Goal: Task Accomplishment & Management: Complete application form

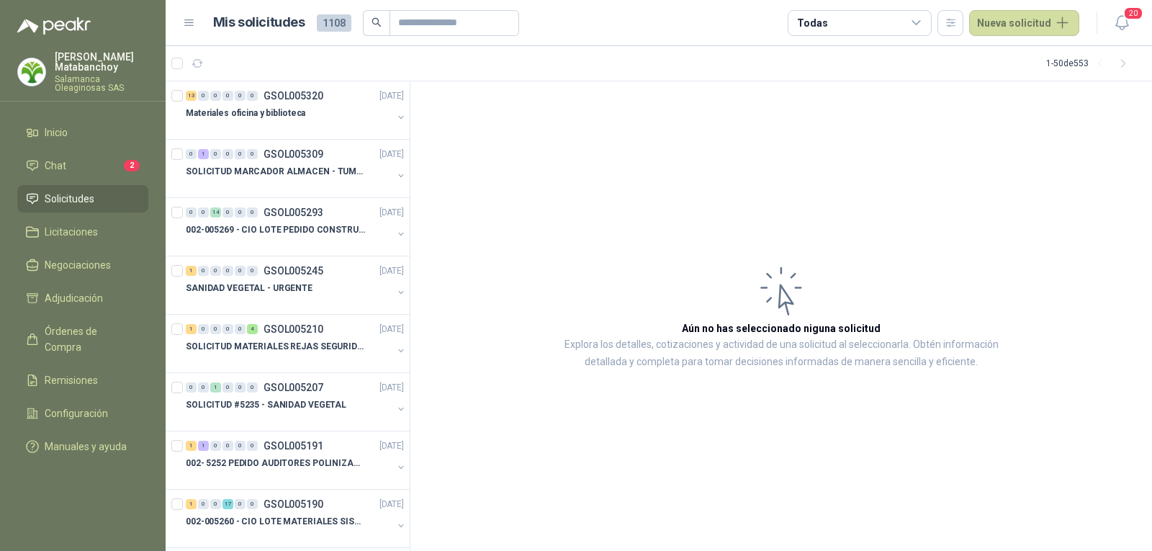
click at [78, 61] on p "Tatiana Matabanchoy" at bounding box center [102, 62] width 94 height 20
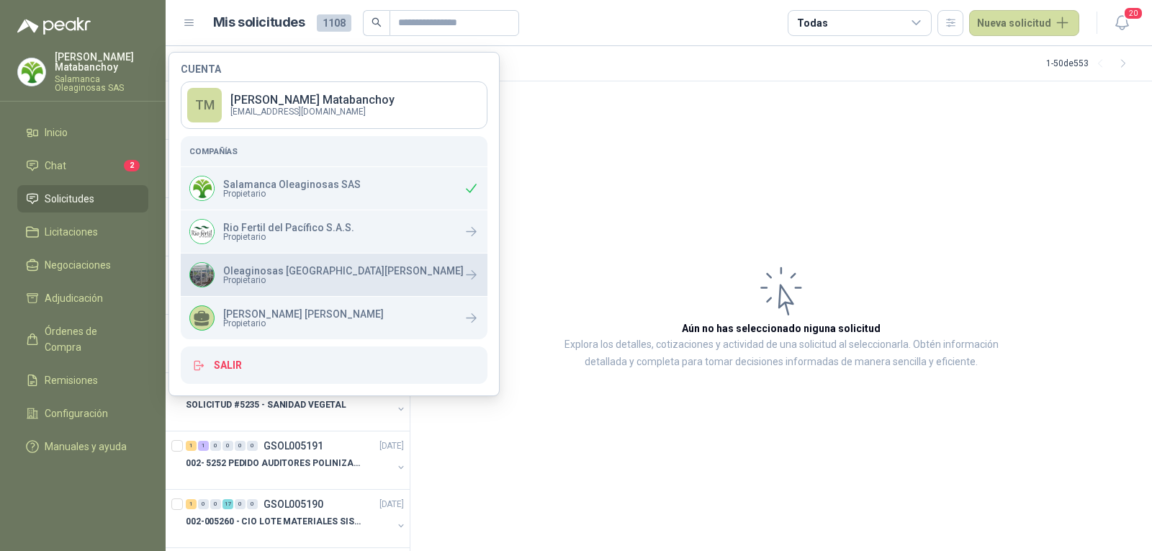
click at [299, 274] on p "Oleaginosas [GEOGRAPHIC_DATA][PERSON_NAME]" at bounding box center [343, 271] width 240 height 10
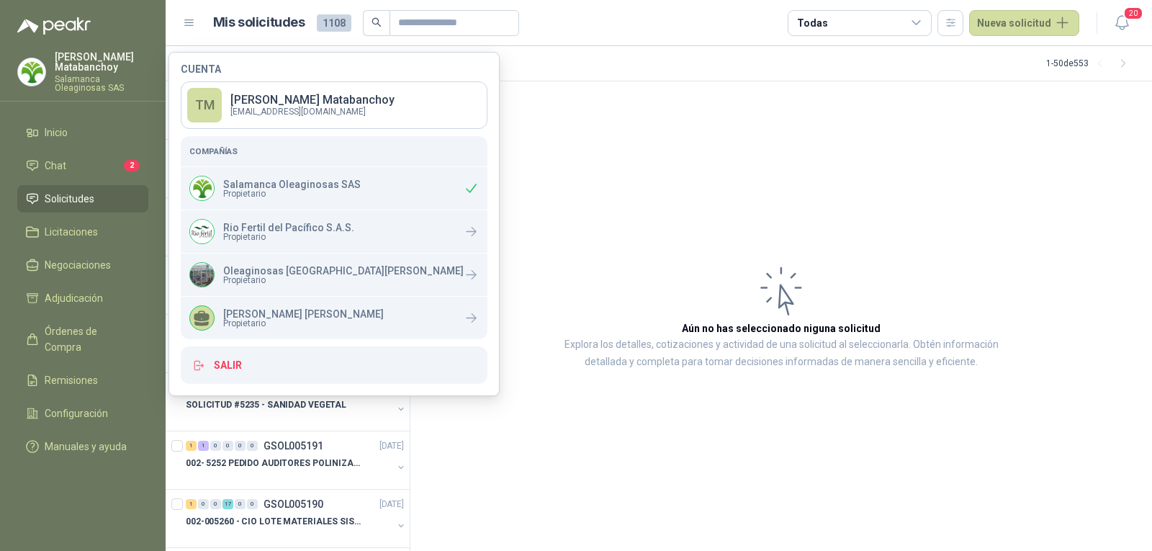
click at [569, 238] on article "Aún no has seleccionado niguna solicitud Explora los detalles, cotizaciones y a…" at bounding box center [780, 316] width 741 height 470
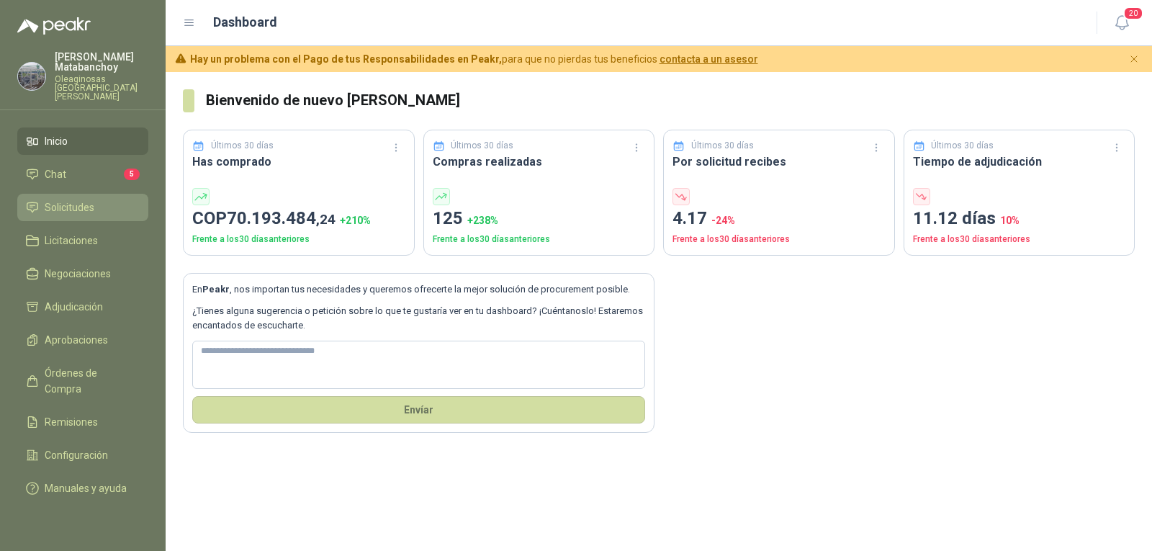
click at [90, 194] on link "Solicitudes" at bounding box center [82, 207] width 131 height 27
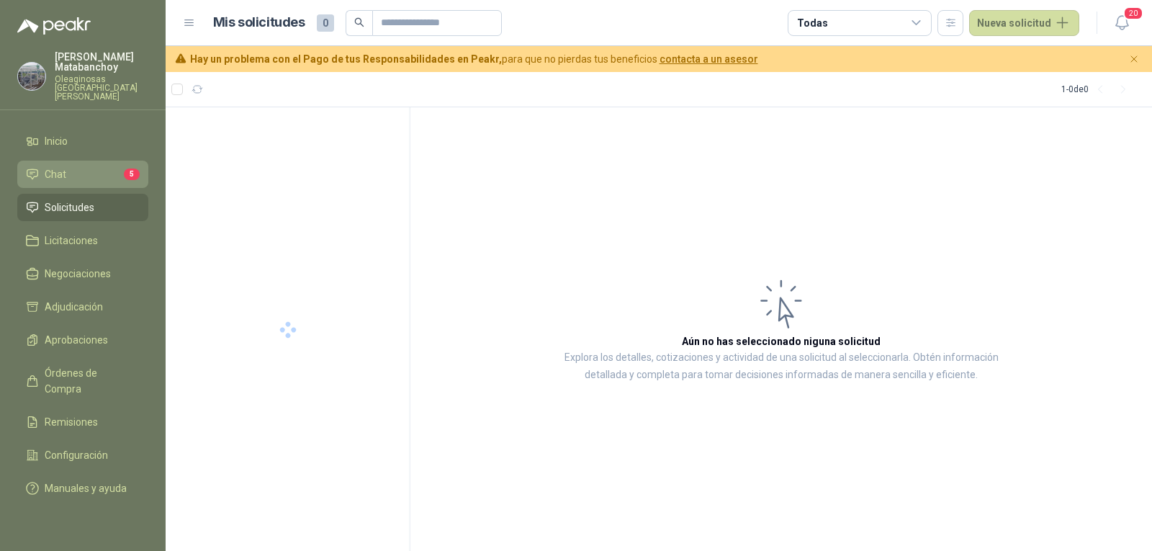
click at [104, 166] on li "Chat 5" at bounding box center [83, 174] width 114 height 16
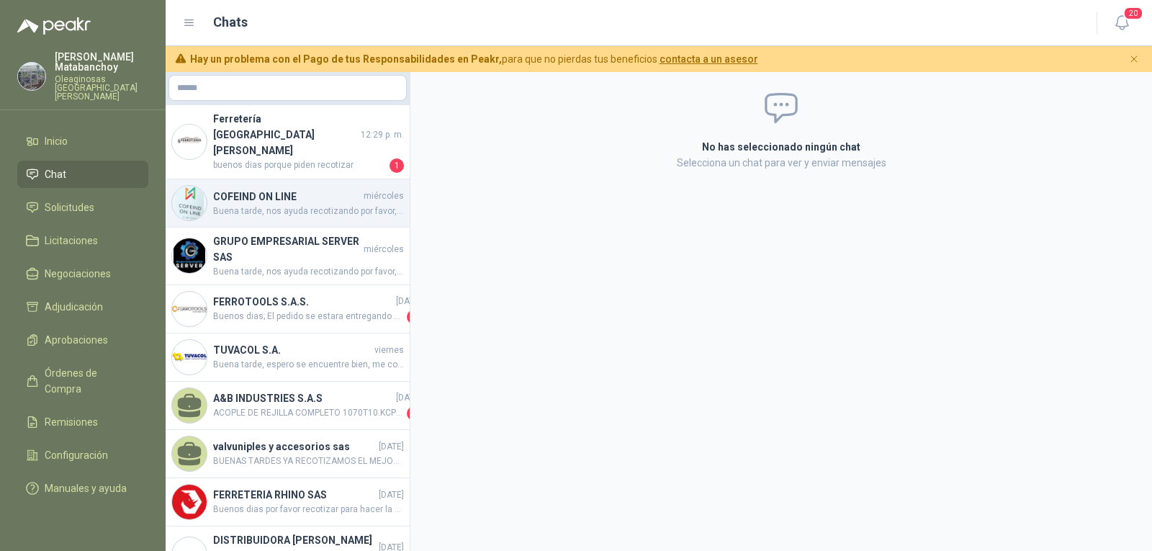
click at [313, 189] on h4 "COFEIND ON LINE" at bounding box center [287, 197] width 148 height 16
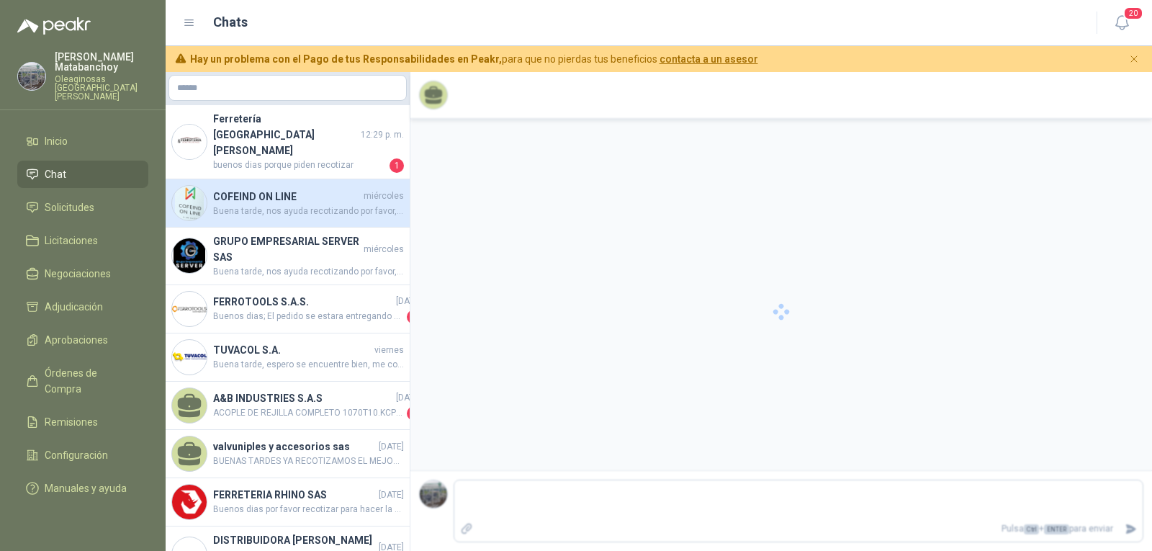
scroll to position [33, 0]
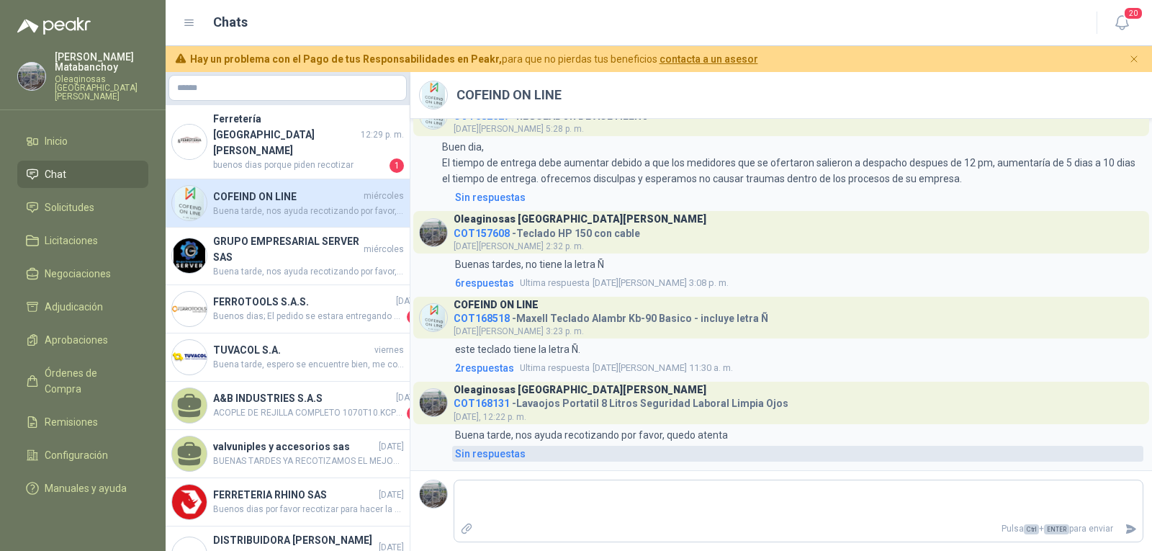
click at [497, 451] on div "Sin respuestas" at bounding box center [490, 454] width 71 height 16
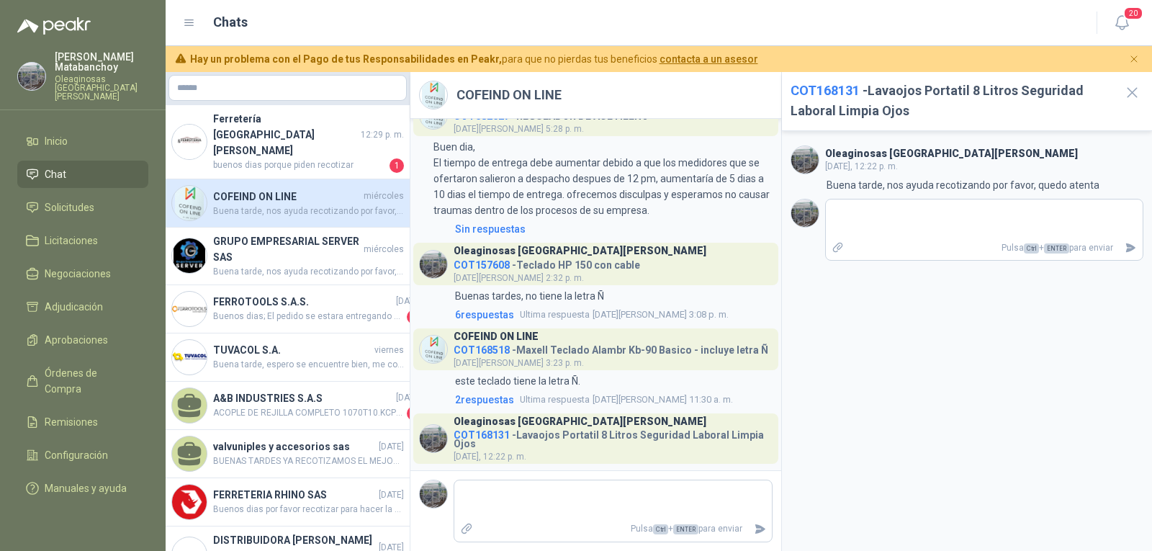
click at [815, 88] on span "COT168131" at bounding box center [824, 90] width 69 height 15
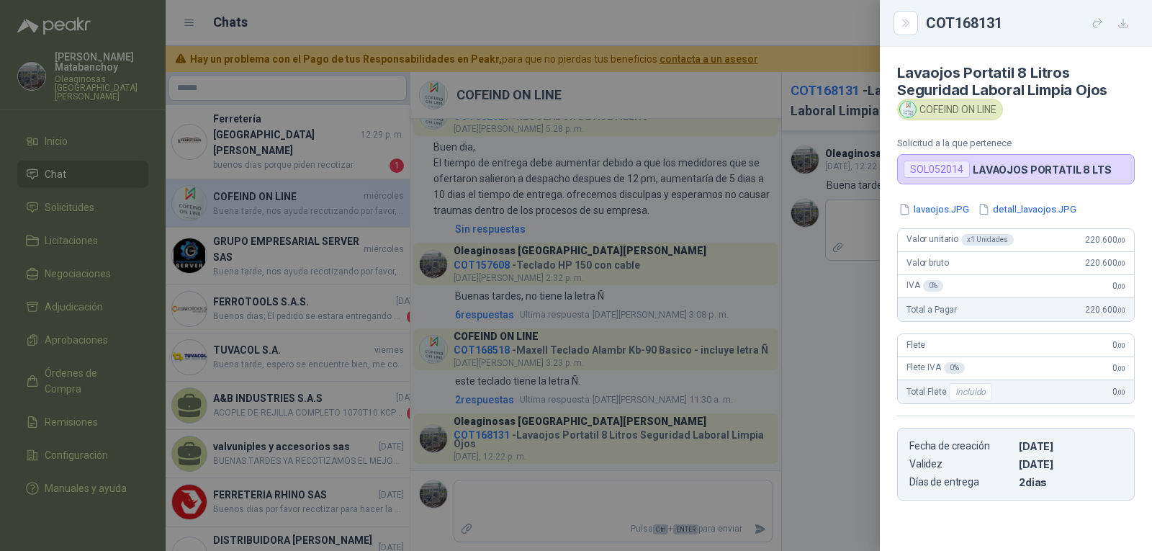
click at [926, 170] on div "SOL052014" at bounding box center [936, 169] width 66 height 17
copy div "SOL052014"
click at [653, 211] on div at bounding box center [576, 275] width 1152 height 551
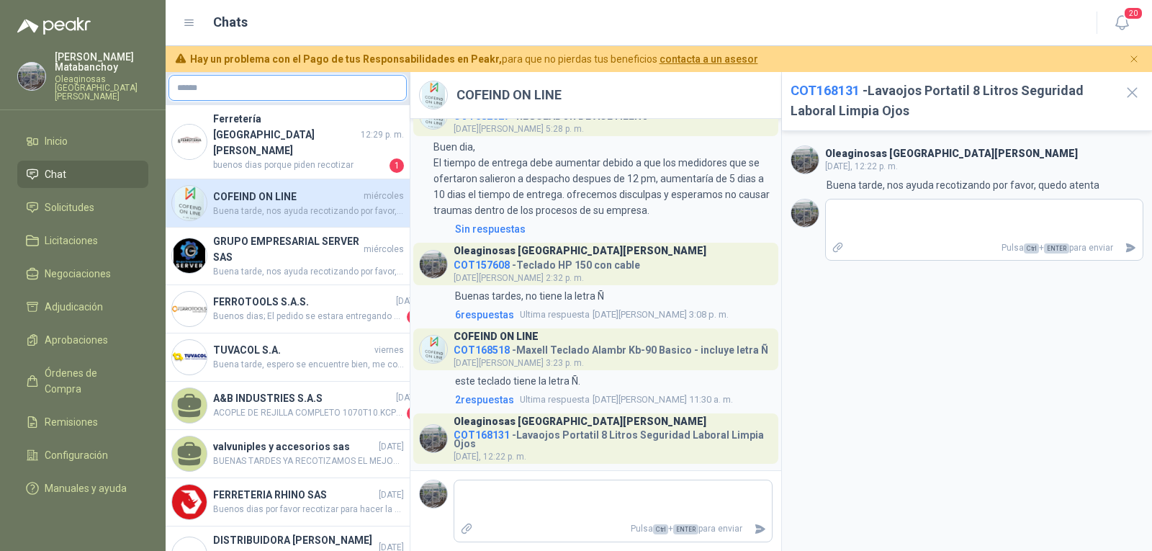
click at [356, 94] on input "text" at bounding box center [287, 88] width 237 height 24
paste input "*********"
type input "*********"
click at [833, 179] on p "Buena tarde, nos ayuda recotizando por favor, quedo atenta" at bounding box center [962, 185] width 273 height 16
click at [328, 97] on input "text" at bounding box center [287, 88] width 237 height 24
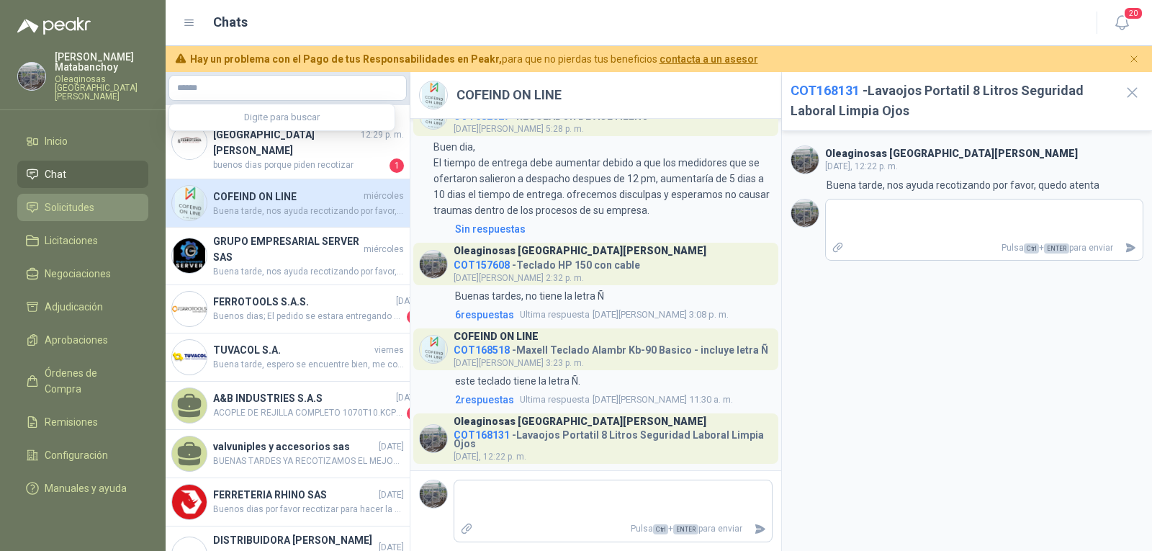
click at [84, 199] on span "Solicitudes" at bounding box center [70, 207] width 50 height 16
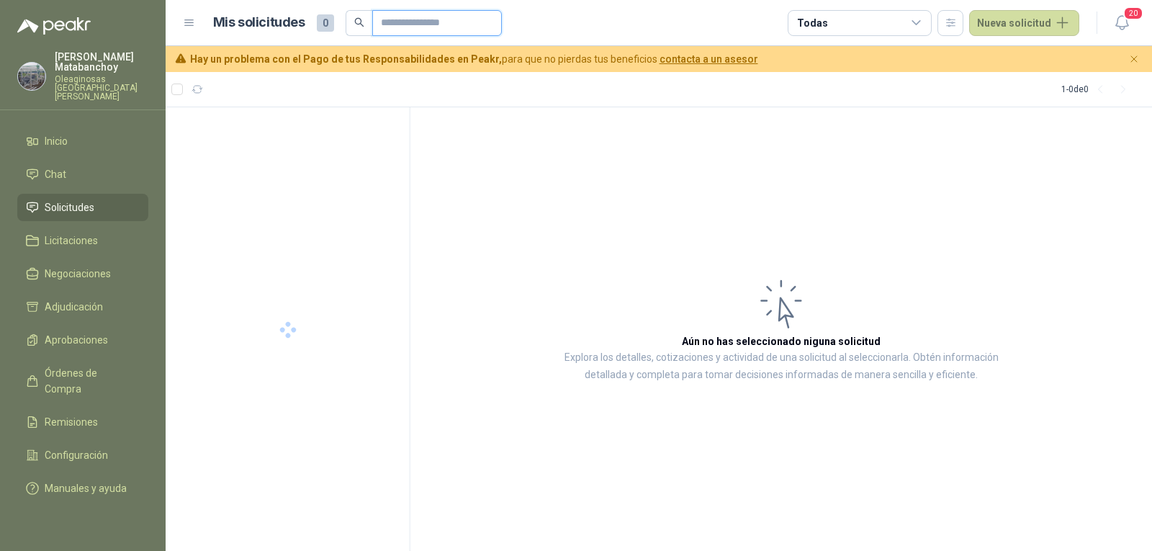
click at [451, 30] on input "text" at bounding box center [431, 23] width 101 height 24
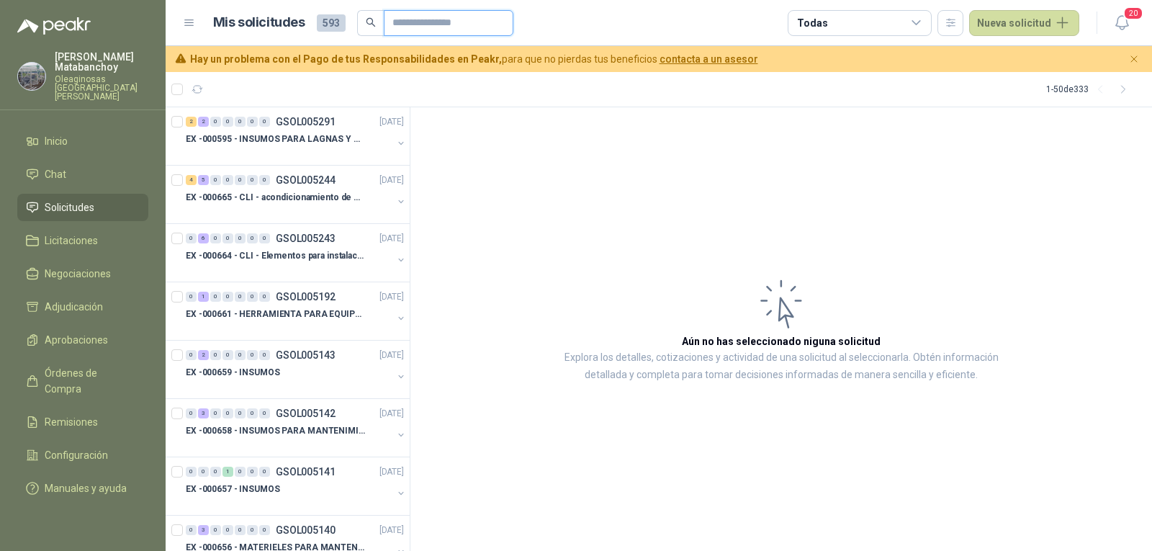
paste input "*********"
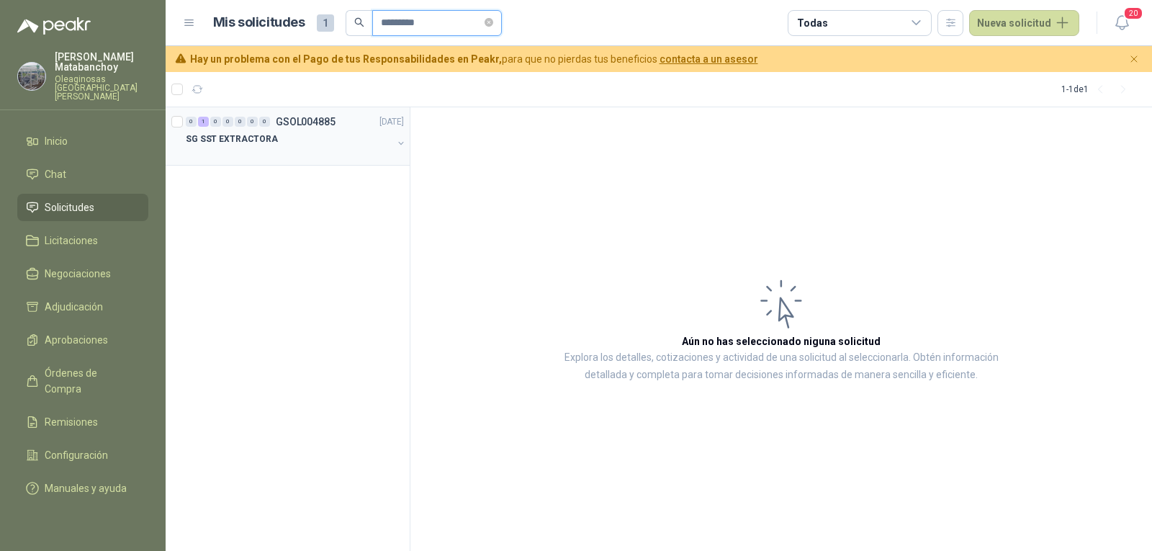
type input "*********"
click at [258, 133] on p "SG SST EXTRACTORA" at bounding box center [232, 139] width 92 height 14
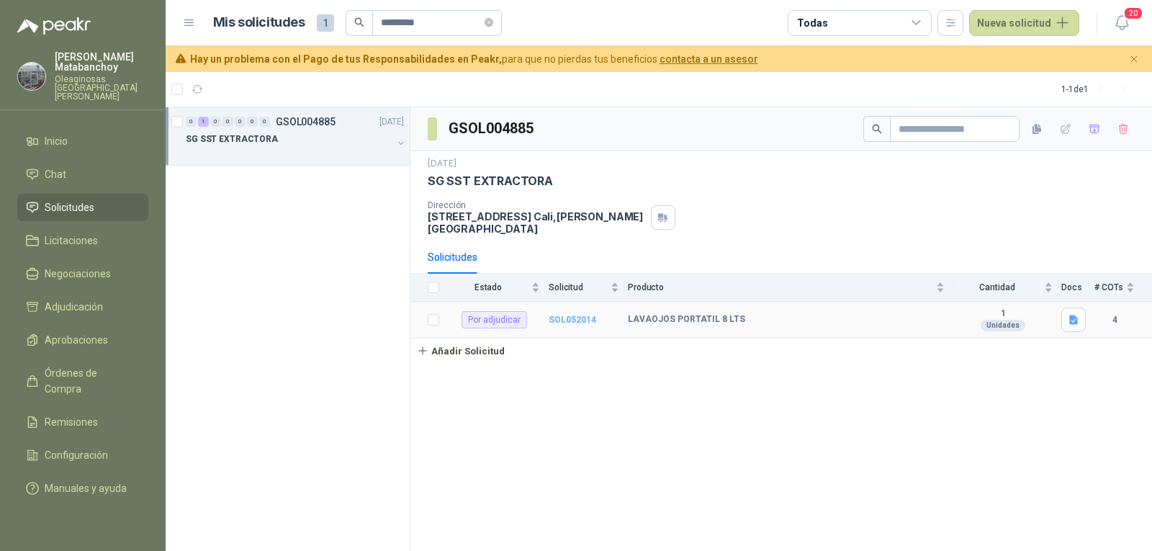
click at [555, 315] on b "SOL052014" at bounding box center [573, 320] width 48 height 10
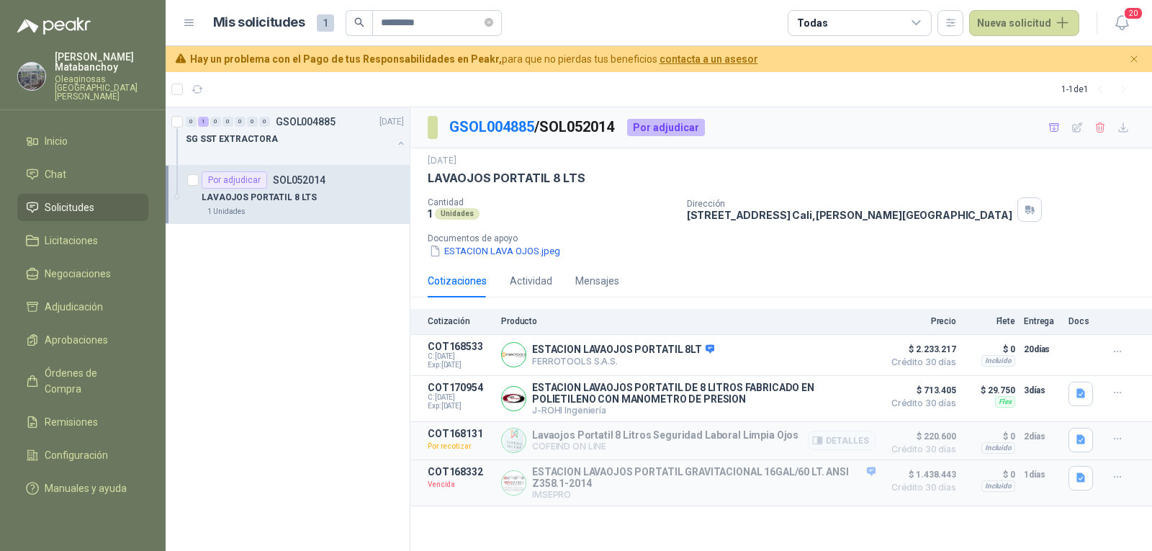
click at [464, 443] on p "Por recotizar" at bounding box center [460, 446] width 65 height 14
click at [120, 201] on li "Solicitudes" at bounding box center [83, 207] width 114 height 16
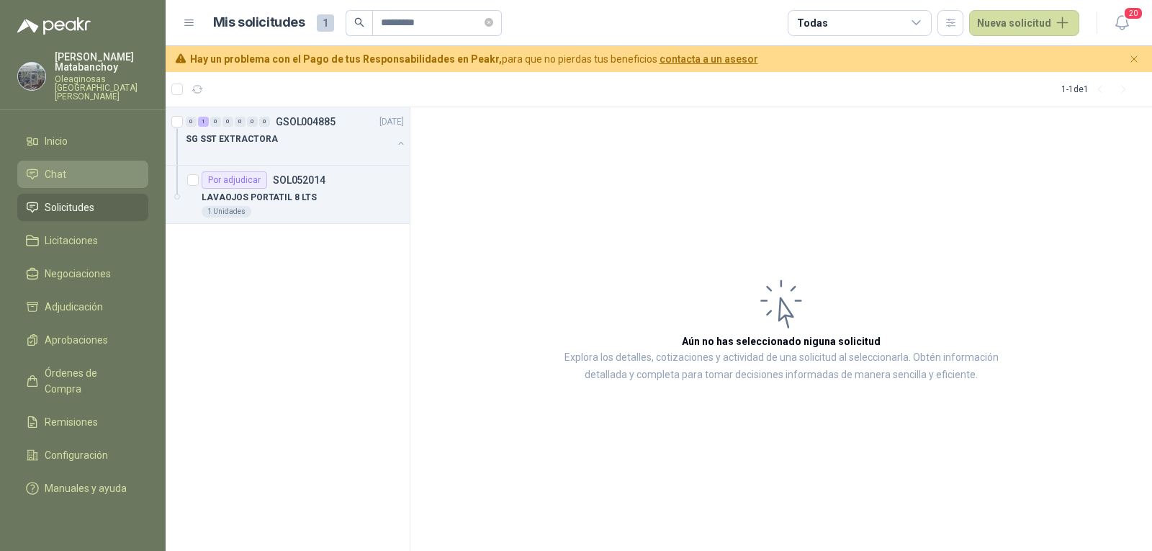
click at [60, 166] on span "Chat" at bounding box center [56, 174] width 22 height 16
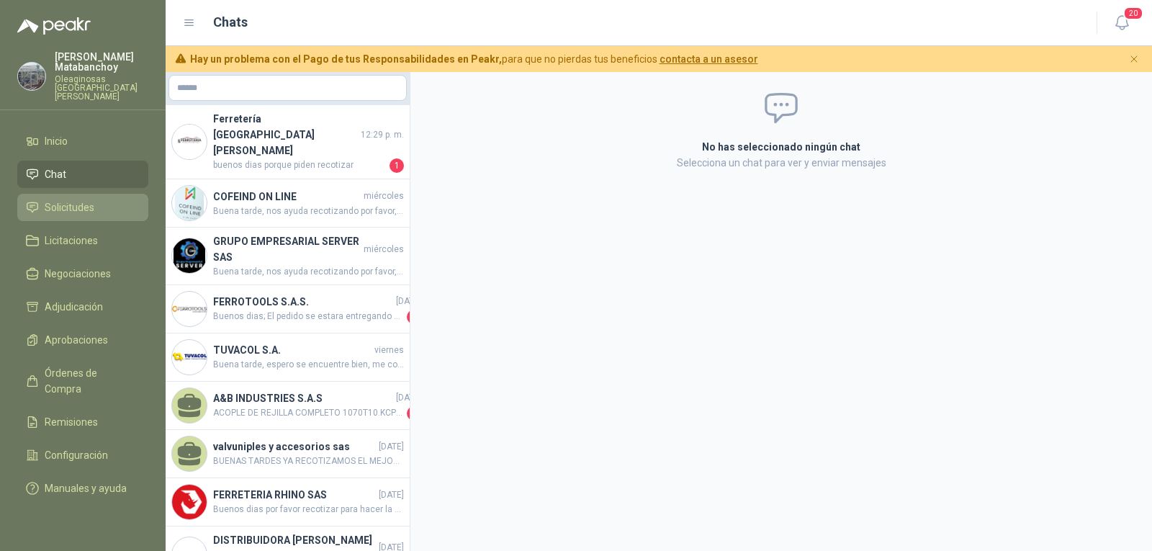
click at [86, 207] on link "Solicitudes" at bounding box center [82, 207] width 131 height 27
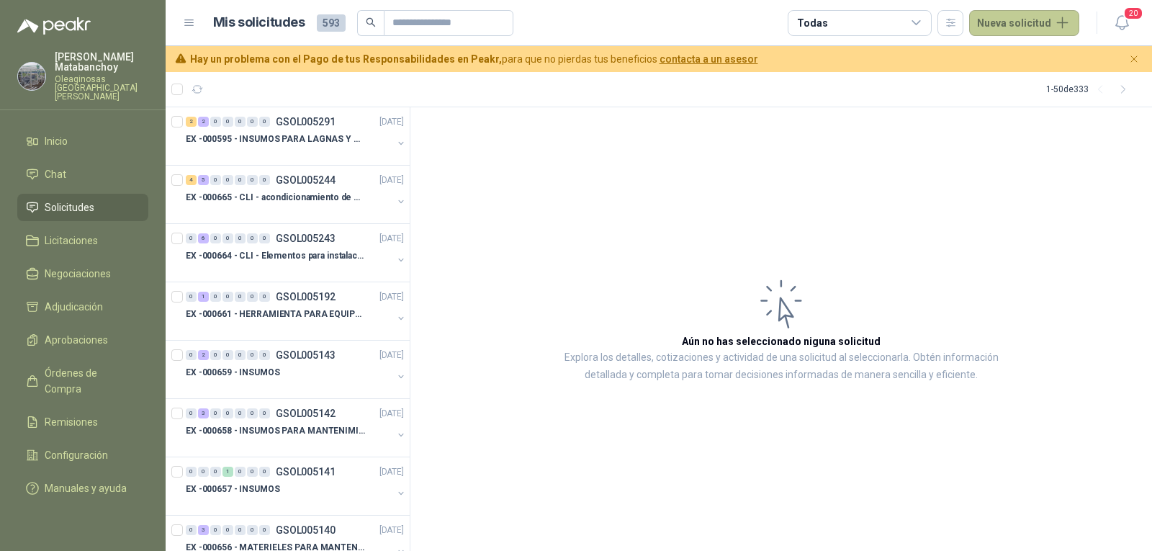
click at [1037, 24] on button "Nueva solicitud" at bounding box center [1024, 23] width 110 height 26
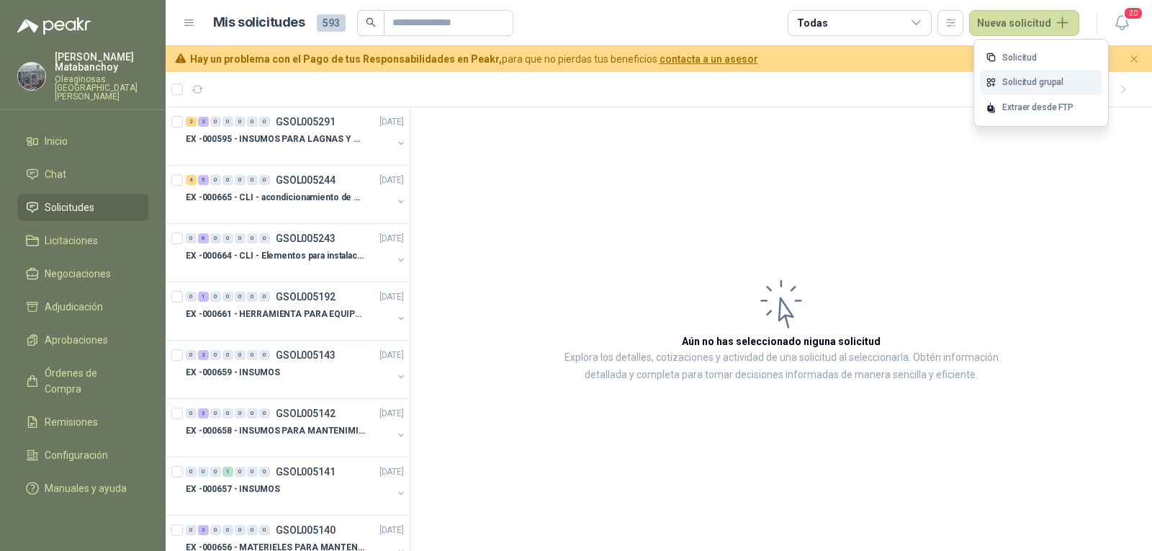
click at [1023, 77] on link "Solicitud grupal" at bounding box center [1041, 82] width 122 height 25
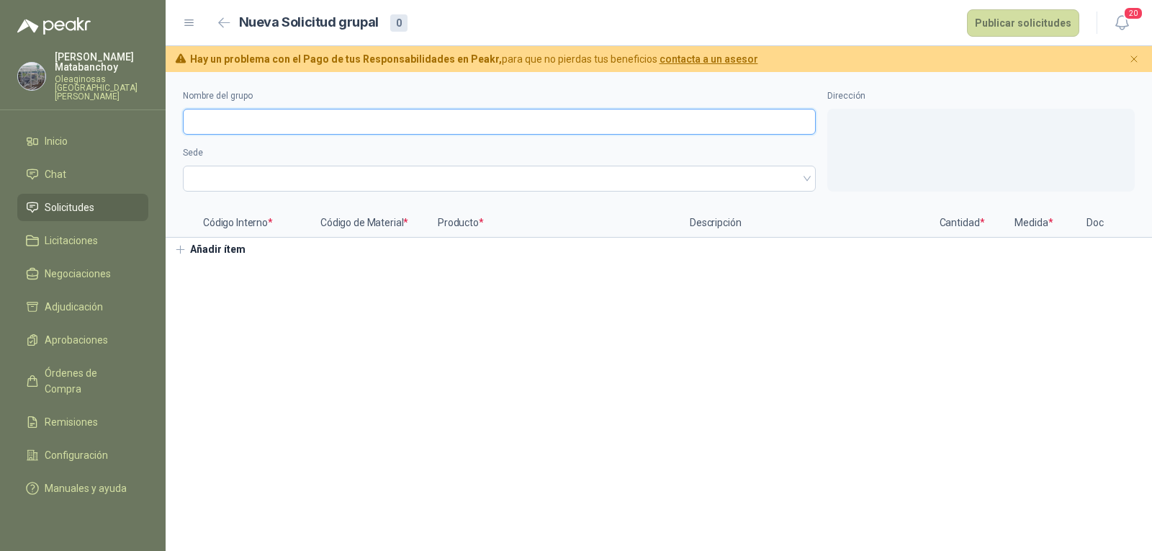
click at [487, 130] on input "Nombre del grupo" at bounding box center [499, 122] width 633 height 26
click at [335, 333] on section "Nombre del grupo Sede Dirección Código Interno * Código de Material * Producto …" at bounding box center [659, 311] width 986 height 479
click at [1014, 27] on button "Publicar solicitudes" at bounding box center [1023, 22] width 112 height 27
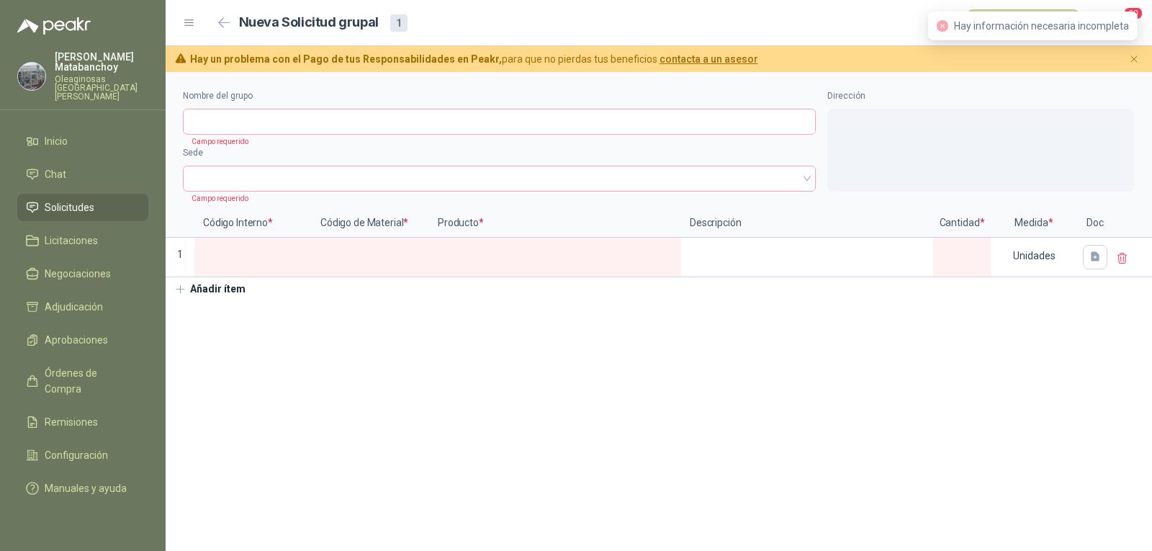
click at [970, 133] on div at bounding box center [980, 150] width 307 height 83
click at [920, 155] on div at bounding box center [980, 150] width 307 height 83
click at [597, 132] on input "Nombre del grupo" at bounding box center [499, 122] width 633 height 26
click at [511, 335] on section "Nombre del grupo Campo requerido Sede Campo requerido Dirección Código Interno …" at bounding box center [659, 311] width 986 height 479
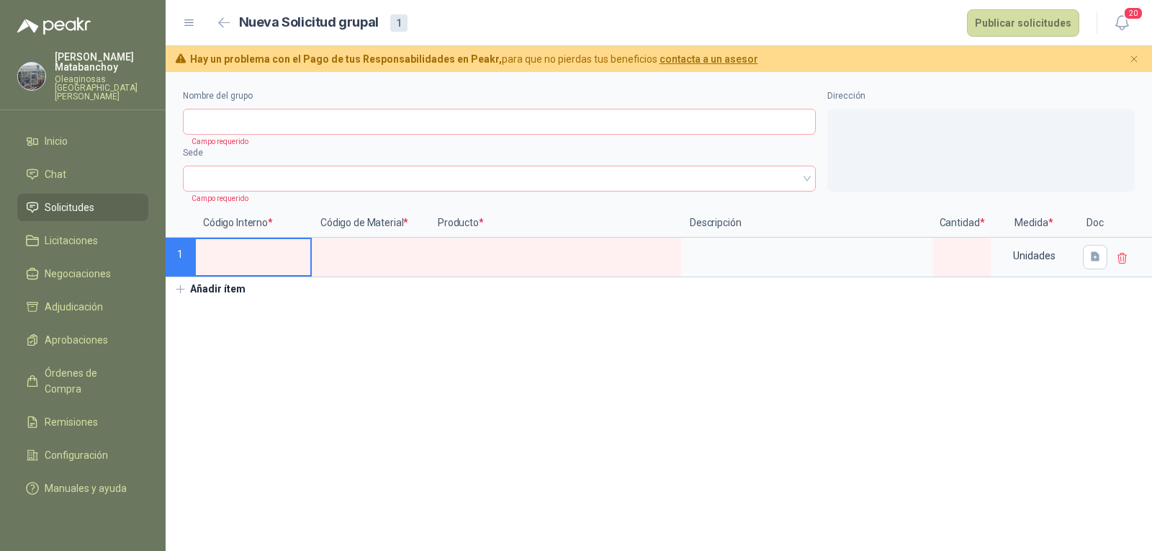
click at [252, 256] on input at bounding box center [253, 253] width 114 height 28
click at [401, 251] on input at bounding box center [370, 253] width 114 height 28
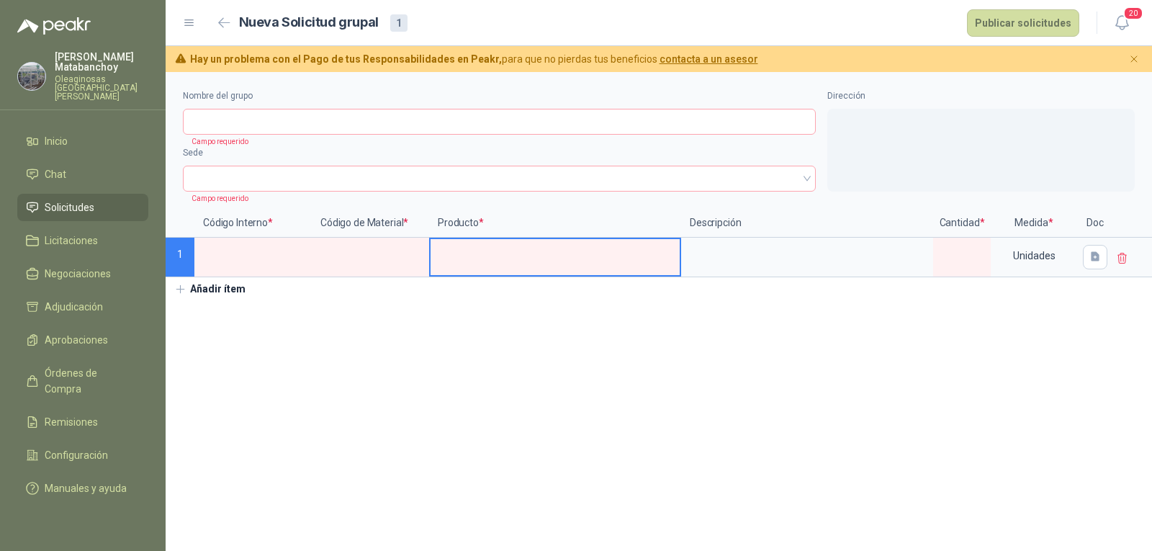
click at [447, 252] on input at bounding box center [554, 253] width 249 height 28
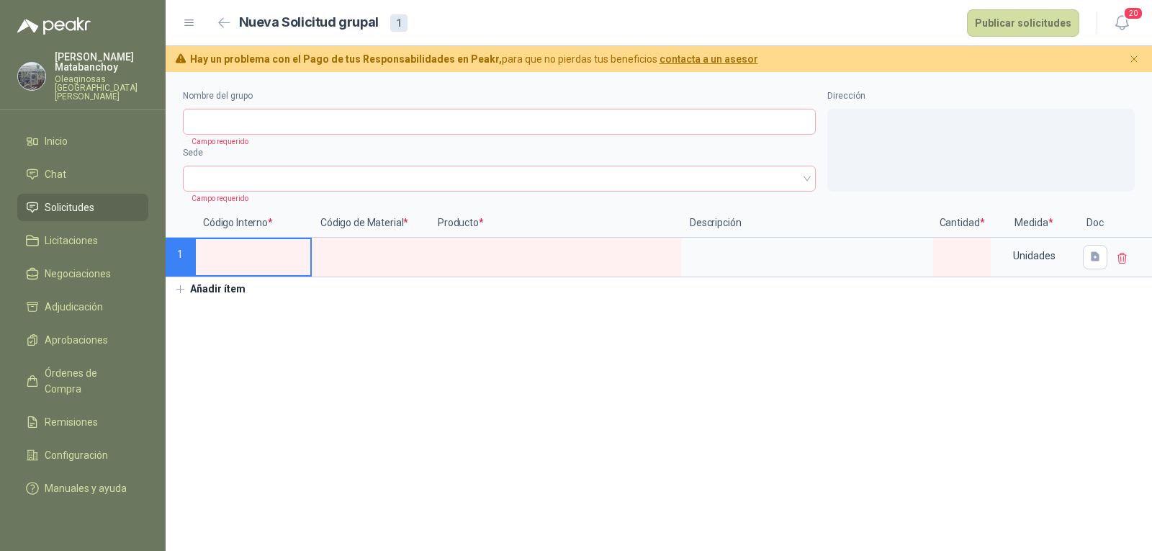
click at [281, 258] on input at bounding box center [253, 253] width 114 height 28
click at [96, 201] on li "Solicitudes" at bounding box center [83, 207] width 114 height 16
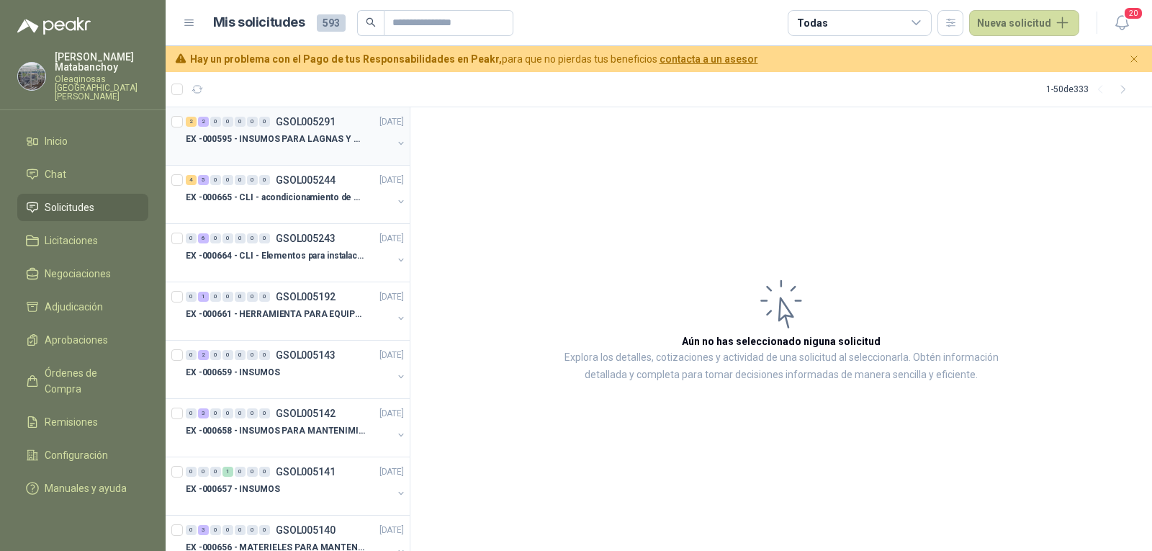
click at [260, 152] on div at bounding box center [289, 154] width 207 height 12
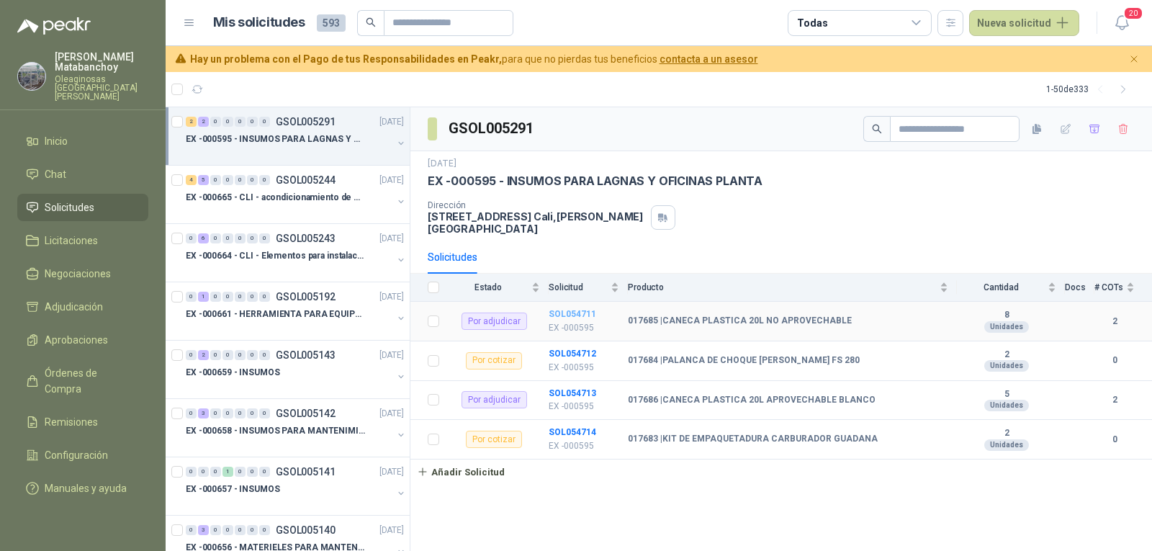
click at [562, 309] on b "SOL054711" at bounding box center [573, 314] width 48 height 10
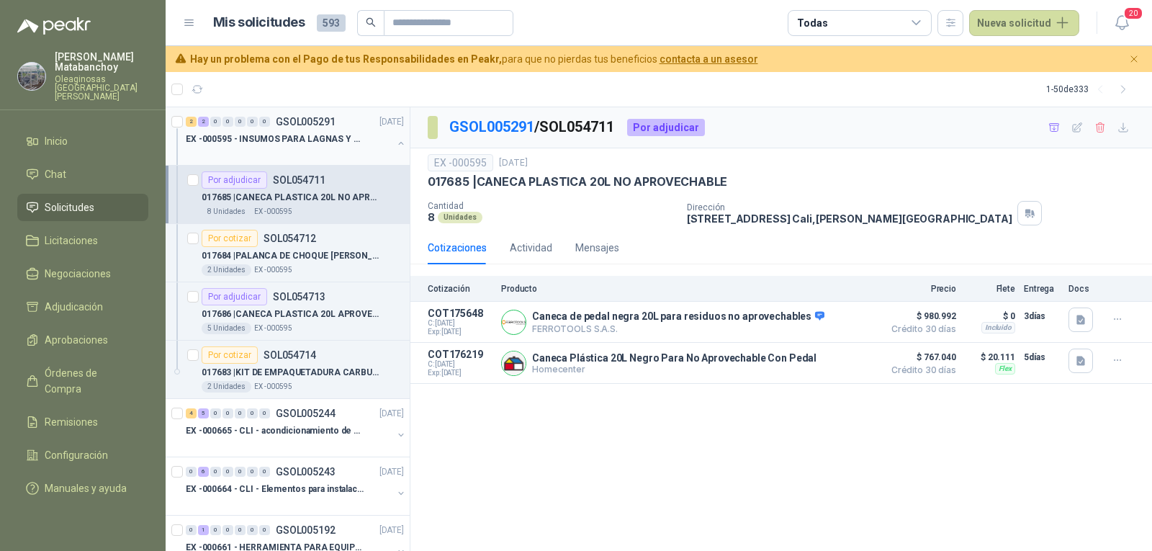
click at [294, 131] on div "EX -000595 - INSUMOS PARA LAGNAS Y OFICINAS PLANTA" at bounding box center [289, 138] width 207 height 17
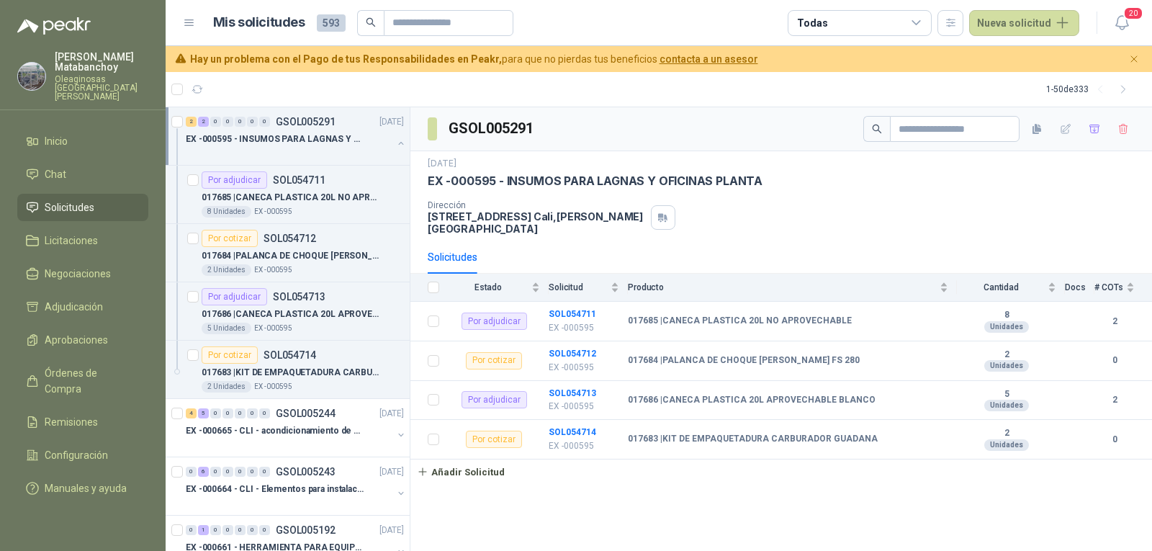
click at [278, 146] on div "EX -000595 - INSUMOS PARA LAGNAS Y OFICINAS PLANTA" at bounding box center [289, 138] width 207 height 17
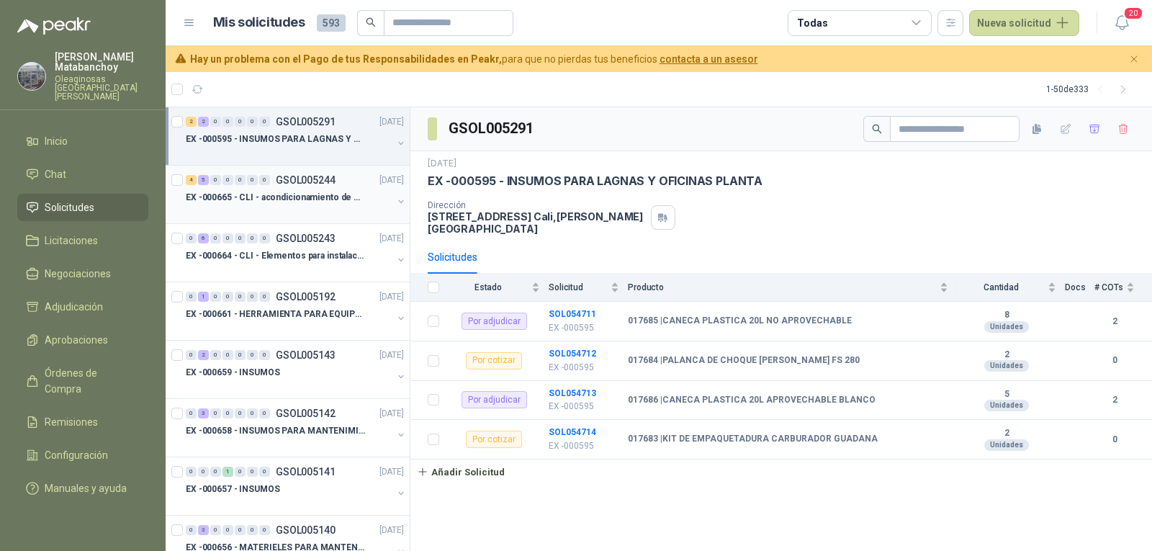
click at [294, 204] on div "EX -000665 - CLI - acondicionamiento de caja para" at bounding box center [289, 197] width 207 height 17
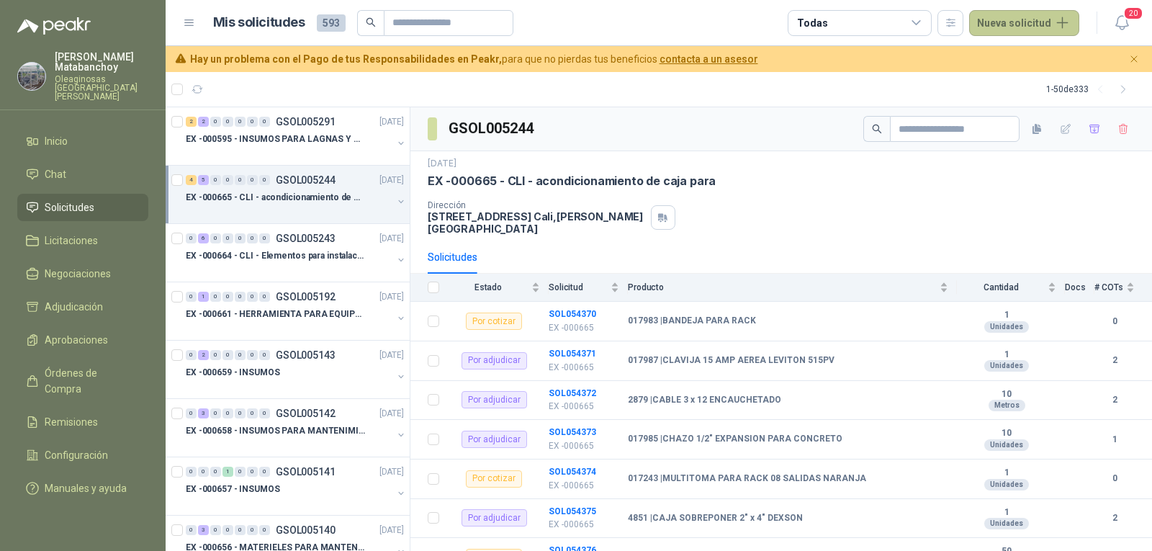
click at [1003, 26] on button "Nueva solicitud" at bounding box center [1024, 23] width 110 height 26
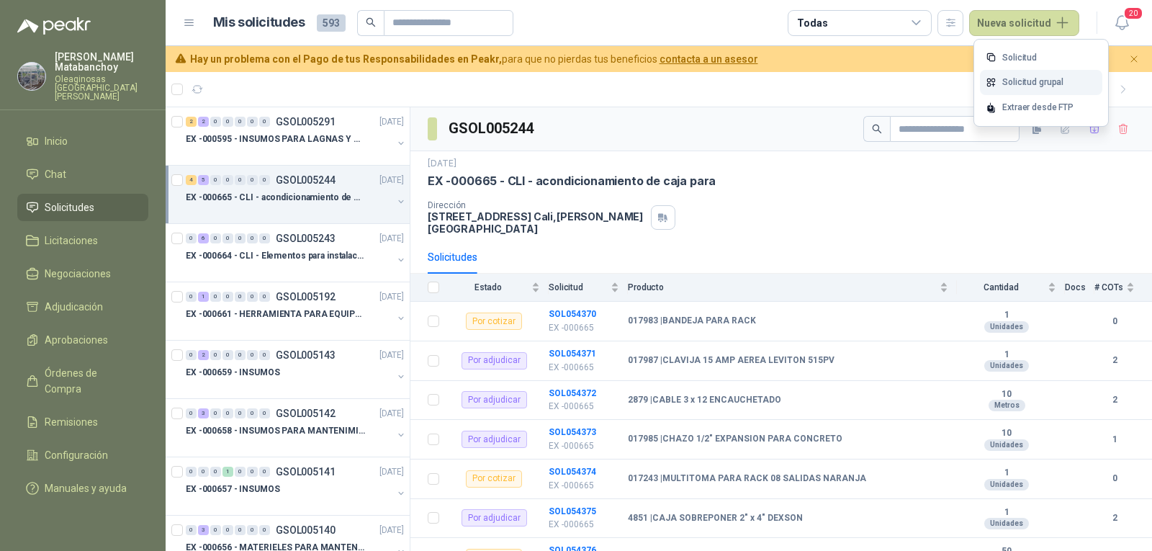
click at [1003, 81] on link "Solicitud grupal" at bounding box center [1041, 82] width 122 height 25
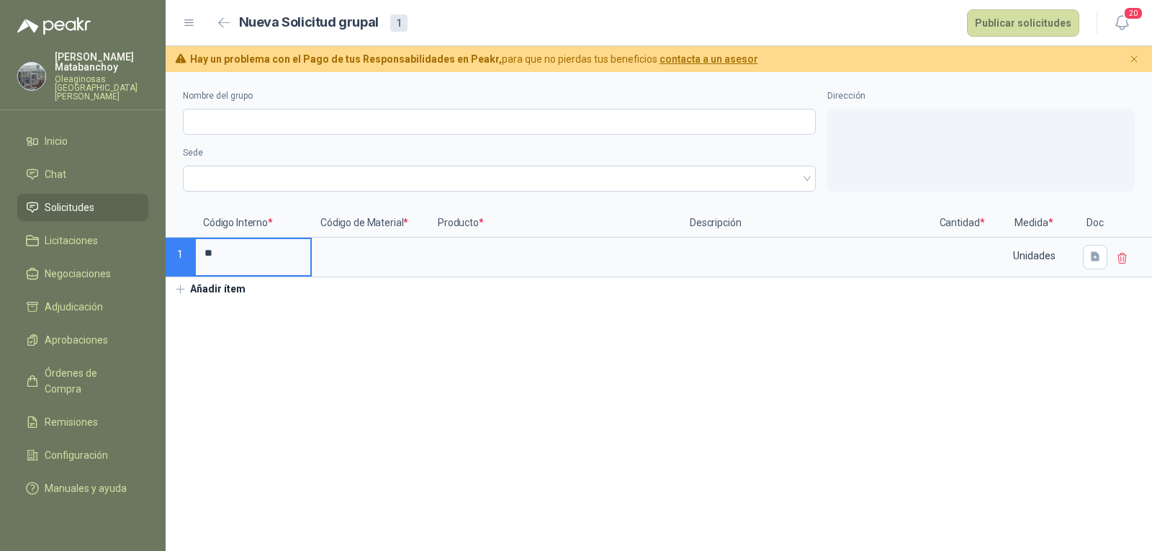
type input "*"
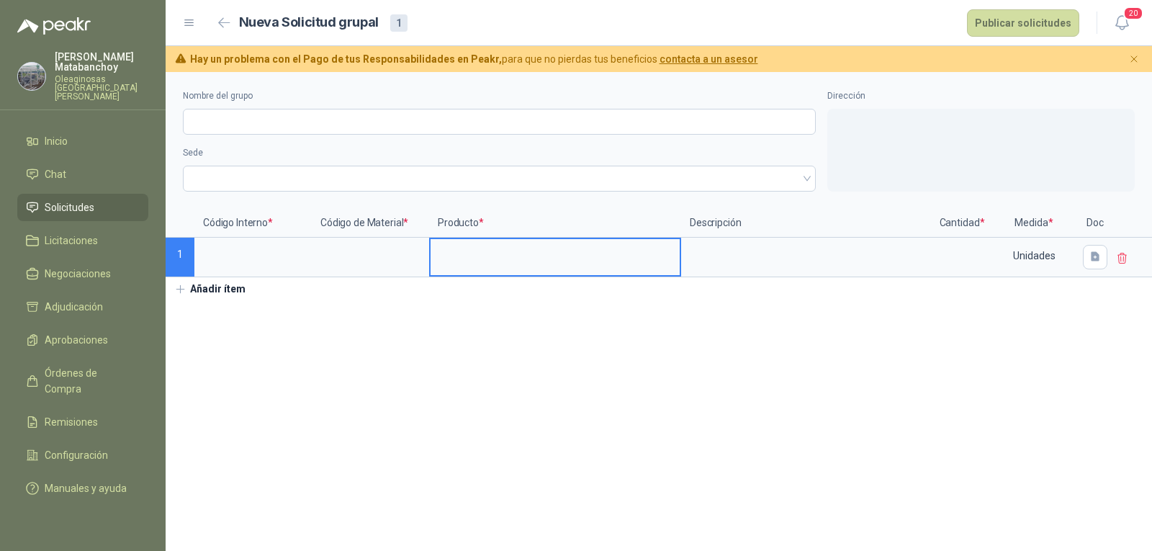
click at [464, 267] on input at bounding box center [554, 253] width 249 height 28
type input "**********"
click at [968, 256] on input at bounding box center [961, 253] width 55 height 28
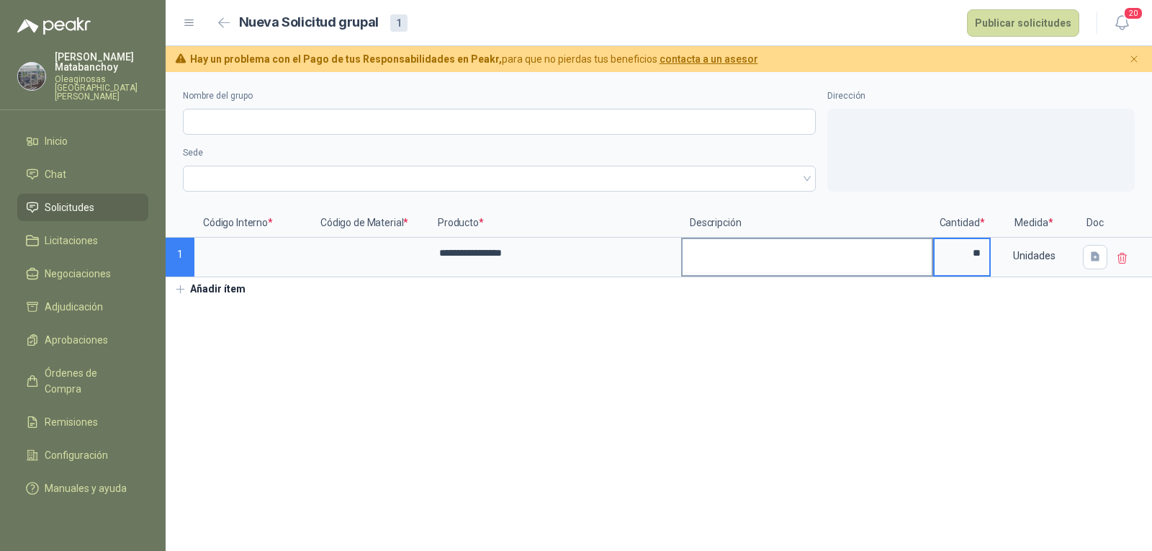
type input "**"
click at [755, 258] on textarea at bounding box center [806, 255] width 249 height 33
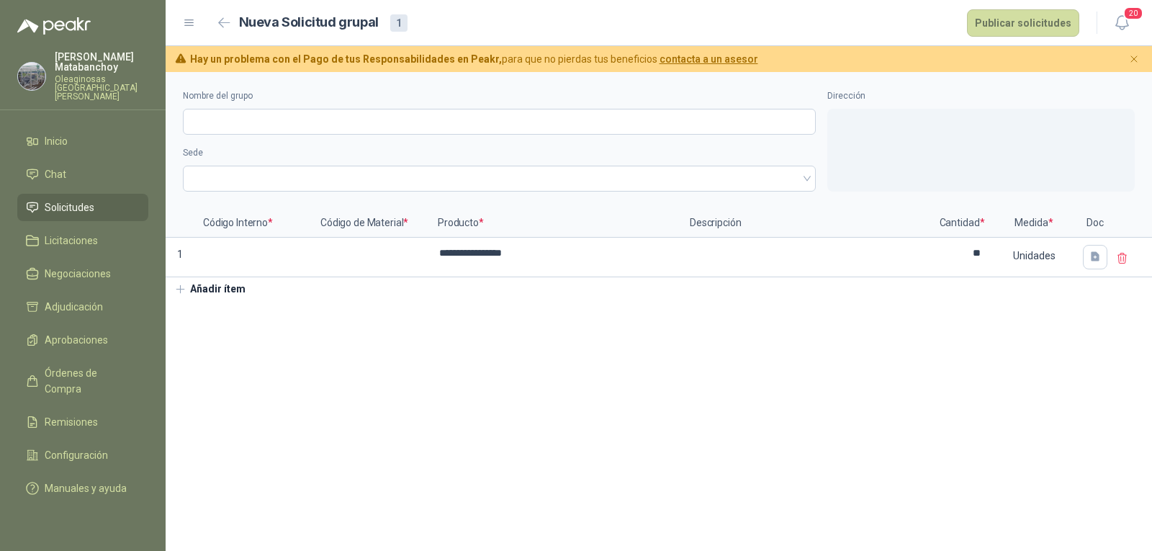
click at [544, 412] on section "**********" at bounding box center [659, 311] width 986 height 479
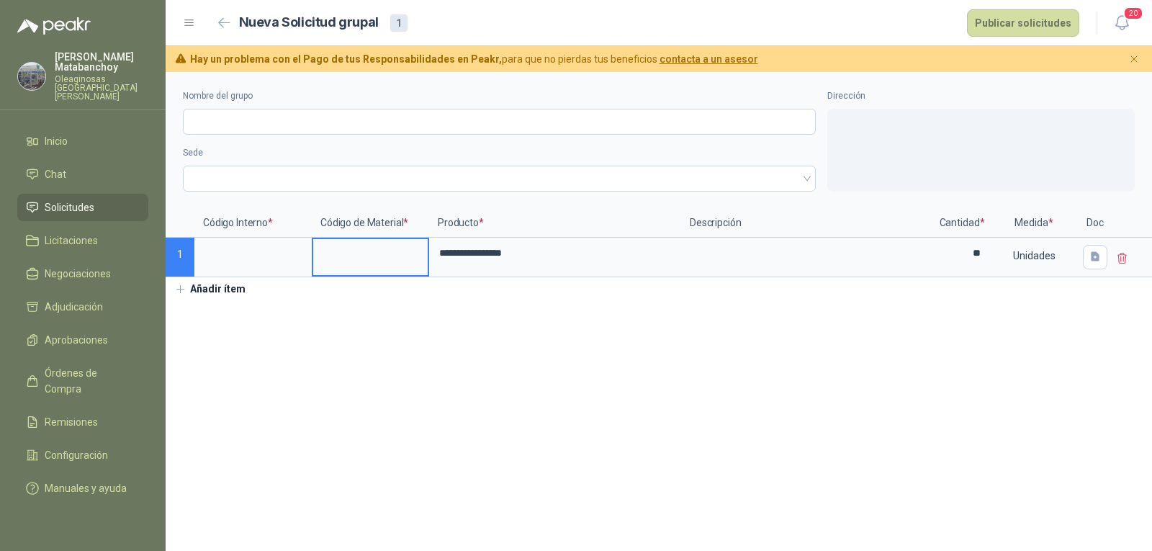
click at [333, 258] on input at bounding box center [370, 253] width 114 height 28
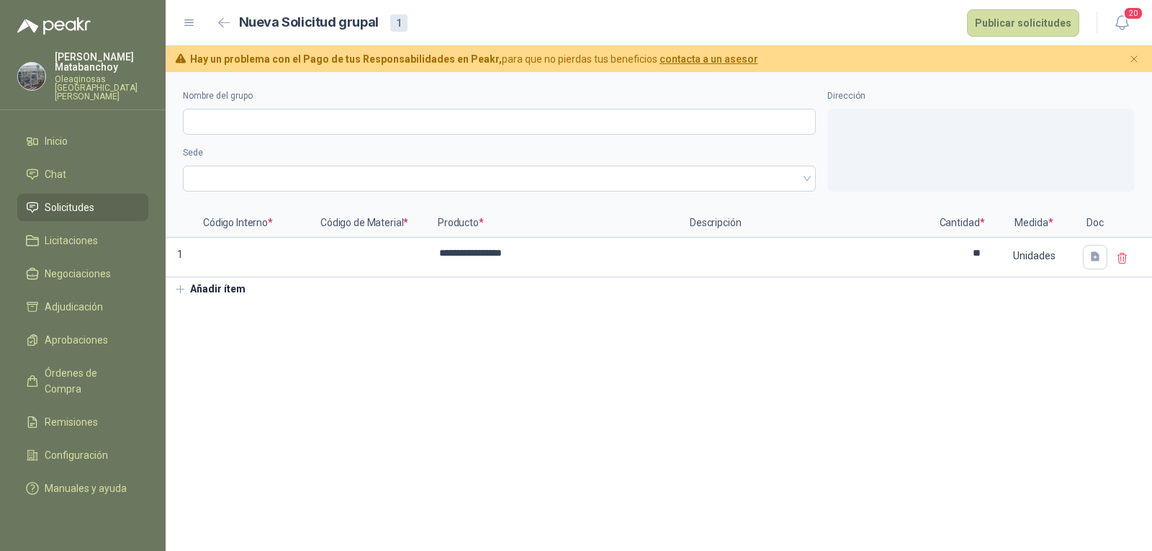
drag, startPoint x: 208, startPoint y: 287, endPoint x: 229, endPoint y: 320, distance: 39.8
click at [209, 288] on button "Añadir ítem" at bounding box center [210, 289] width 89 height 24
click at [220, 326] on button "Añadir ítem" at bounding box center [210, 329] width 89 height 24
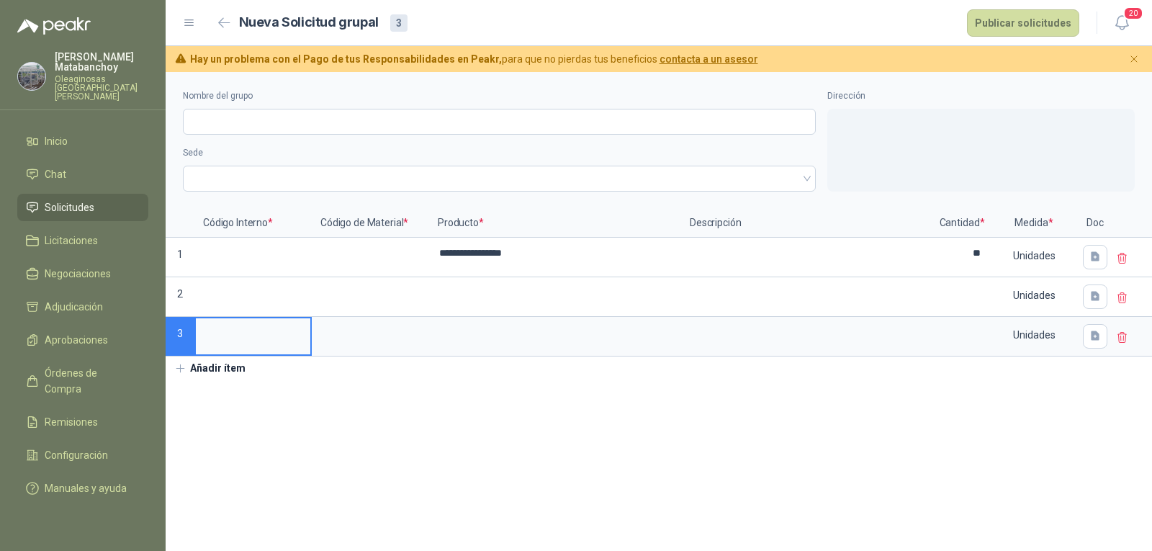
click at [211, 366] on button "Añadir ítem" at bounding box center [210, 368] width 89 height 24
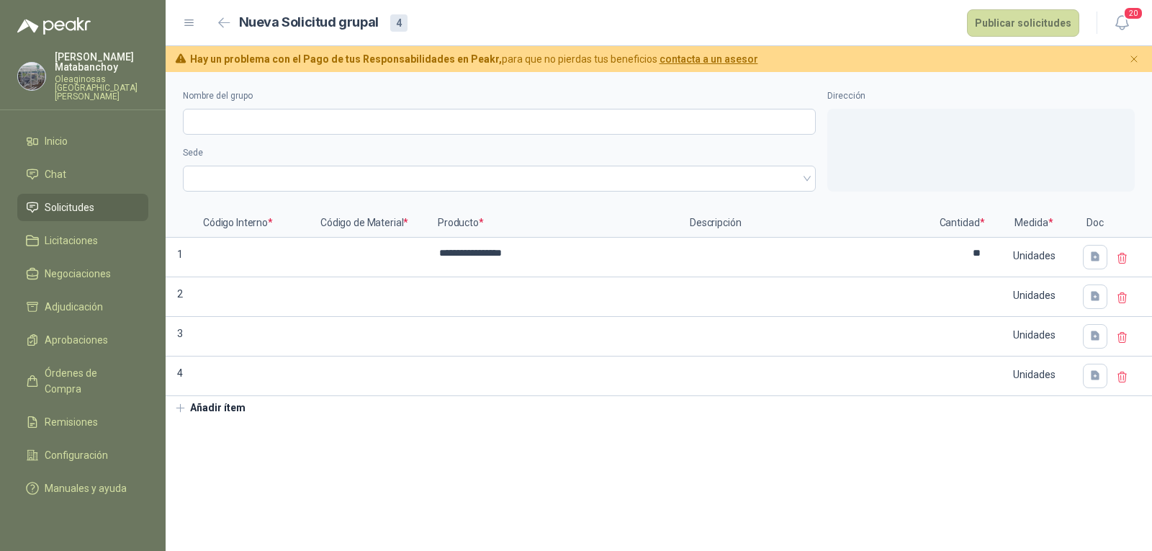
click at [234, 409] on button "Añadir ítem" at bounding box center [210, 408] width 89 height 24
click at [231, 447] on button "Añadir ítem" at bounding box center [210, 448] width 89 height 24
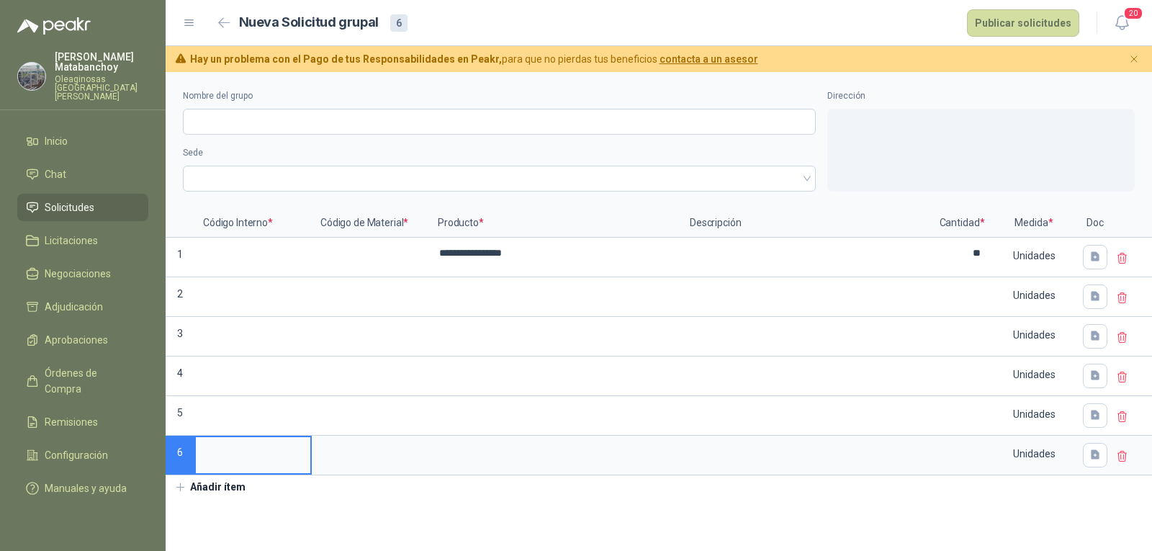
click at [227, 489] on button "Añadir ítem" at bounding box center [210, 487] width 89 height 24
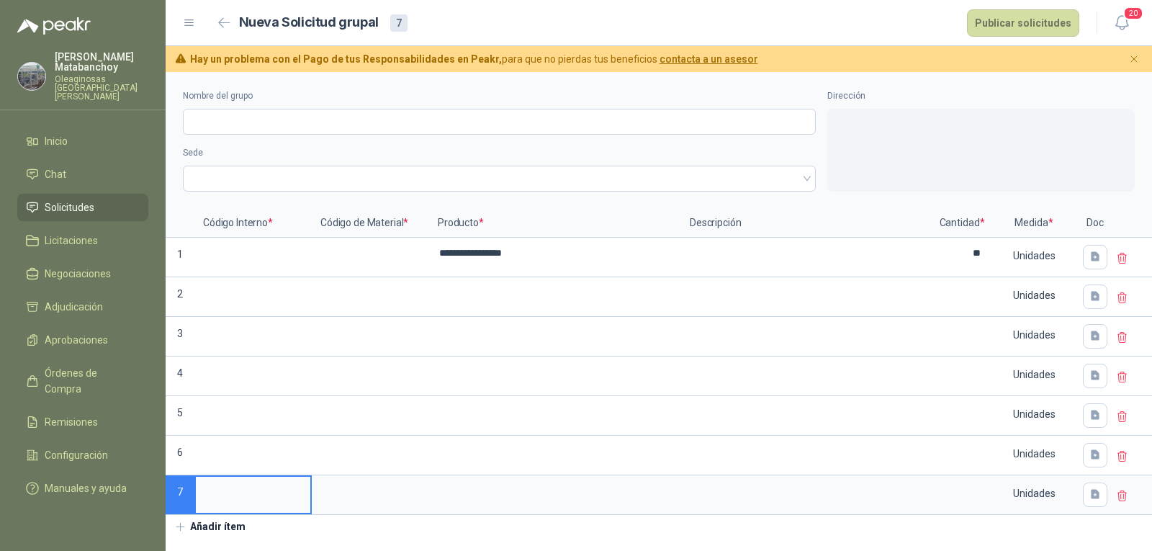
click at [227, 535] on button "Añadir ítem" at bounding box center [210, 527] width 89 height 24
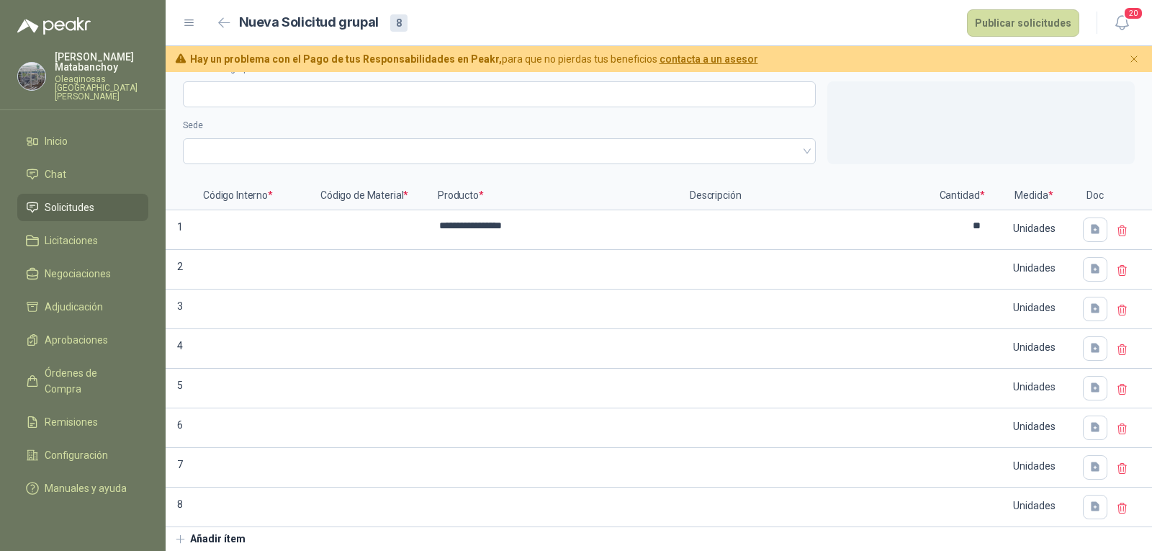
click at [231, 535] on button "Añadir ítem" at bounding box center [210, 539] width 89 height 24
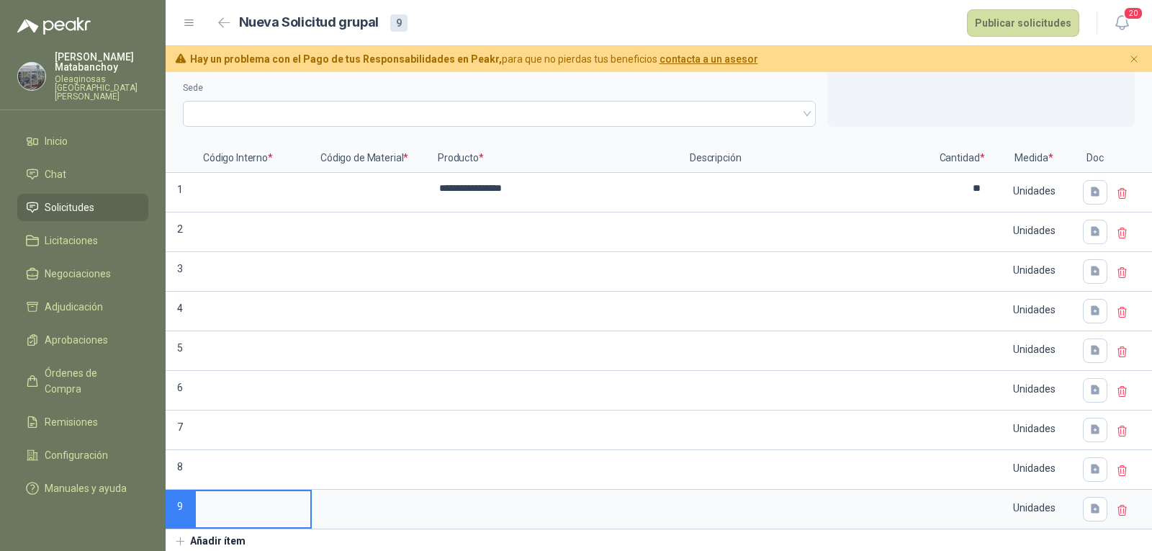
scroll to position [78, 0]
click at [230, 535] on button "Añadir ítem" at bounding box center [210, 539] width 89 height 24
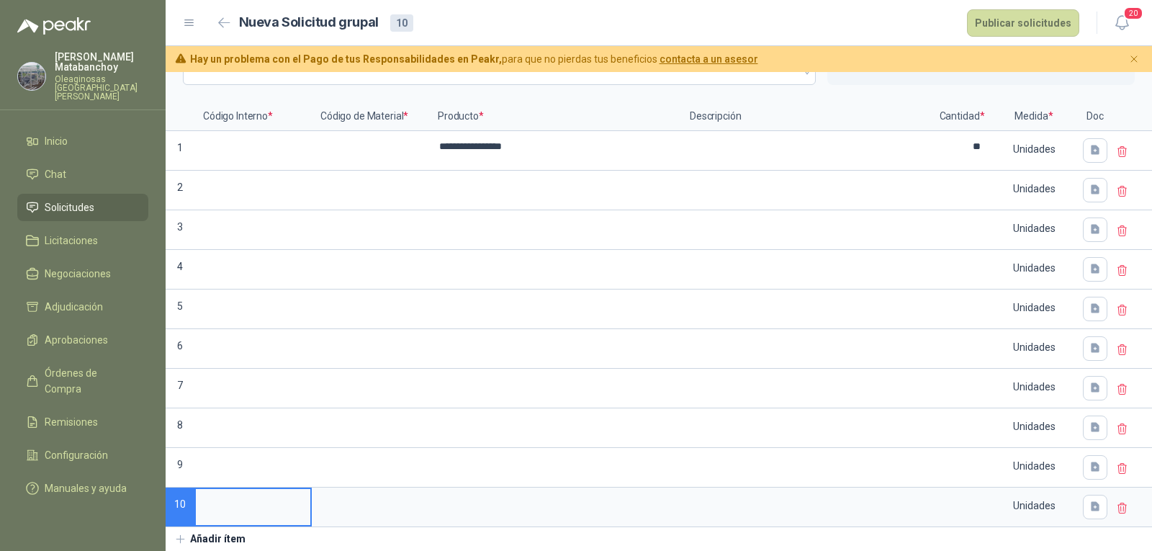
click at [230, 535] on button "Añadir ítem" at bounding box center [210, 539] width 89 height 24
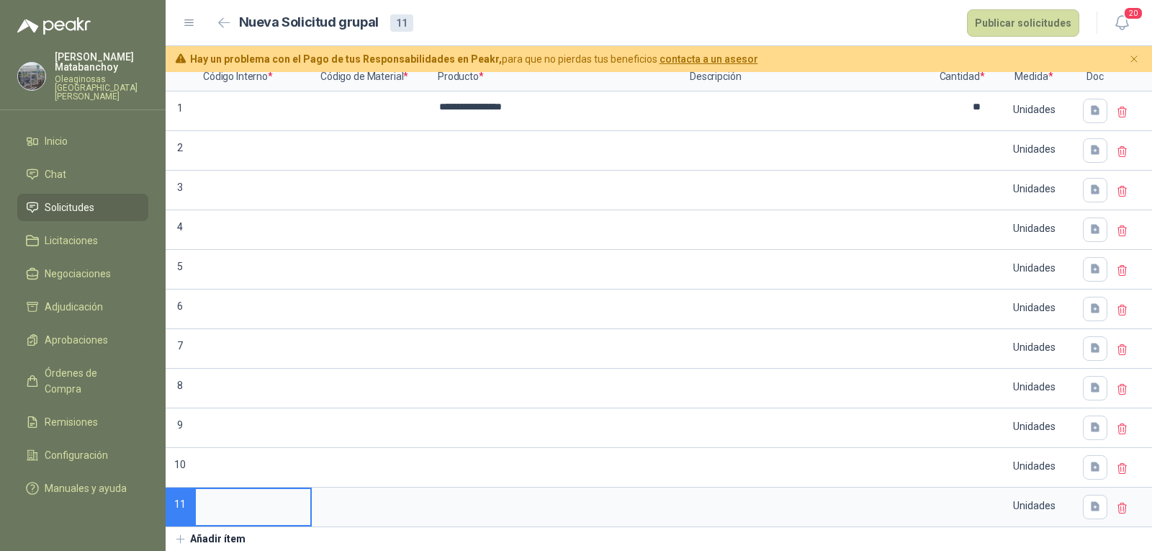
click at [230, 535] on button "Añadir ítem" at bounding box center [210, 539] width 89 height 24
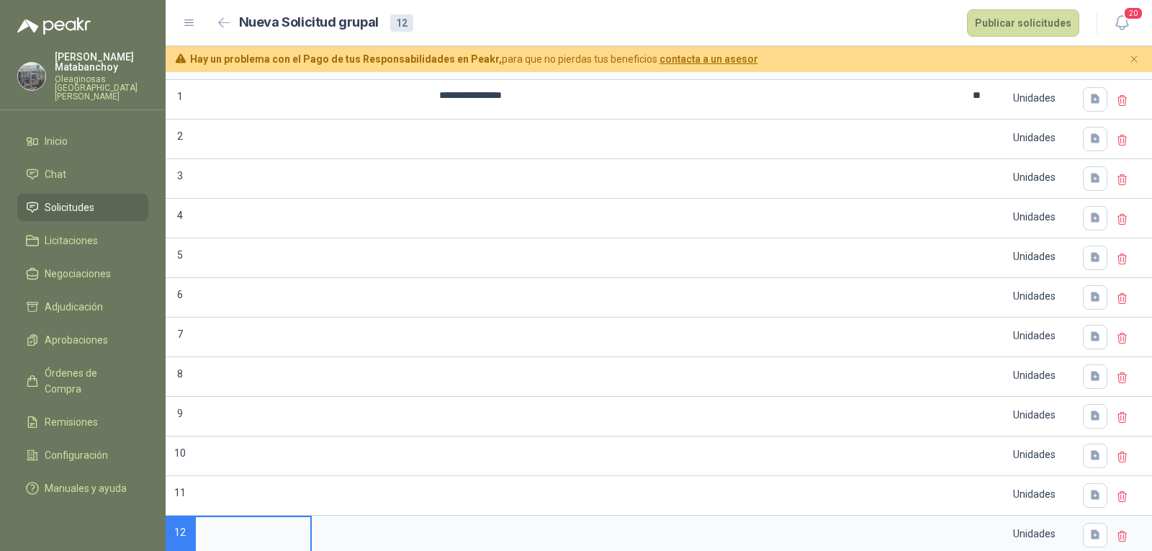
scroll to position [197, 0]
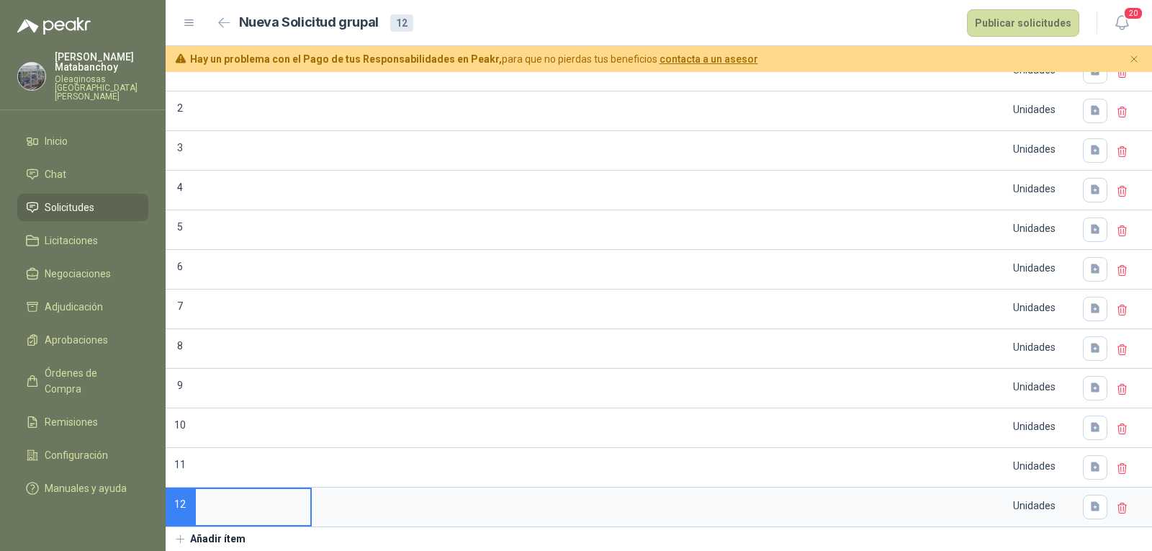
click at [230, 534] on button "Añadir ítem" at bounding box center [210, 539] width 89 height 24
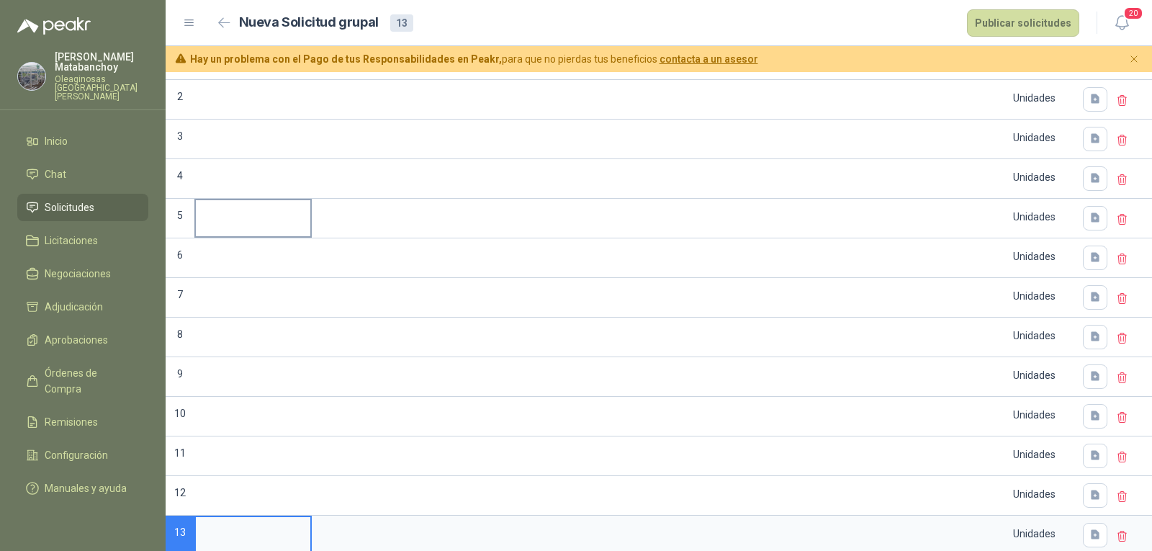
scroll to position [0, 0]
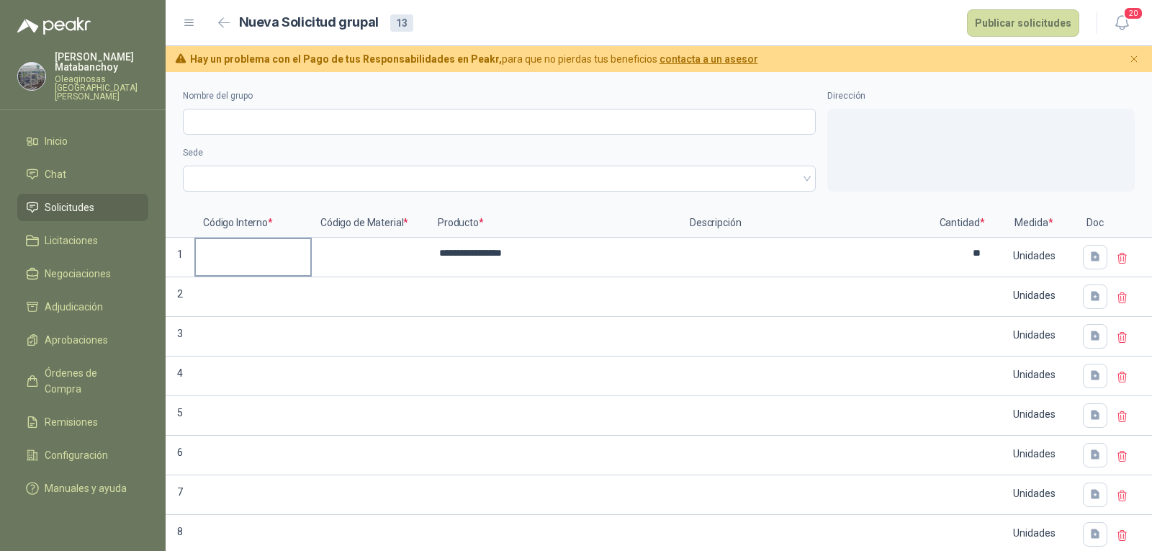
click at [285, 256] on input at bounding box center [253, 253] width 114 height 28
click at [268, 117] on input "Nombre del grupo" at bounding box center [499, 122] width 633 height 26
click at [348, 171] on span at bounding box center [498, 179] width 615 height 22
type input "**********"
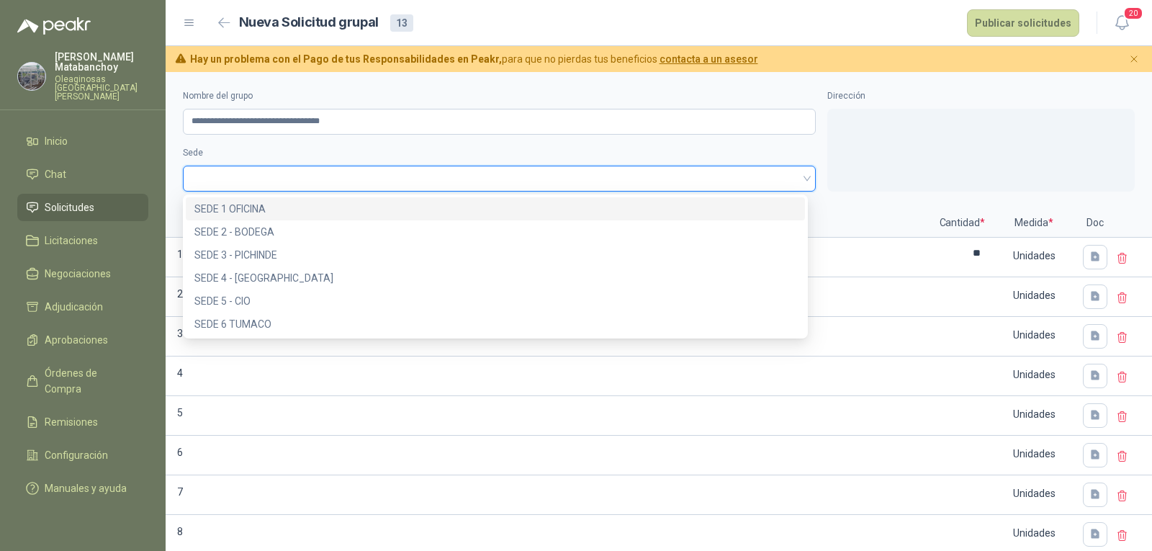
click at [348, 214] on div "SEDE 1 OFICINA" at bounding box center [495, 209] width 602 height 16
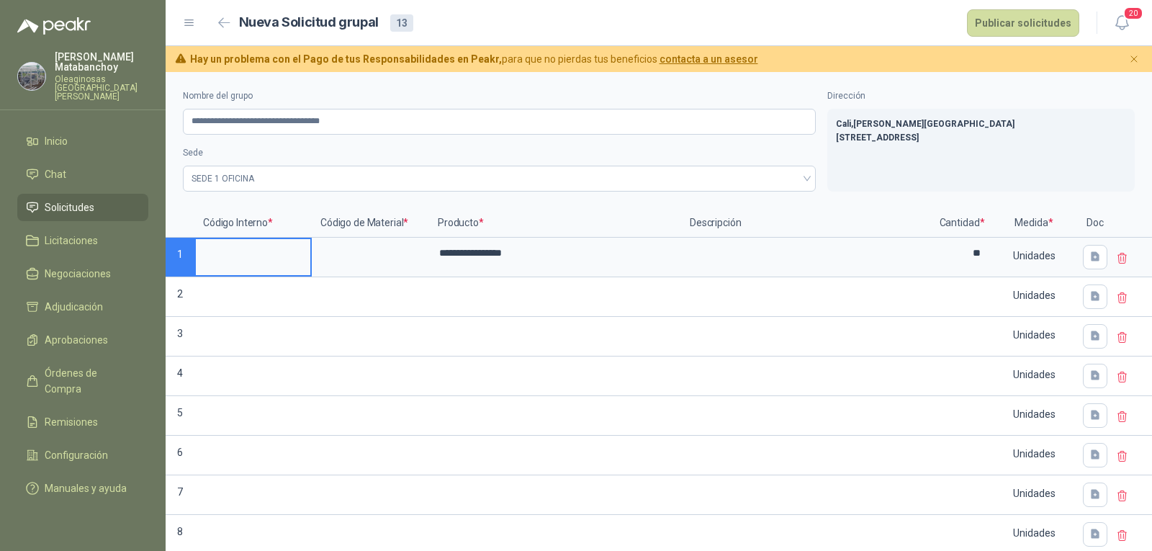
click at [244, 261] on input at bounding box center [253, 253] width 114 height 28
click at [345, 251] on input at bounding box center [370, 253] width 114 height 28
type input "*****"
click at [215, 251] on input at bounding box center [253, 253] width 114 height 28
type input "******"
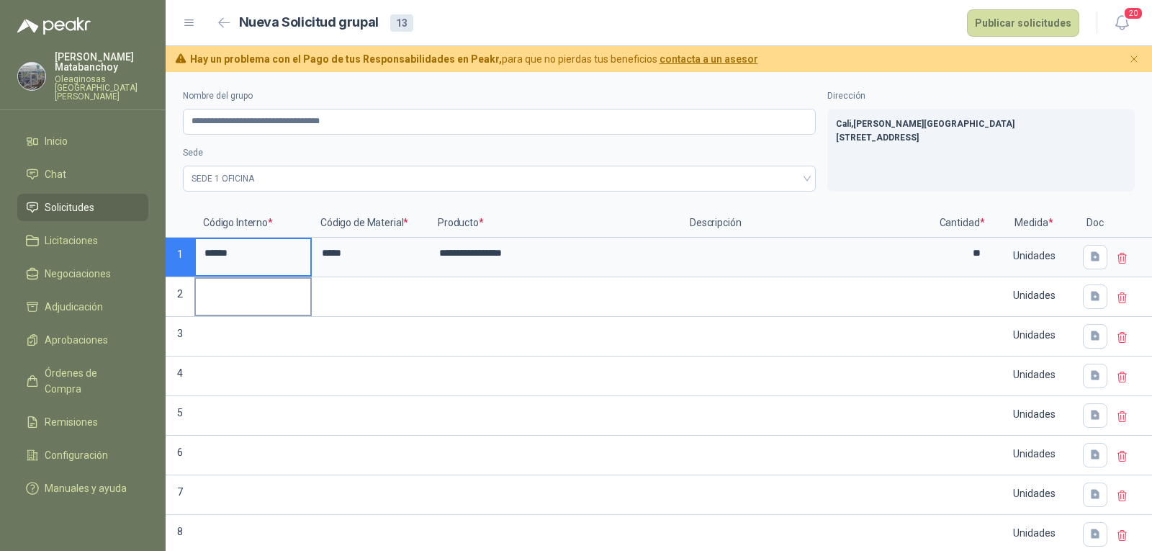
click at [286, 287] on input at bounding box center [253, 293] width 114 height 28
drag, startPoint x: 271, startPoint y: 242, endPoint x: 191, endPoint y: 254, distance: 80.8
click at [191, 254] on div "**********" at bounding box center [659, 481] width 986 height 544
click at [247, 302] on input at bounding box center [253, 293] width 114 height 28
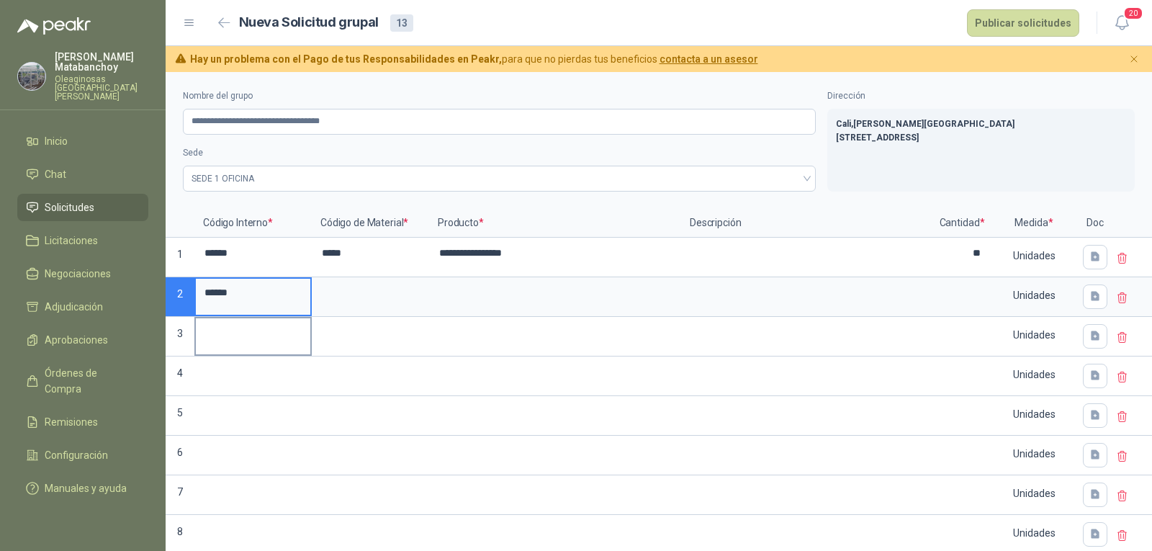
click at [253, 329] on input at bounding box center [253, 332] width 114 height 28
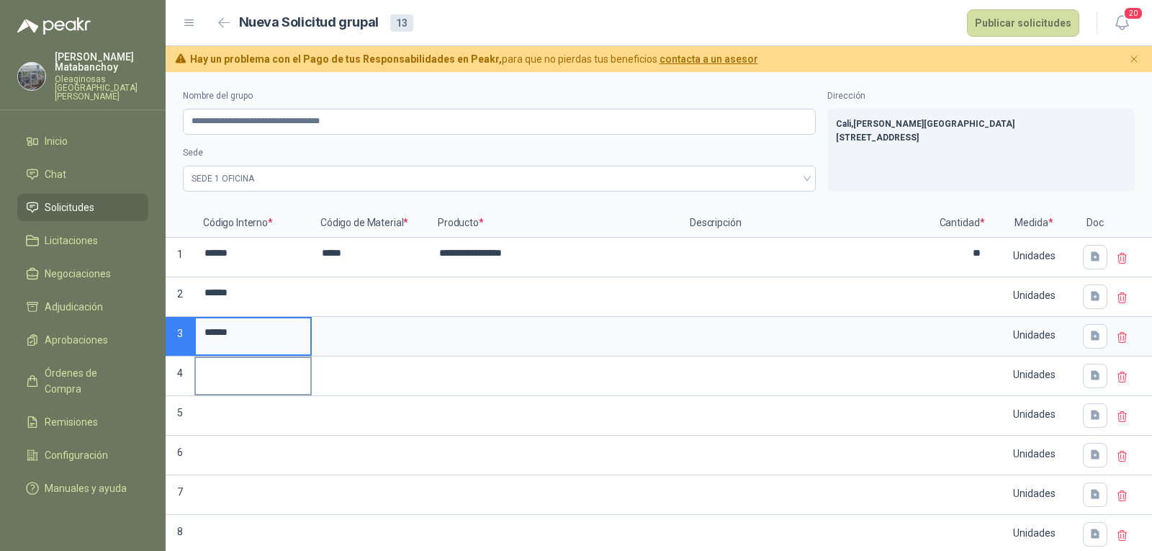
click at [252, 371] on input at bounding box center [253, 372] width 114 height 28
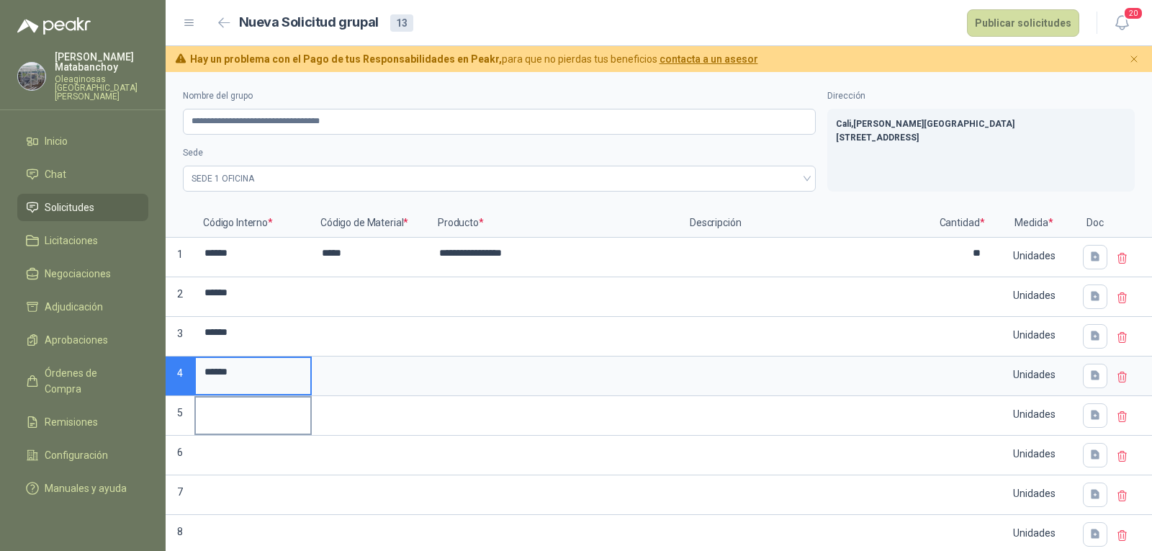
click at [251, 420] on input at bounding box center [253, 411] width 114 height 28
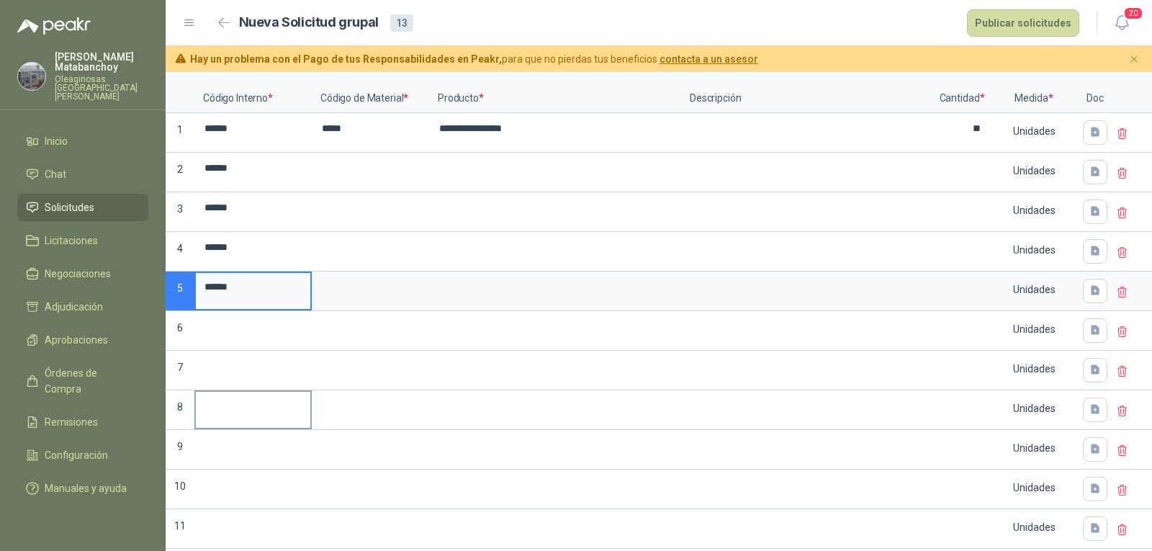
scroll to position [237, 0]
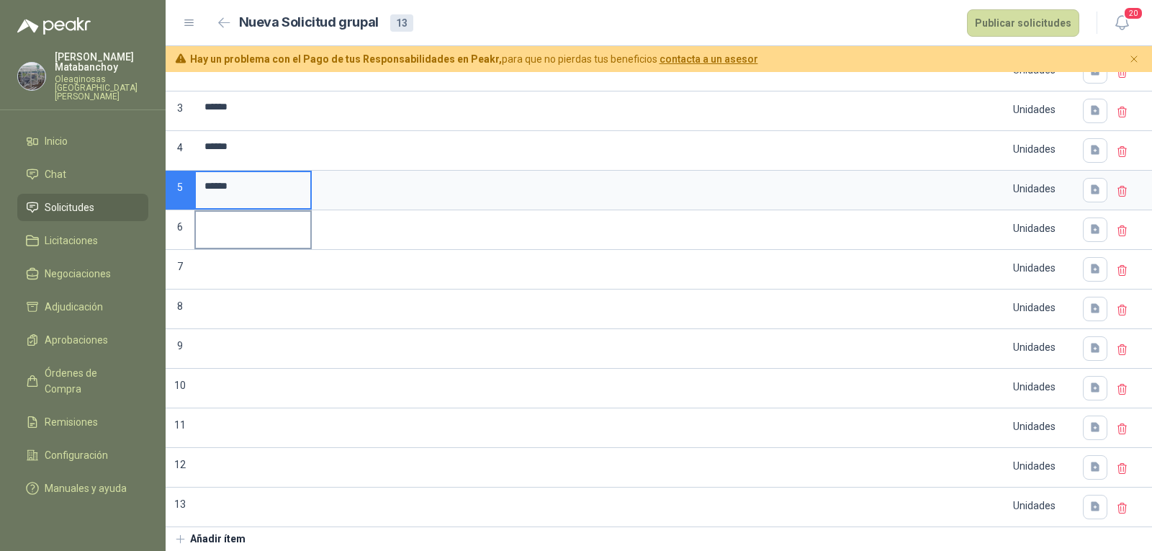
click at [238, 230] on label at bounding box center [253, 230] width 114 height 36
click at [238, 230] on input at bounding box center [253, 226] width 114 height 28
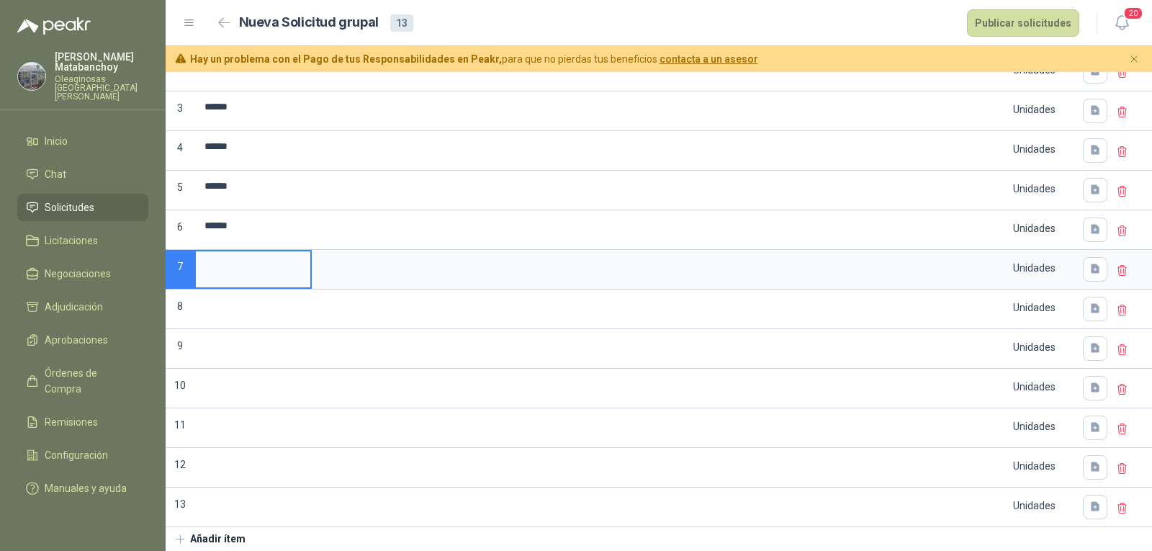
click at [255, 262] on input at bounding box center [253, 265] width 114 height 28
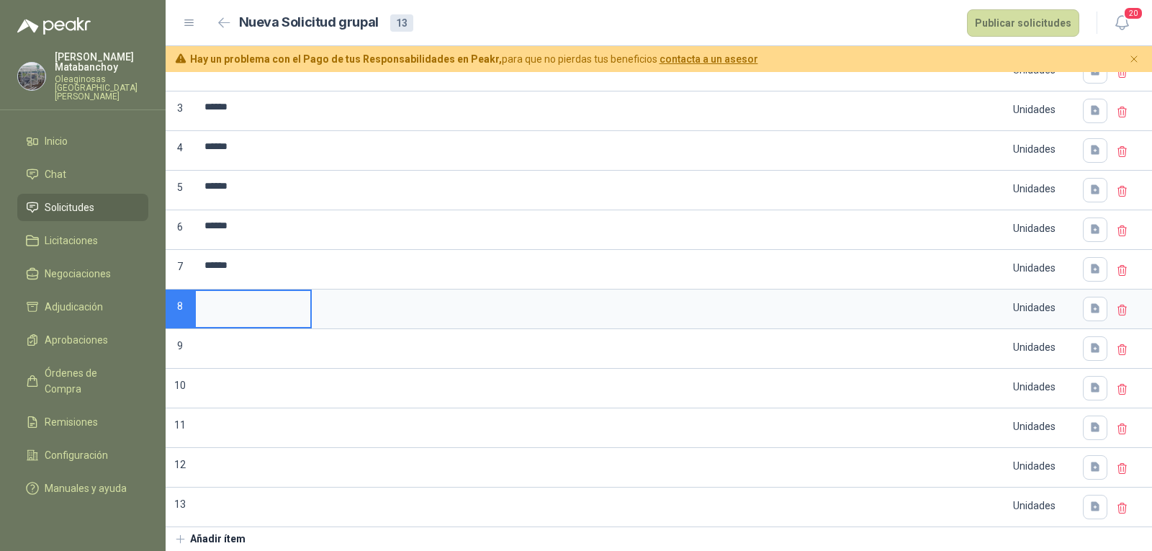
click at [258, 300] on input at bounding box center [253, 305] width 114 height 28
click at [256, 342] on input at bounding box center [253, 344] width 114 height 28
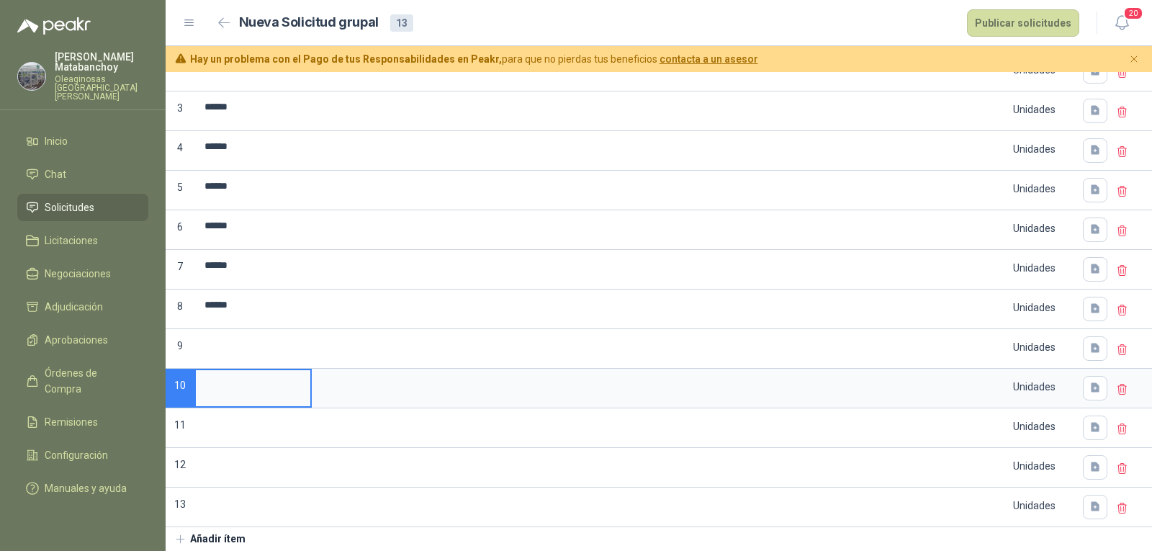
click at [260, 379] on input at bounding box center [253, 384] width 114 height 28
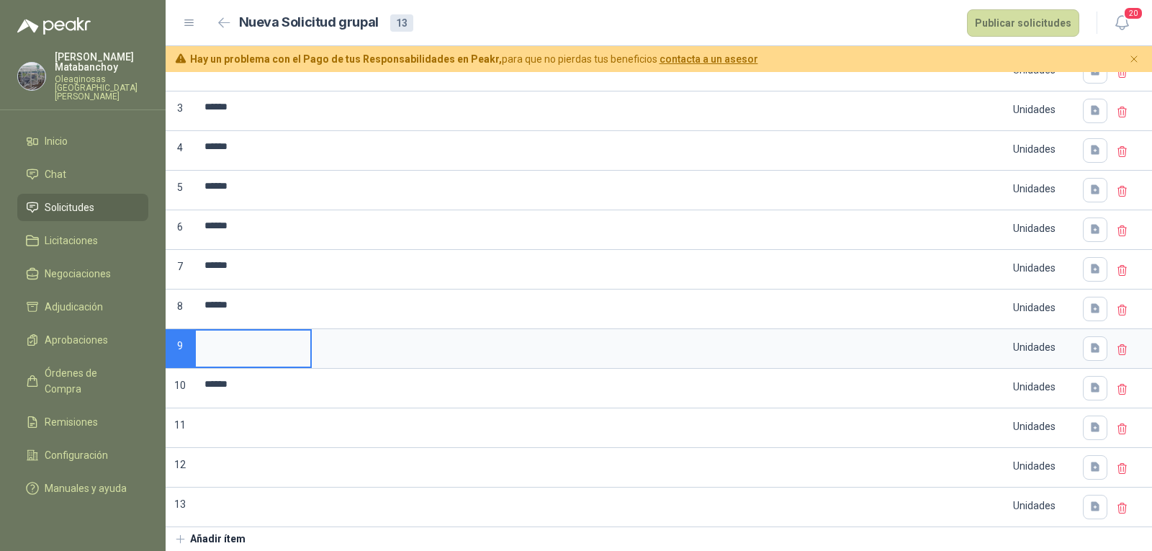
click at [251, 345] on input at bounding box center [253, 344] width 114 height 28
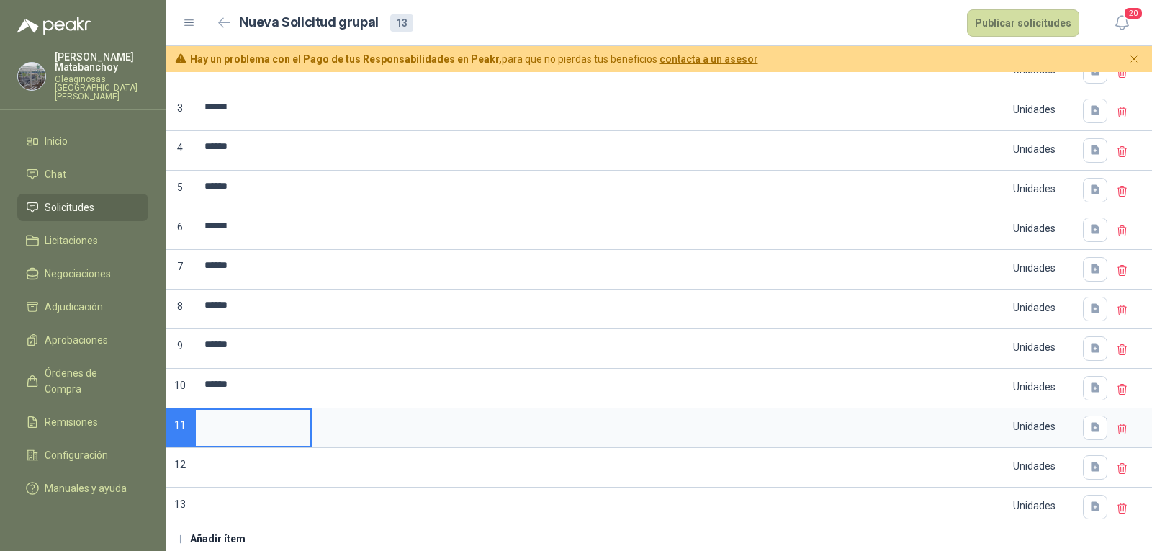
click at [263, 412] on input at bounding box center [253, 424] width 114 height 28
click at [256, 460] on input at bounding box center [253, 463] width 114 height 28
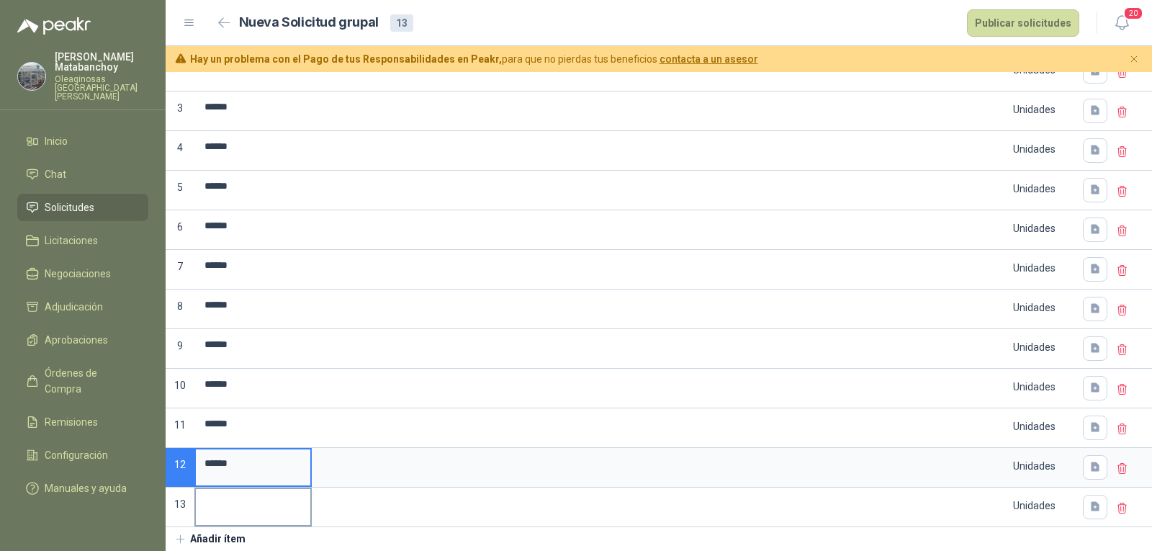
click at [263, 500] on input at bounding box center [253, 503] width 114 height 28
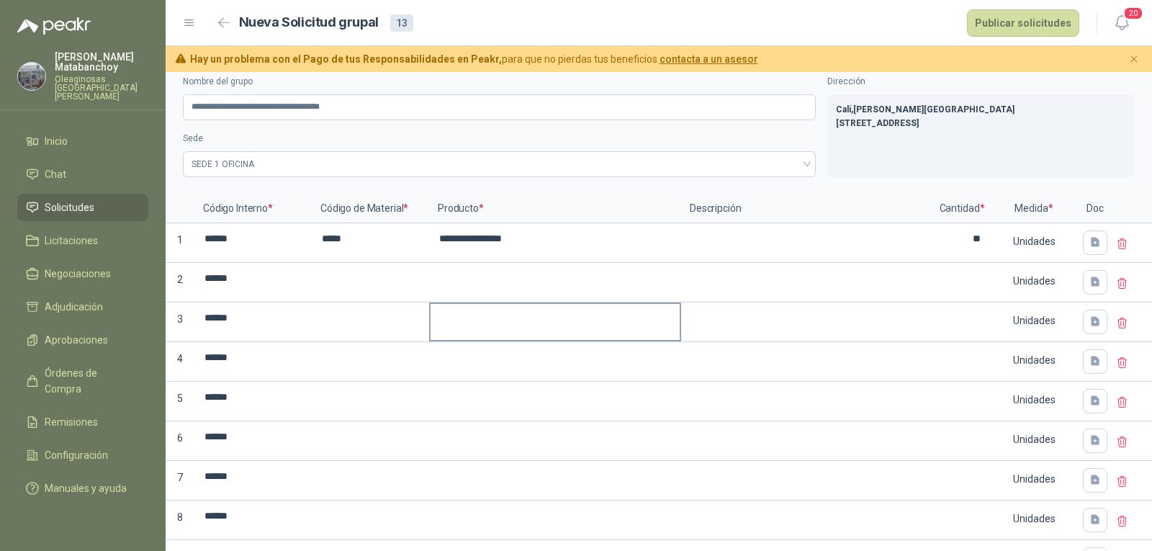
scroll to position [0, 0]
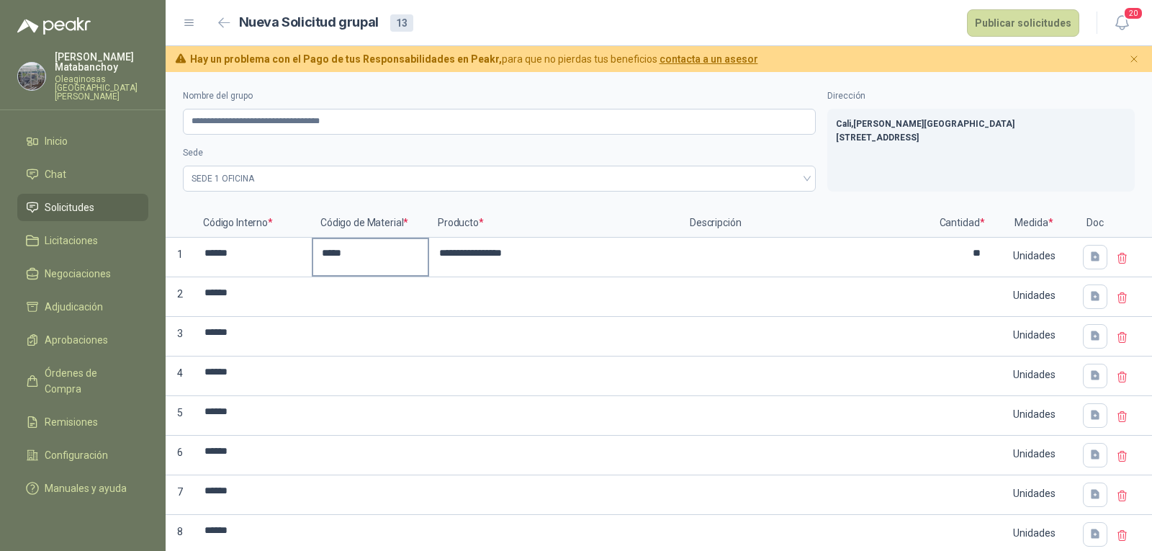
click at [389, 266] on input "*****" at bounding box center [370, 253] width 114 height 28
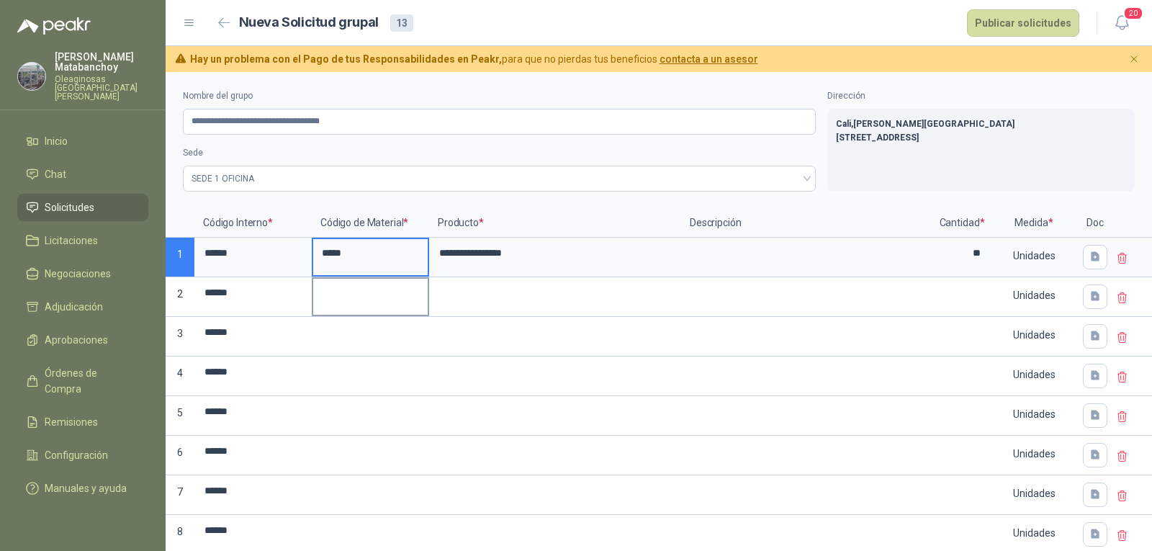
type input "*****"
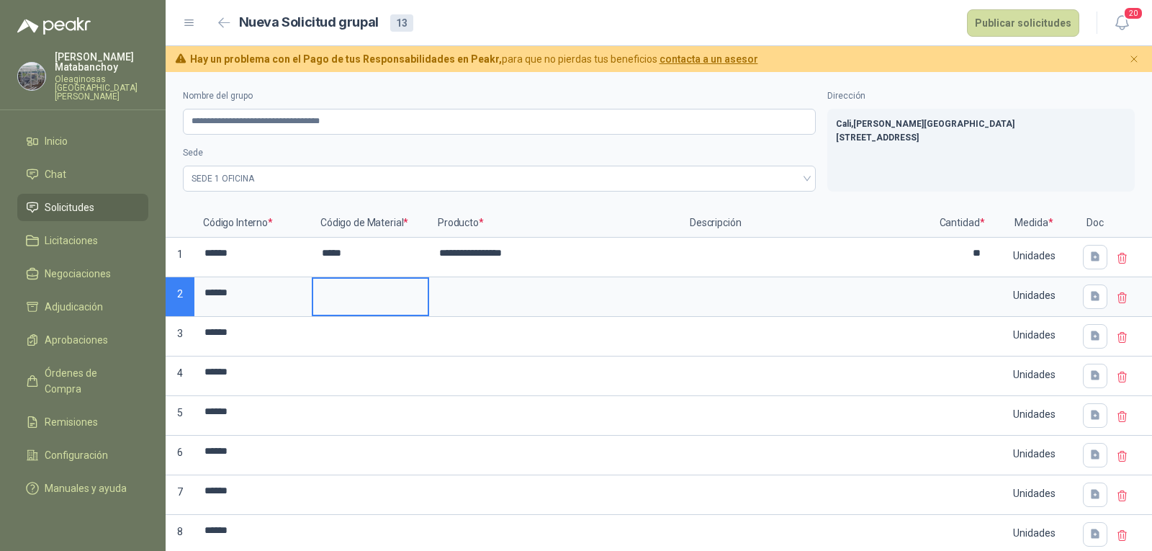
click at [371, 298] on input at bounding box center [370, 293] width 114 height 28
click at [566, 304] on input at bounding box center [554, 293] width 249 height 28
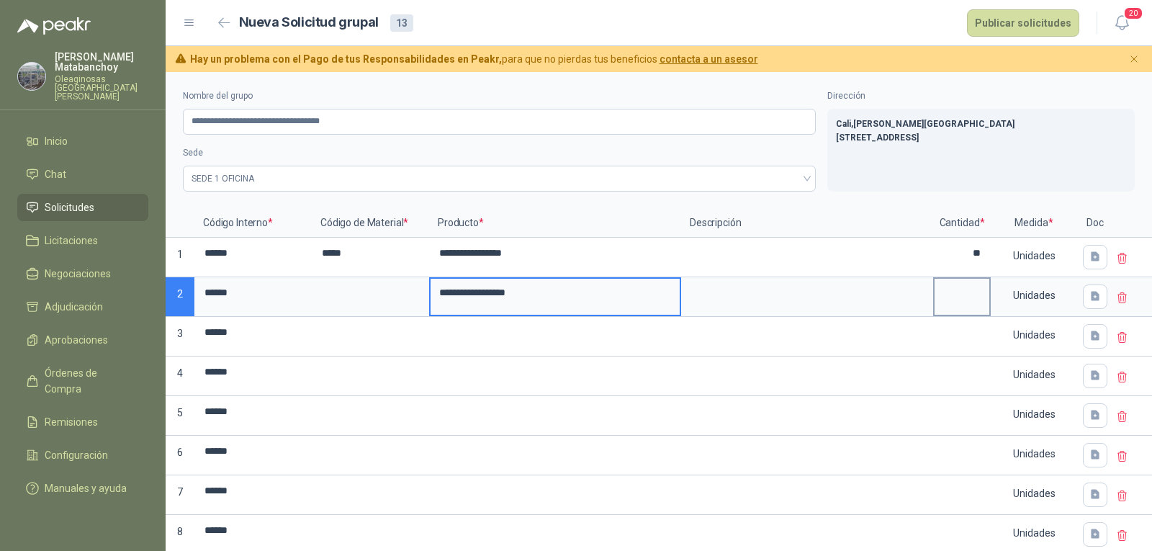
type input "**********"
click at [934, 297] on input at bounding box center [961, 293] width 55 height 28
type input "**"
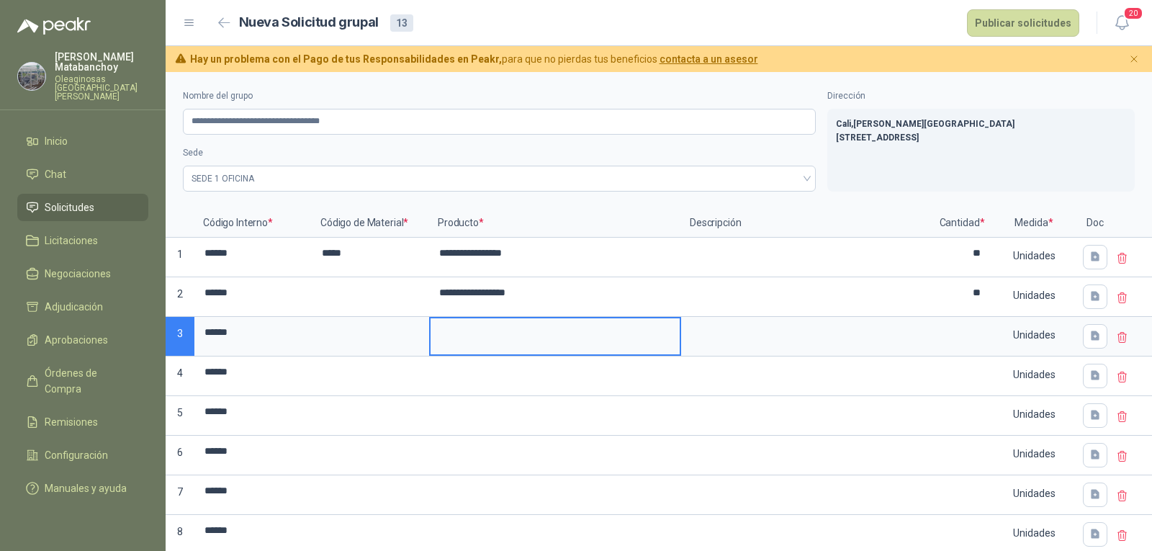
click at [588, 331] on input at bounding box center [554, 332] width 249 height 28
type input "**********"
click at [934, 338] on input at bounding box center [961, 332] width 55 height 28
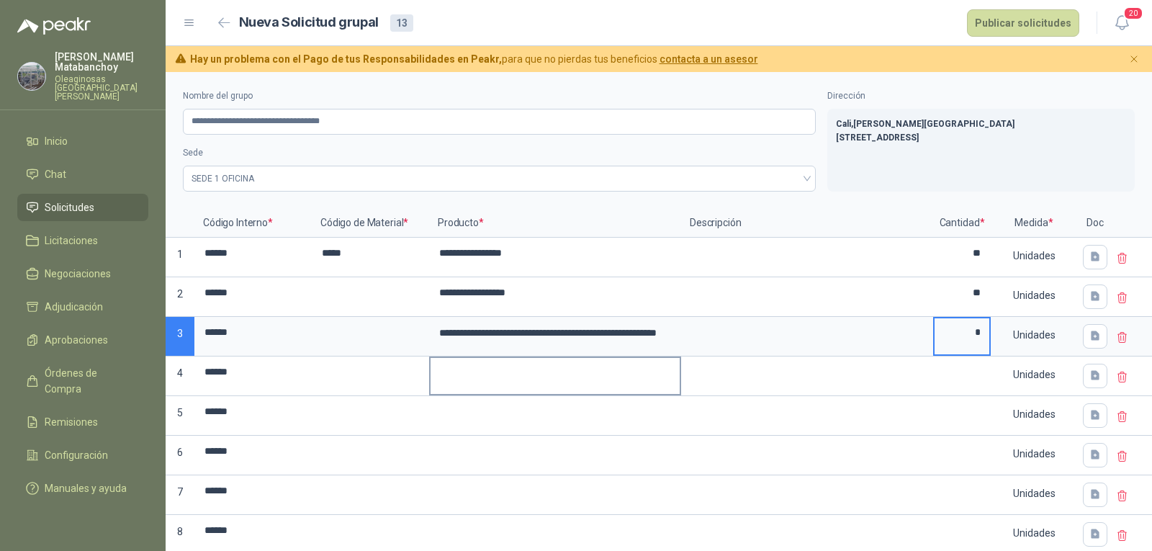
type input "*"
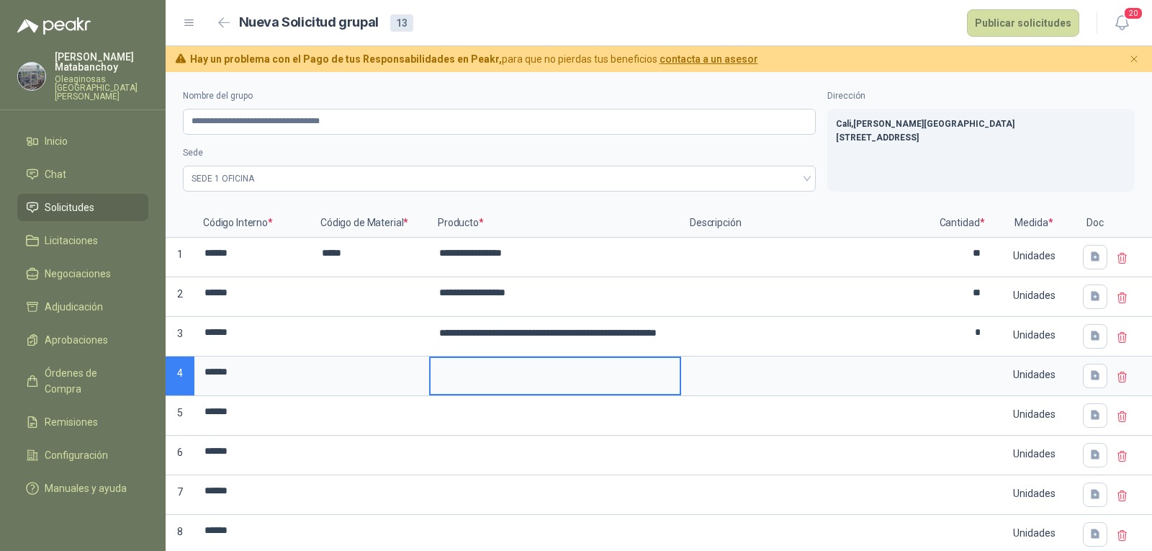
click at [654, 364] on input at bounding box center [554, 372] width 249 height 28
type input "**********"
click at [969, 377] on input at bounding box center [961, 372] width 55 height 28
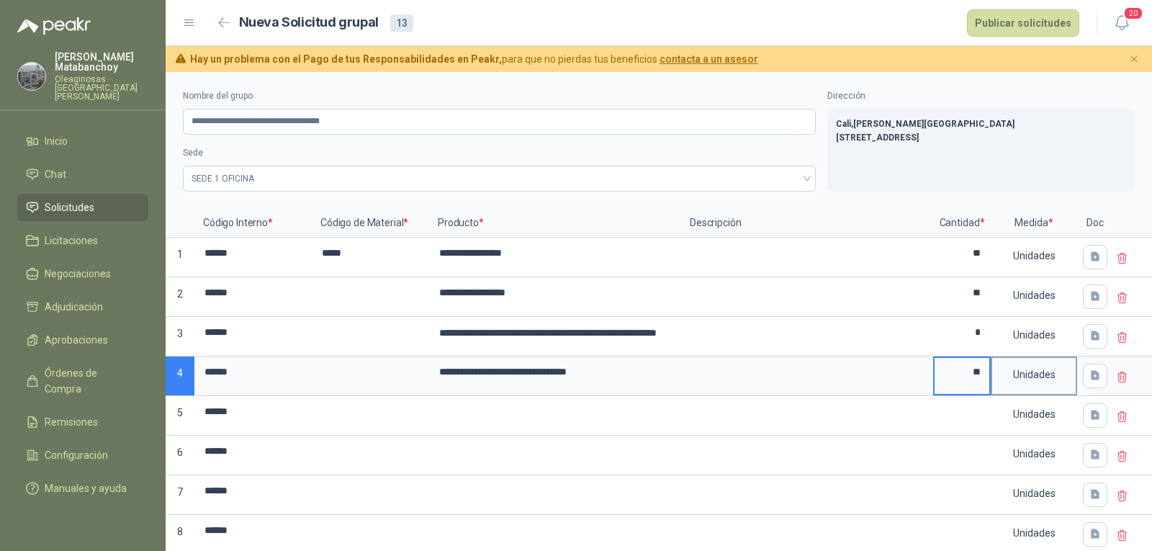
type input "**"
click at [1017, 370] on div "Unidades" at bounding box center [1034, 374] width 84 height 33
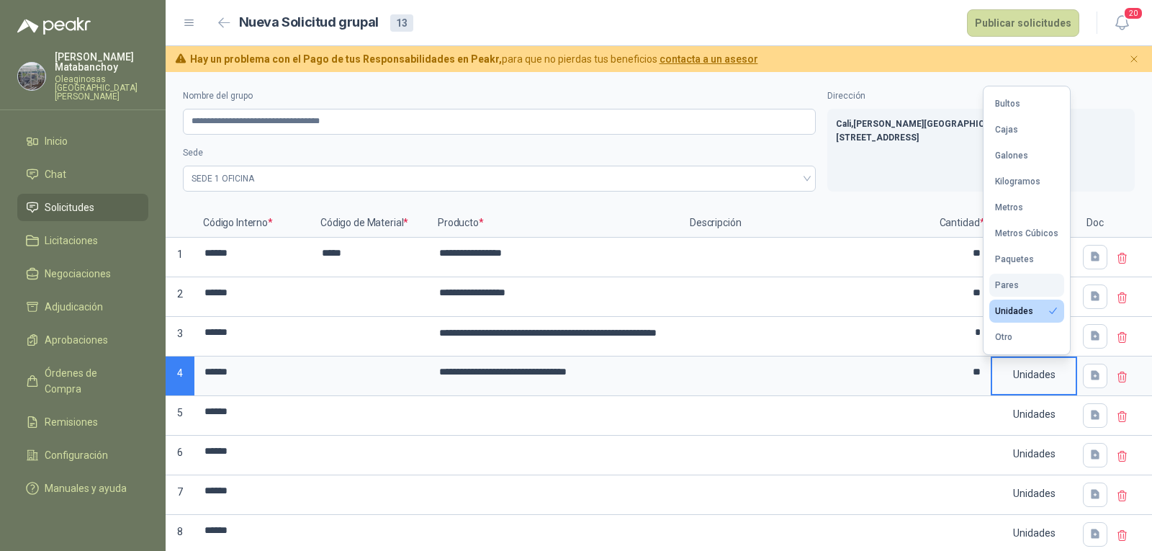
click at [1014, 276] on button "Pares" at bounding box center [1026, 285] width 75 height 23
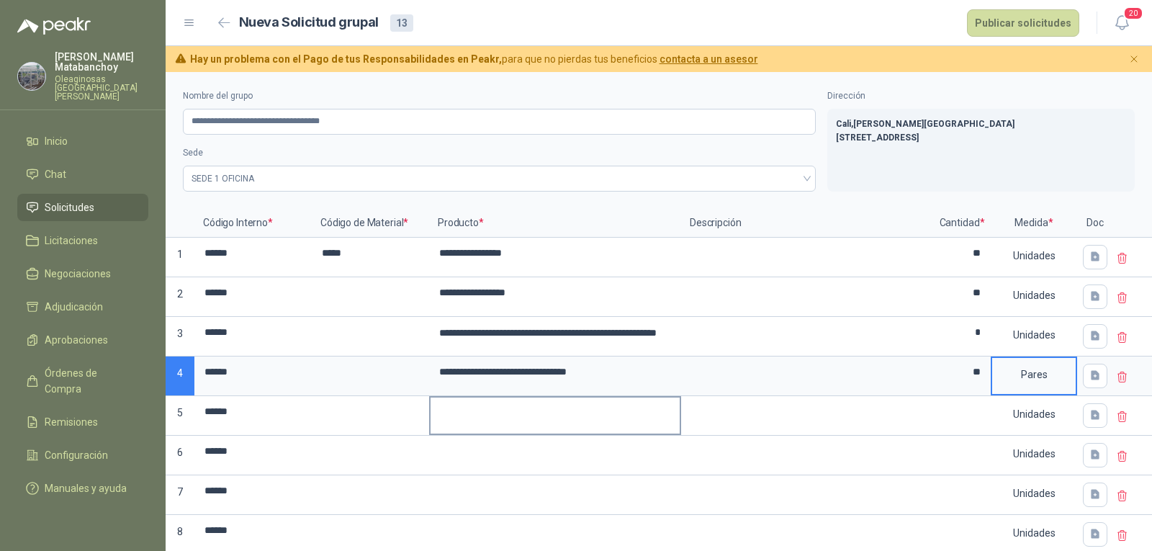
click at [568, 423] on input at bounding box center [554, 411] width 249 height 28
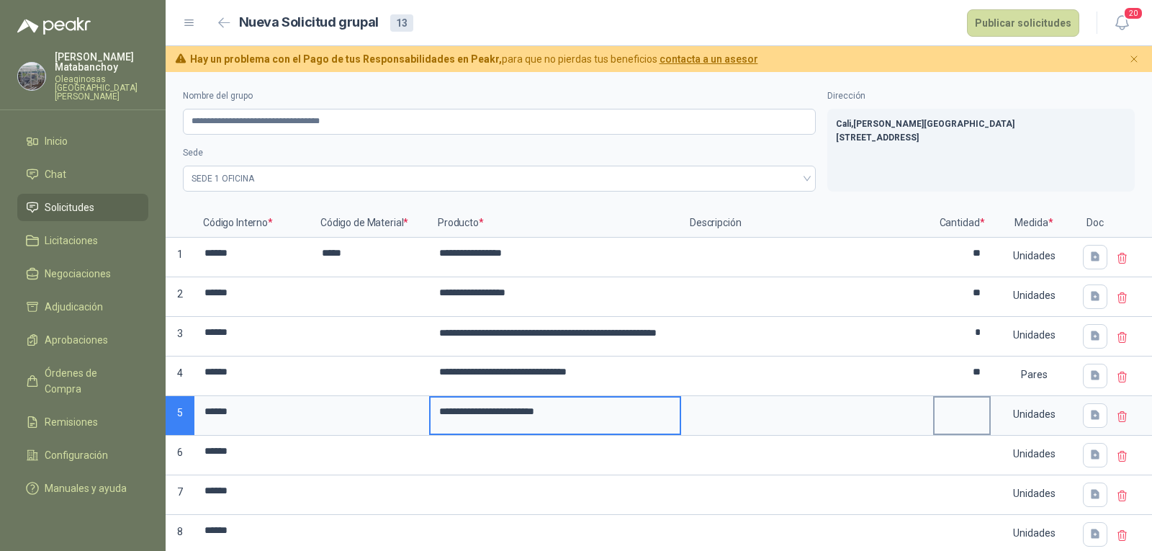
type input "**********"
click at [959, 412] on input at bounding box center [961, 411] width 55 height 28
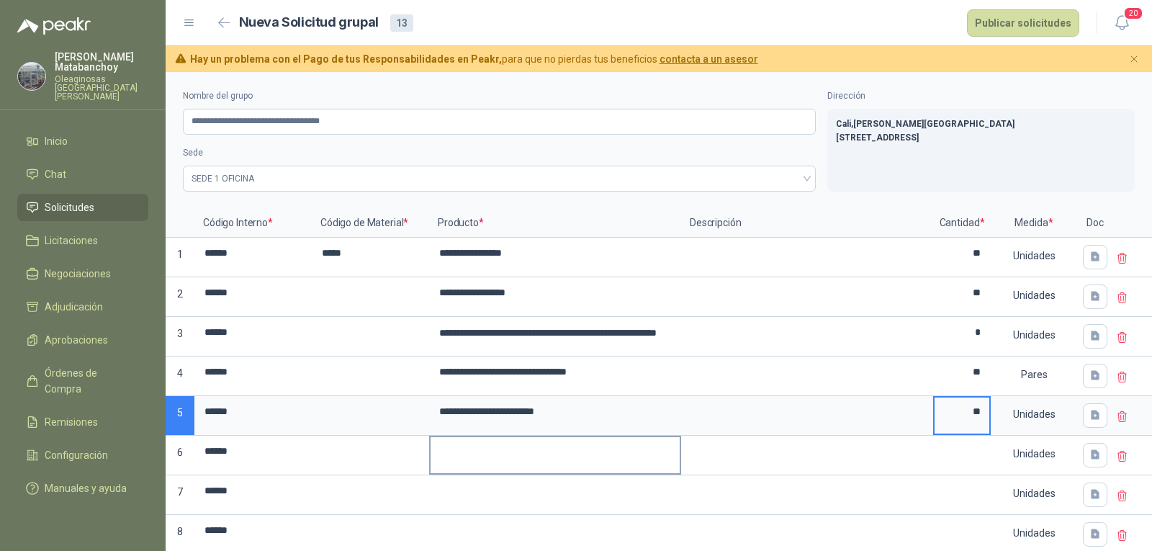
type input "**"
click at [599, 443] on input at bounding box center [554, 451] width 249 height 28
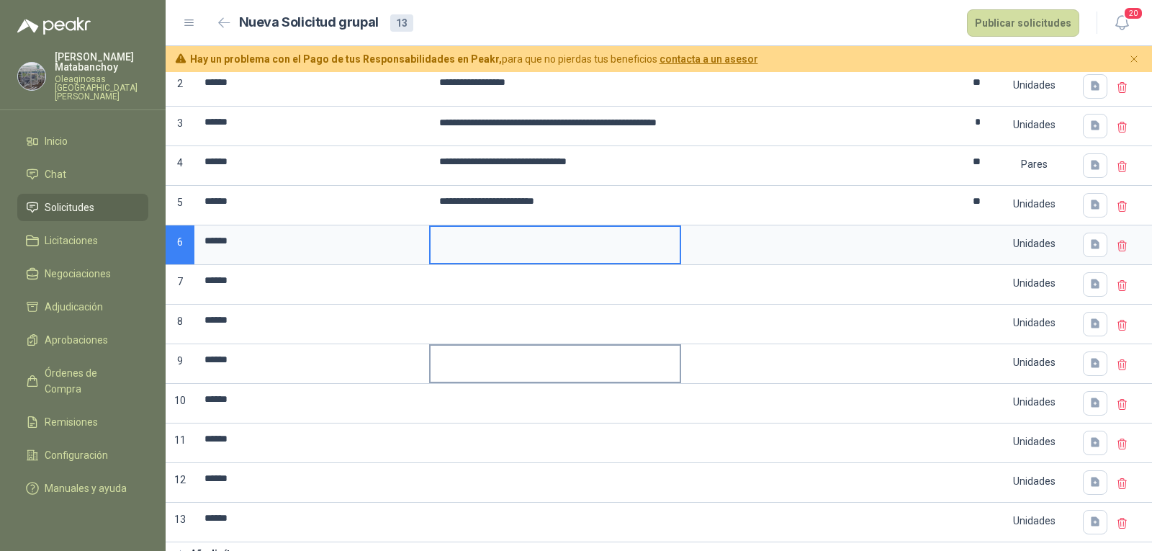
scroll to position [216, 0]
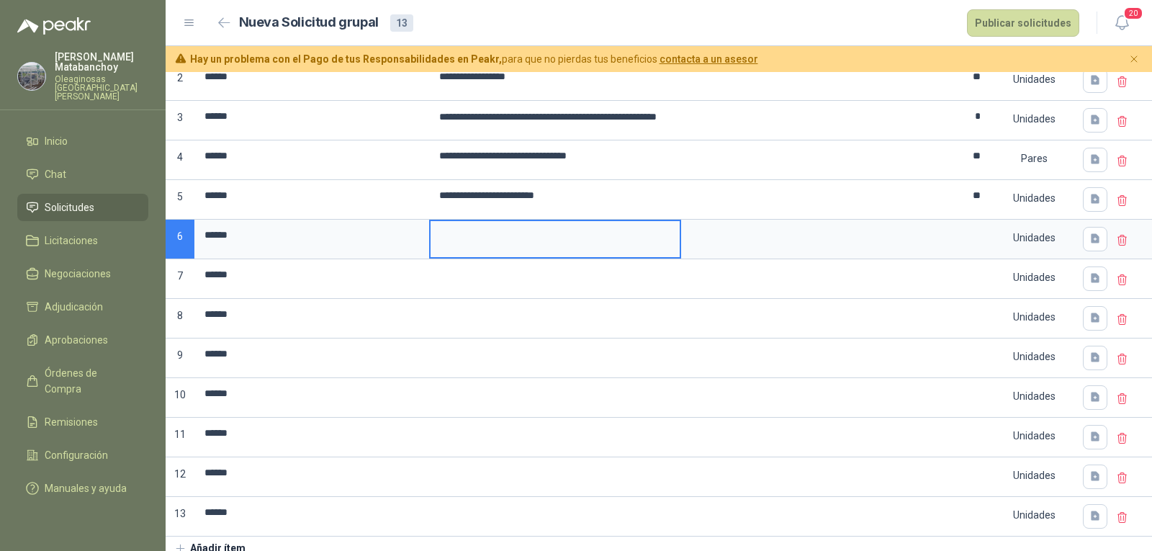
click at [538, 231] on input at bounding box center [554, 235] width 249 height 28
type input "**********"
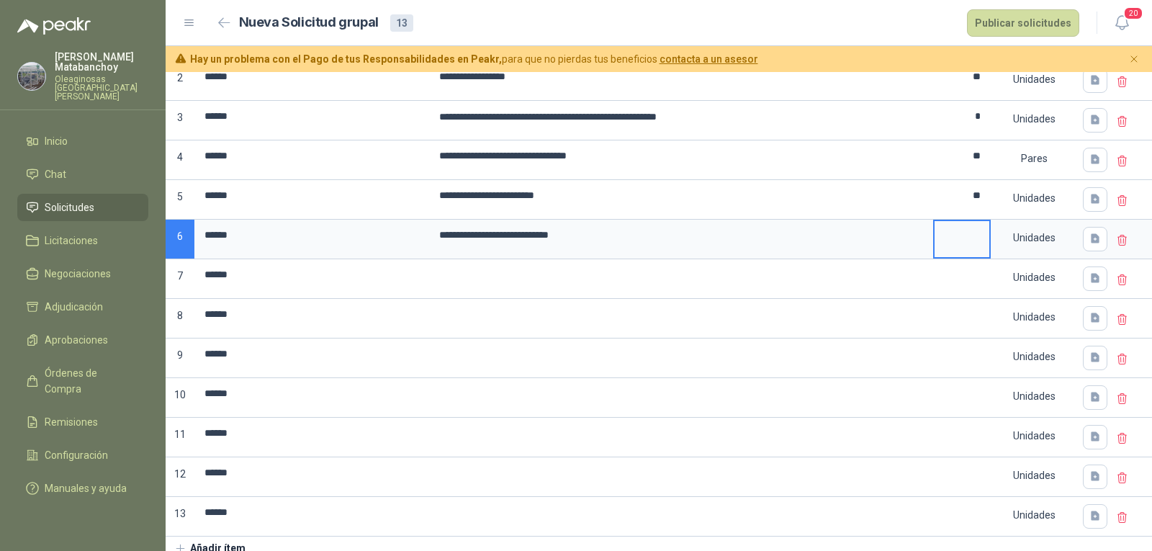
click at [953, 231] on input at bounding box center [961, 235] width 55 height 28
type input "*"
click at [1027, 240] on div "Unidades" at bounding box center [1034, 237] width 84 height 33
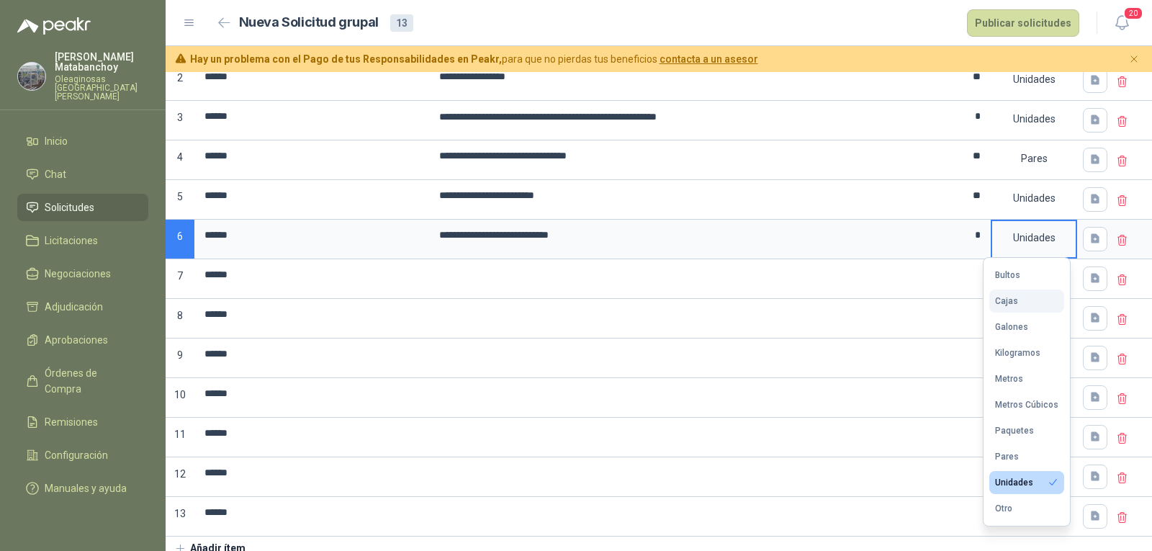
click at [1009, 307] on button "Cajas" at bounding box center [1026, 300] width 75 height 23
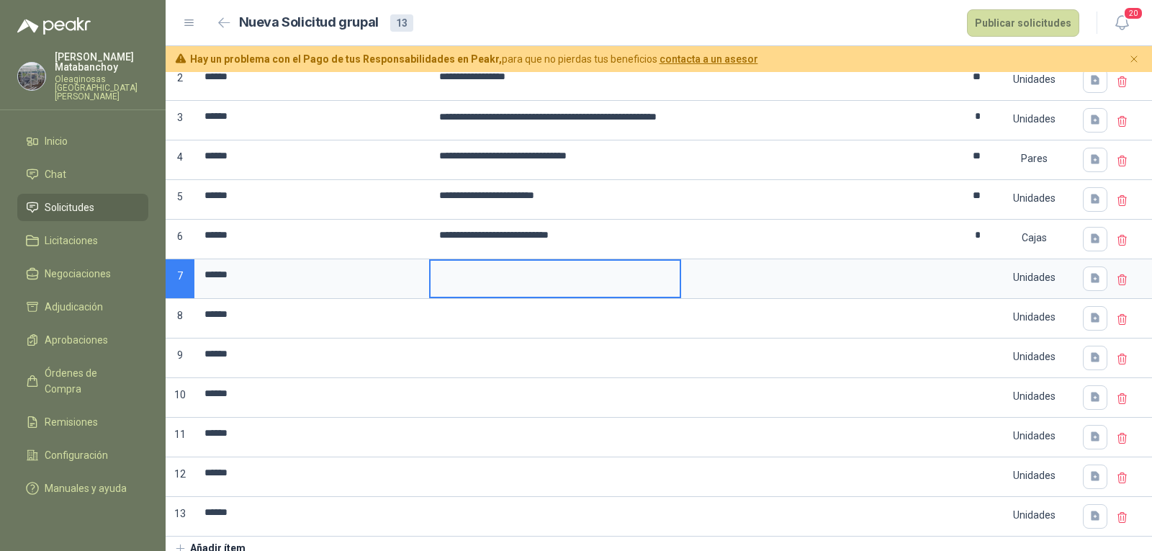
click at [486, 275] on input at bounding box center [554, 275] width 249 height 28
type input "**********"
click at [960, 289] on input at bounding box center [961, 275] width 55 height 28
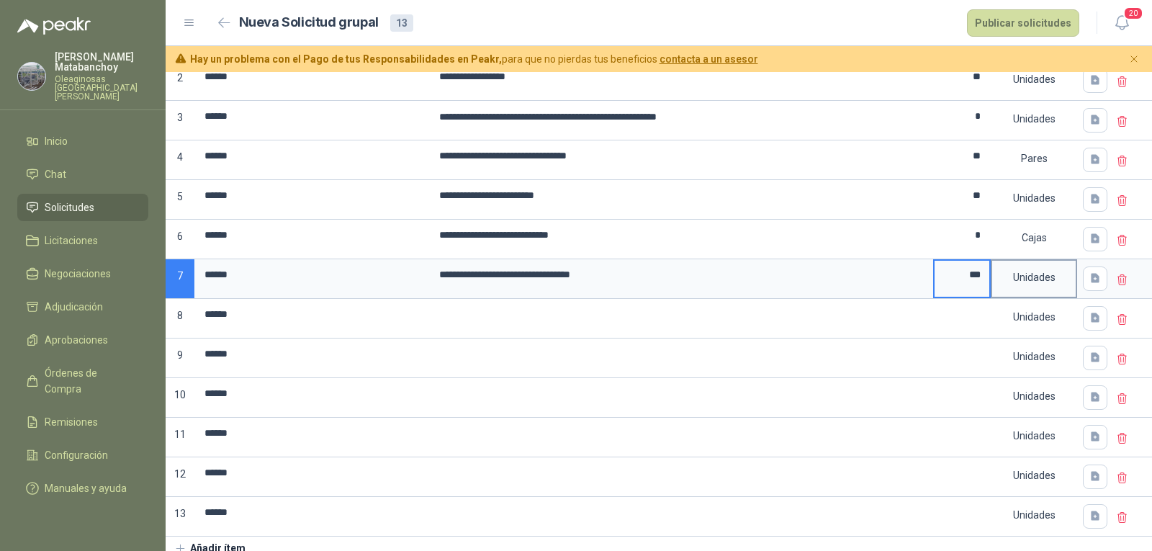
type input "***"
click at [997, 275] on div "Unidades" at bounding box center [1034, 277] width 84 height 33
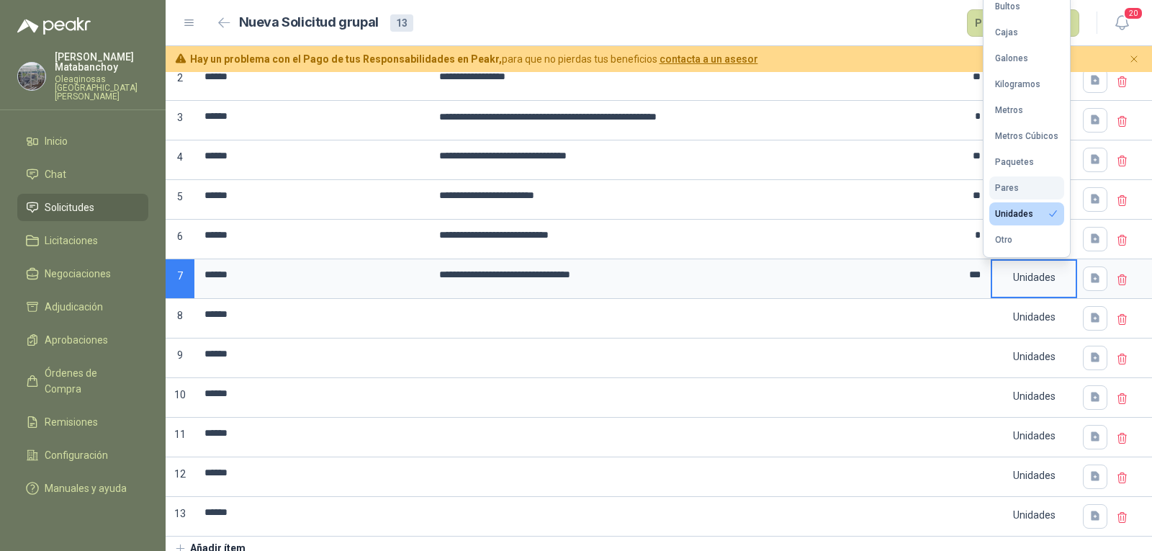
click at [1022, 193] on button "Pares" at bounding box center [1026, 187] width 75 height 23
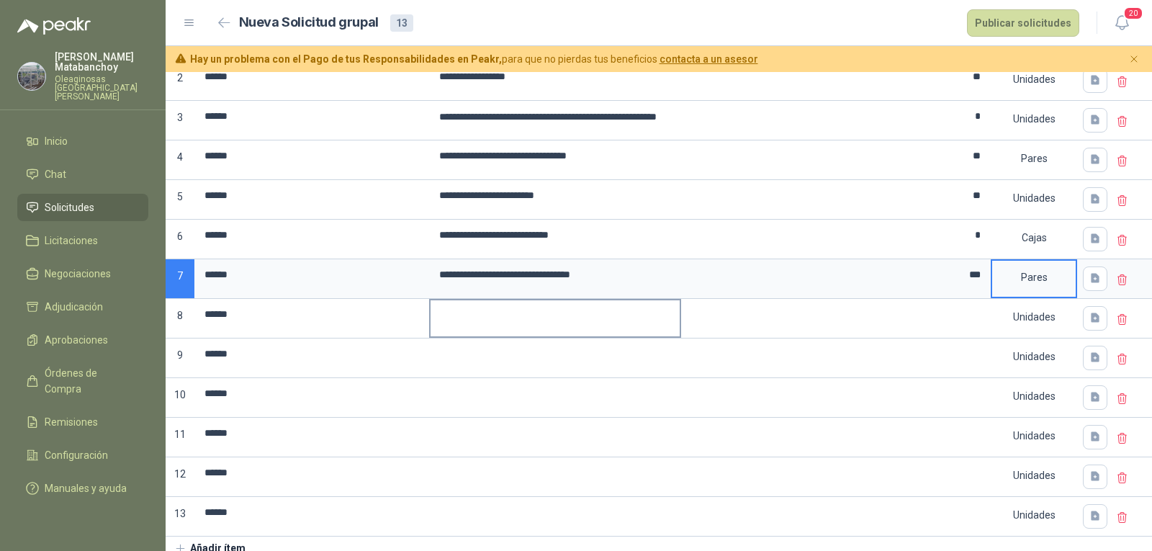
click at [628, 313] on input at bounding box center [554, 314] width 249 height 28
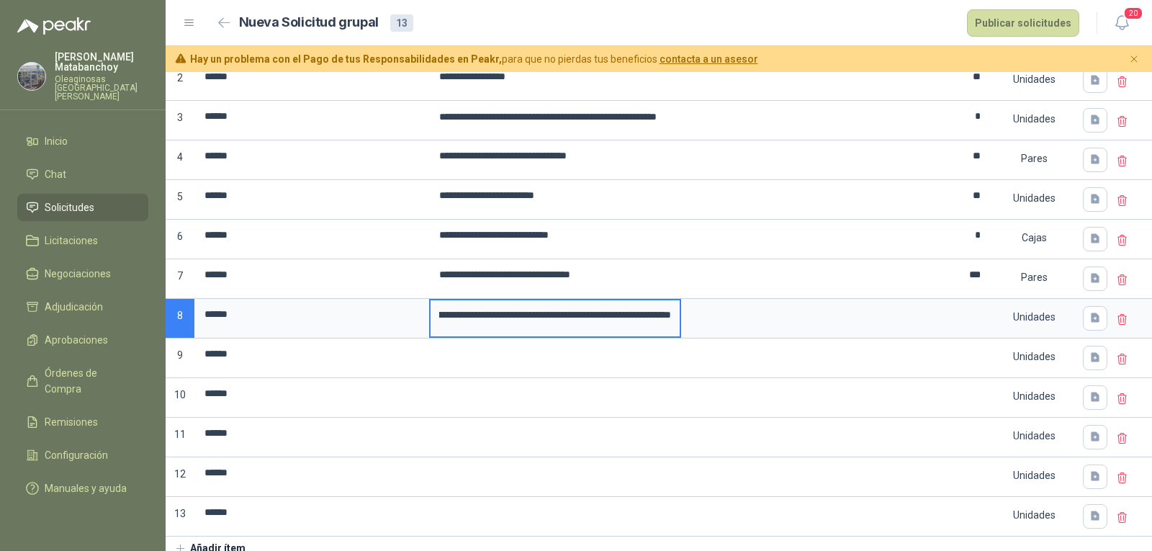
scroll to position [0, 163]
click at [628, 313] on input "**********" at bounding box center [554, 315] width 249 height 30
click at [629, 313] on input "**********" at bounding box center [554, 315] width 249 height 30
type input "**********"
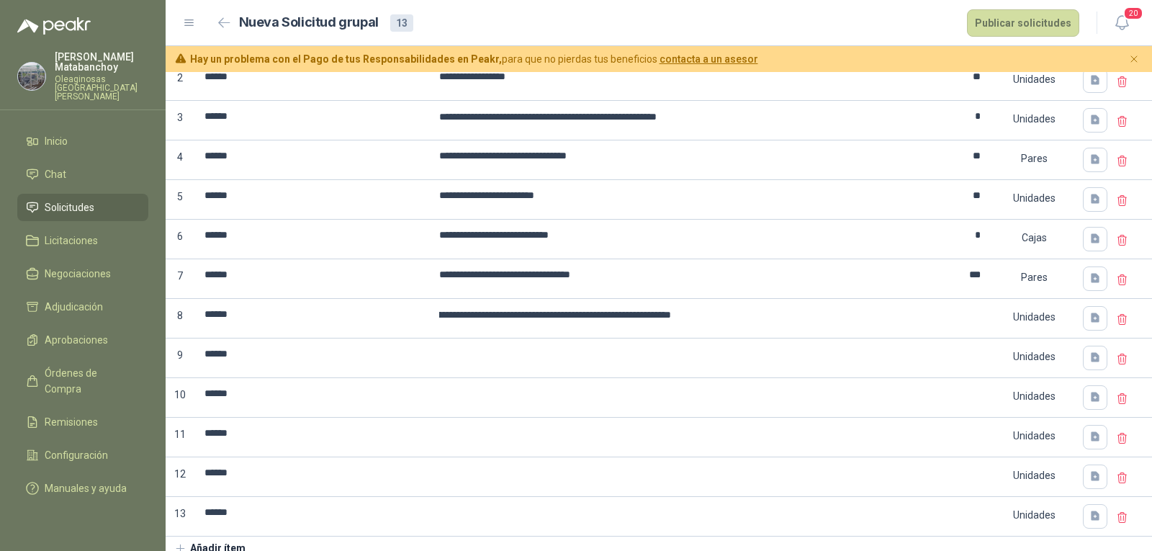
scroll to position [0, 0]
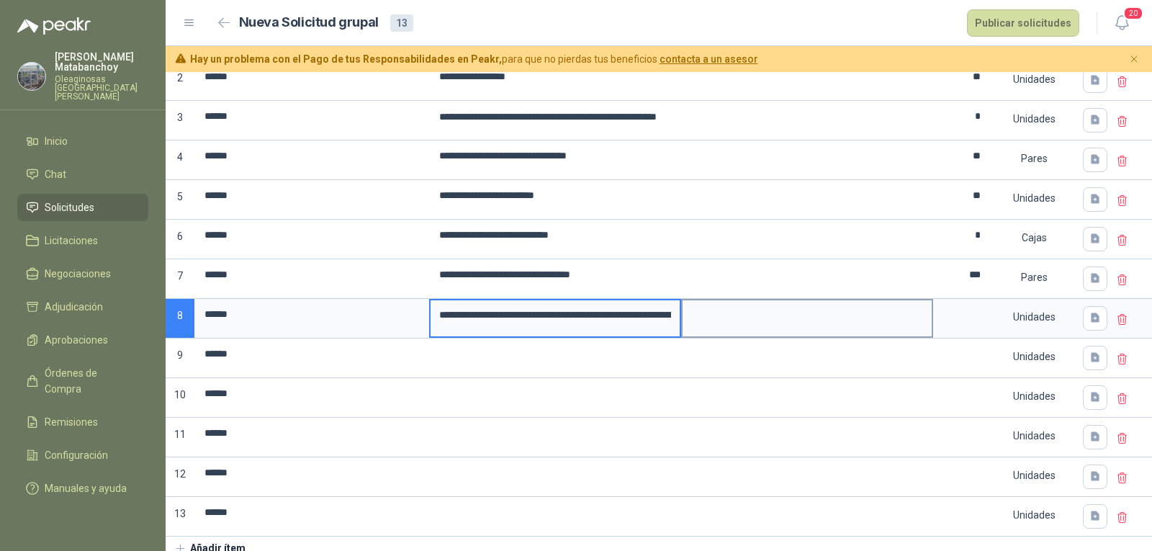
click at [753, 325] on textarea at bounding box center [806, 316] width 249 height 33
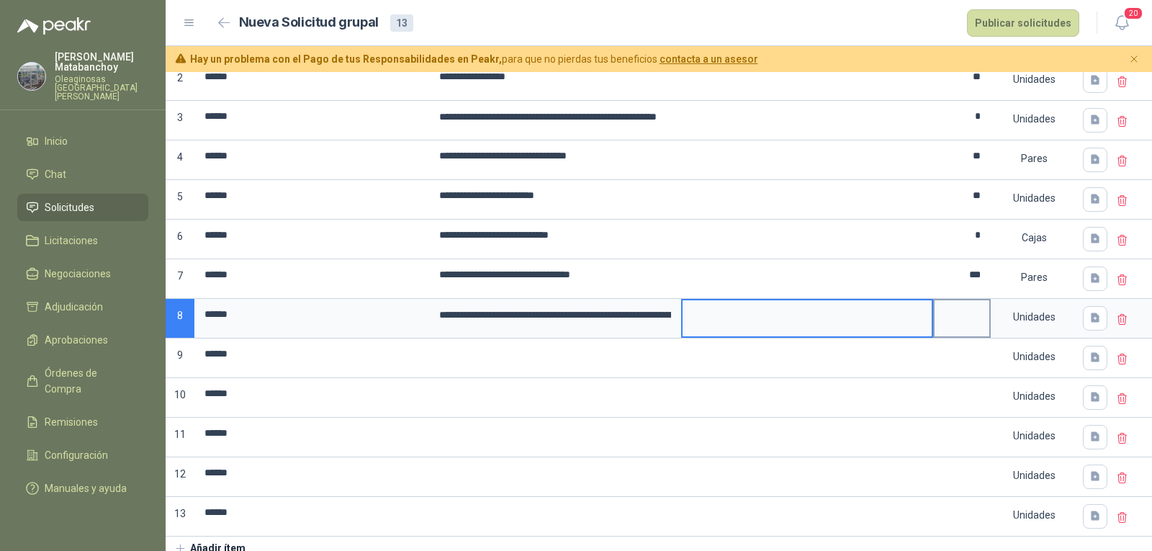
click at [978, 315] on input at bounding box center [961, 314] width 55 height 28
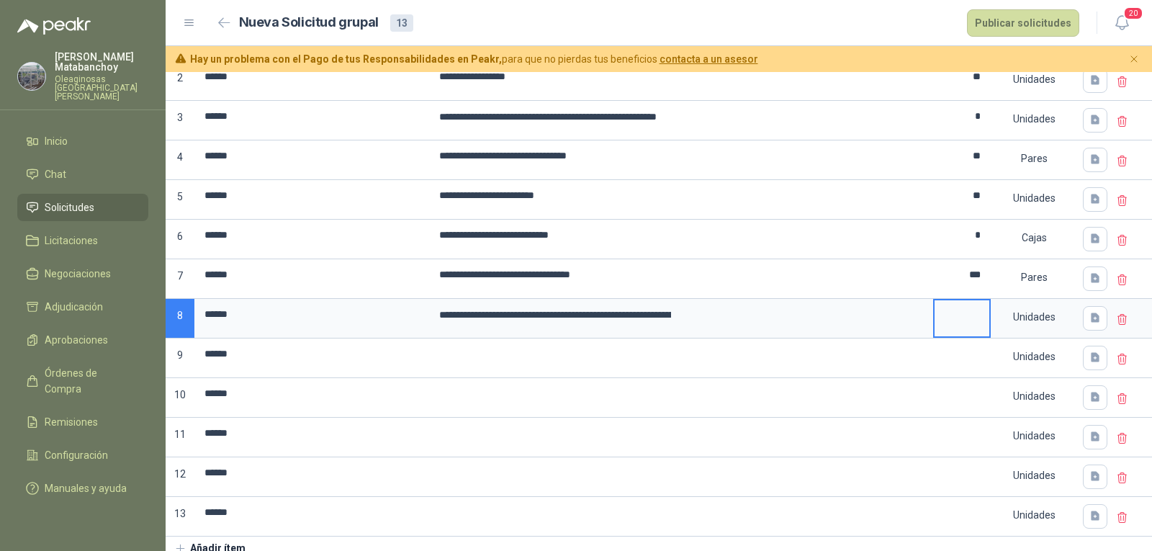
click at [947, 313] on input at bounding box center [961, 314] width 55 height 28
type input "*"
click at [616, 343] on input at bounding box center [554, 354] width 249 height 28
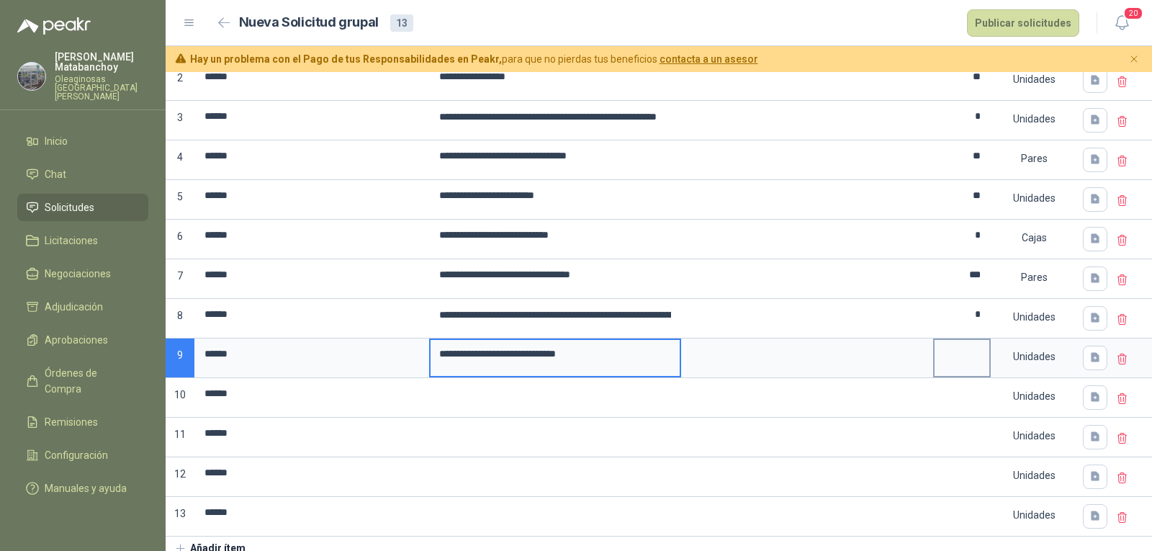
type input "**********"
click at [949, 351] on input at bounding box center [961, 354] width 55 height 28
type input "*"
click at [620, 387] on input at bounding box center [554, 393] width 249 height 28
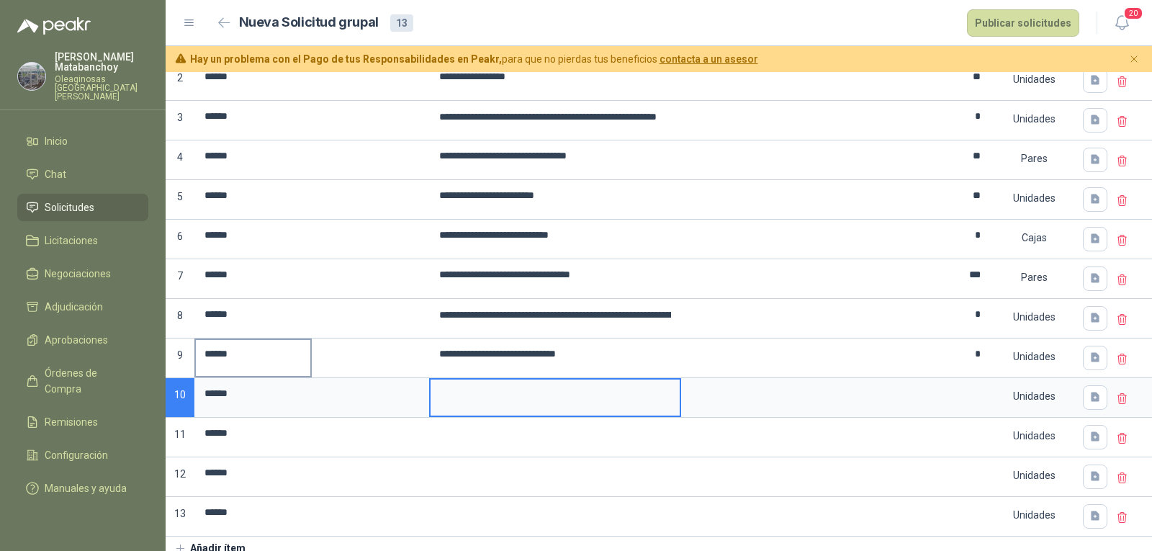
click at [291, 358] on input "******" at bounding box center [253, 354] width 114 height 28
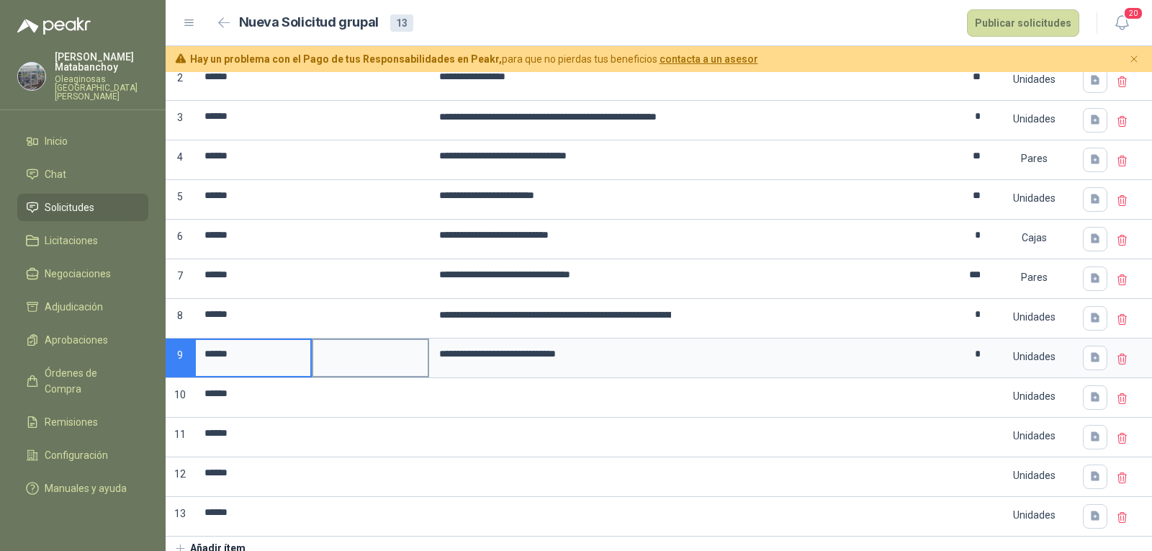
click at [410, 359] on input at bounding box center [370, 354] width 114 height 28
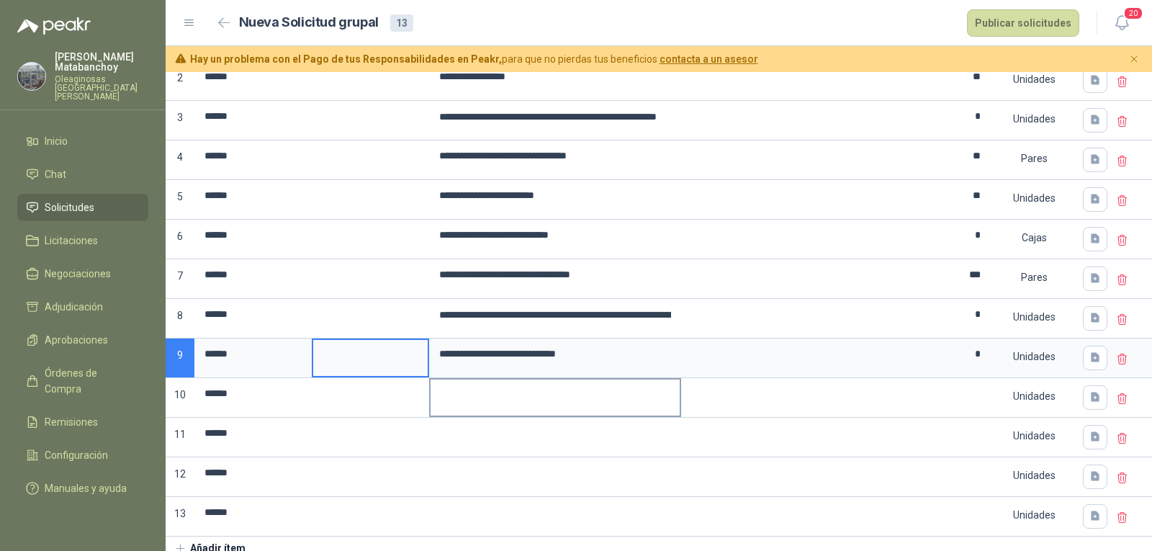
click at [551, 384] on input at bounding box center [554, 393] width 249 height 28
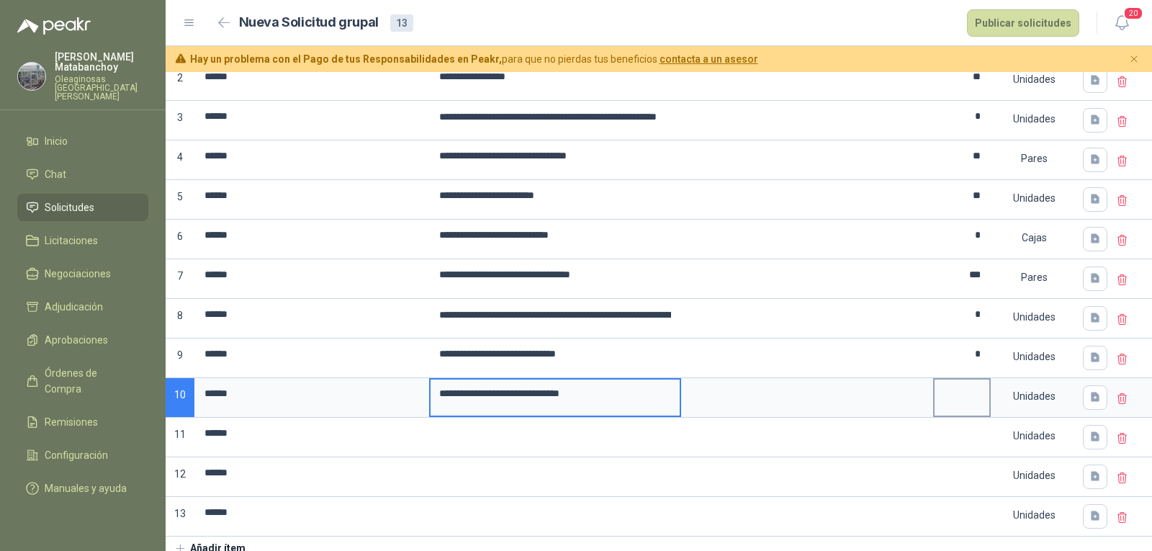
type input "**********"
click at [944, 391] on input at bounding box center [961, 393] width 55 height 28
type input "*"
click at [603, 441] on input at bounding box center [554, 433] width 249 height 28
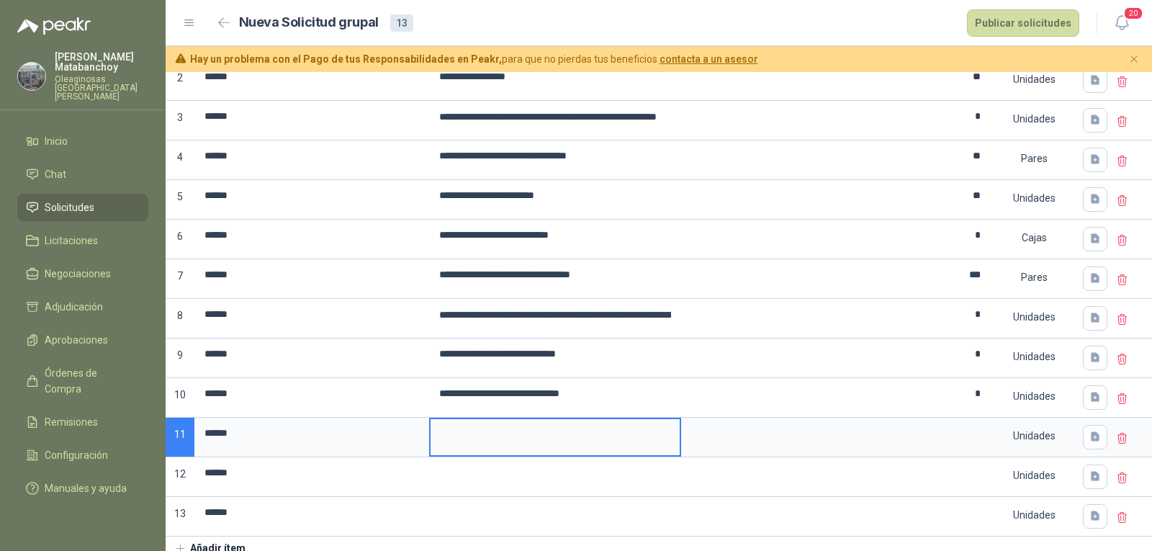
scroll to position [237, 0]
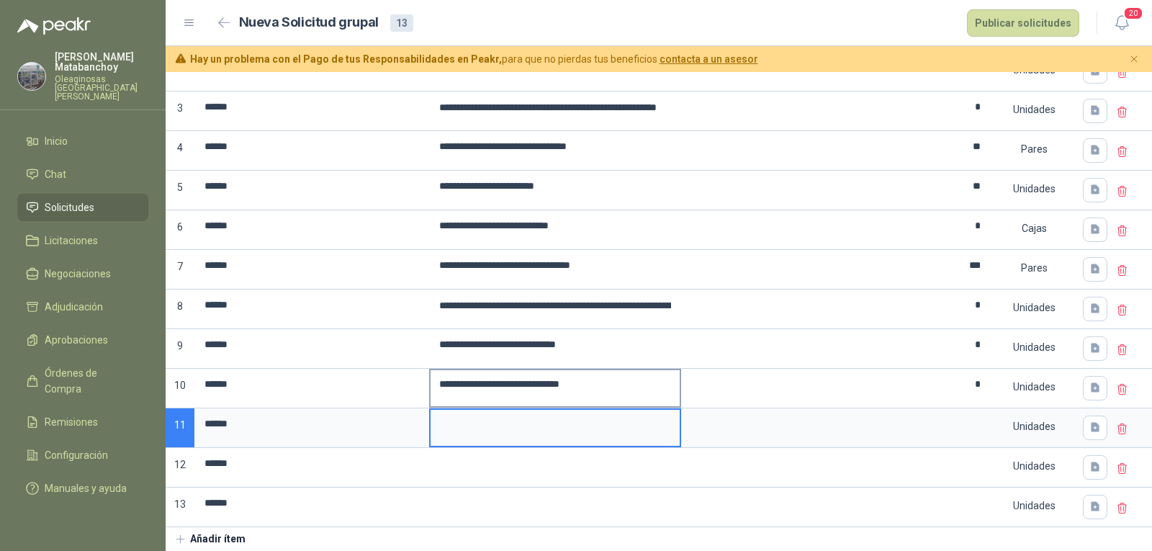
click at [669, 382] on input "**********" at bounding box center [554, 384] width 249 height 28
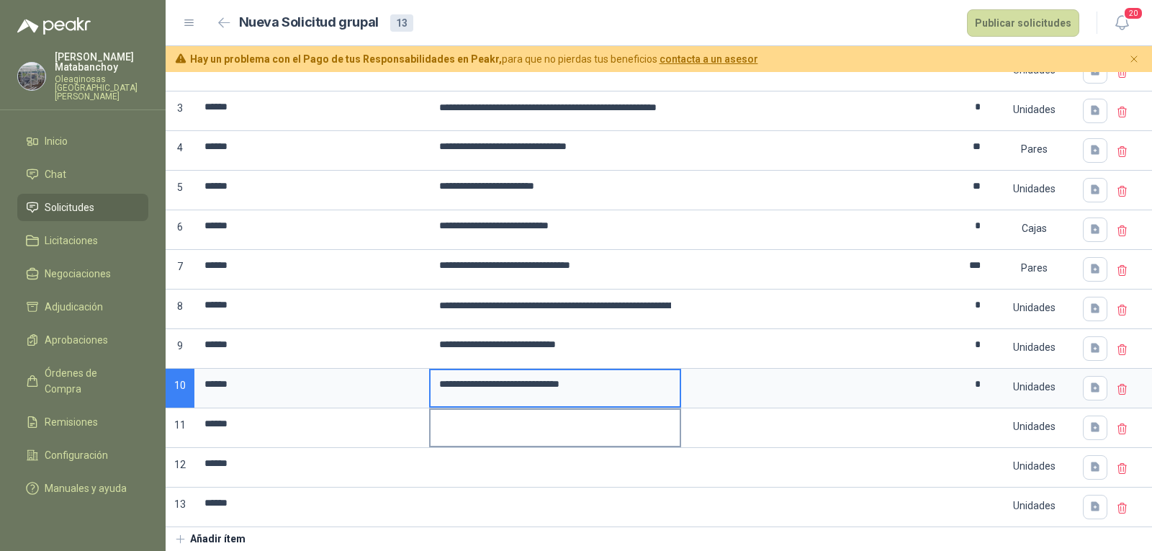
click at [638, 419] on input at bounding box center [554, 424] width 249 height 28
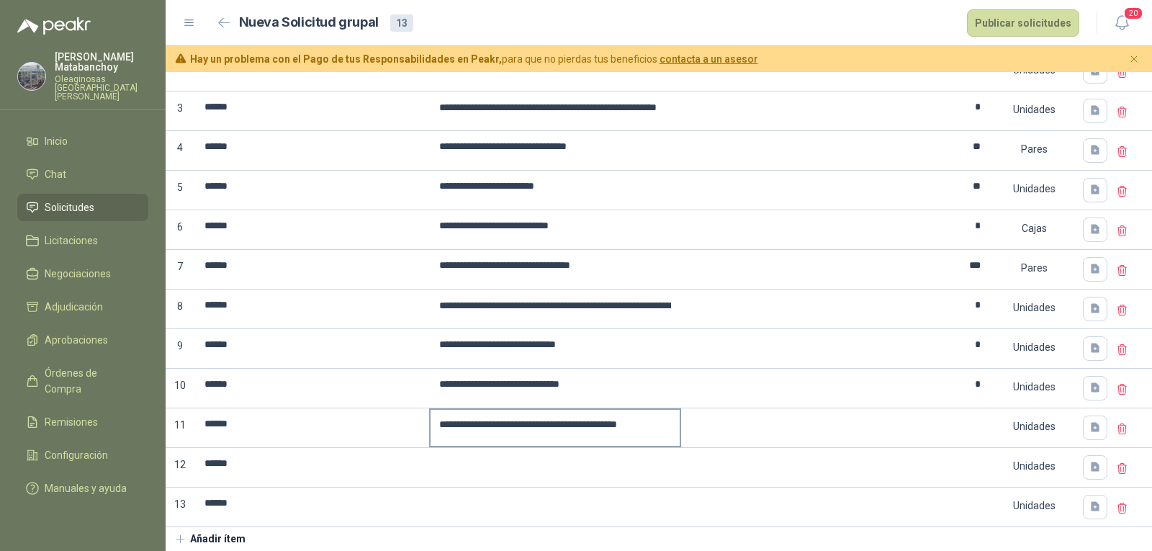
scroll to position [0, 0]
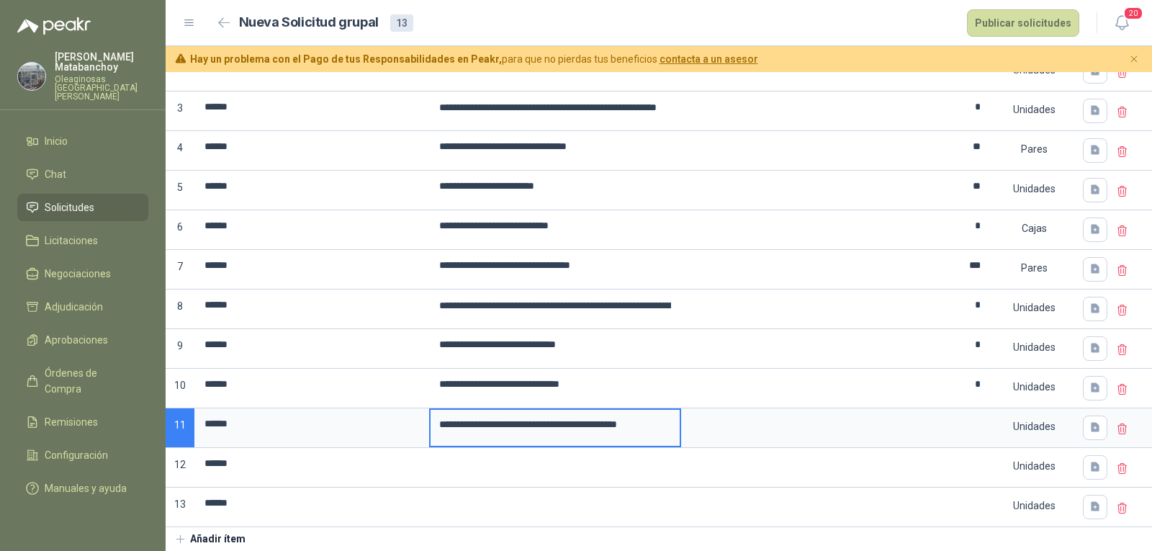
click at [654, 410] on input "**********" at bounding box center [554, 425] width 249 height 30
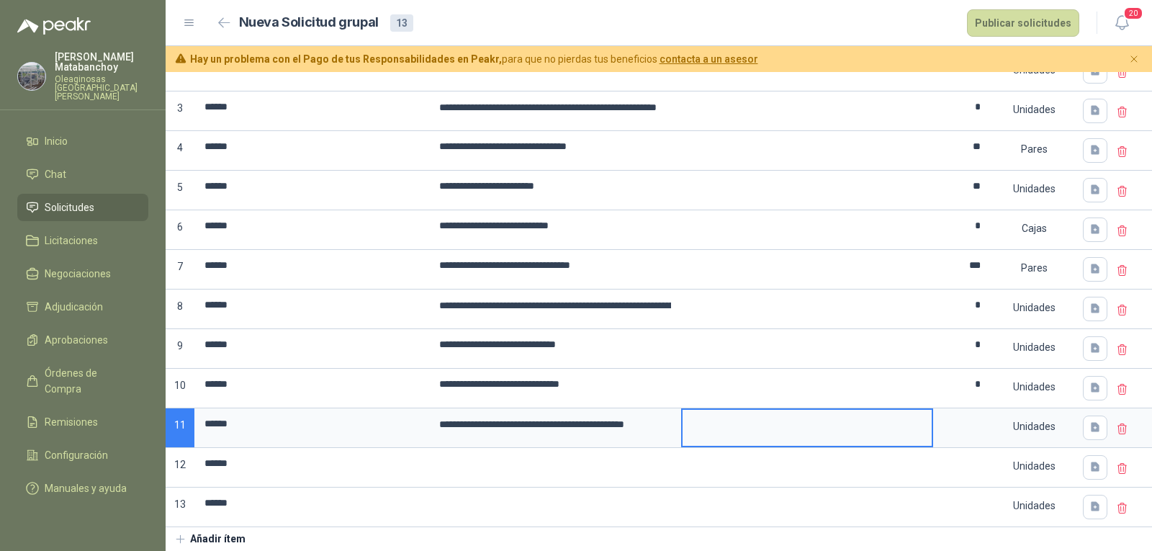
click at [726, 410] on textarea at bounding box center [806, 426] width 249 height 33
click at [1077, 410] on div at bounding box center [1095, 428] width 36 height 40
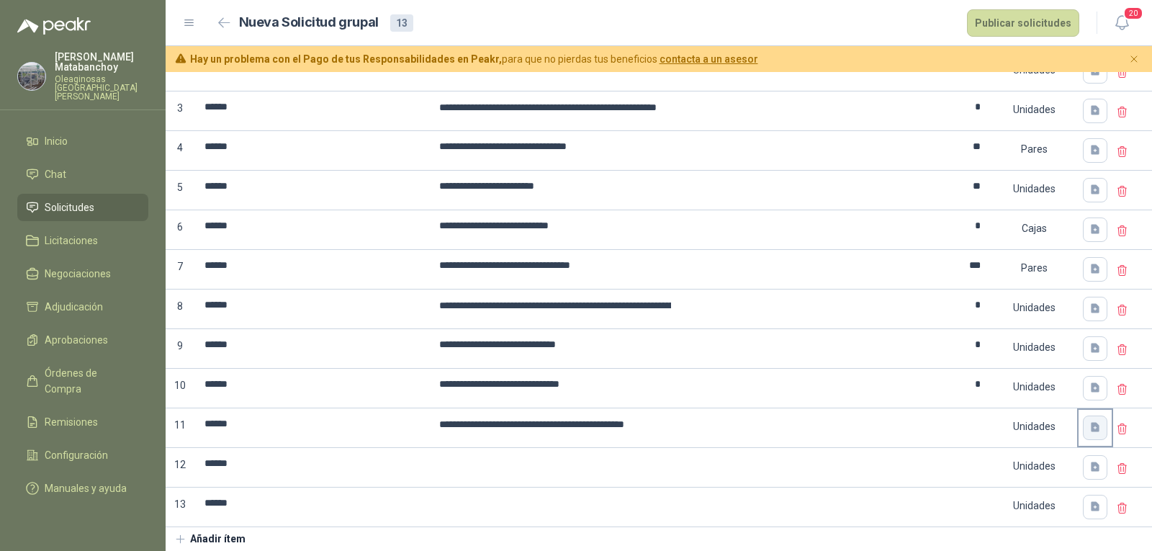
click at [1083, 415] on button "button" at bounding box center [1095, 427] width 24 height 24
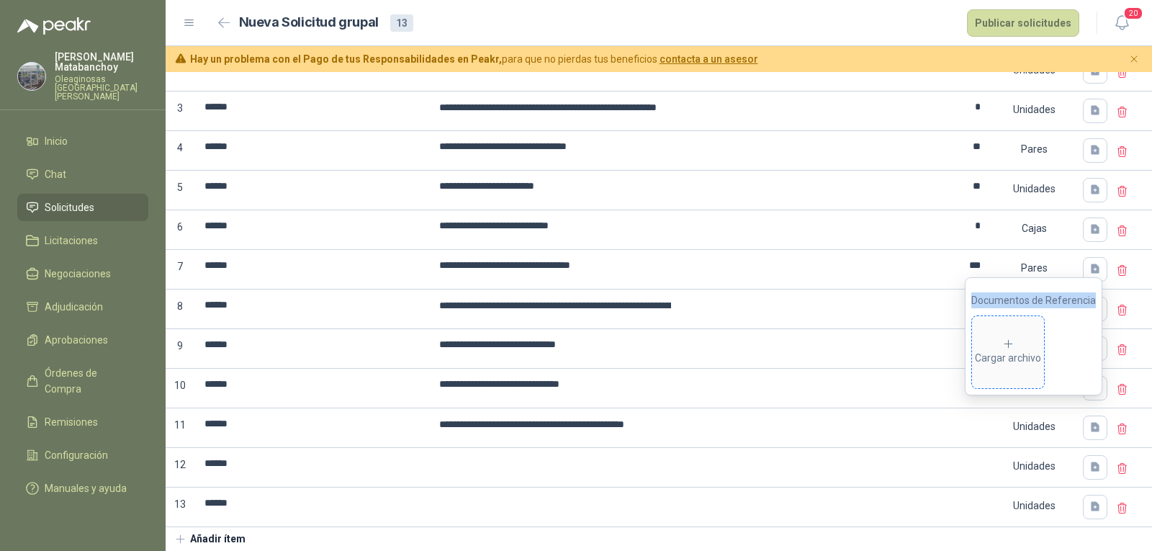
click at [1022, 339] on div "Cargar archivo" at bounding box center [1008, 352] width 66 height 29
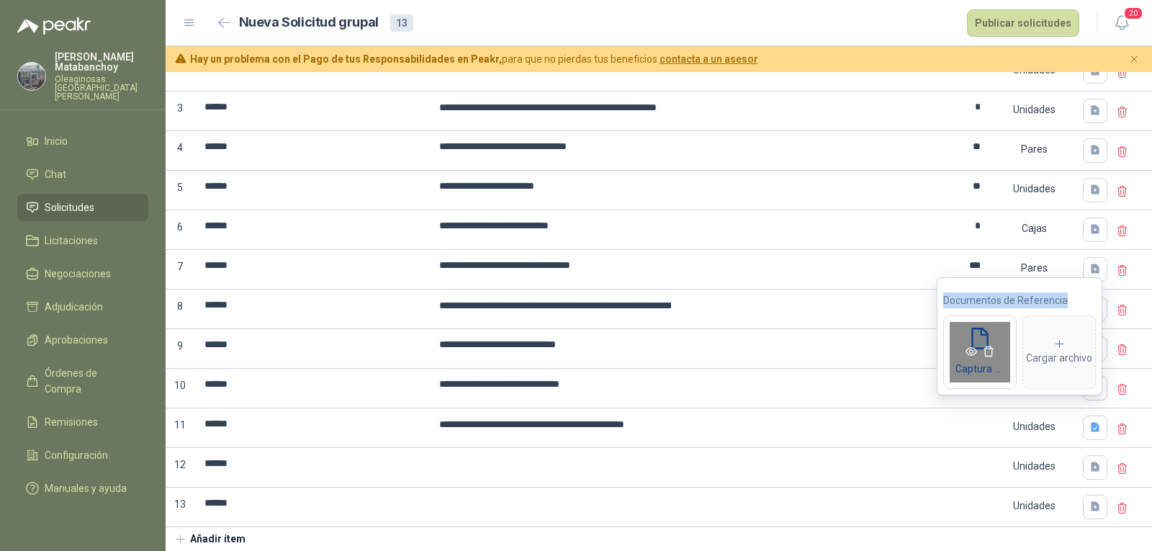
click at [971, 357] on link at bounding box center [970, 352] width 17 height 12
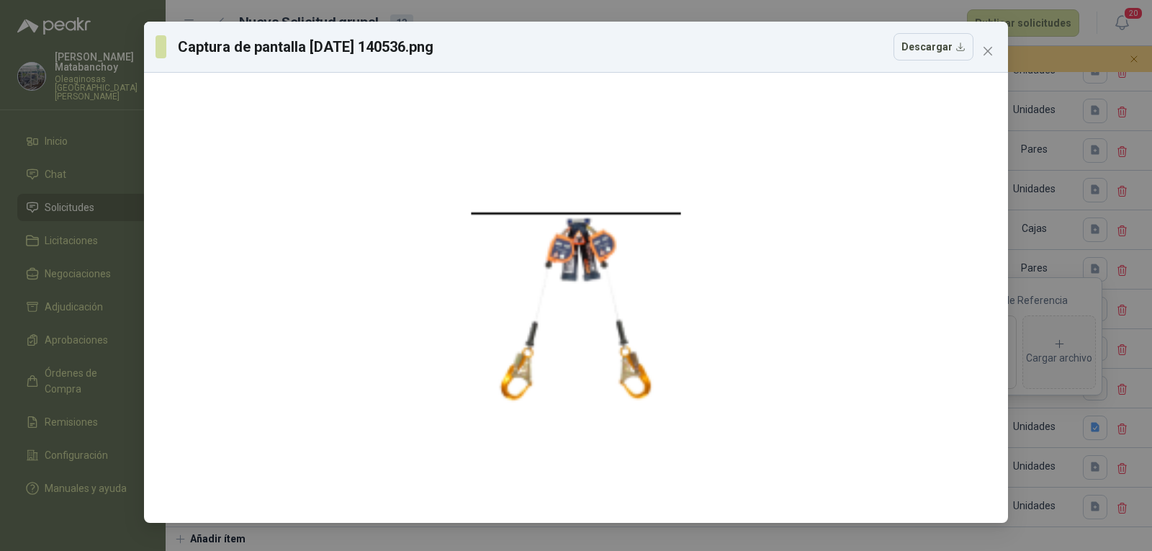
click at [1004, 53] on div "Captura de pantalla 2025-09-05 140536.png Descargar" at bounding box center [576, 47] width 864 height 51
drag, startPoint x: 995, startPoint y: 51, endPoint x: 978, endPoint y: 61, distance: 20.0
click at [995, 50] on span "Close" at bounding box center [987, 51] width 23 height 12
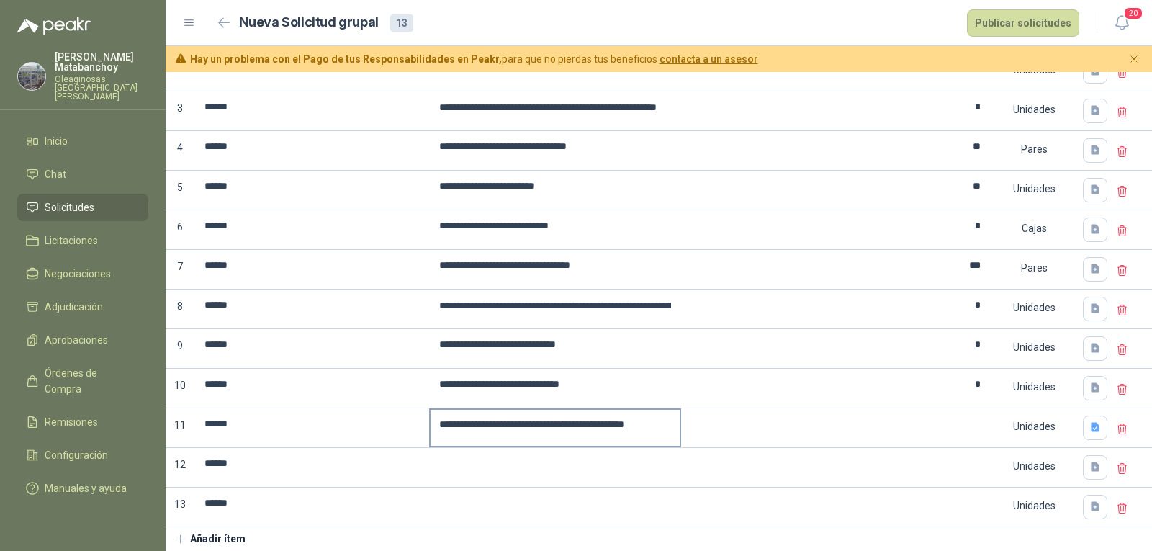
click at [610, 410] on input "**********" at bounding box center [554, 425] width 249 height 30
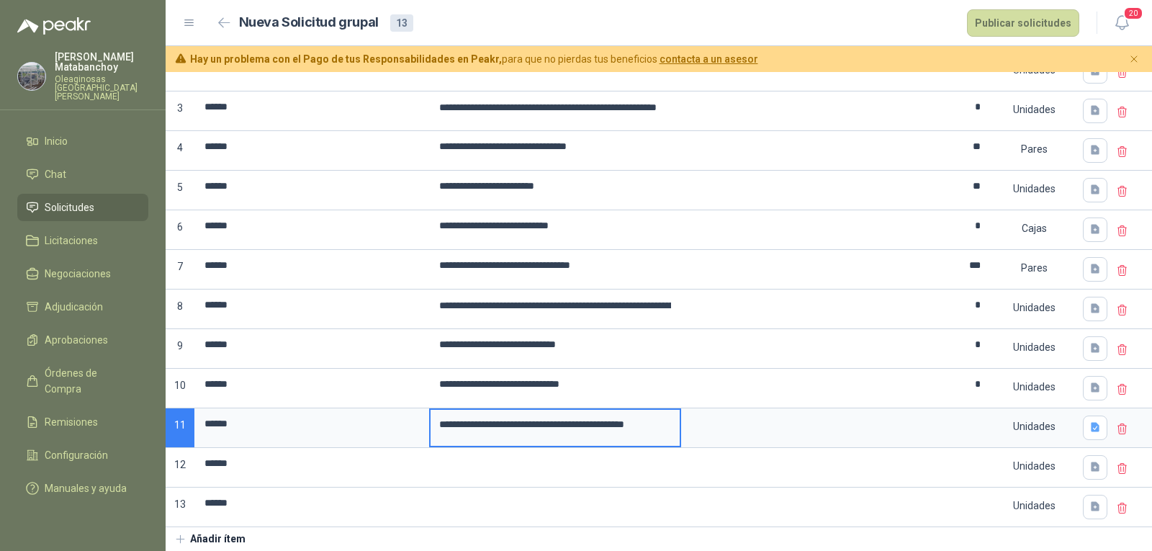
scroll to position [0, 37]
click at [749, 428] on textarea at bounding box center [806, 426] width 249 height 33
click at [651, 422] on input "**********" at bounding box center [554, 425] width 249 height 30
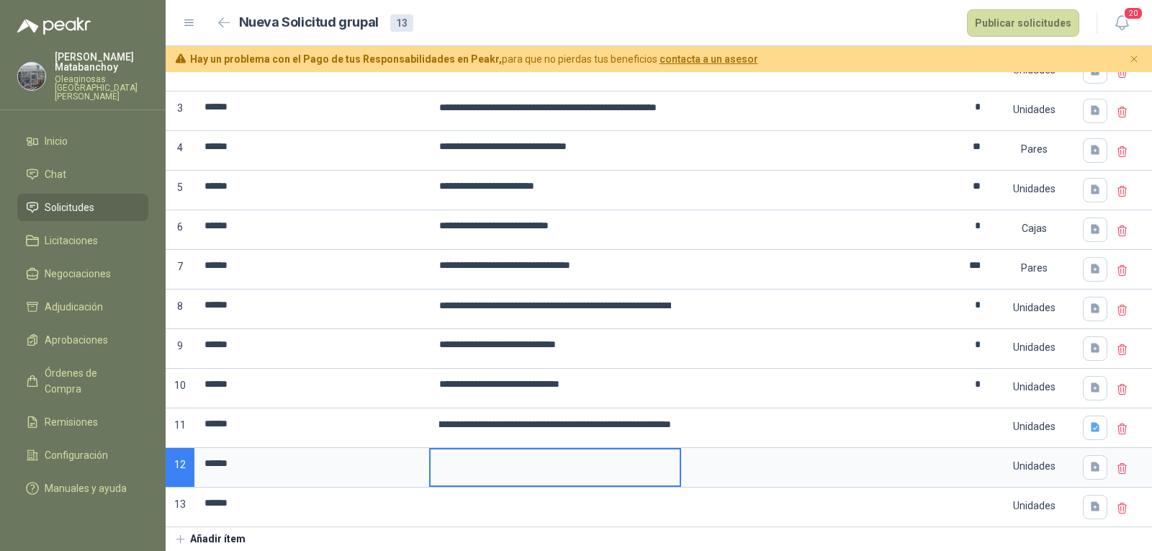
click at [603, 449] on input at bounding box center [554, 463] width 249 height 28
click at [761, 429] on textarea at bounding box center [806, 426] width 249 height 33
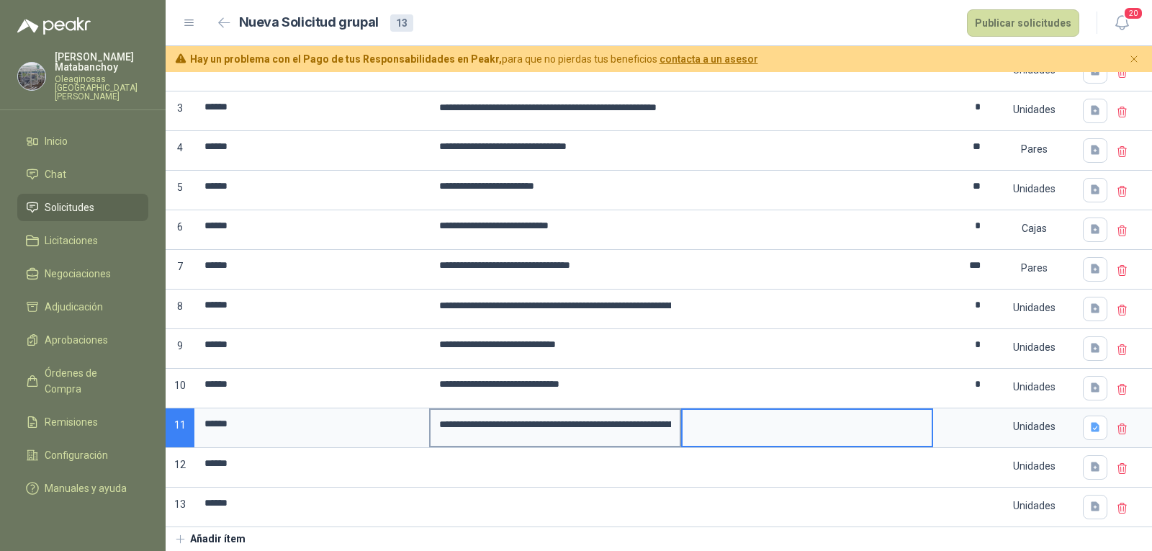
click at [638, 410] on input "**********" at bounding box center [554, 425] width 249 height 30
click at [617, 412] on input "**********" at bounding box center [554, 425] width 249 height 30
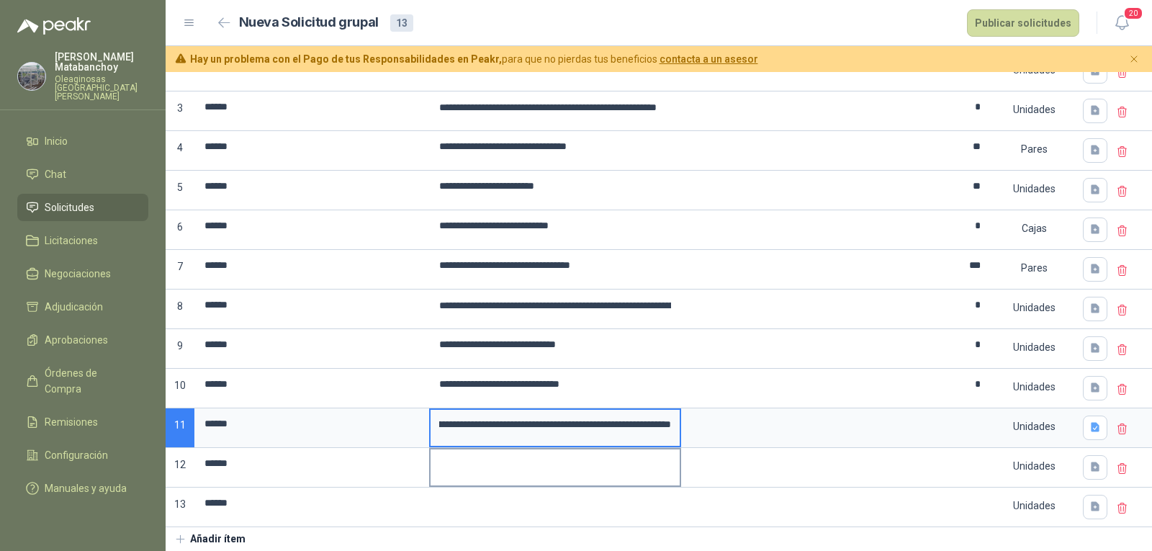
scroll to position [0, 277]
type input "**********"
click at [966, 418] on input at bounding box center [961, 424] width 55 height 28
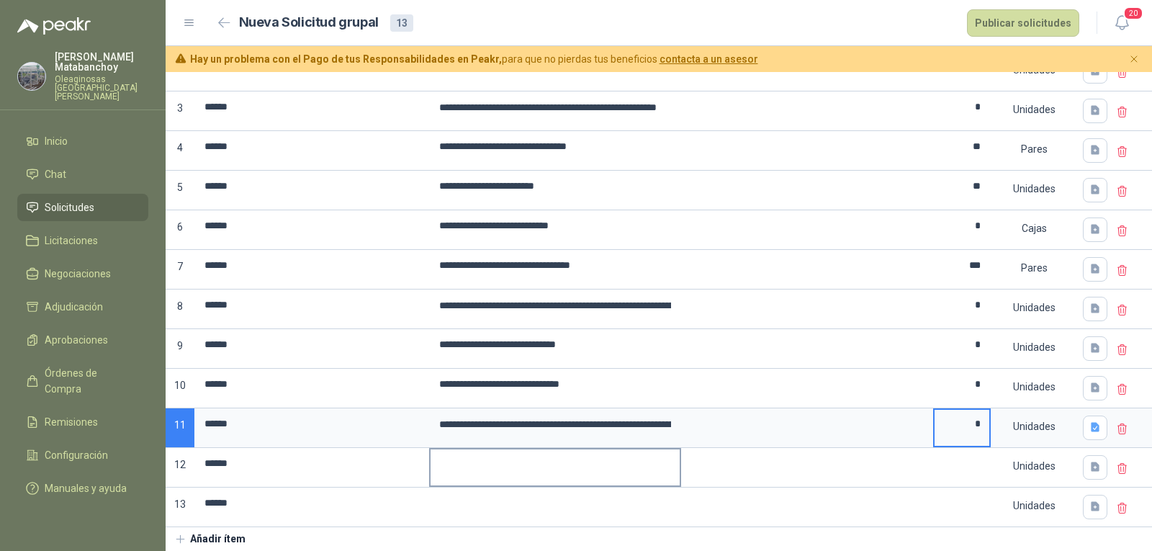
type input "*"
click at [502, 453] on input at bounding box center [554, 463] width 249 height 28
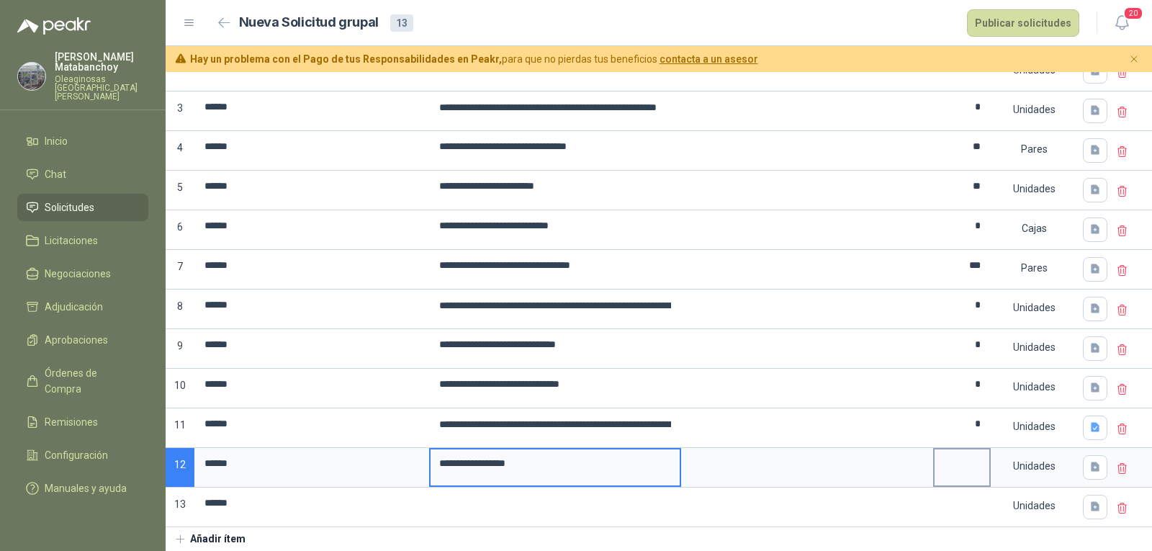
type input "**********"
click at [955, 456] on input at bounding box center [961, 463] width 55 height 28
type input "*"
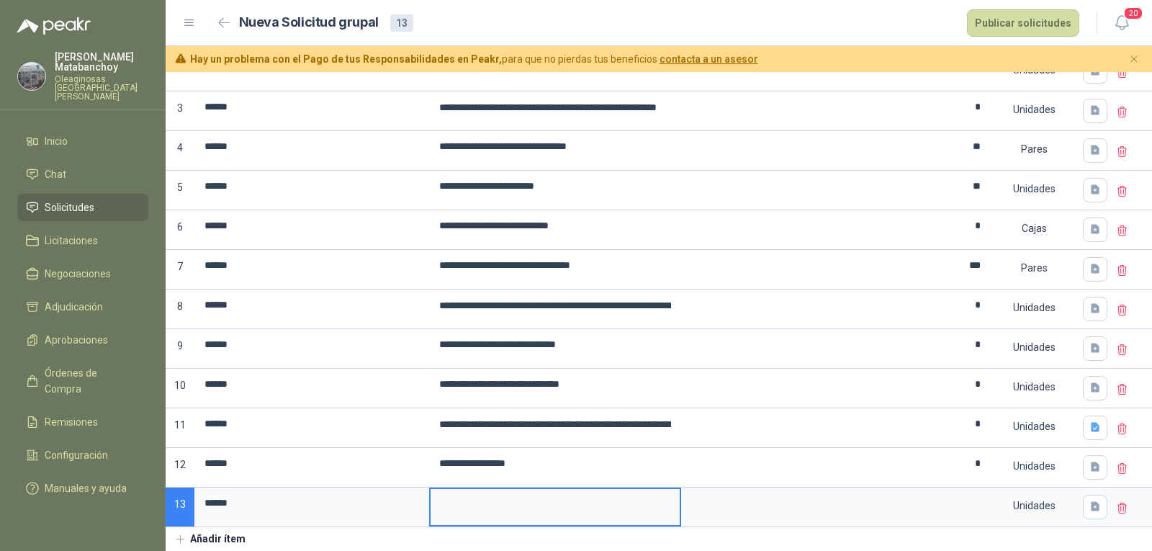
click at [577, 493] on input at bounding box center [554, 503] width 249 height 28
type input "**********"
click at [961, 506] on input at bounding box center [961, 503] width 55 height 28
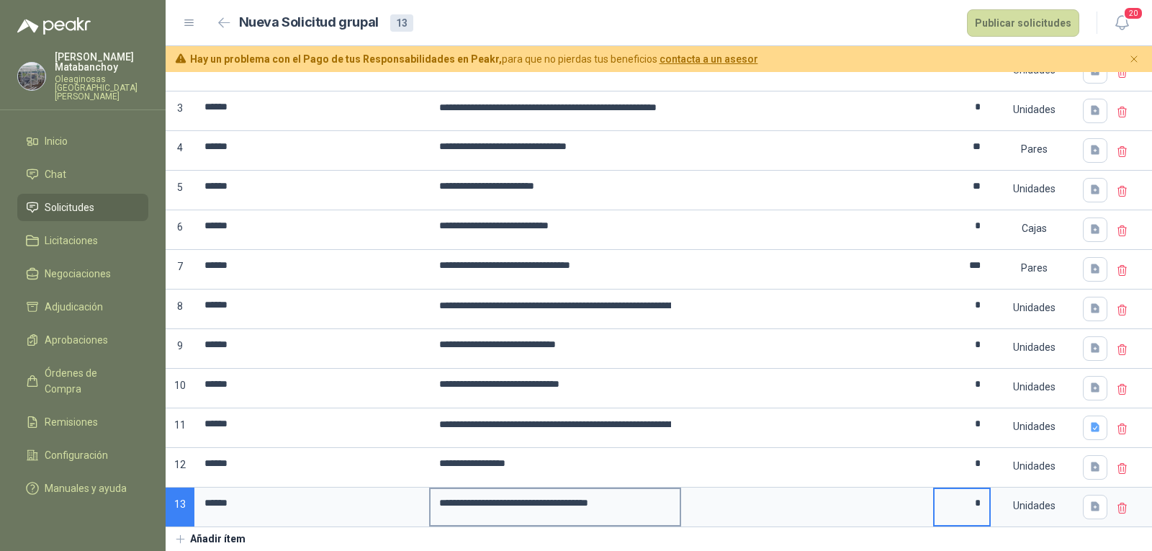
type input "*"
click at [649, 499] on input "**********" at bounding box center [554, 503] width 249 height 28
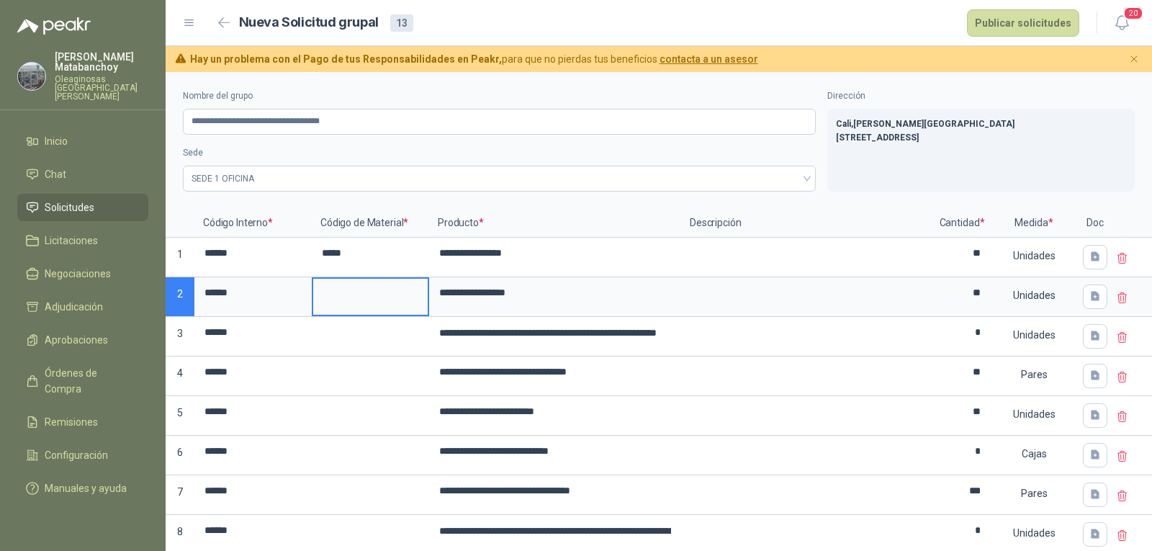
click at [361, 291] on input at bounding box center [370, 293] width 114 height 28
type input "*****"
click at [375, 323] on input at bounding box center [370, 332] width 114 height 28
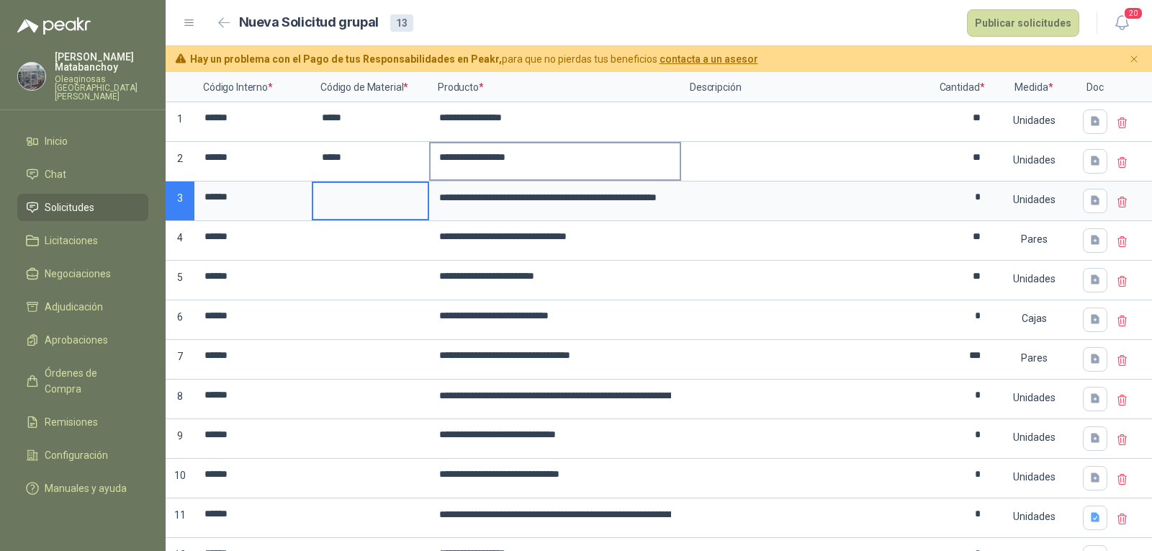
scroll to position [144, 0]
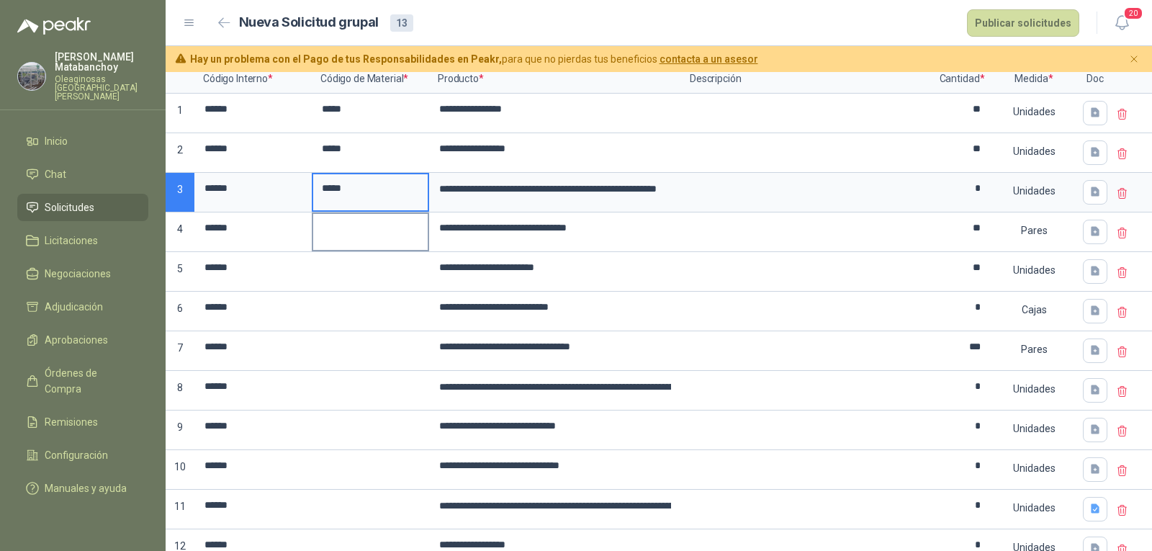
type input "*****"
click at [382, 238] on input at bounding box center [370, 228] width 114 height 28
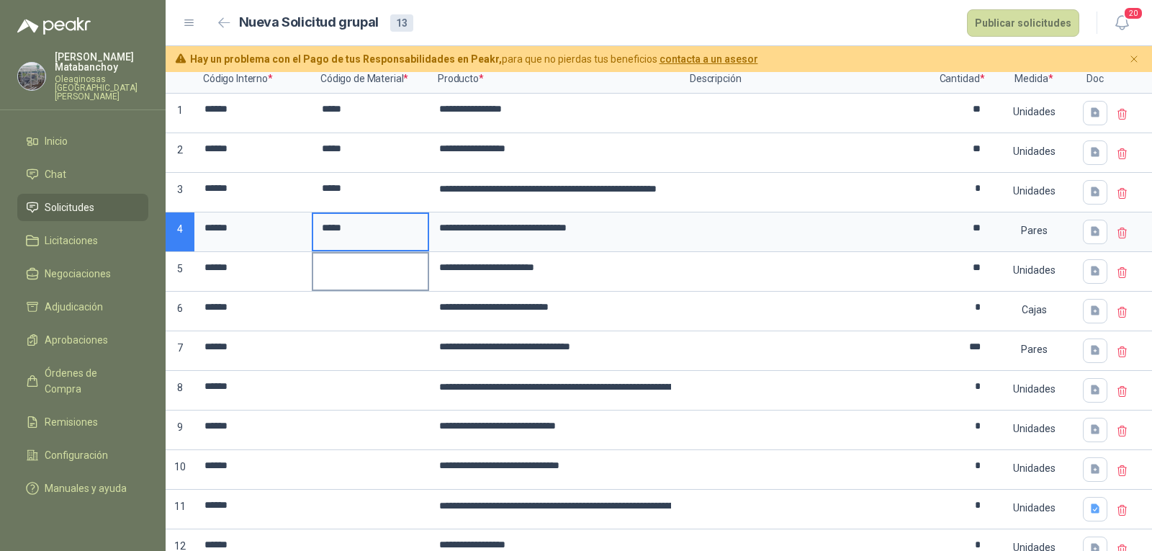
type input "*****"
click at [386, 263] on input at bounding box center [370, 267] width 114 height 28
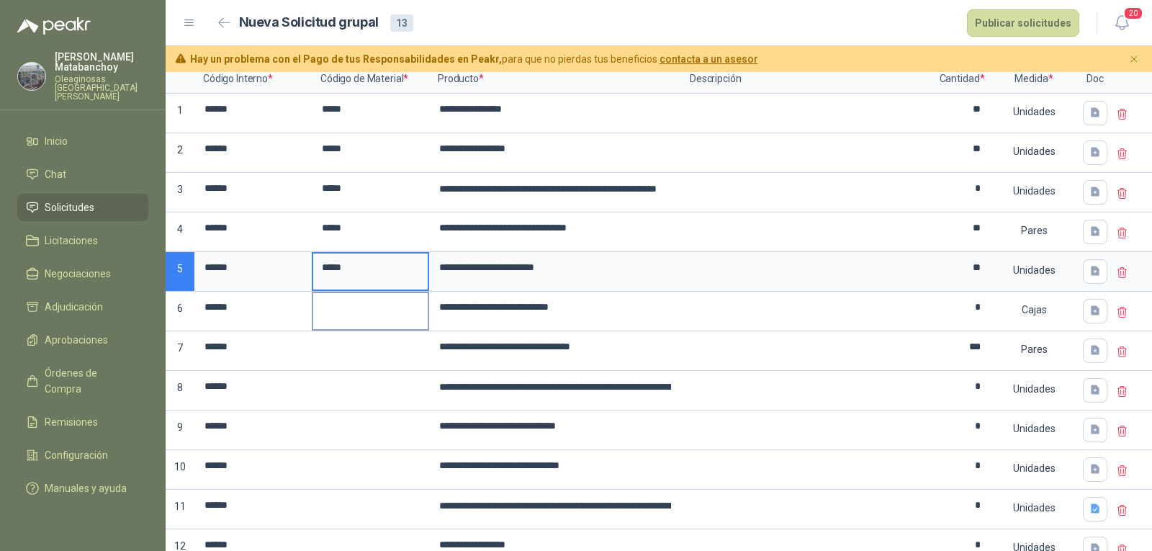
type input "*****"
click at [385, 298] on input at bounding box center [370, 307] width 114 height 28
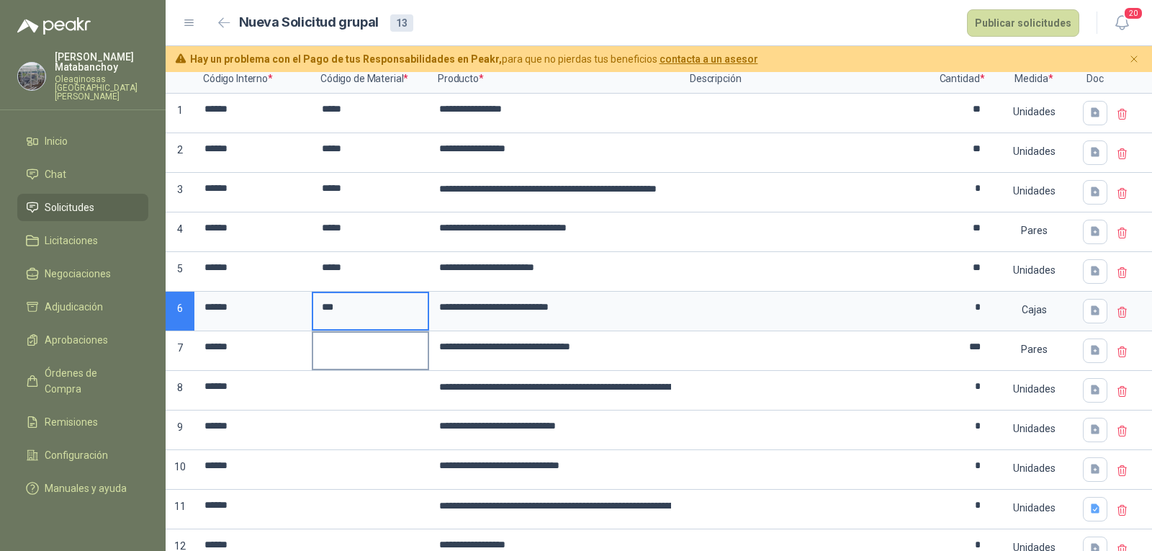
type input "***"
click at [375, 348] on input at bounding box center [370, 347] width 114 height 28
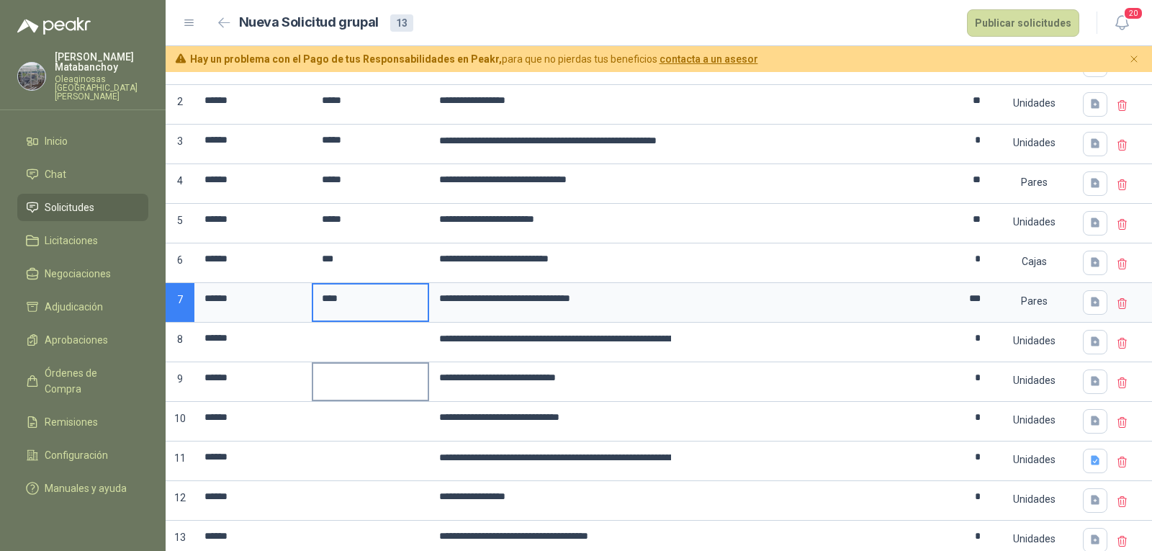
scroll to position [237, 0]
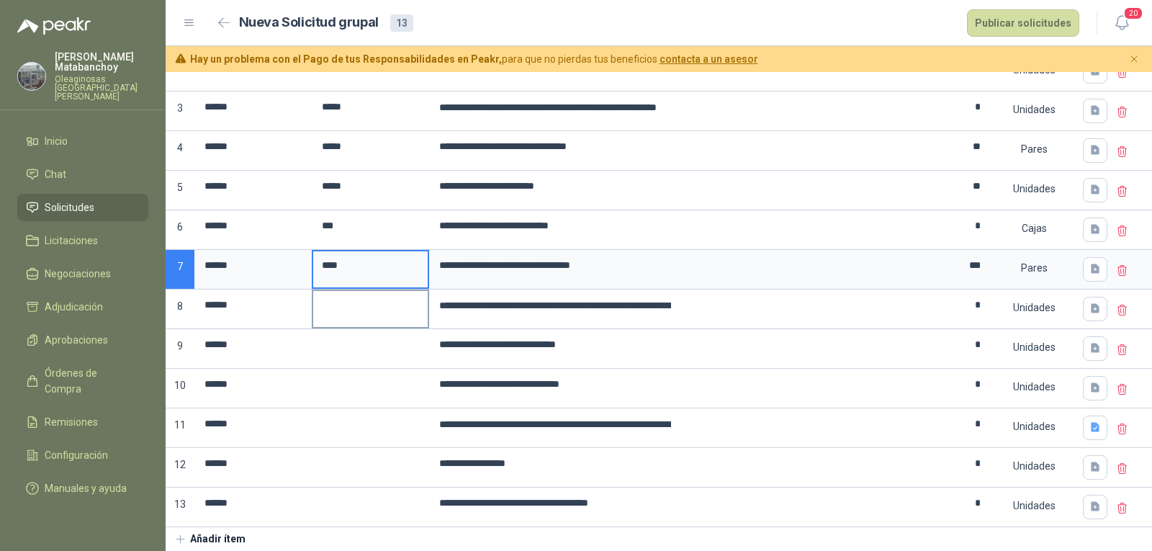
type input "****"
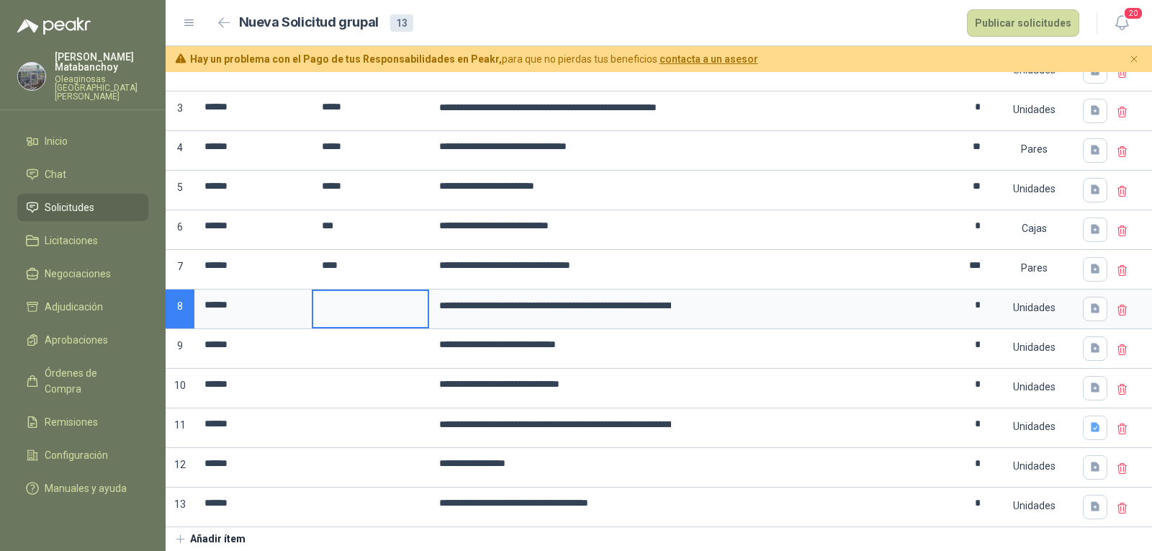
click at [376, 308] on input at bounding box center [370, 305] width 114 height 28
type input "*****"
click at [374, 337] on input at bounding box center [370, 344] width 114 height 28
drag, startPoint x: 368, startPoint y: 301, endPoint x: 301, endPoint y: 307, distance: 67.2
click at [301, 307] on div "**********" at bounding box center [659, 255] width 986 height 544
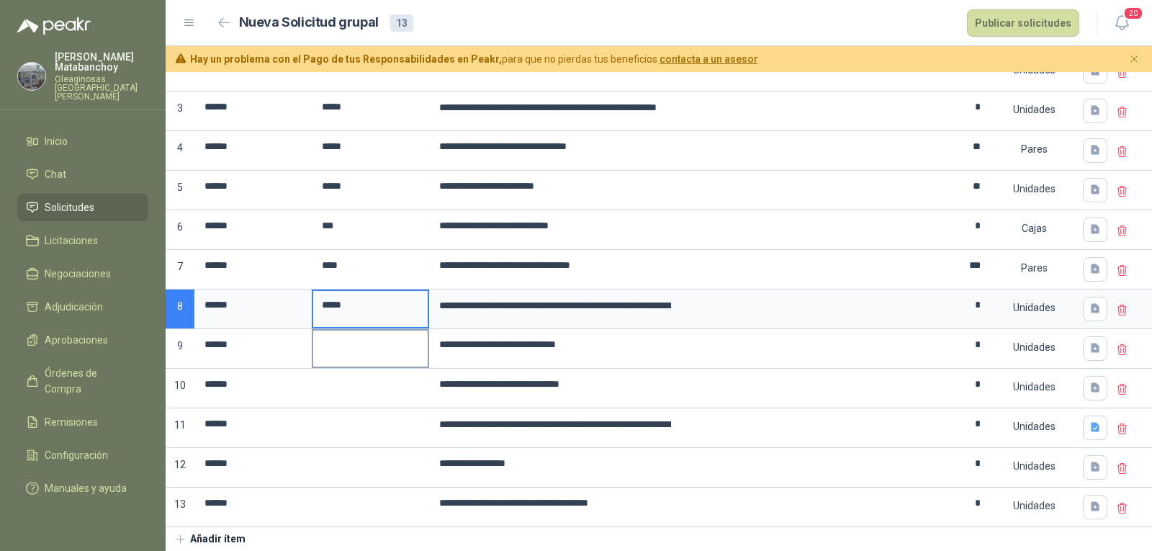
click at [344, 351] on label at bounding box center [370, 348] width 114 height 36
click at [344, 351] on input at bounding box center [370, 344] width 114 height 28
drag, startPoint x: 356, startPoint y: 301, endPoint x: 271, endPoint y: 315, distance: 86.8
click at [271, 315] on div "**********" at bounding box center [659, 255] width 986 height 544
type input "*****"
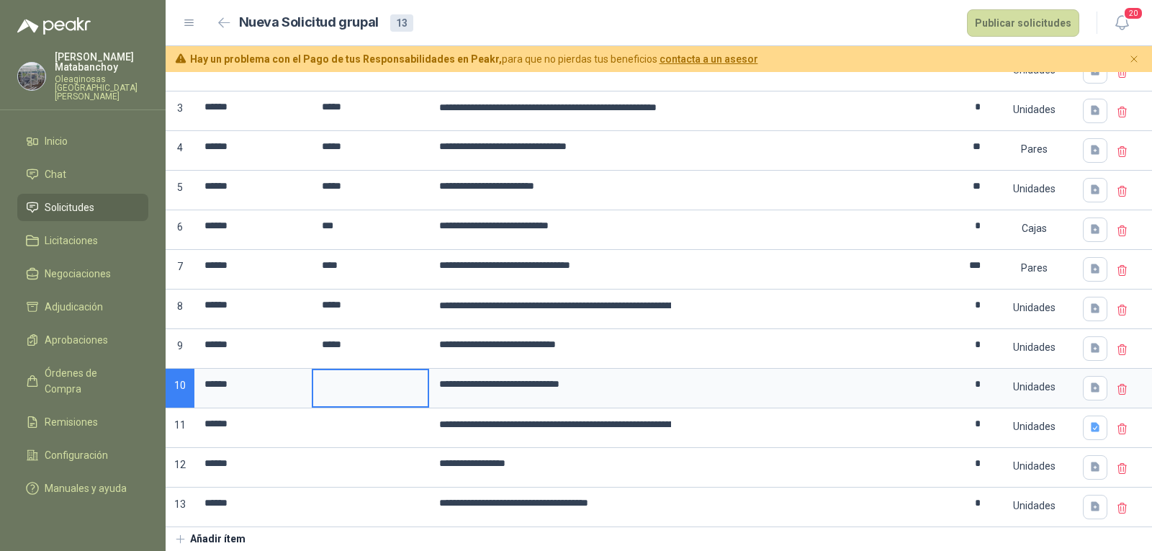
click at [366, 370] on input at bounding box center [370, 384] width 114 height 28
type input "*****"
click at [382, 410] on input at bounding box center [370, 424] width 114 height 28
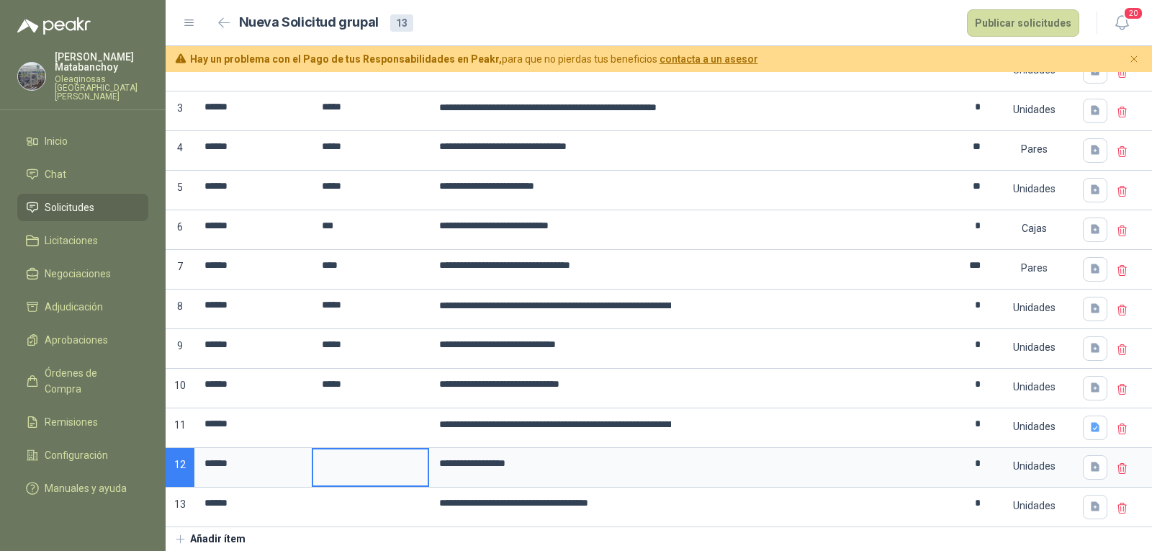
click at [375, 459] on input at bounding box center [370, 463] width 114 height 28
type input "****"
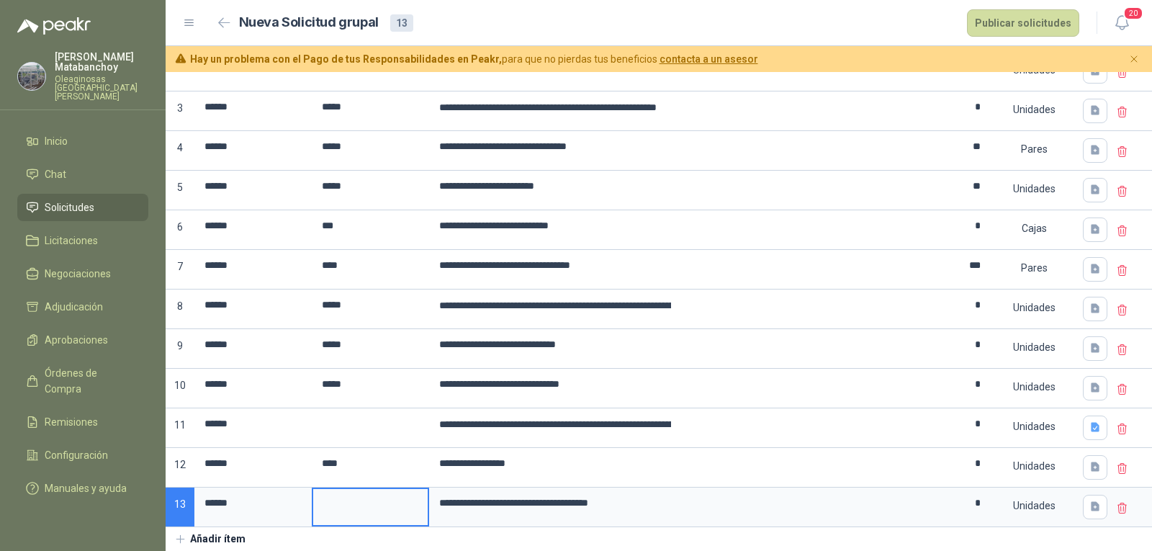
click at [377, 497] on input at bounding box center [370, 503] width 114 height 28
type input "*****"
click at [346, 408] on div at bounding box center [370, 428] width 117 height 40
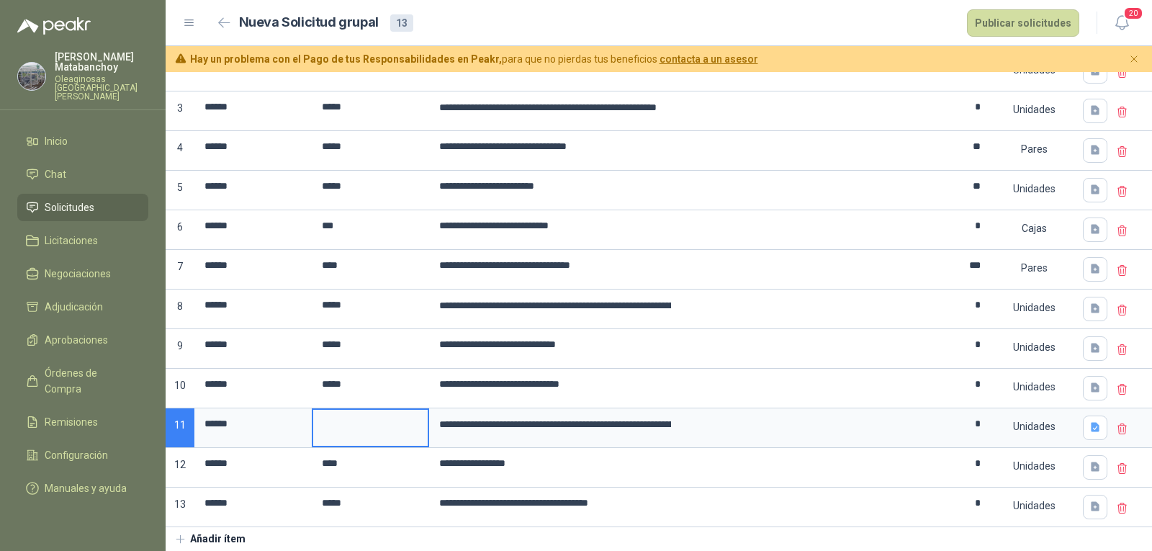
click at [351, 410] on input at bounding box center [370, 424] width 114 height 28
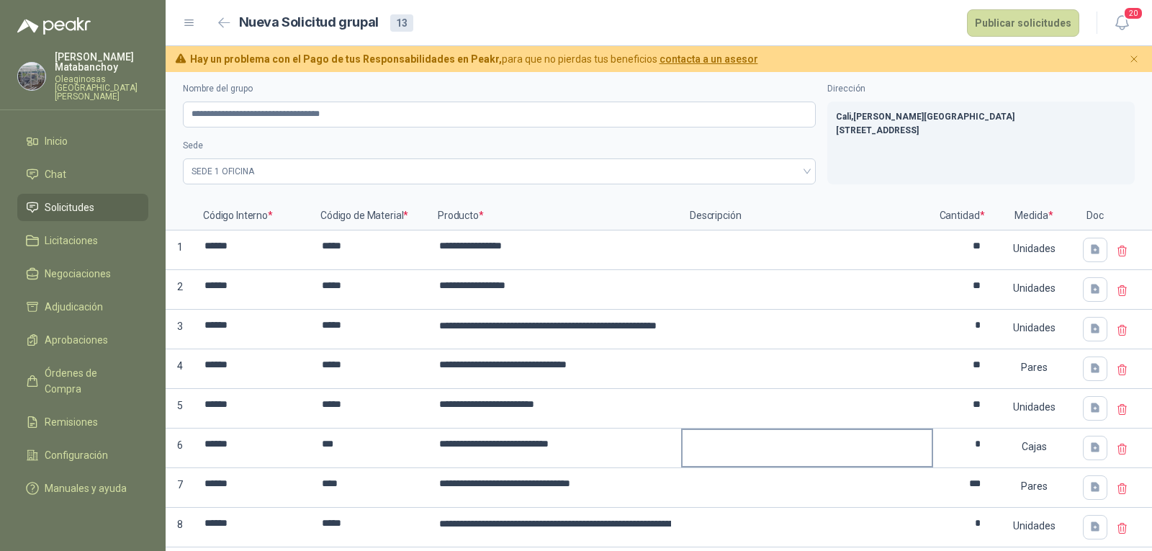
scroll to position [0, 0]
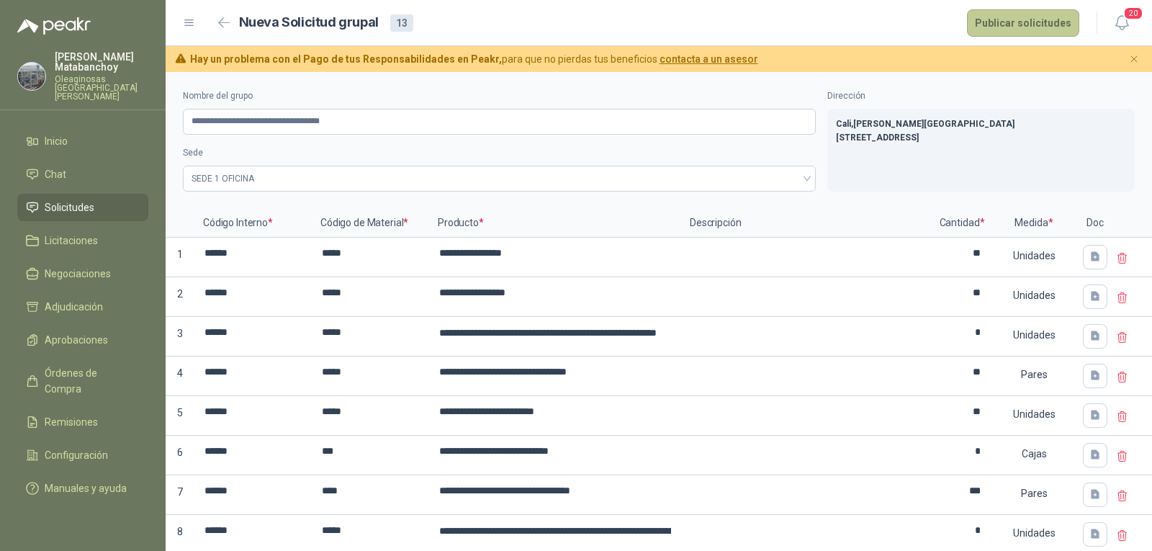
type input "*****"
click at [1011, 16] on button "Publicar solicitudes" at bounding box center [1023, 22] width 112 height 27
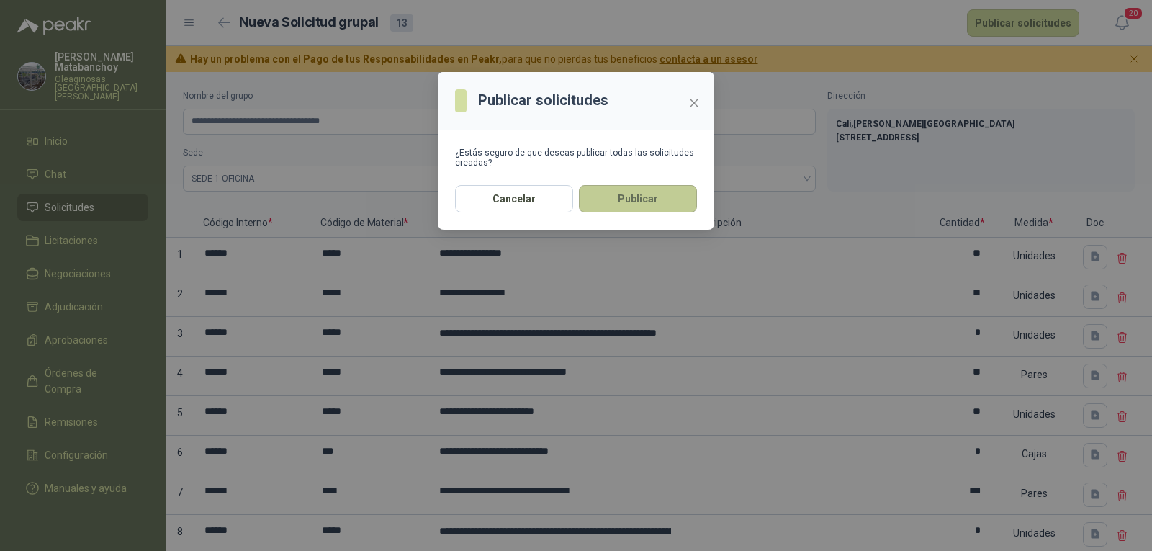
click at [654, 202] on button "Publicar" at bounding box center [638, 198] width 118 height 27
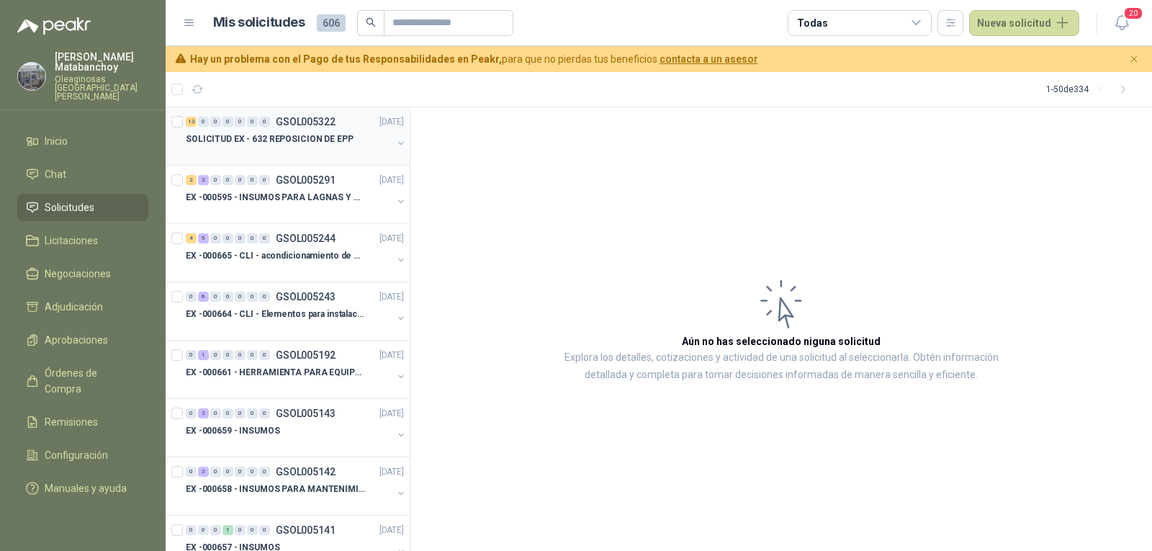
click at [331, 151] on div at bounding box center [289, 154] width 207 height 12
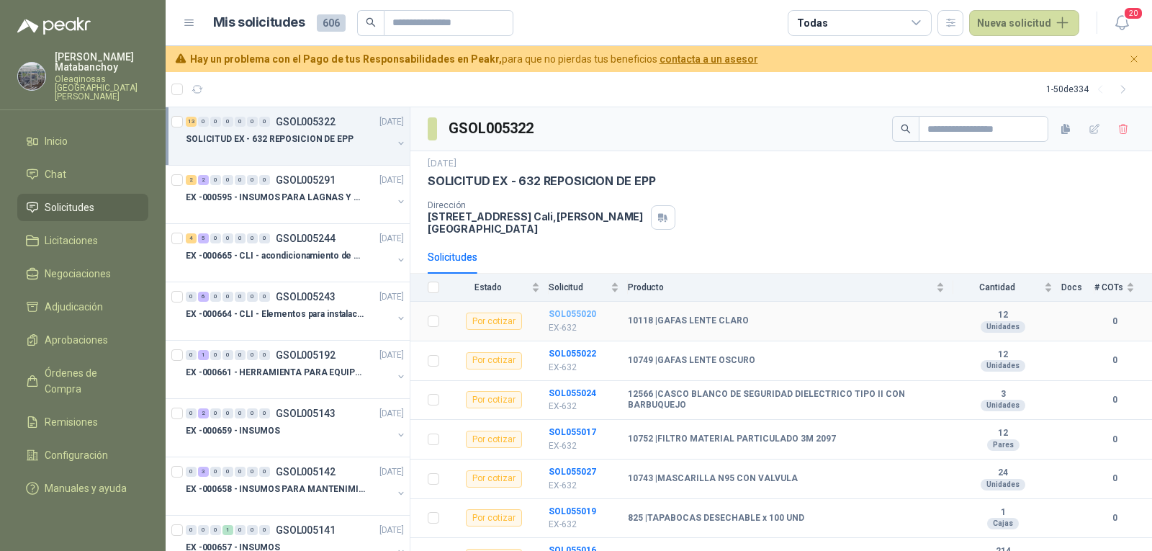
click at [585, 309] on b "SOL055020" at bounding box center [573, 314] width 48 height 10
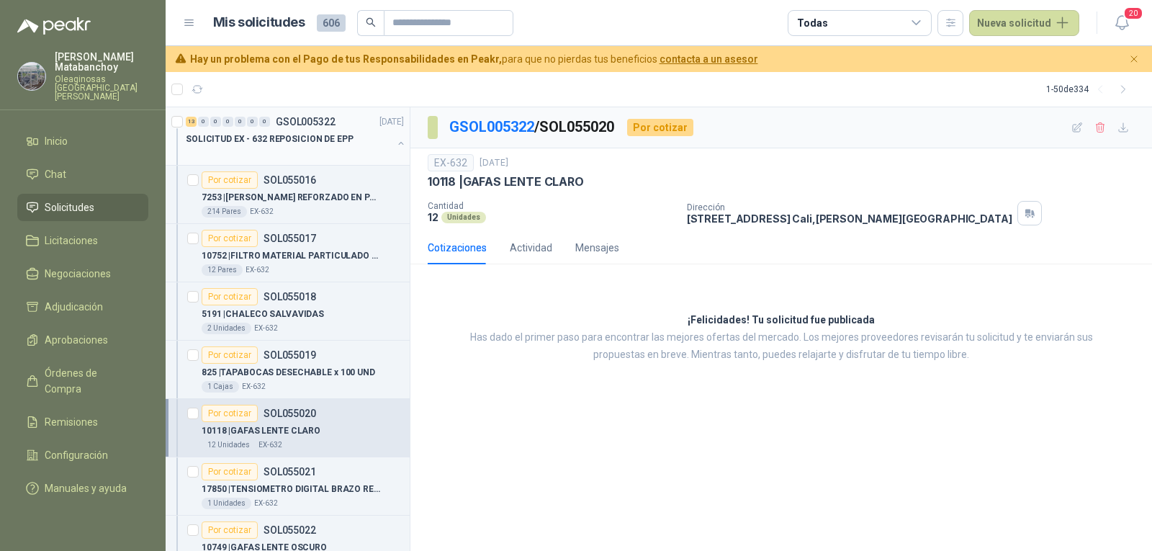
click at [289, 119] on p "GSOL005322" at bounding box center [306, 122] width 60 height 10
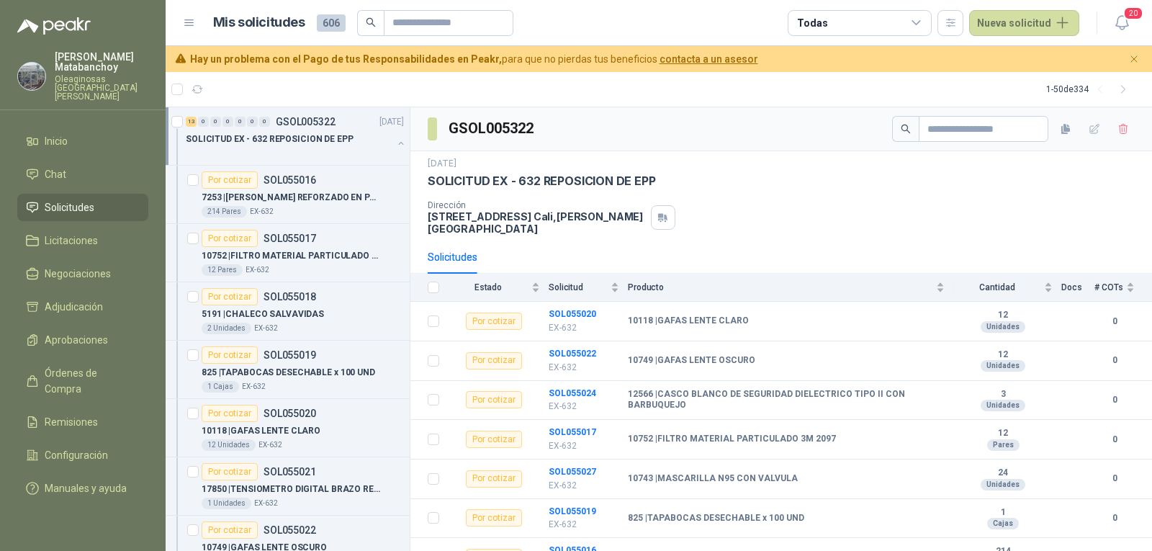
click at [395, 148] on button "button" at bounding box center [401, 143] width 12 height 12
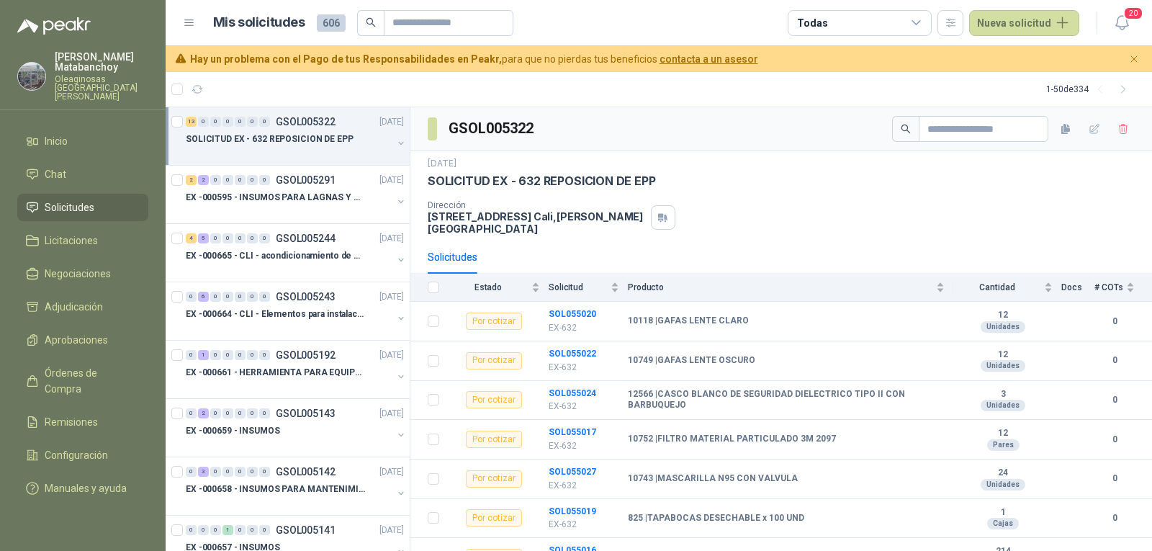
scroll to position [1, 0]
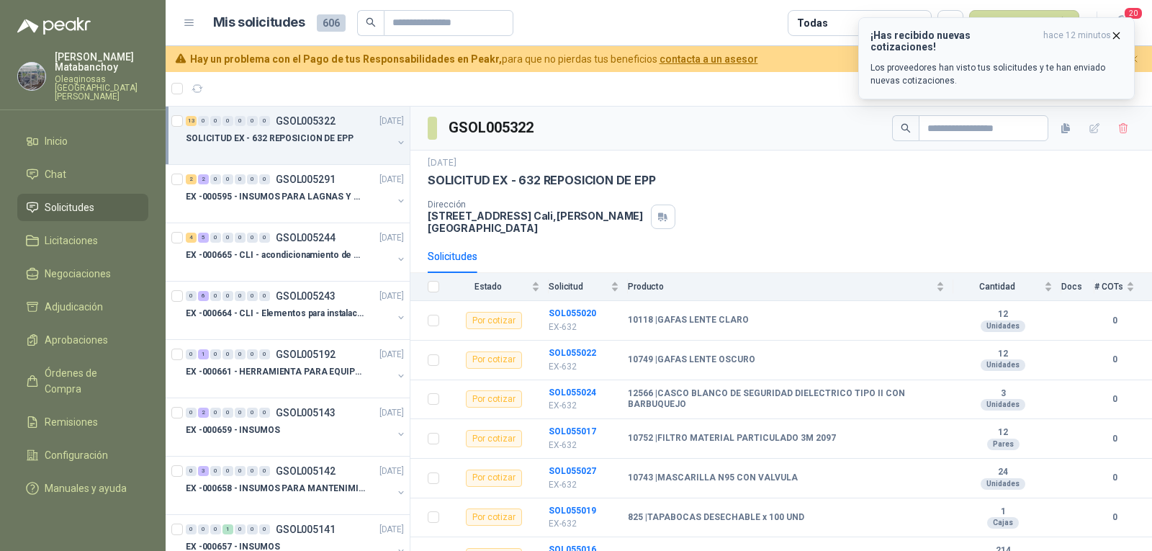
click at [1066, 49] on div "¡Has recibido nuevas cotizaciones! hace 12 minutos Los proveedores han visto tu…" at bounding box center [996, 59] width 252 height 58
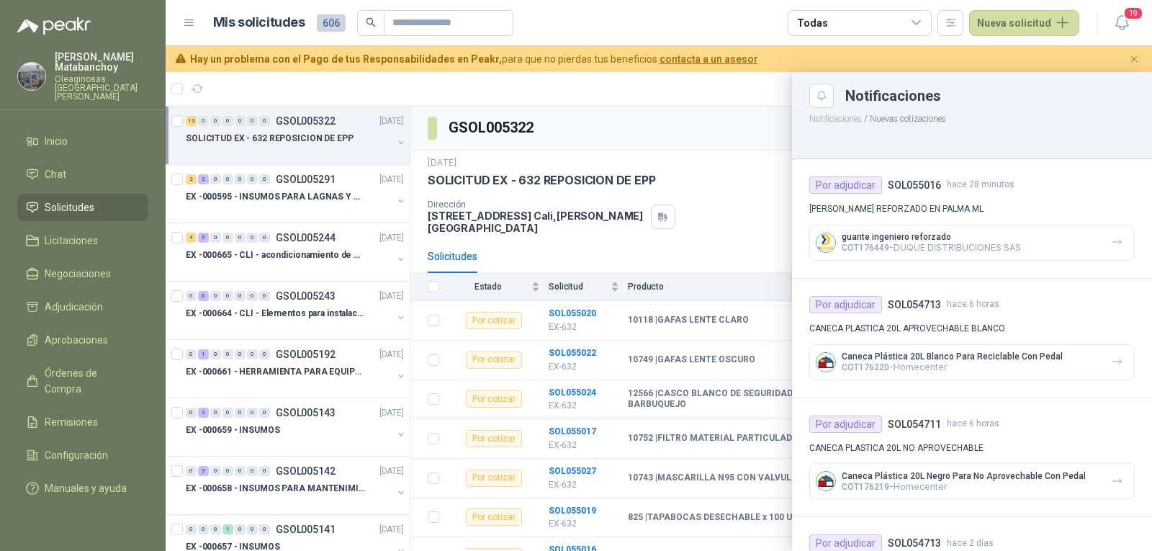
click at [753, 187] on div at bounding box center [659, 311] width 986 height 479
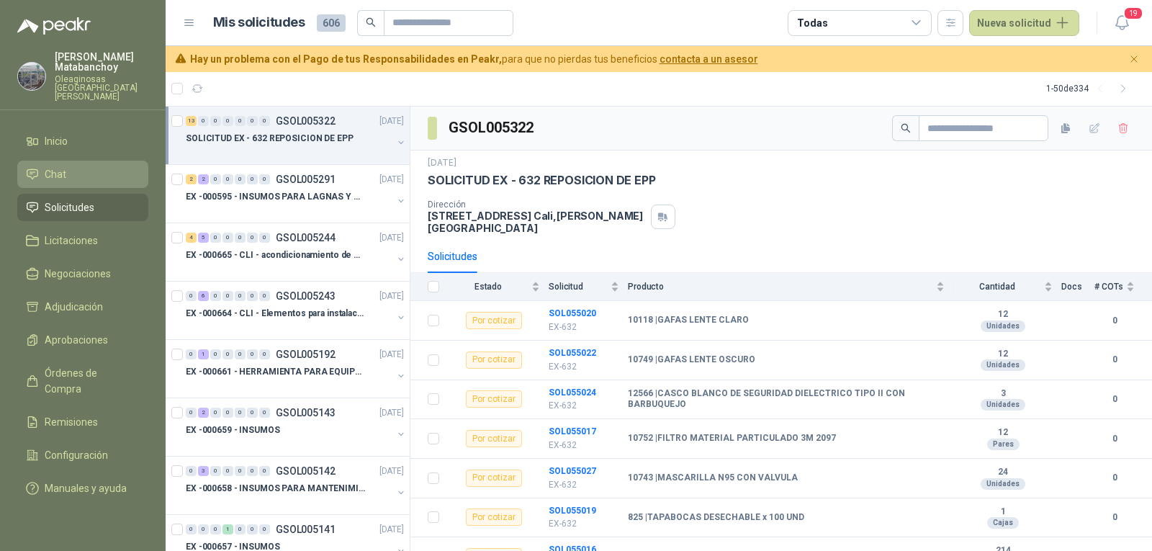
click at [89, 177] on link "Chat" at bounding box center [82, 174] width 131 height 27
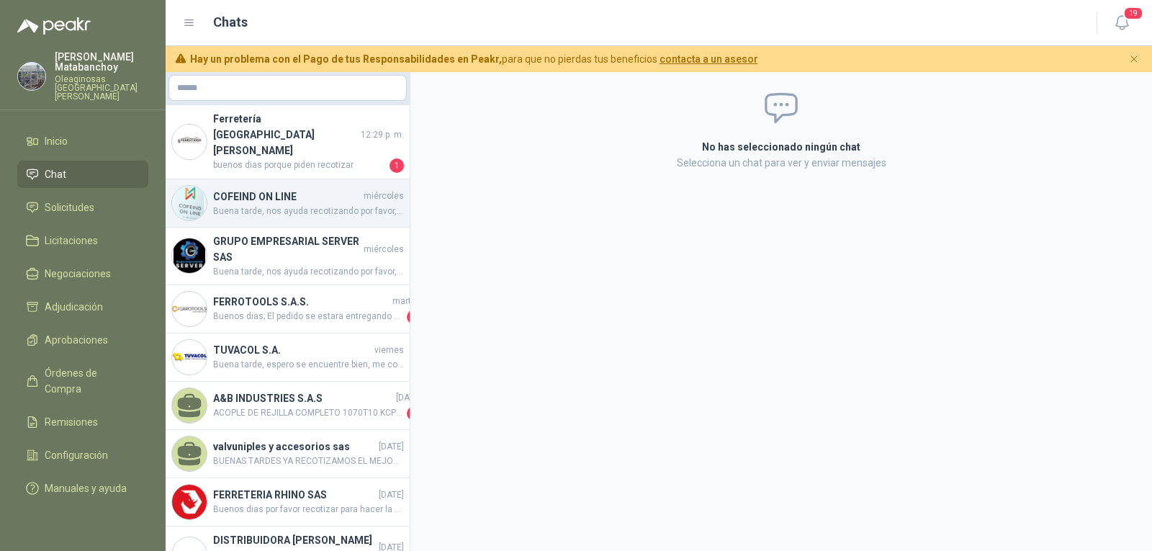
click at [297, 189] on h4 "COFEIND ON LINE" at bounding box center [287, 197] width 148 height 16
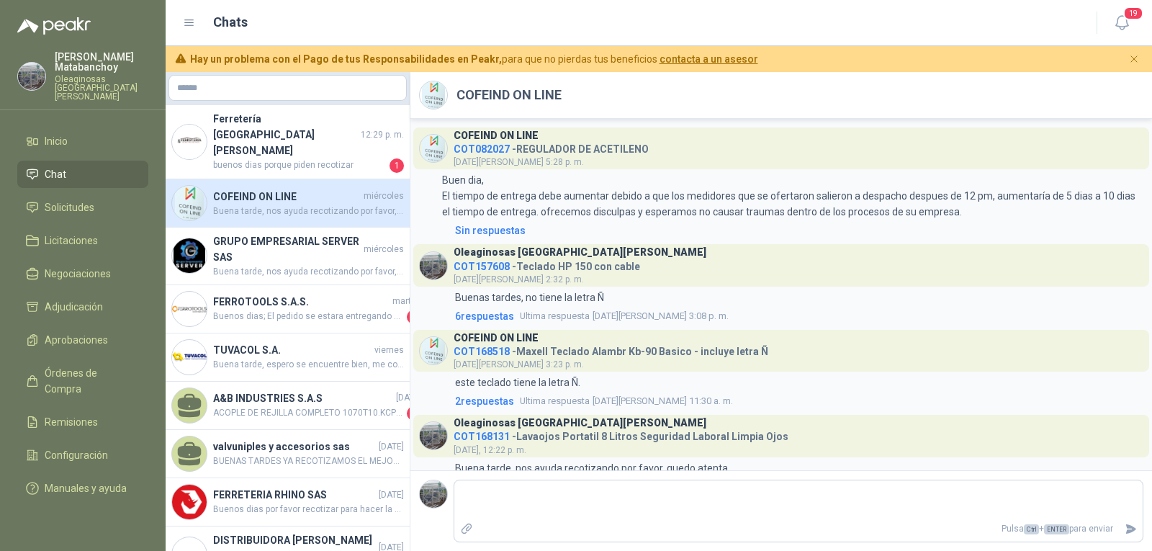
scroll to position [33, 0]
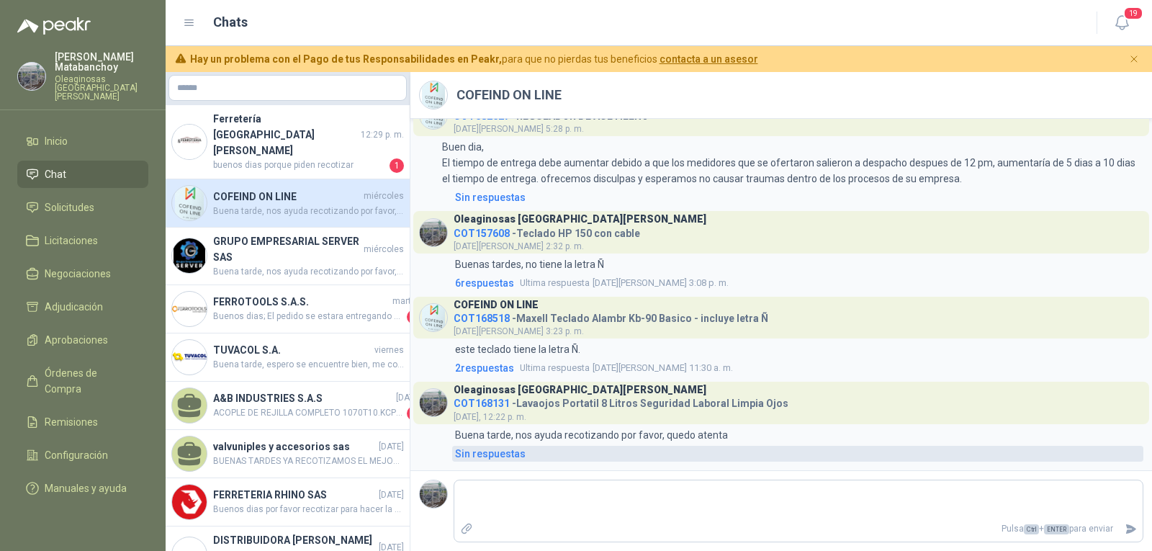
click at [495, 448] on div "Sin respuestas" at bounding box center [490, 454] width 71 height 16
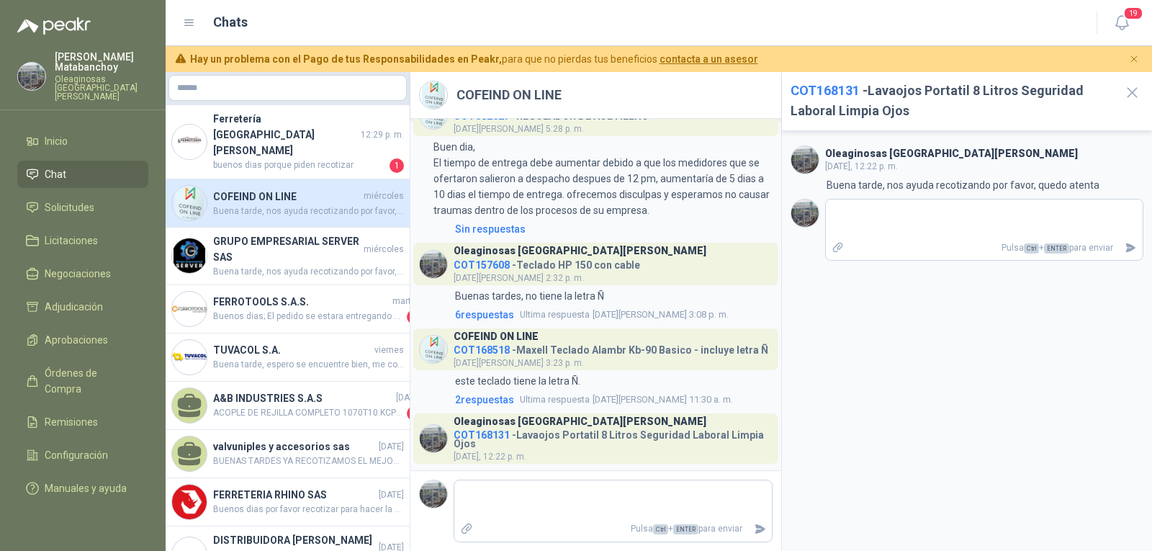
click at [826, 91] on span "COT168131" at bounding box center [824, 90] width 69 height 15
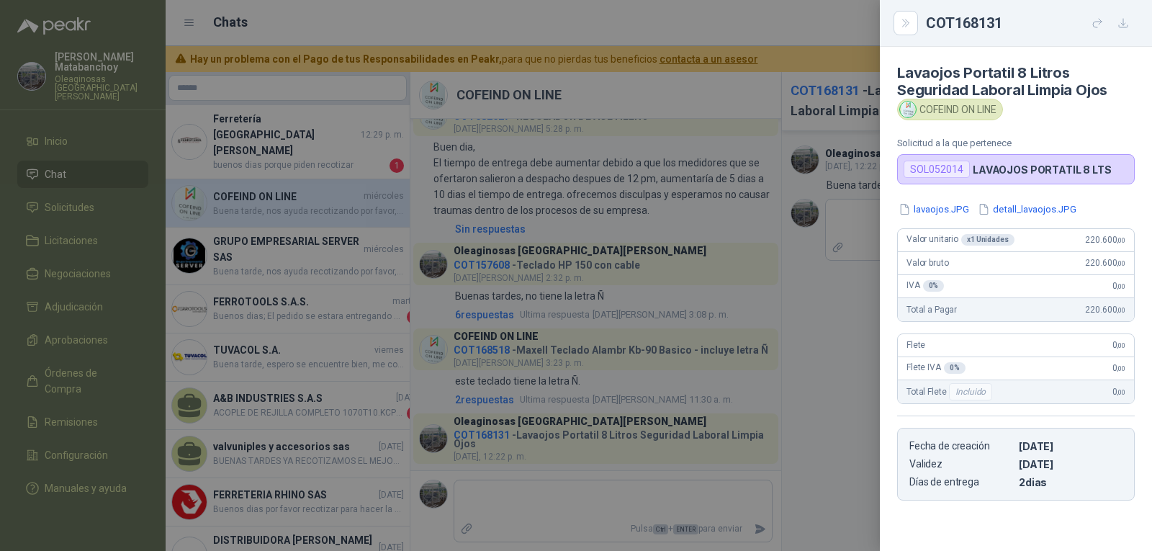
click at [937, 173] on div "SOL052014" at bounding box center [936, 169] width 66 height 17
copy div "SOL052014"
click at [556, 258] on div at bounding box center [576, 275] width 1152 height 551
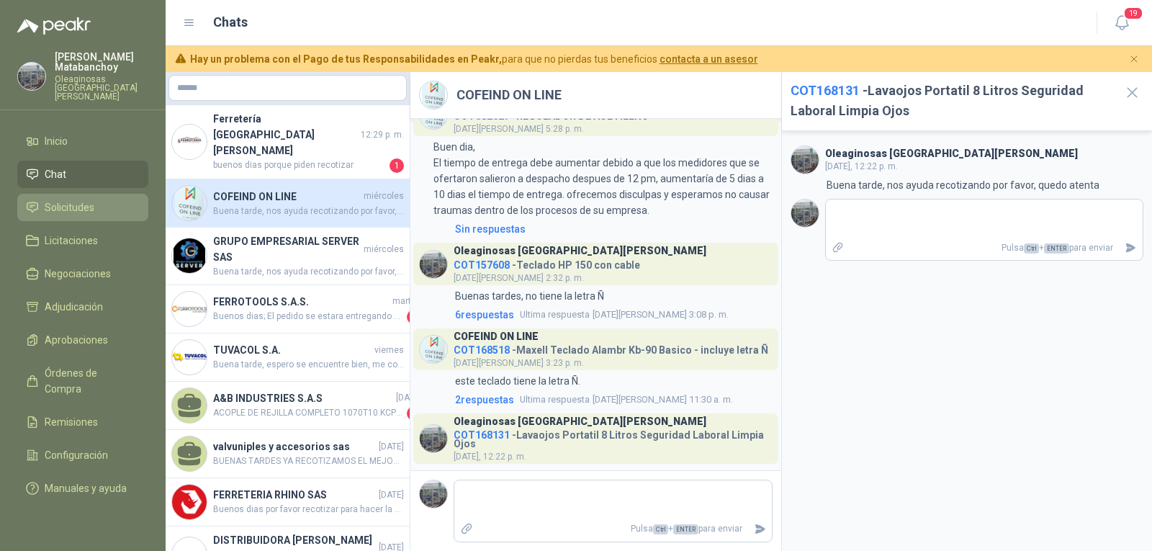
click at [78, 199] on span "Solicitudes" at bounding box center [70, 207] width 50 height 16
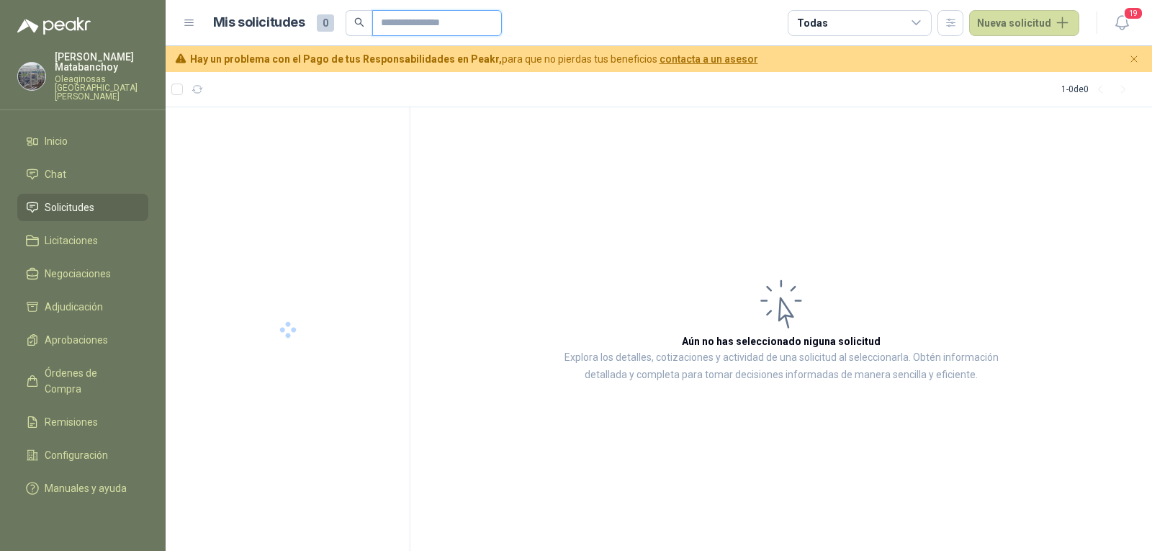
click at [479, 18] on input "text" at bounding box center [431, 23] width 101 height 24
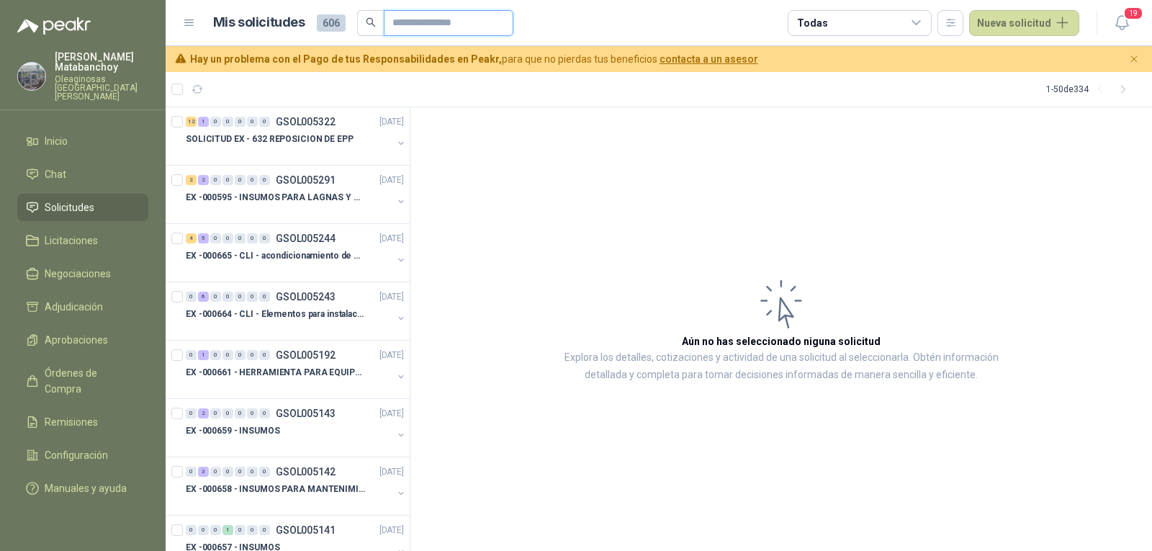
paste input "*********"
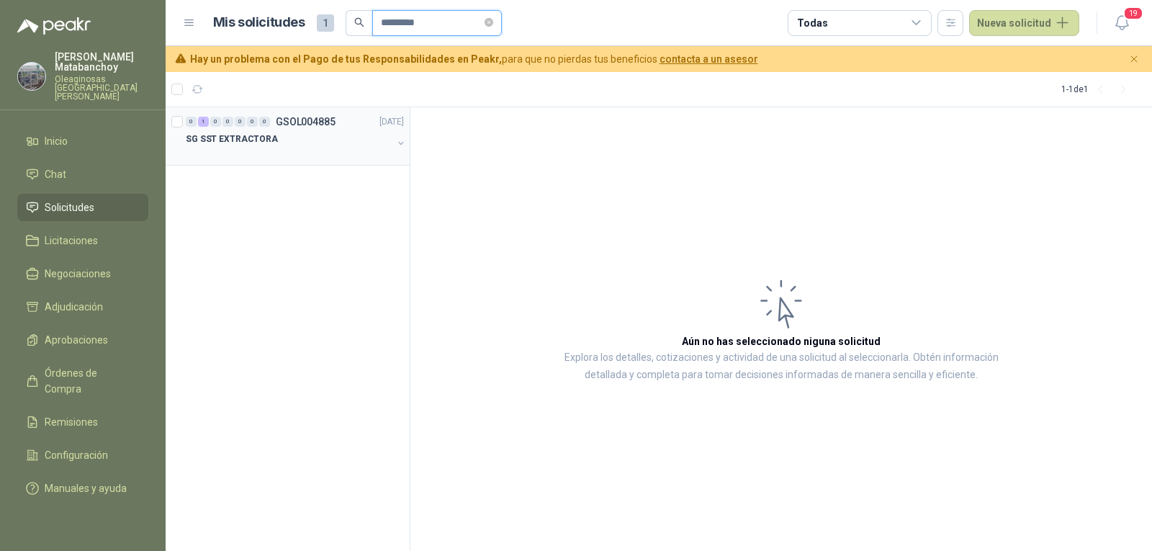
type input "*********"
click at [290, 155] on div at bounding box center [289, 154] width 207 height 12
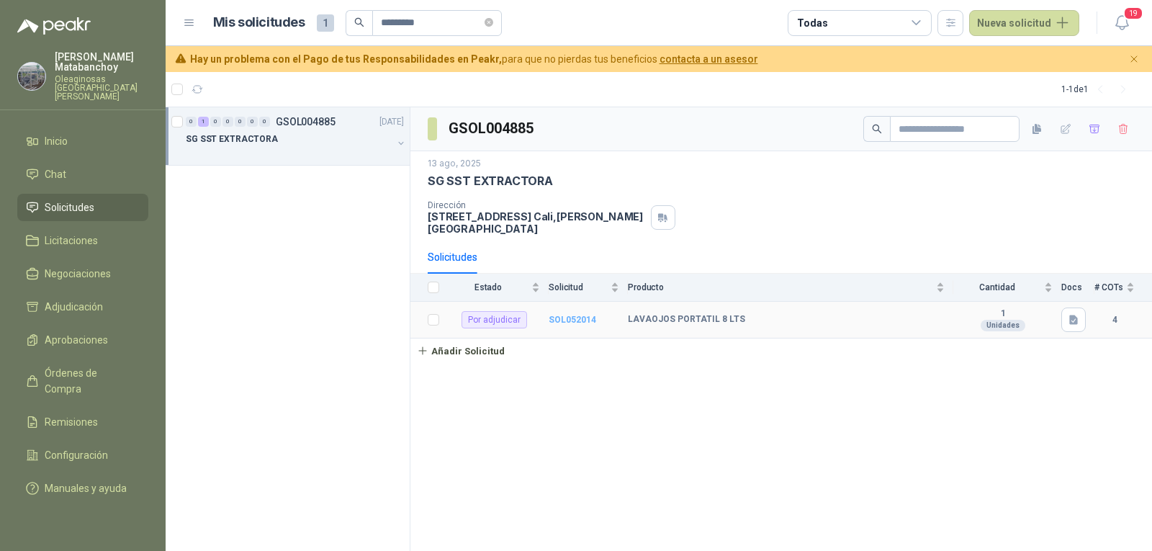
click at [572, 315] on b "SOL052014" at bounding box center [573, 320] width 48 height 10
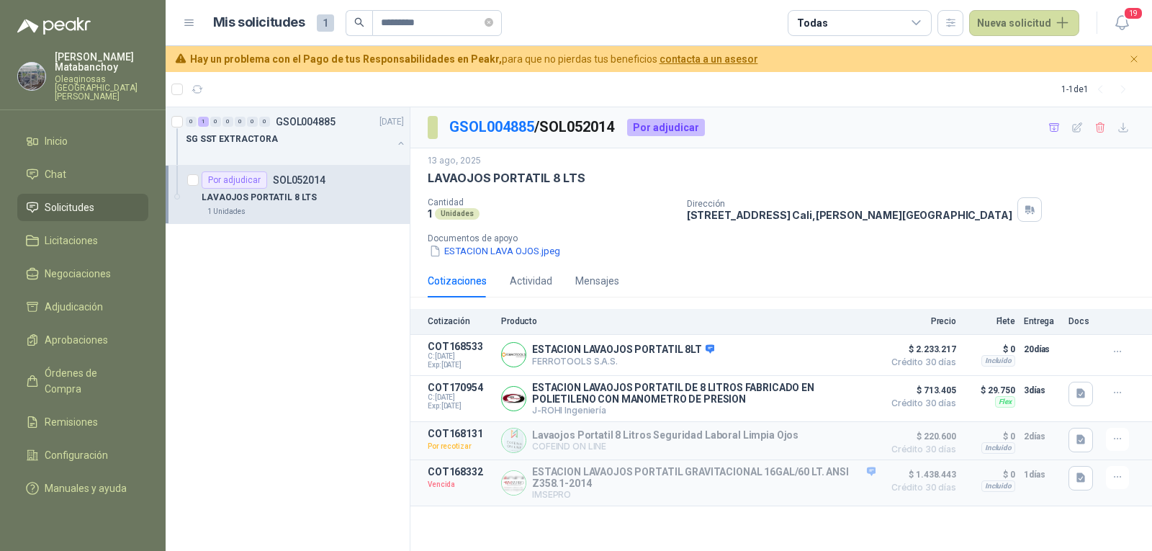
click at [69, 199] on span "Solicitudes" at bounding box center [70, 207] width 50 height 16
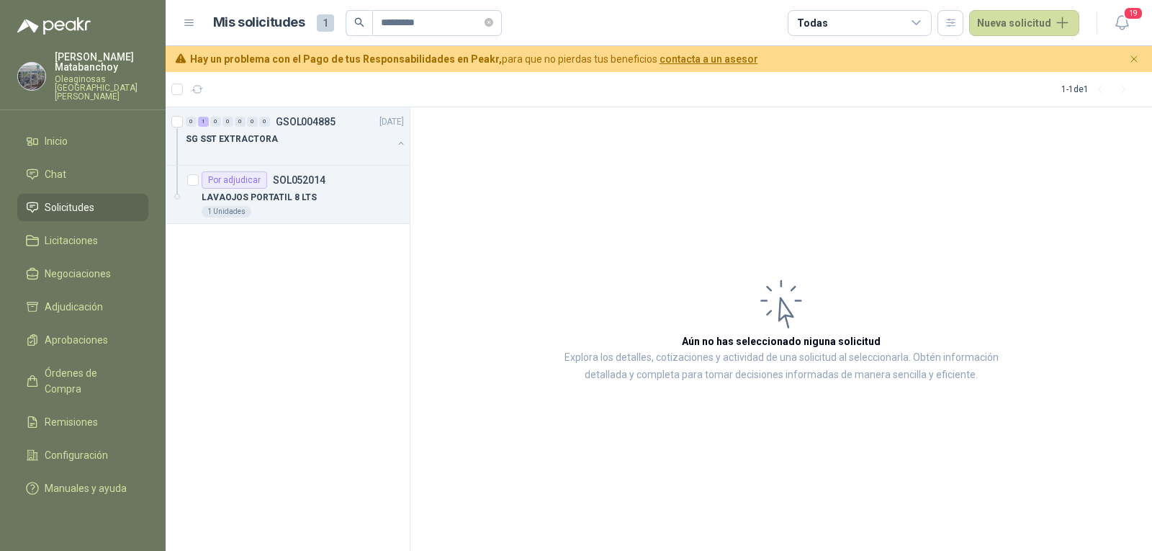
click at [83, 194] on link "Solicitudes" at bounding box center [82, 207] width 131 height 27
click at [493, 18] on icon "close-circle" at bounding box center [488, 22] width 9 height 9
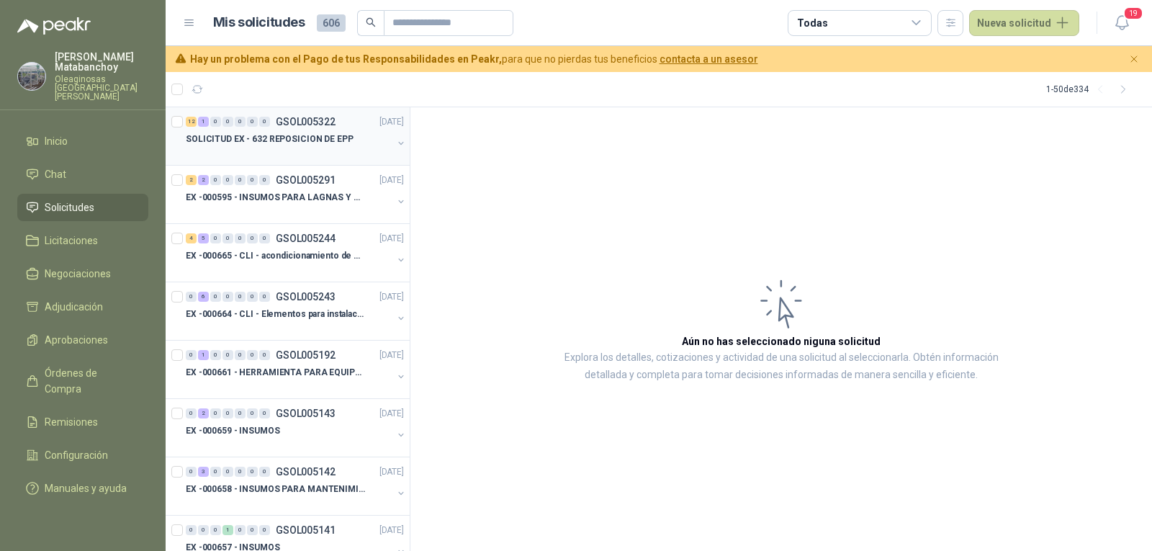
click at [272, 145] on p "SOLICITUD EX - 632 REPOSICION DE EPP" at bounding box center [270, 139] width 168 height 14
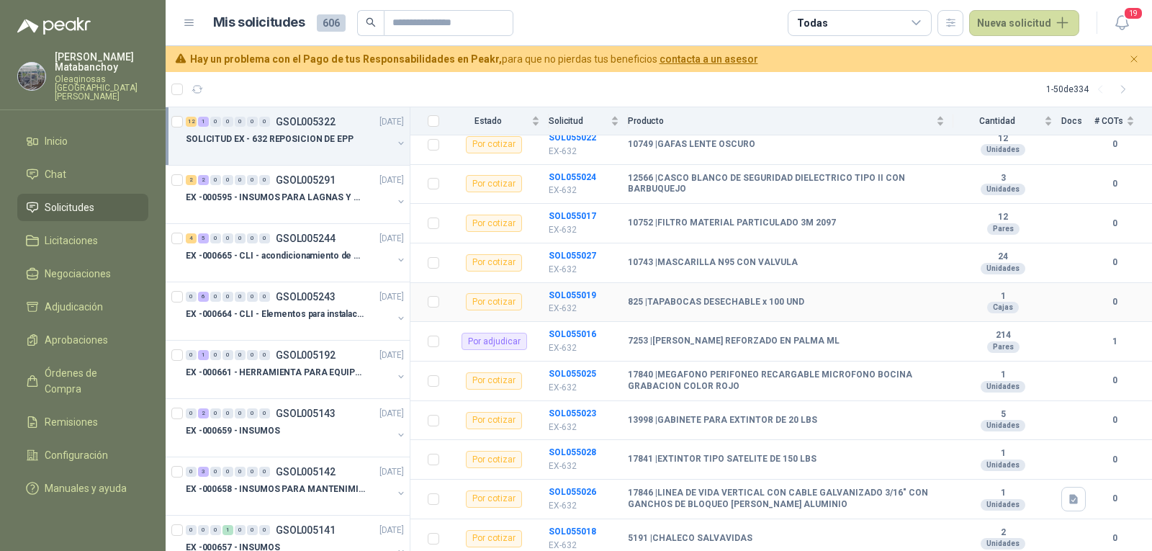
scroll to position [276, 0]
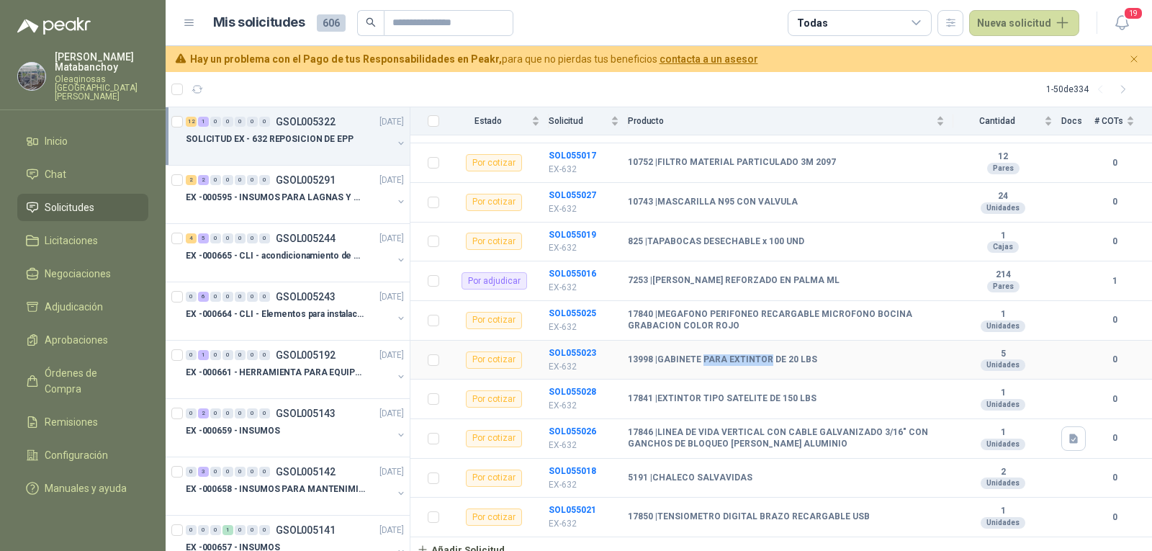
drag, startPoint x: 701, startPoint y: 348, endPoint x: 765, endPoint y: 348, distance: 64.1
click at [765, 354] on b "13998 | GABINETE PARA EXTINTOR DE 20 LBS" at bounding box center [722, 360] width 189 height 12
copy b "PARA EXTINTOR"
click at [765, 354] on b "13998 | GABINETE PARA EXTINTOR DE 20 LBS" at bounding box center [722, 360] width 189 height 12
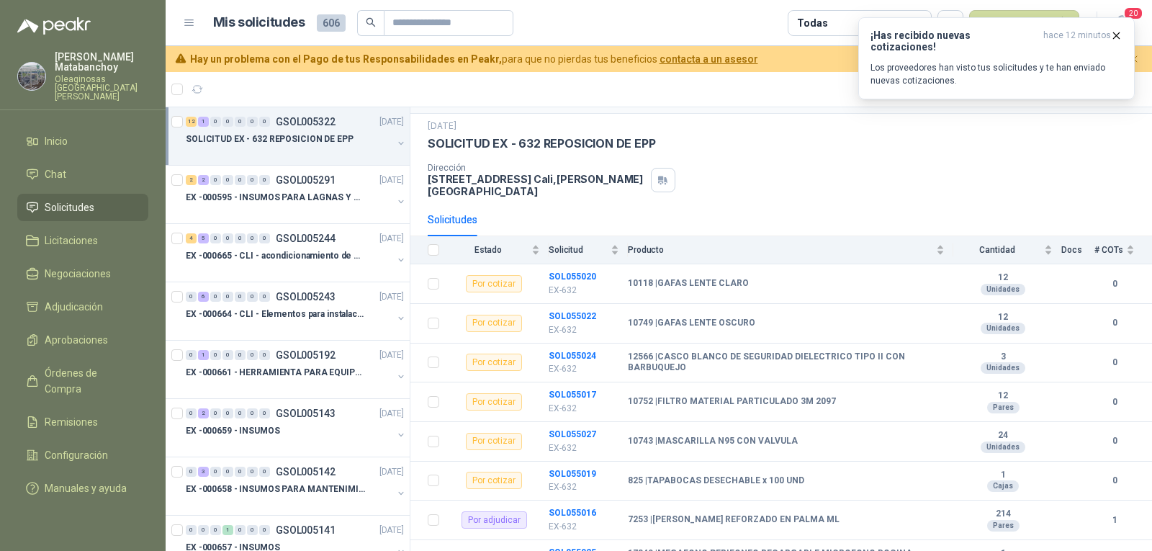
scroll to position [0, 0]
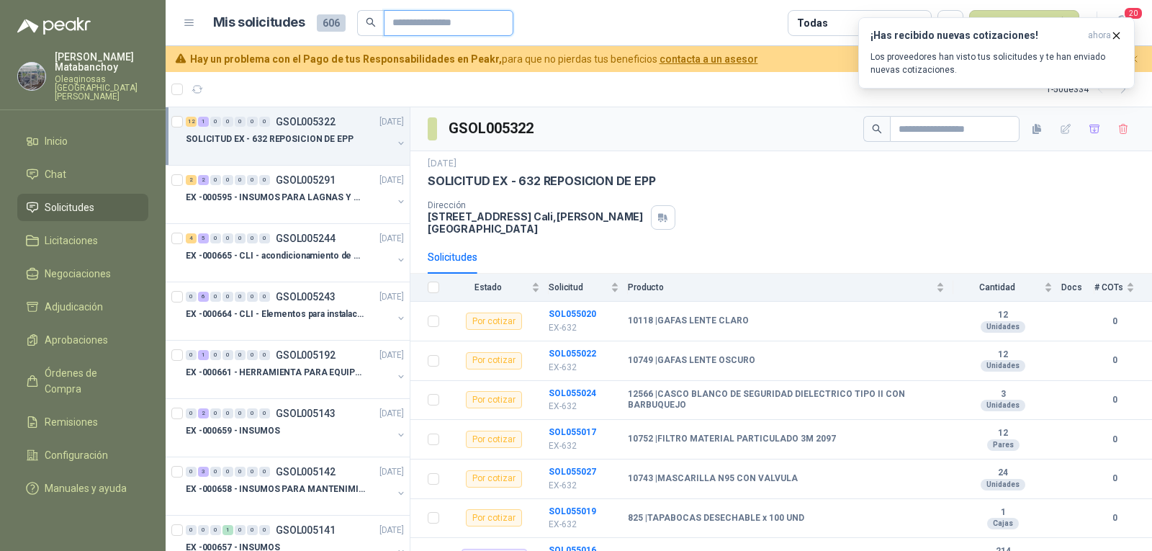
click at [444, 35] on input "text" at bounding box center [442, 23] width 101 height 24
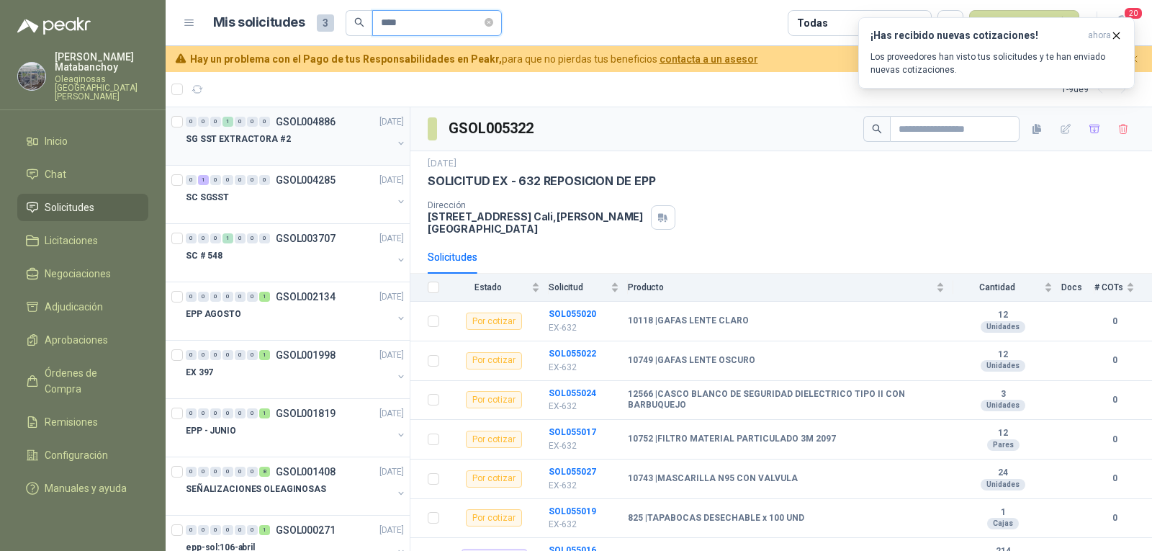
type input "****"
click at [314, 148] on div at bounding box center [289, 154] width 207 height 12
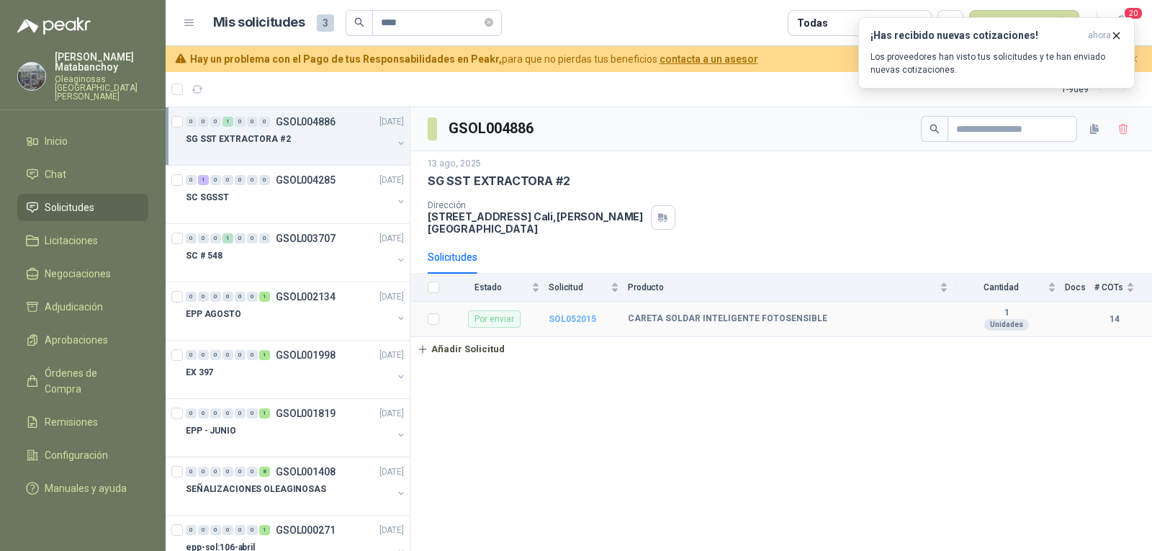
click at [574, 314] on b "SOL052015" at bounding box center [573, 319] width 48 height 10
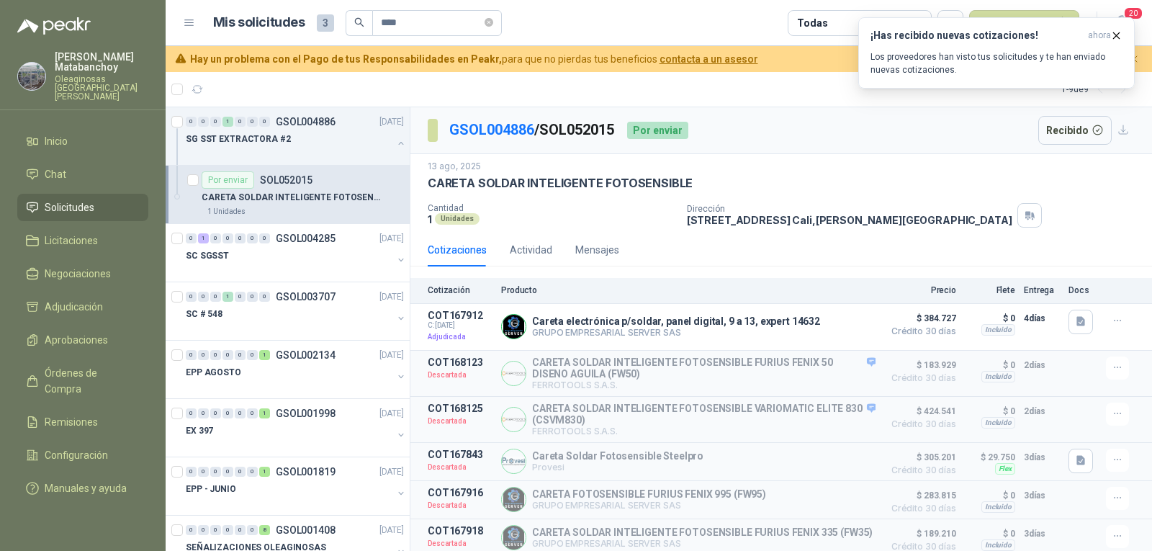
click at [93, 204] on span "Solicitudes" at bounding box center [70, 207] width 50 height 16
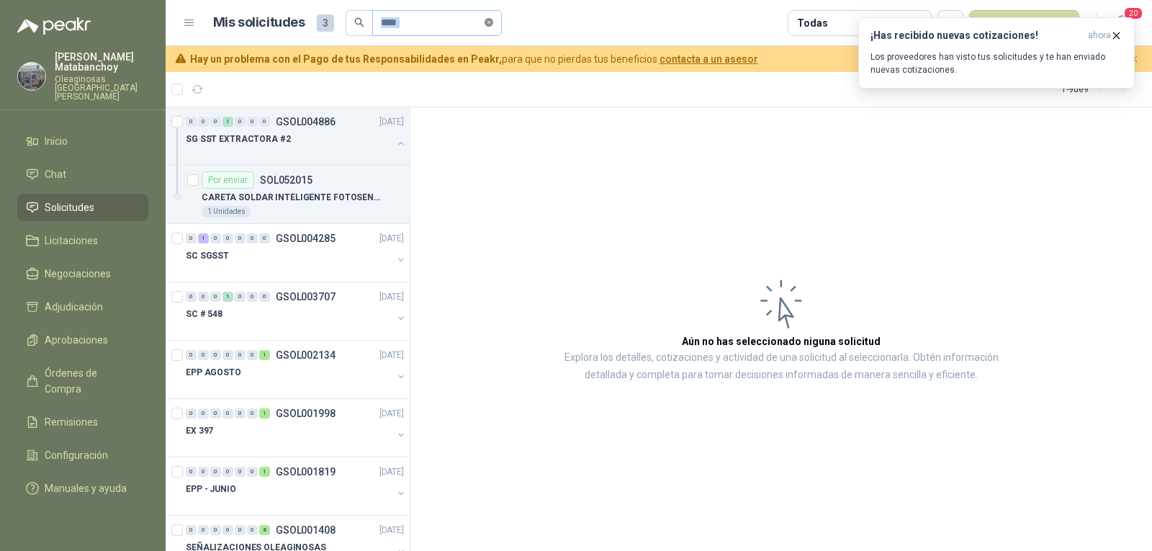
click at [494, 20] on span "****" at bounding box center [437, 23] width 130 height 26
drag, startPoint x: 495, startPoint y: 20, endPoint x: 487, endPoint y: 24, distance: 8.7
click at [493, 20] on icon "close-circle" at bounding box center [488, 22] width 9 height 9
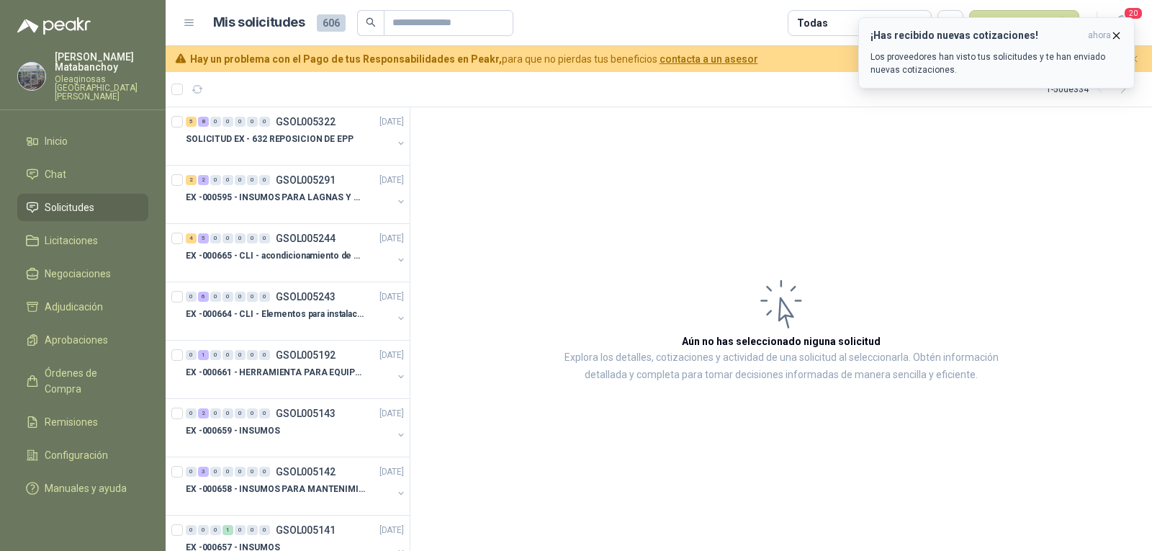
click at [1122, 37] on icon "button" at bounding box center [1116, 36] width 12 height 12
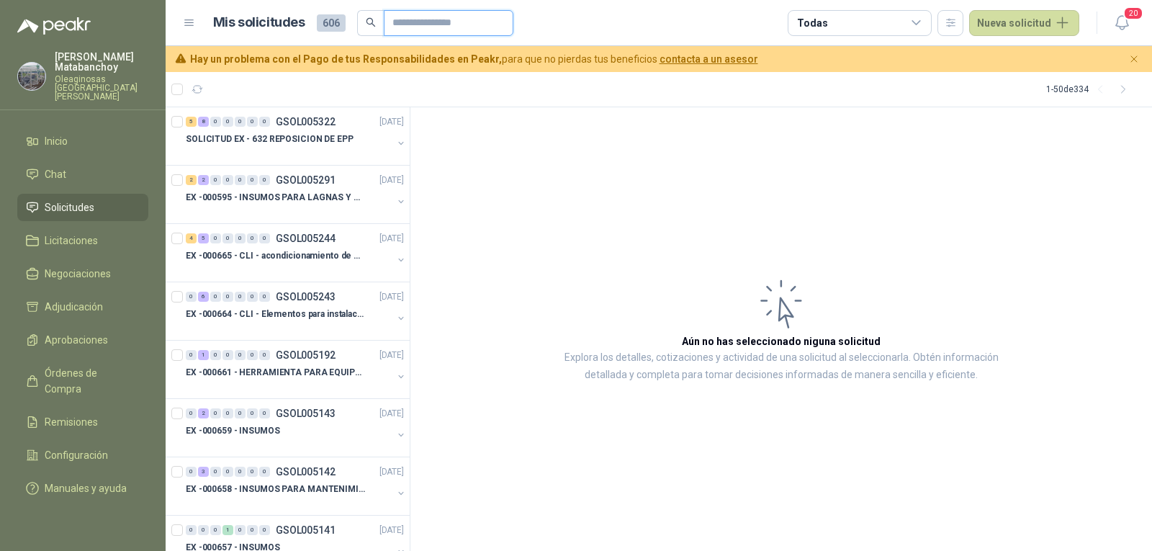
click at [436, 22] on input "text" at bounding box center [442, 23] width 101 height 24
click at [584, 316] on article "Aún no has seleccionado niguna solicitud Explora los detalles, cotizaciones y a…" at bounding box center [780, 329] width 741 height 444
click at [412, 24] on input "text" at bounding box center [442, 23] width 101 height 24
click at [60, 166] on span "Chat" at bounding box center [56, 174] width 22 height 16
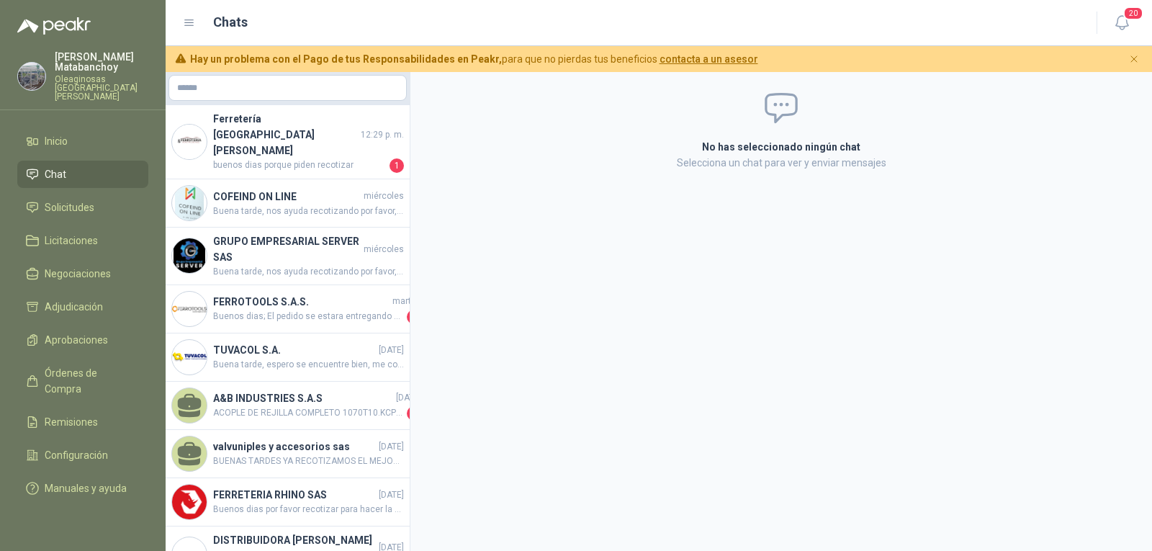
click at [280, 204] on span "Buena tarde, nos ayuda recotizando por favor, quedo atenta" at bounding box center [308, 211] width 191 height 14
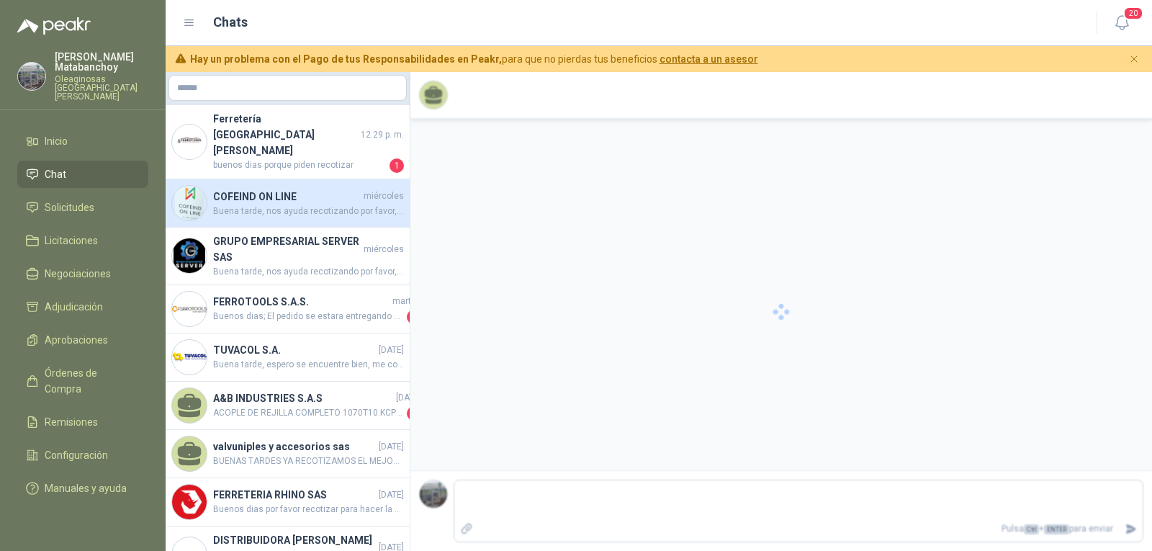
scroll to position [33, 0]
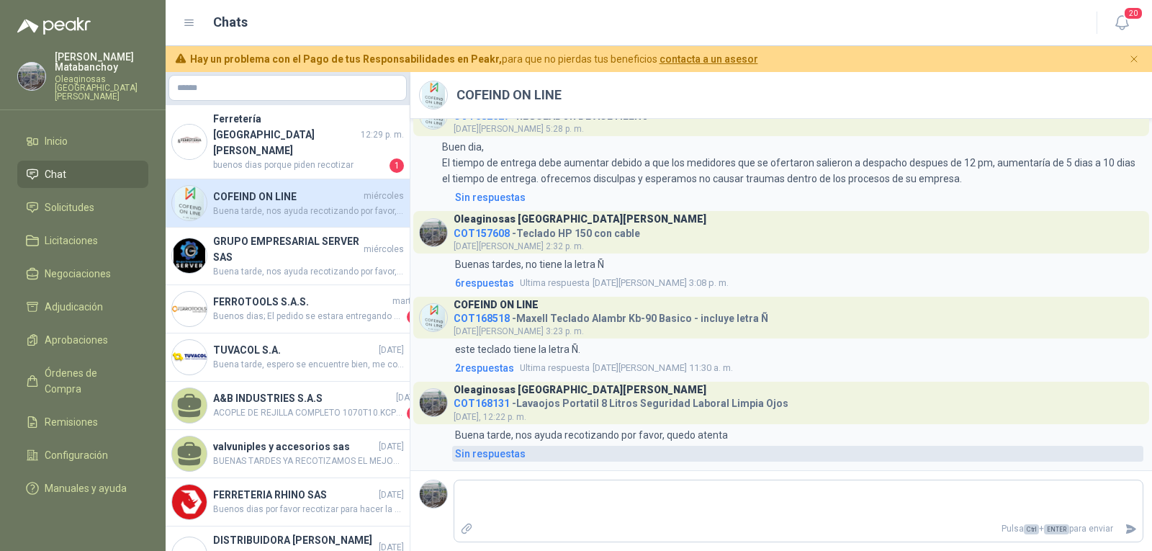
click at [478, 458] on div "Sin respuestas" at bounding box center [490, 454] width 71 height 16
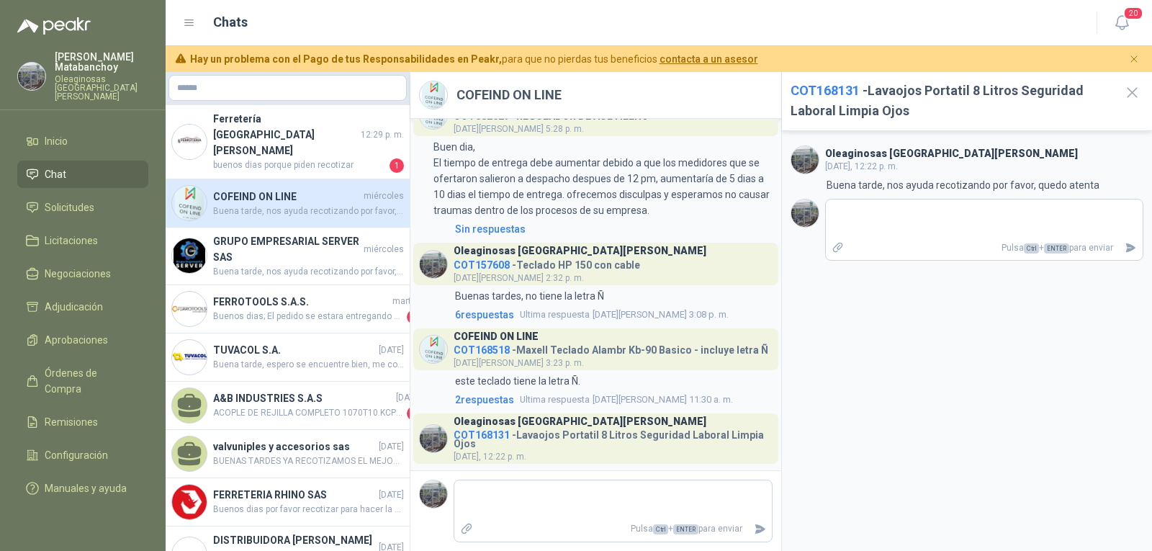
click at [817, 88] on span "COT168131" at bounding box center [824, 90] width 69 height 15
click at [830, 91] on span "COT168131" at bounding box center [824, 90] width 69 height 15
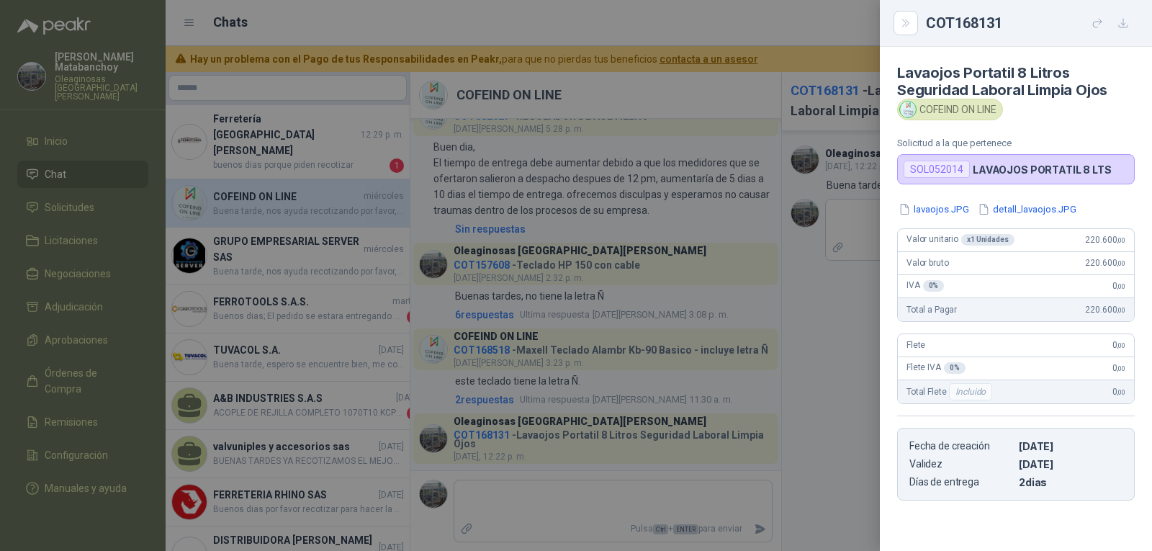
click at [931, 119] on div "COFEIND ON LINE" at bounding box center [950, 110] width 106 height 22
click at [924, 173] on div "SOL052014" at bounding box center [936, 169] width 66 height 17
copy div "SOL052014"
click at [731, 260] on div at bounding box center [576, 275] width 1152 height 551
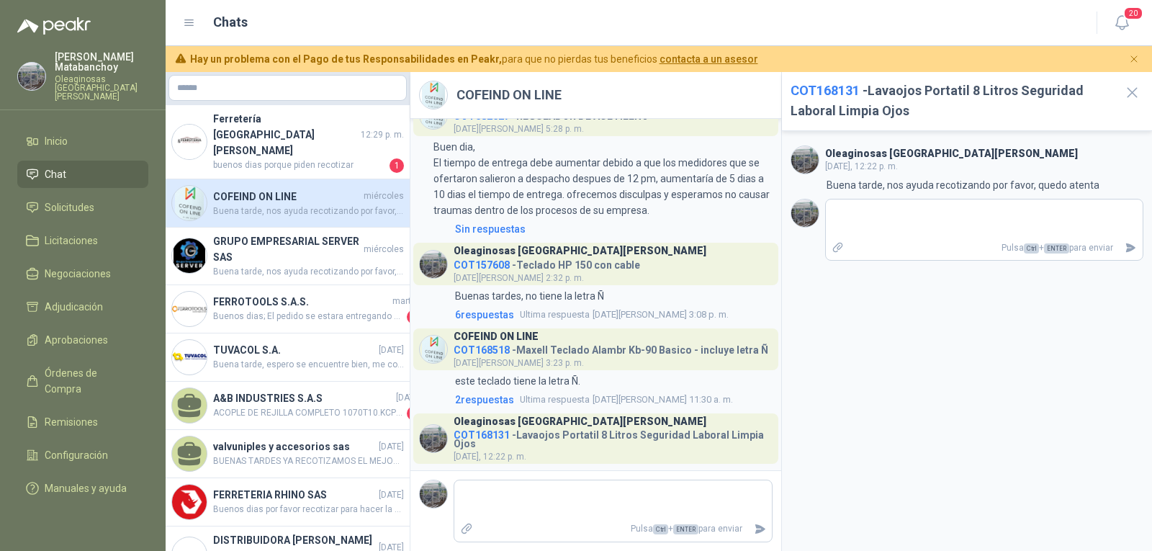
click at [68, 170] on li "Chat" at bounding box center [83, 174] width 114 height 16
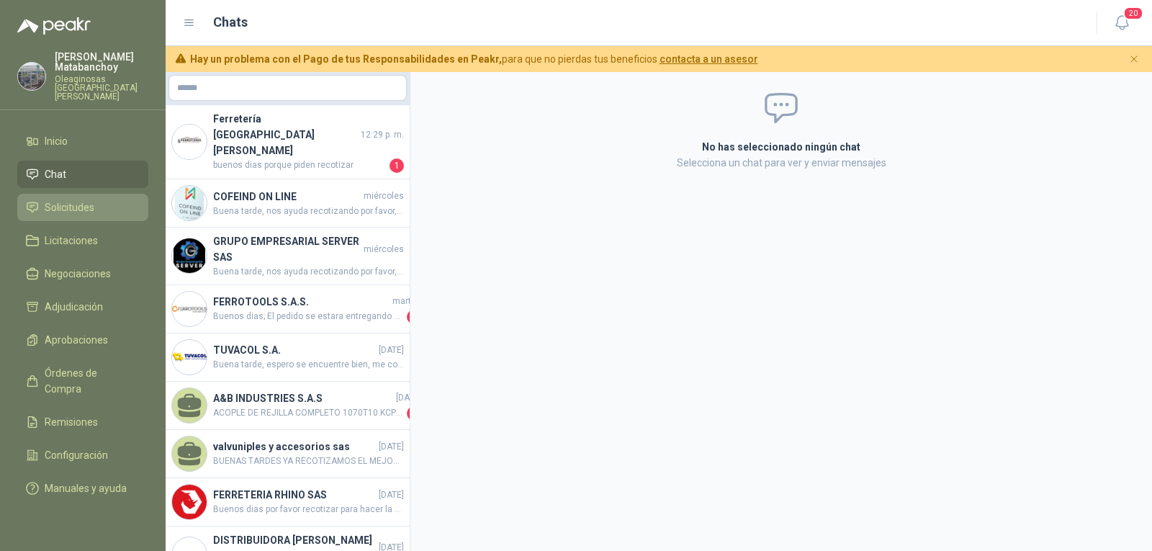
click at [81, 199] on span "Solicitudes" at bounding box center [70, 207] width 50 height 16
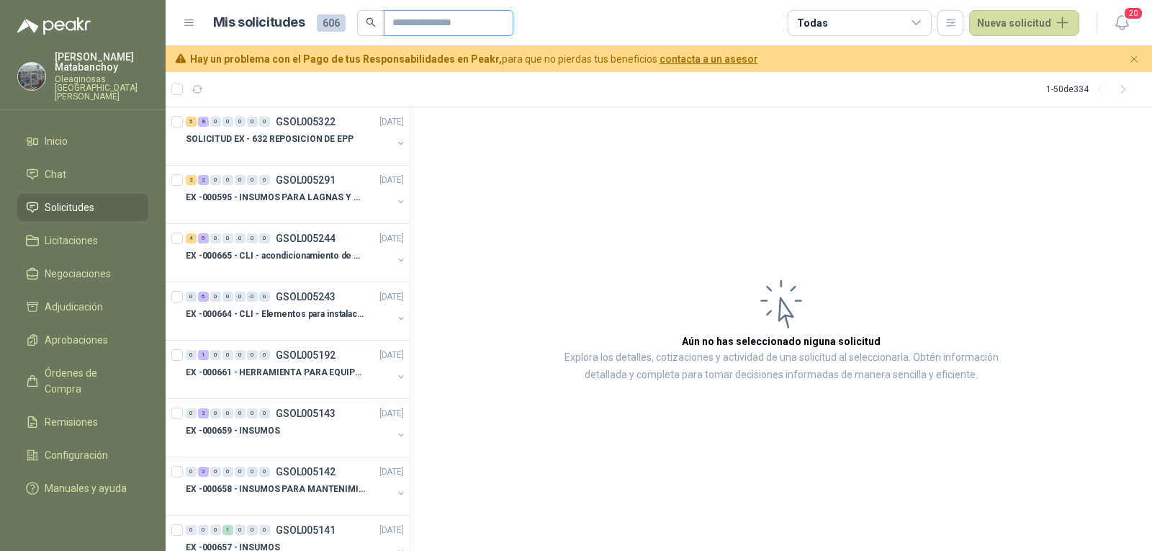
click at [415, 24] on input "text" at bounding box center [442, 23] width 101 height 24
paste input "*********"
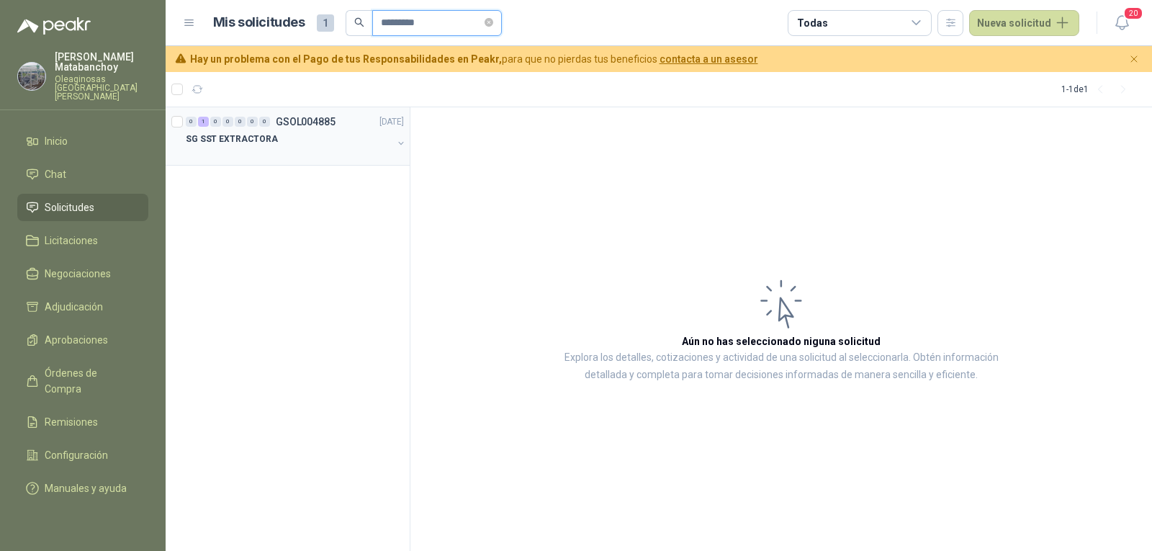
type input "*********"
click at [289, 142] on div "SG SST EXTRACTORA" at bounding box center [289, 138] width 207 height 17
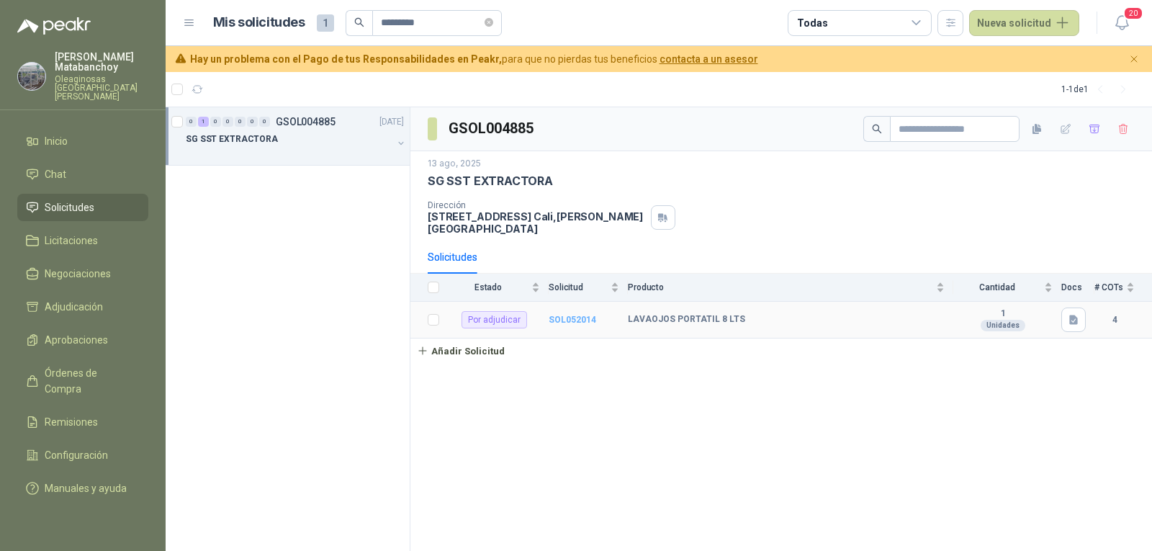
click at [580, 315] on b "SOL052014" at bounding box center [573, 320] width 48 height 10
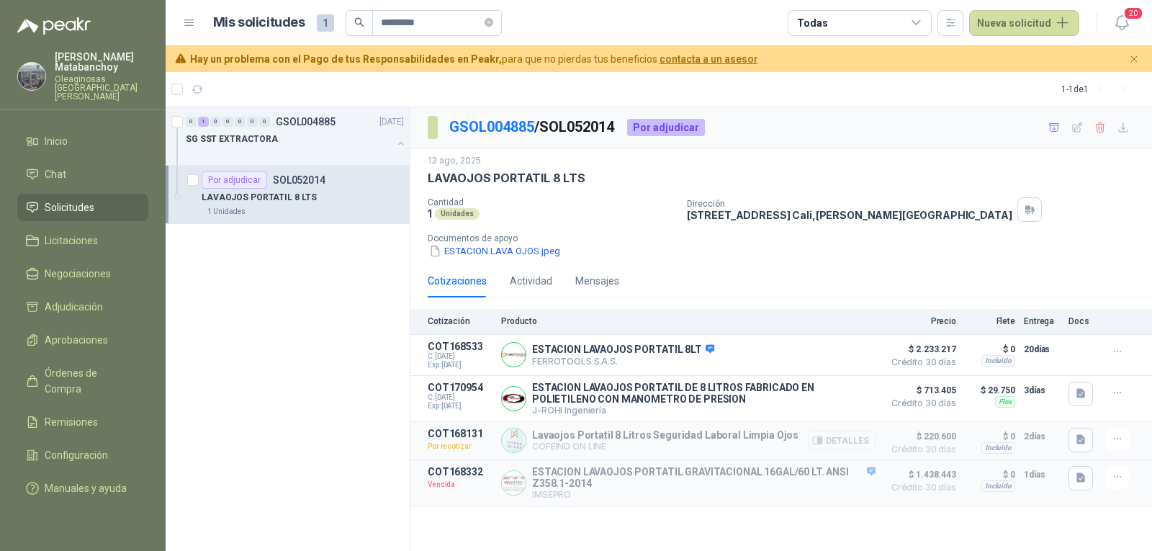
click at [847, 438] on button "Detalles" at bounding box center [842, 439] width 68 height 19
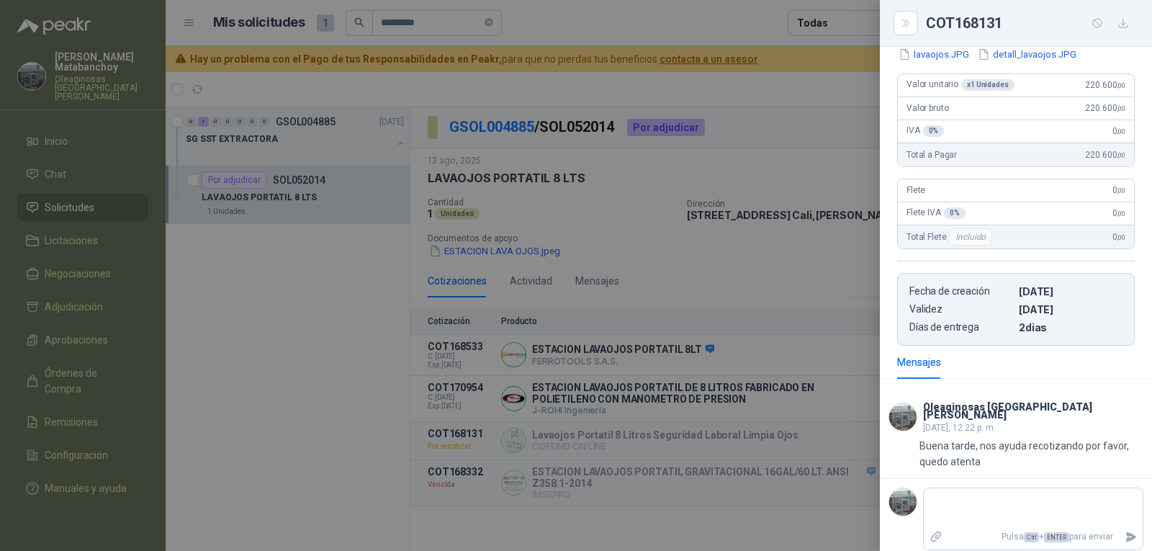
scroll to position [155, 0]
click at [592, 302] on div at bounding box center [576, 275] width 1152 height 551
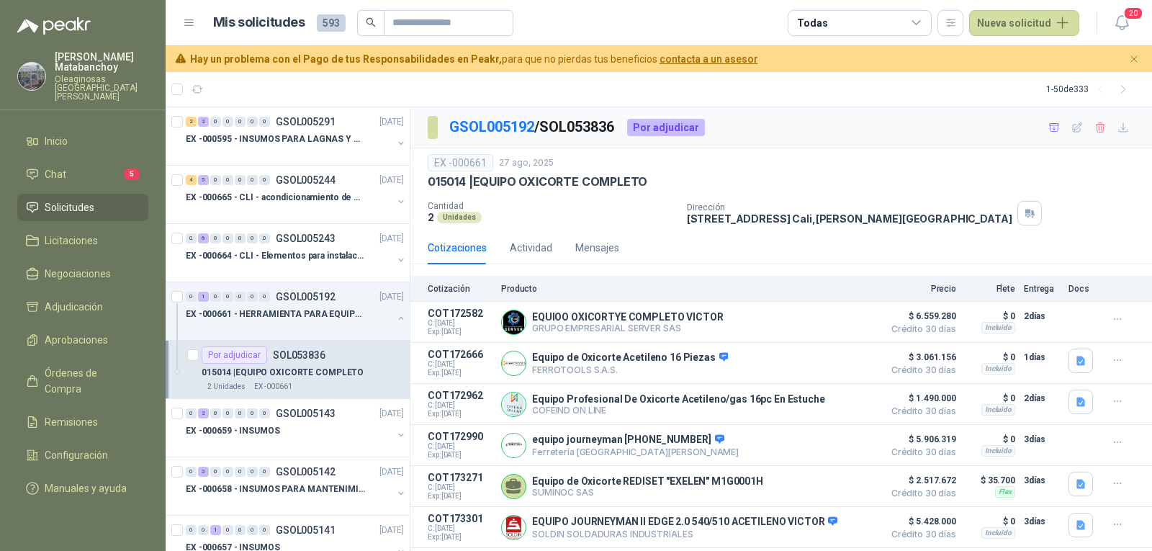
scroll to position [72, 0]
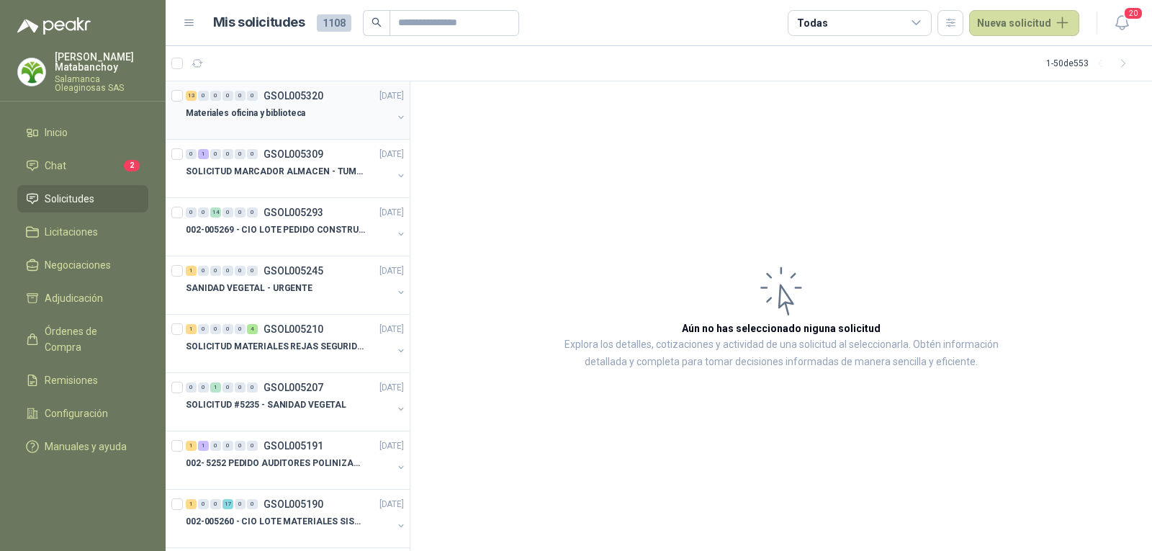
click at [243, 121] on div "Materiales oficina y biblioteca" at bounding box center [289, 112] width 207 height 17
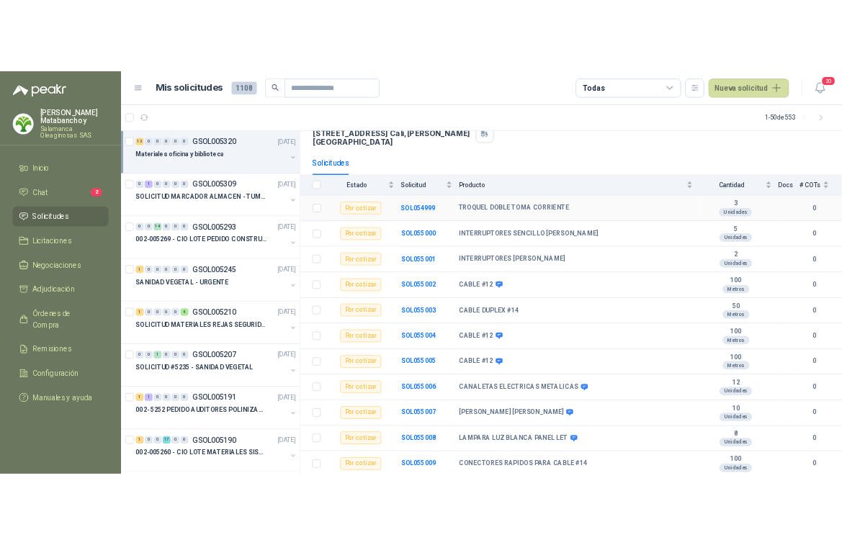
scroll to position [194, 0]
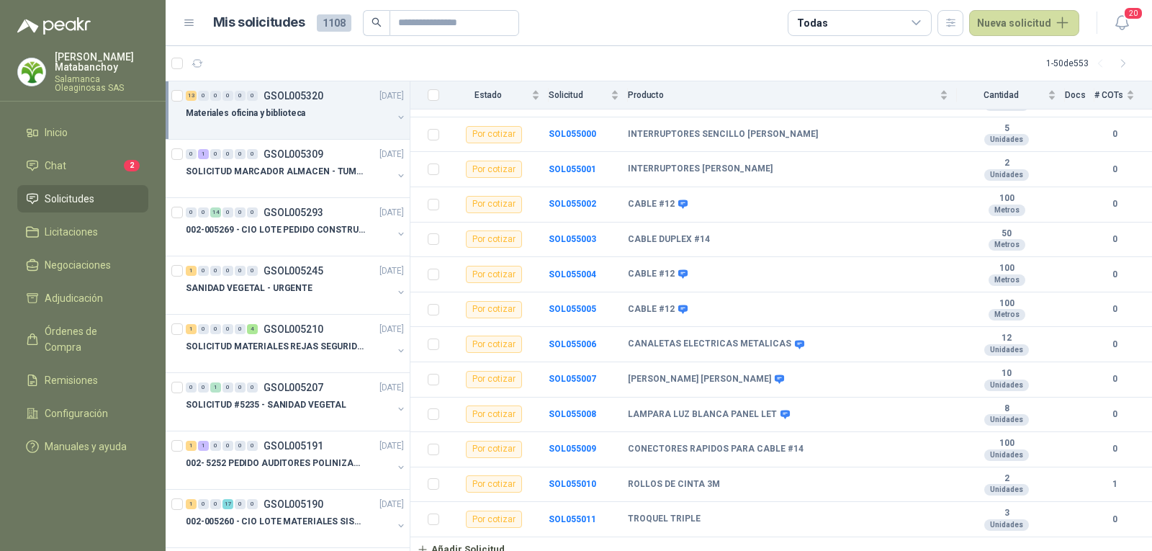
click at [667, 50] on article "1 - 50 de 553" at bounding box center [659, 63] width 986 height 35
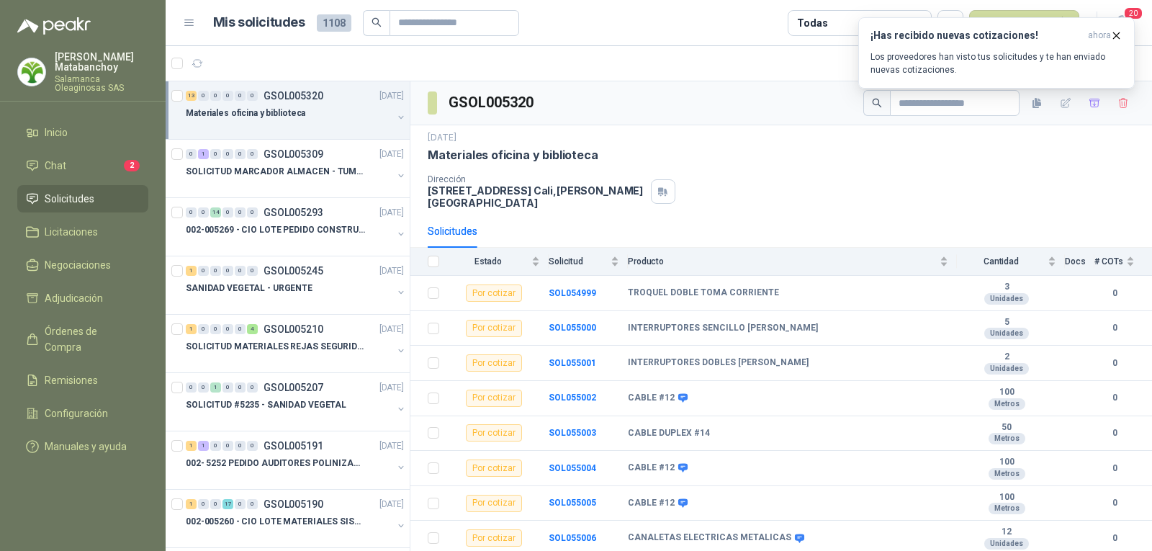
scroll to position [194, 0]
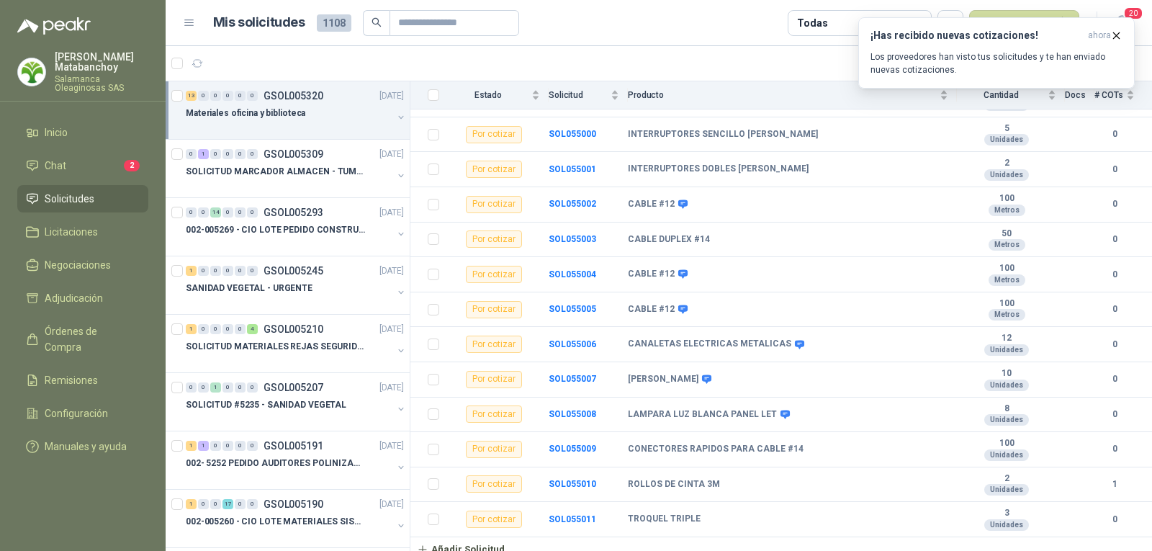
click at [94, 58] on p "Tatiana Matabanchoy" at bounding box center [102, 62] width 94 height 20
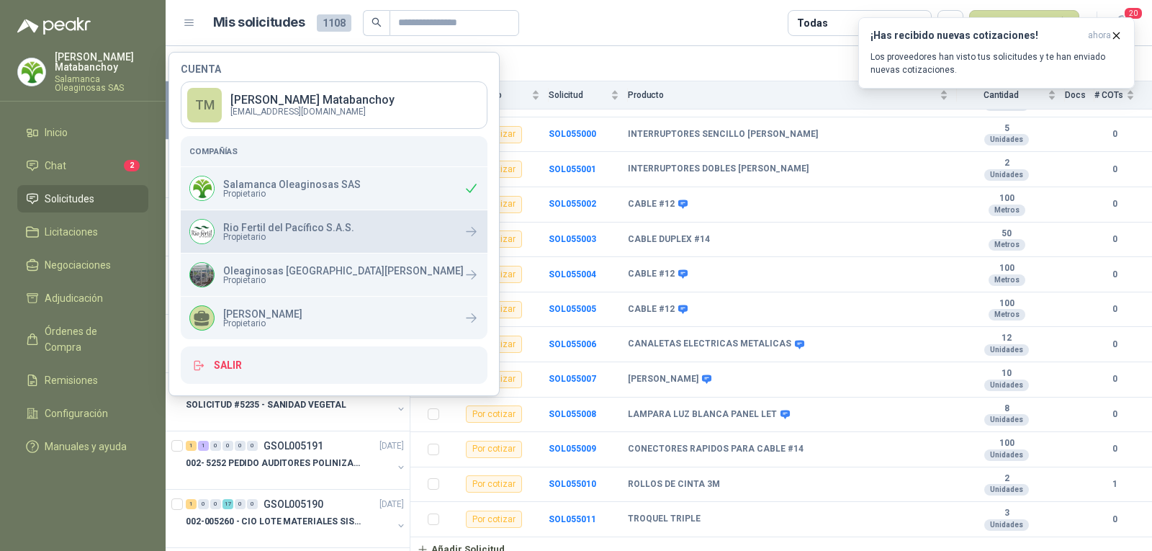
click at [278, 218] on div "Rio Fertil del Pacífico S.A.S. Propietario" at bounding box center [334, 231] width 307 height 42
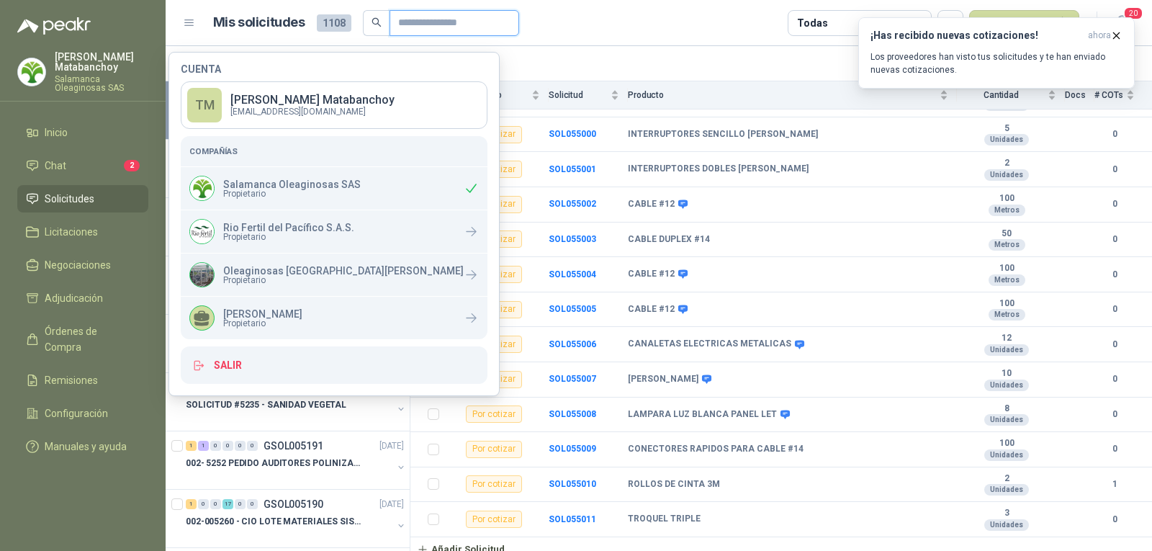
click at [463, 26] on input "text" at bounding box center [448, 23] width 101 height 24
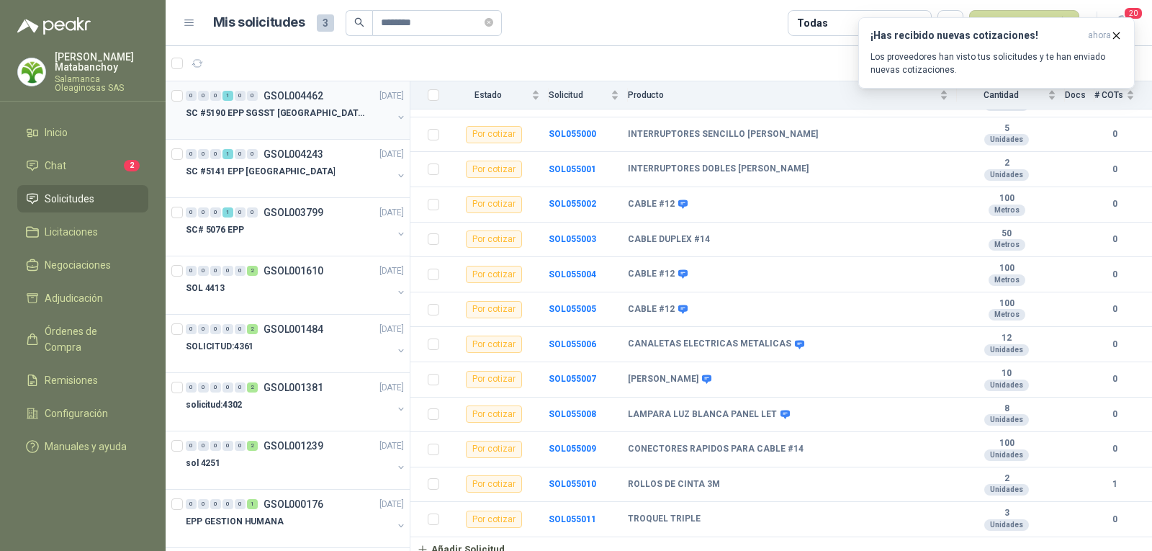
drag, startPoint x: 257, startPoint y: 138, endPoint x: 266, endPoint y: 133, distance: 10.6
click at [258, 137] on div "0 0 0 1 0 0 GSOL004462 14/07/25 SC #5190 EPP SGSST SALAMANCA" at bounding box center [288, 110] width 244 height 58
click at [294, 118] on p "SC #5190 EPP SGSST SALAMANCA" at bounding box center [275, 114] width 179 height 14
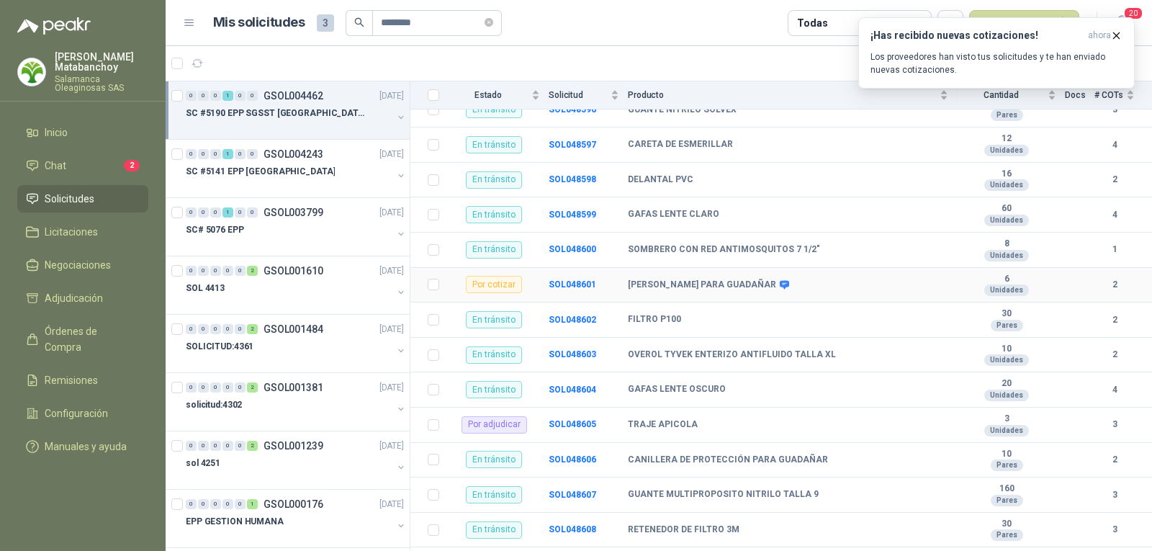
scroll to position [754, 0]
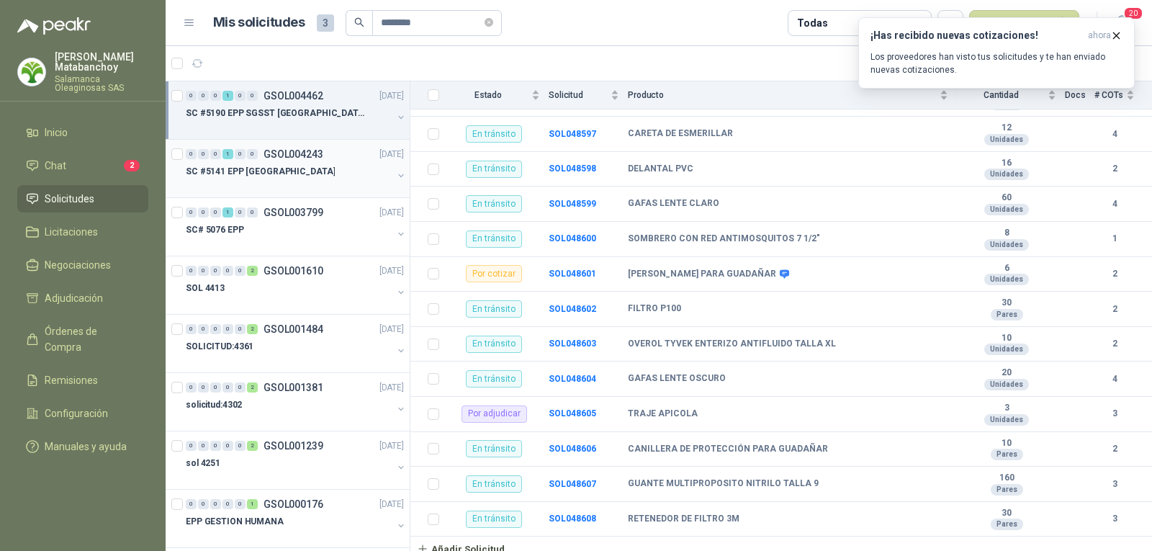
click at [314, 158] on p "GSOL004243" at bounding box center [293, 154] width 60 height 10
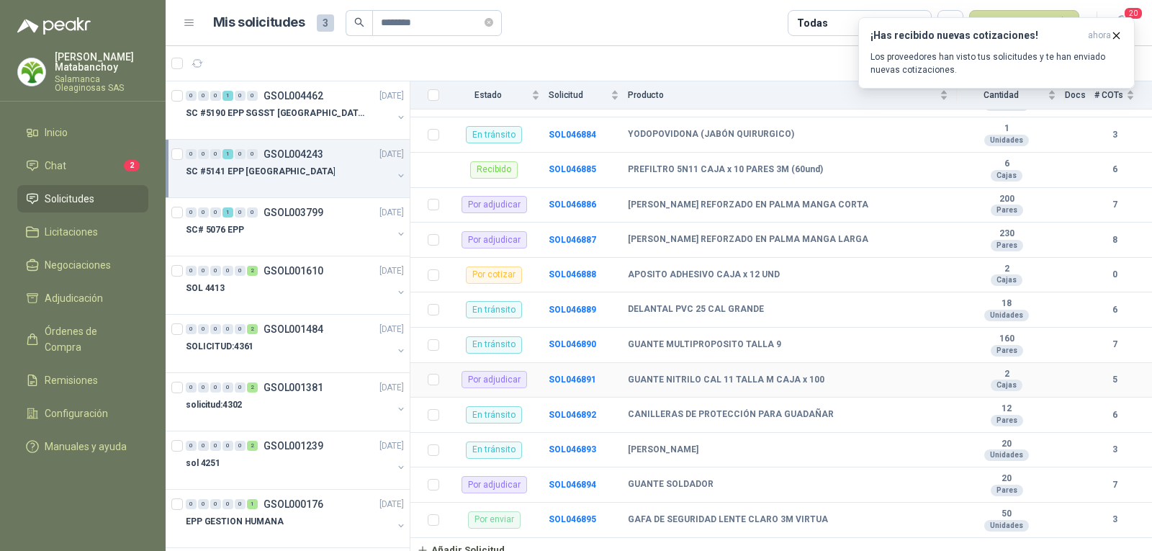
scroll to position [649, 0]
click at [289, 239] on div at bounding box center [289, 244] width 207 height 12
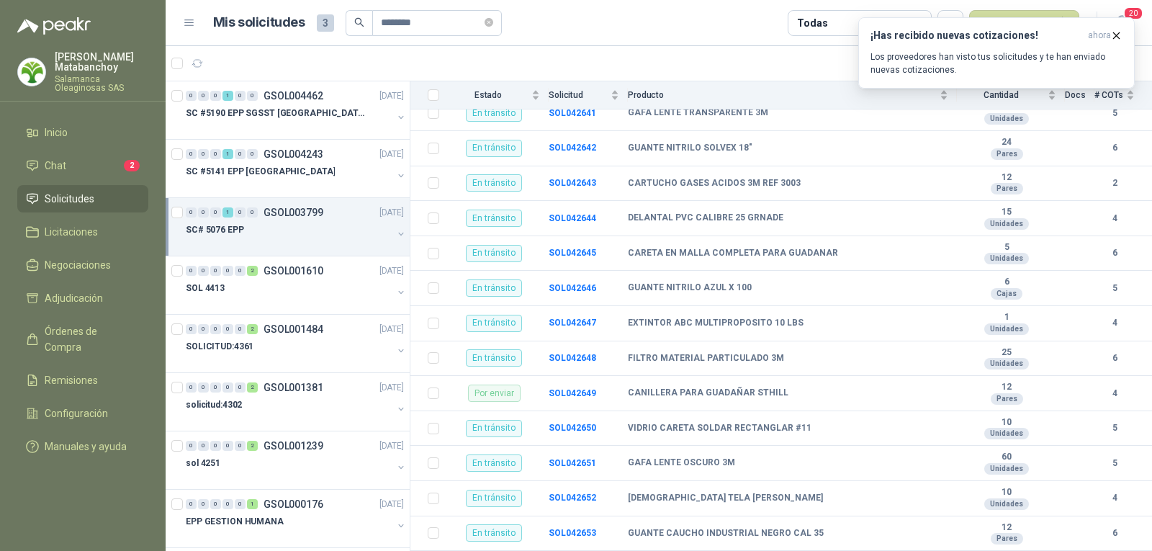
scroll to position [718, 0]
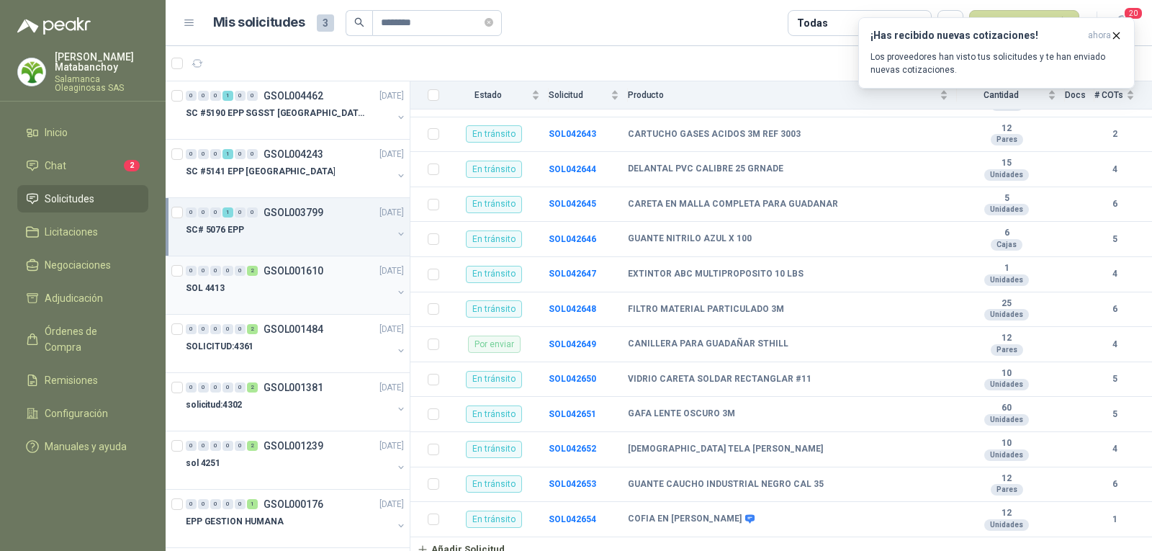
click at [270, 281] on div "SOL 4413" at bounding box center [289, 287] width 207 height 17
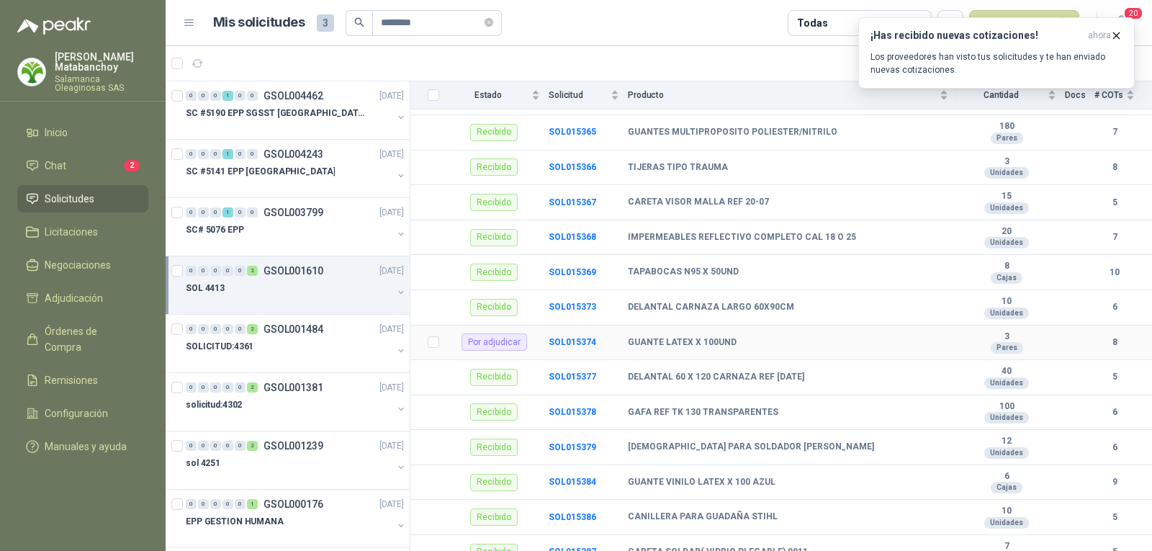
scroll to position [333, 0]
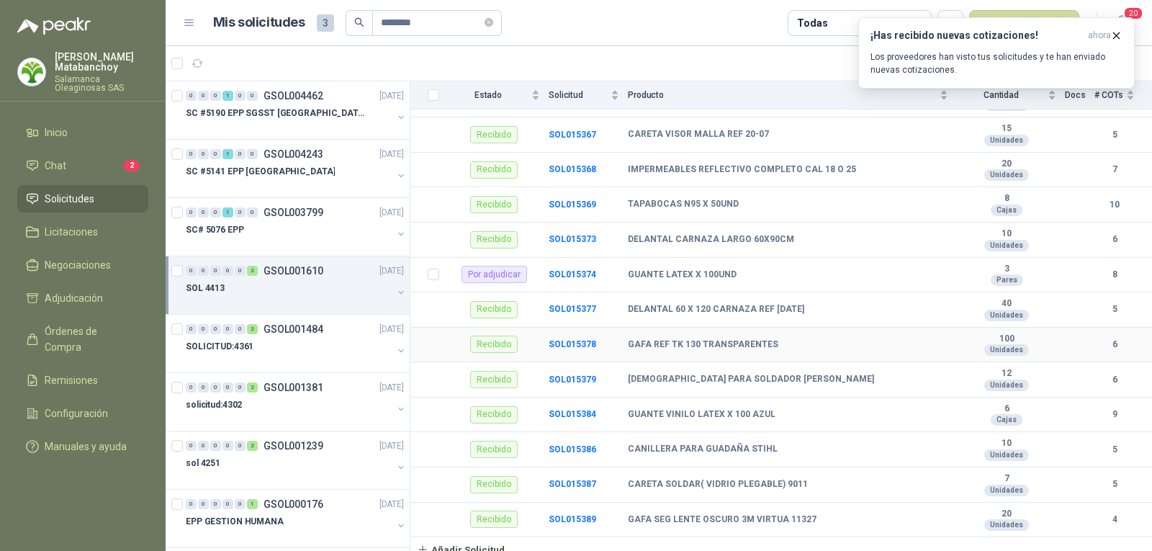
click at [639, 328] on td "GAFA REF TK 130 TRANSPARENTES" at bounding box center [792, 345] width 329 height 35
click at [639, 304] on b "DELANTAL 60 X 120 CARNAZA REF DC 180" at bounding box center [716, 310] width 176 height 12
click at [649, 304] on b "DELANTAL 60 X 120 CARNAZA REF DC 180" at bounding box center [716, 310] width 176 height 12
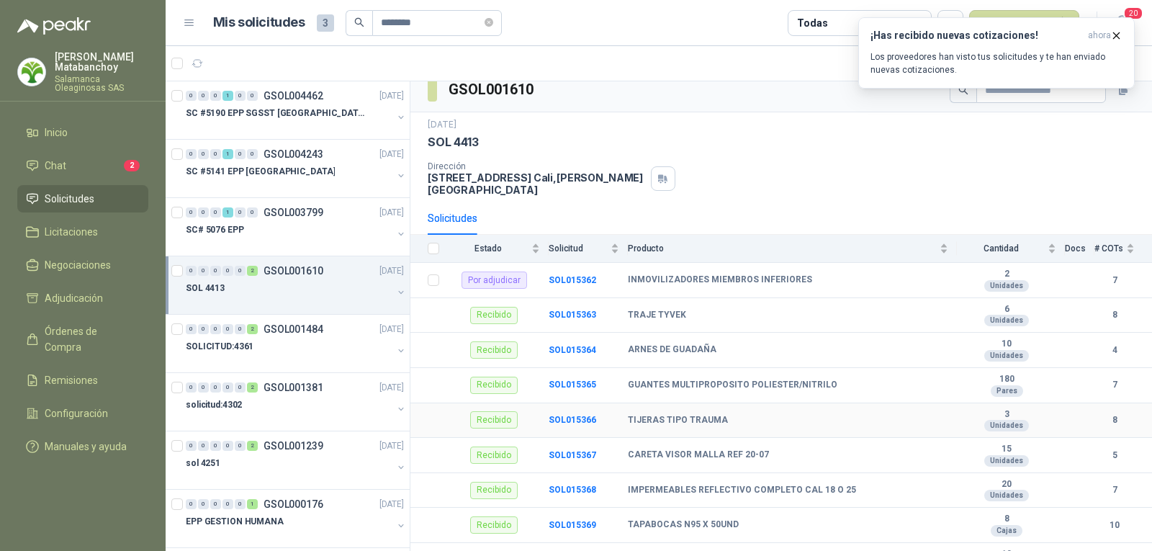
scroll to position [0, 0]
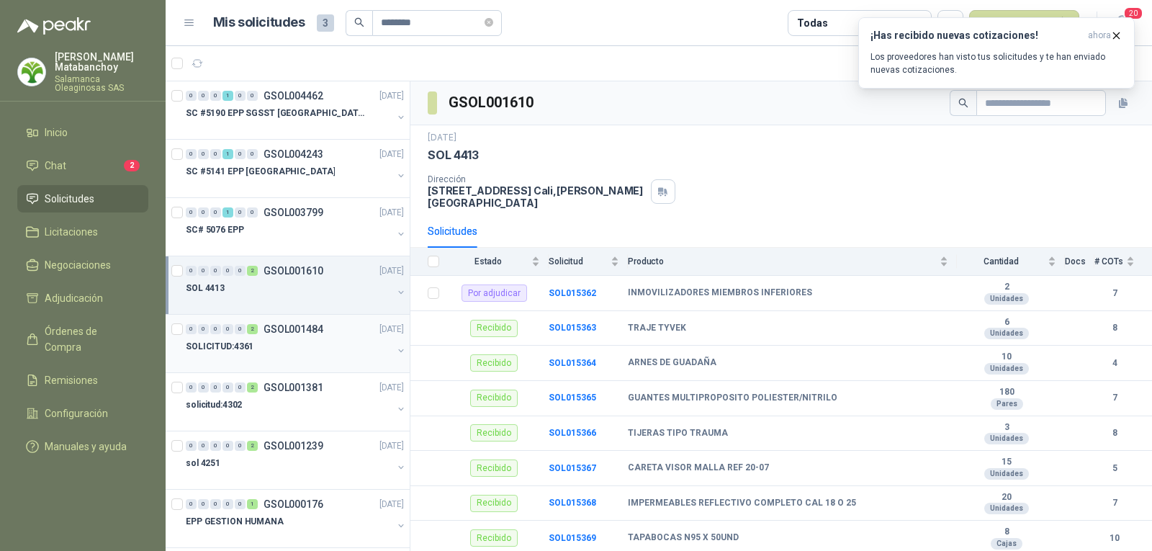
click at [312, 358] on div at bounding box center [289, 361] width 207 height 12
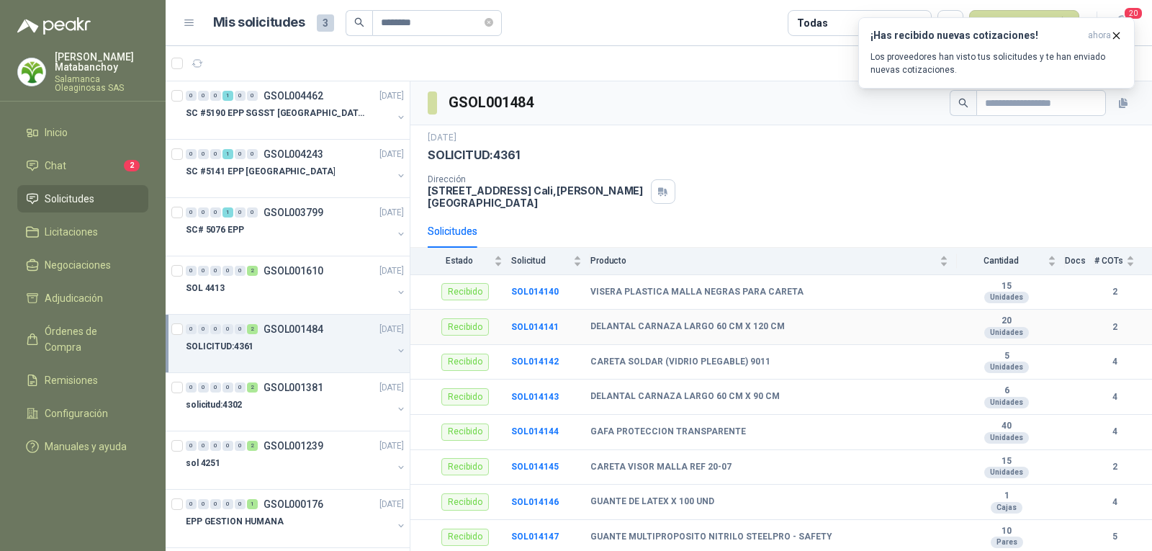
click at [609, 321] on b "DELANTAL CARNAZA LARGO 60 CM X 120 CM" at bounding box center [687, 327] width 194 height 12
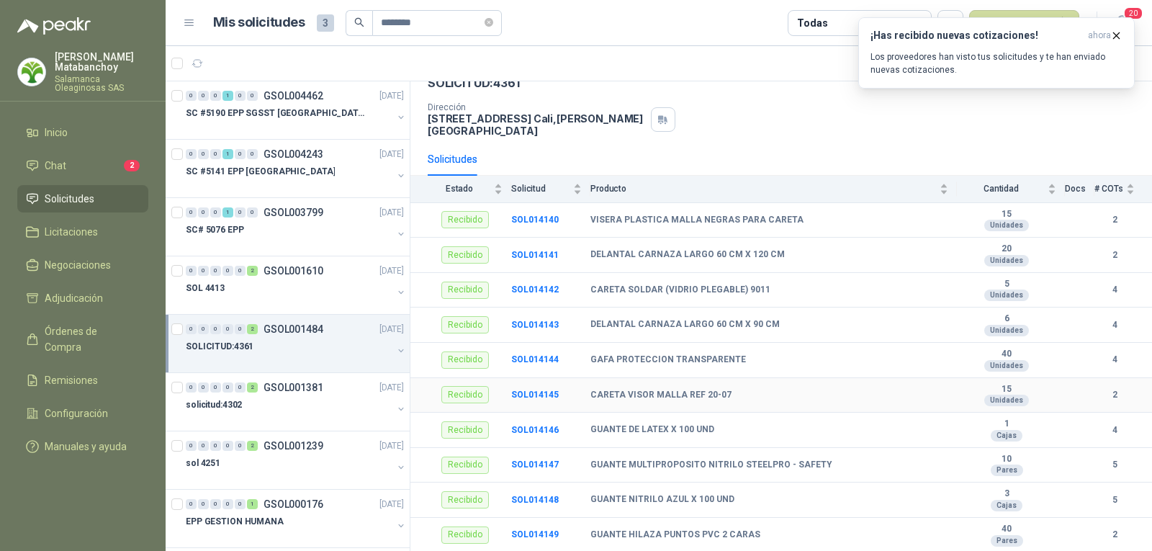
scroll to position [88, 0]
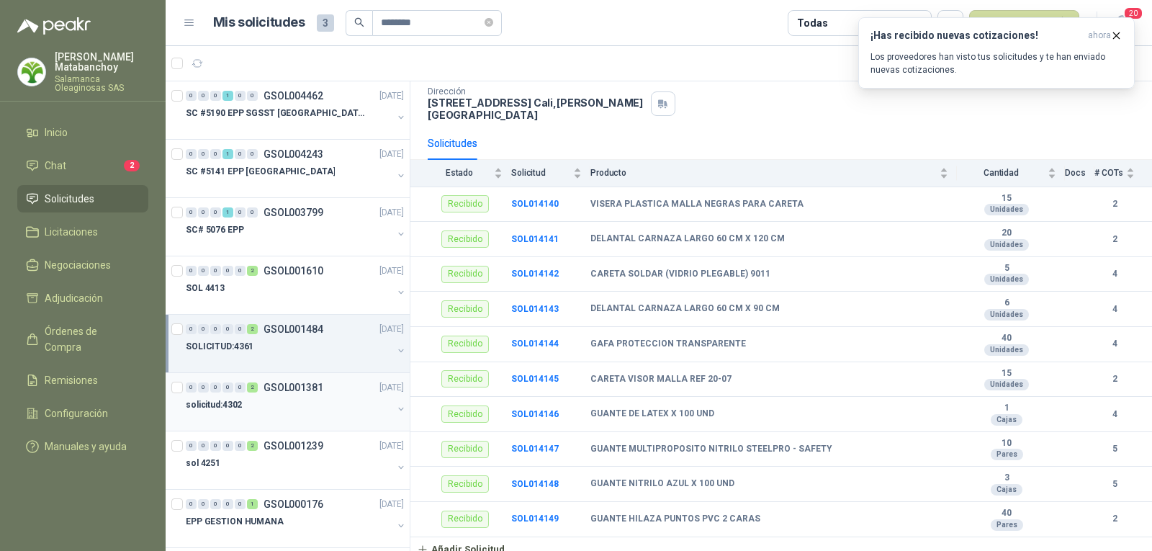
click at [275, 384] on p "GSOL001381" at bounding box center [293, 387] width 60 height 10
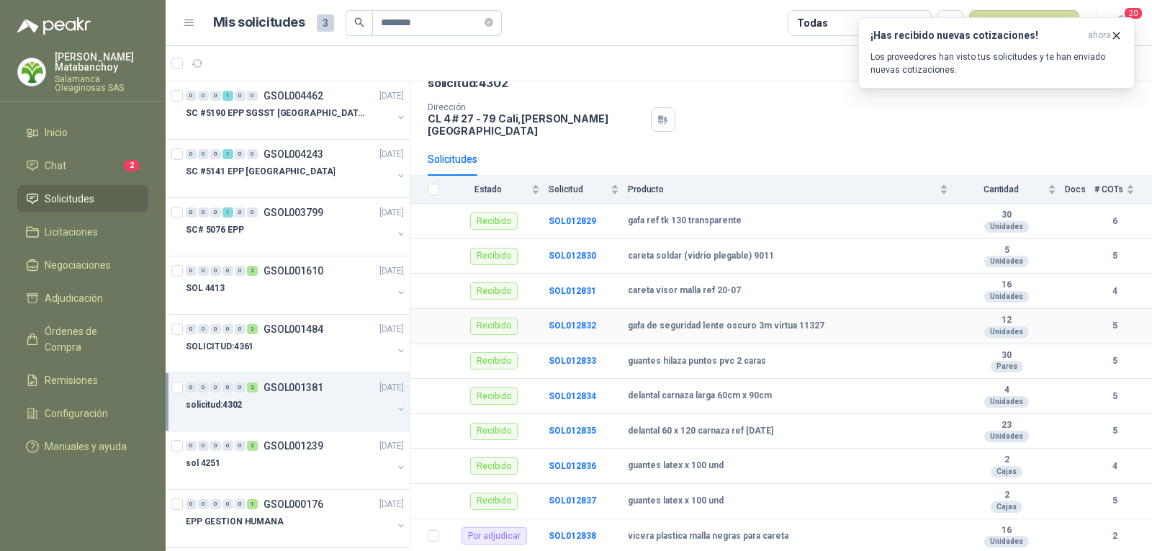
scroll to position [124, 0]
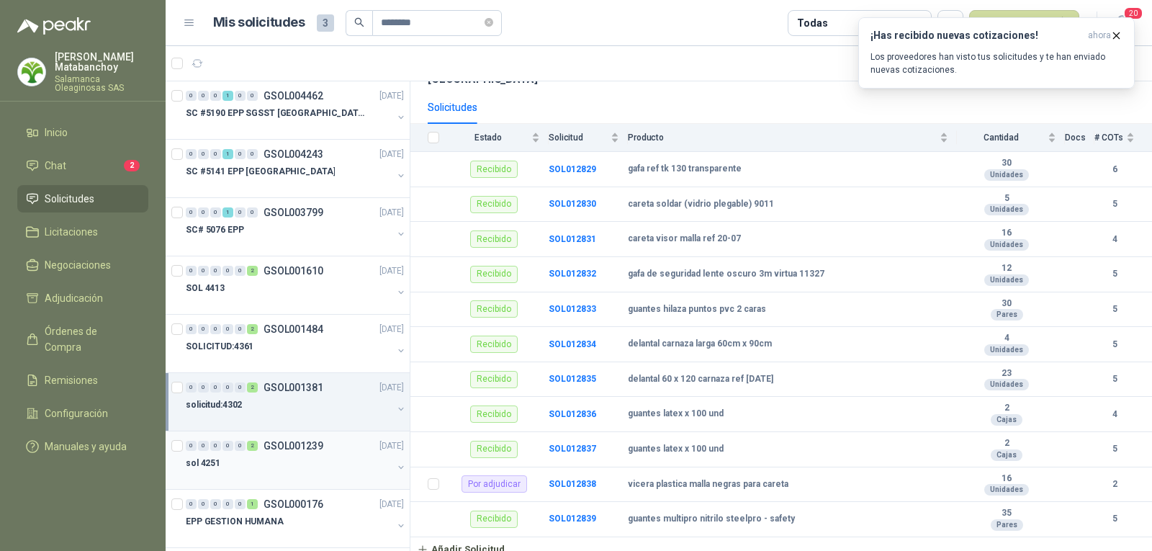
click at [320, 441] on p "GSOL001239" at bounding box center [293, 446] width 60 height 10
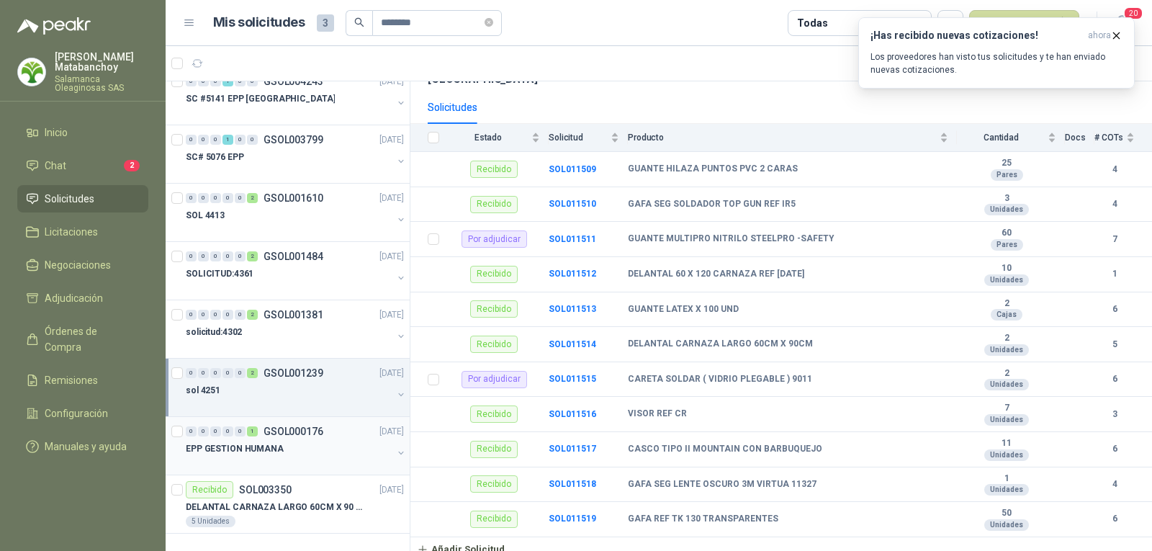
scroll to position [75, 0]
click at [324, 445] on div "EPP GESTION HUMANA" at bounding box center [289, 446] width 207 height 17
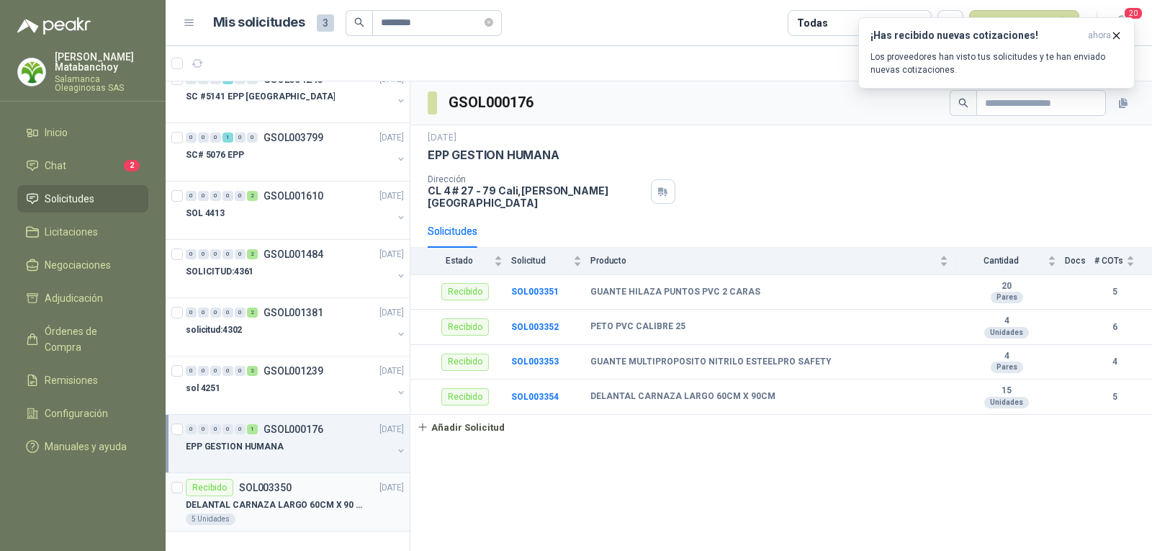
click at [334, 499] on p "DELANTAL CARNAZA LARGO 60CM X 90 CM" at bounding box center [275, 505] width 179 height 14
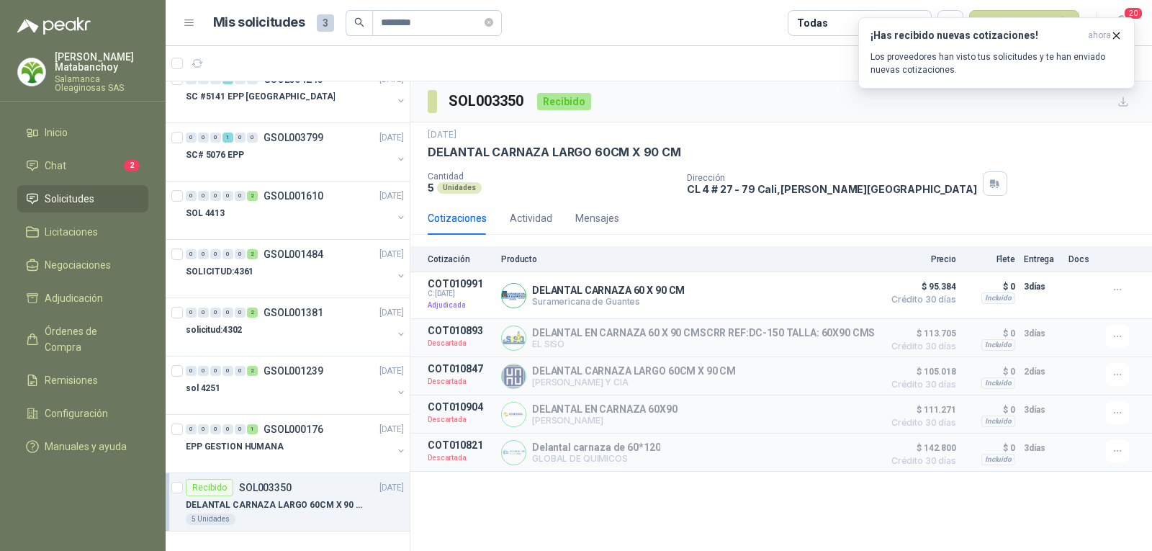
click at [554, 155] on p "DELANTAL CARNAZA LARGO 60CM X 90 CM" at bounding box center [554, 152] width 253 height 15
copy p "DELANTAL CARNAZA LARGO 60CM X 90 CM"
drag, startPoint x: 412, startPoint y: 25, endPoint x: 226, endPoint y: 41, distance: 186.4
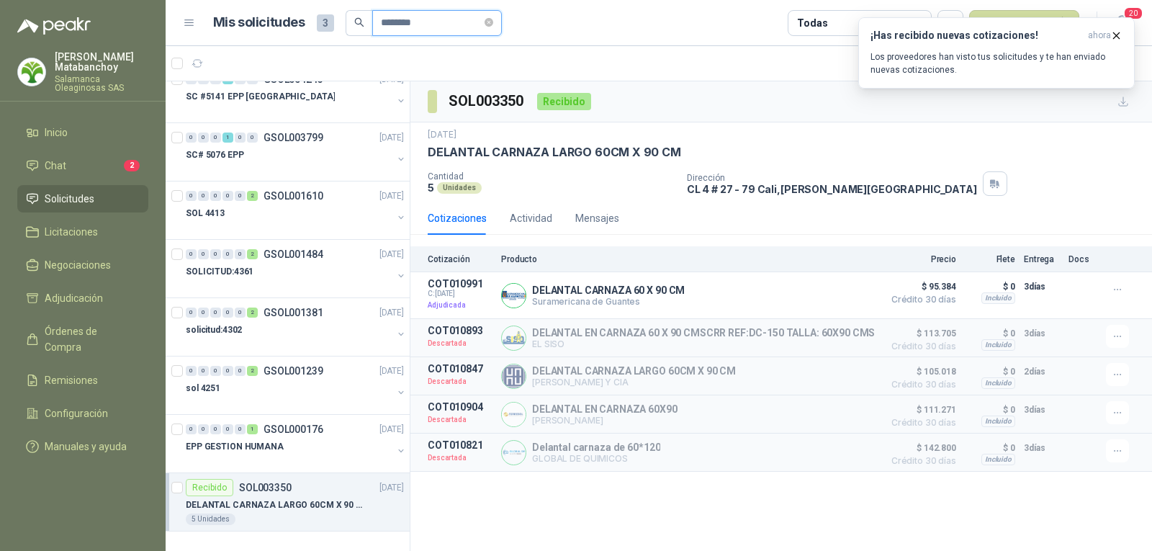
click at [226, 41] on header "Mis solicitudes 3 ******** Todas Nueva solicitud 20" at bounding box center [659, 23] width 986 height 46
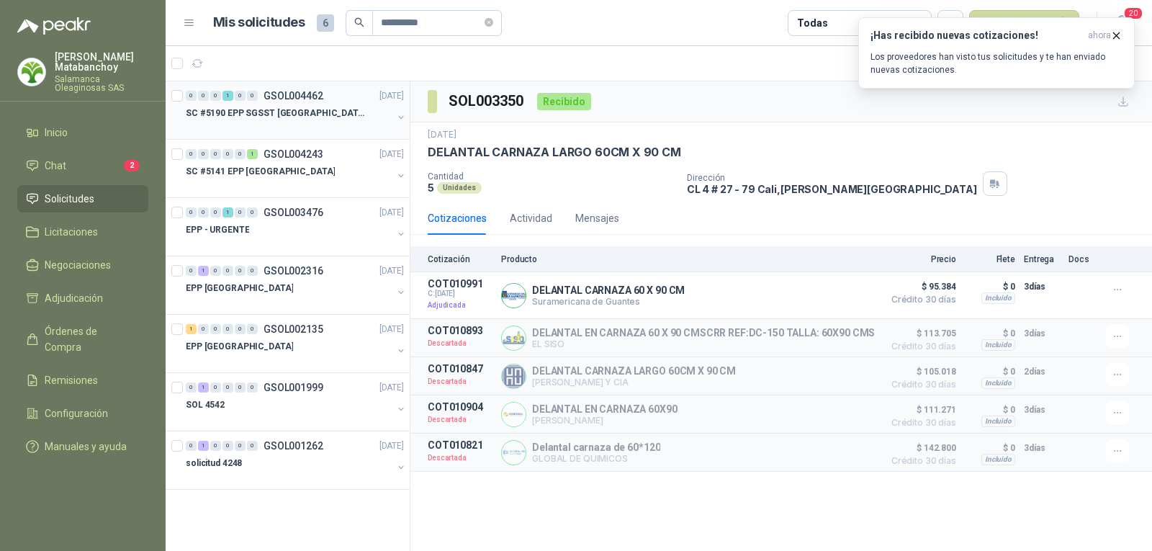
click at [276, 125] on div at bounding box center [289, 128] width 207 height 12
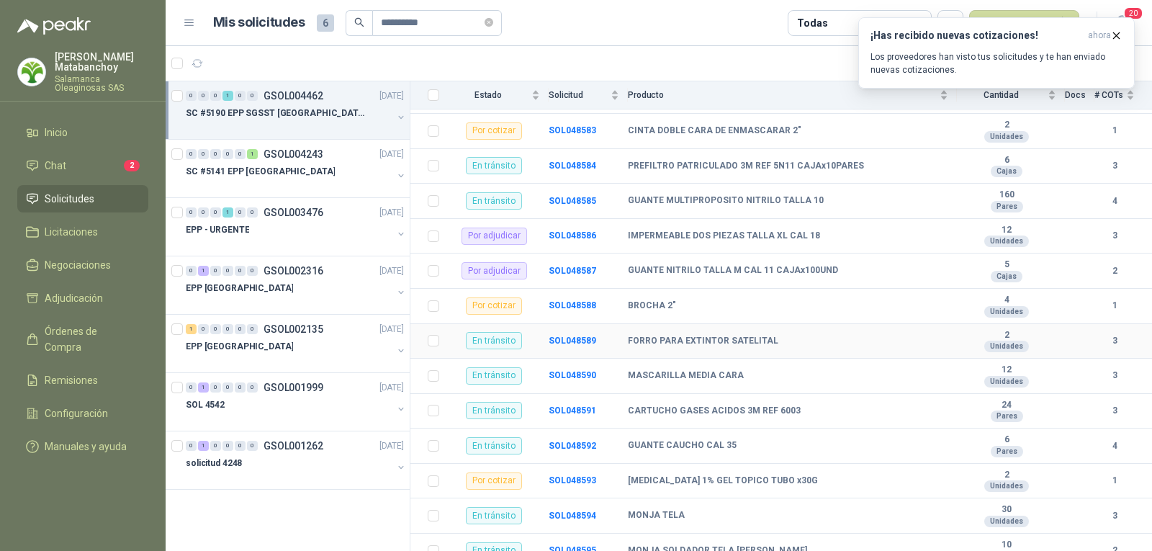
scroll to position [288, 0]
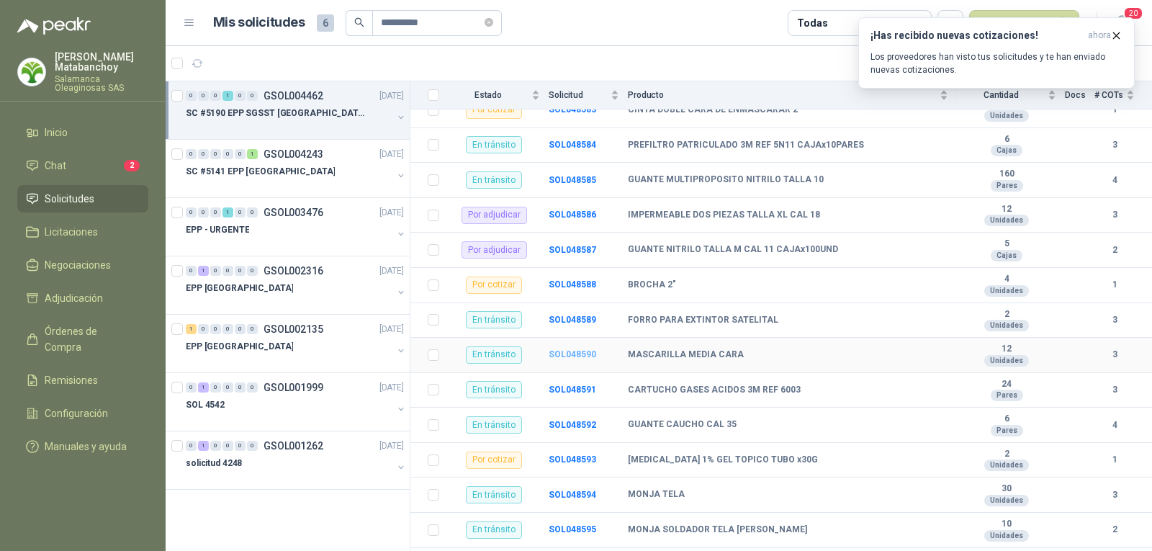
click at [573, 349] on b "SOL048590" at bounding box center [573, 354] width 48 height 10
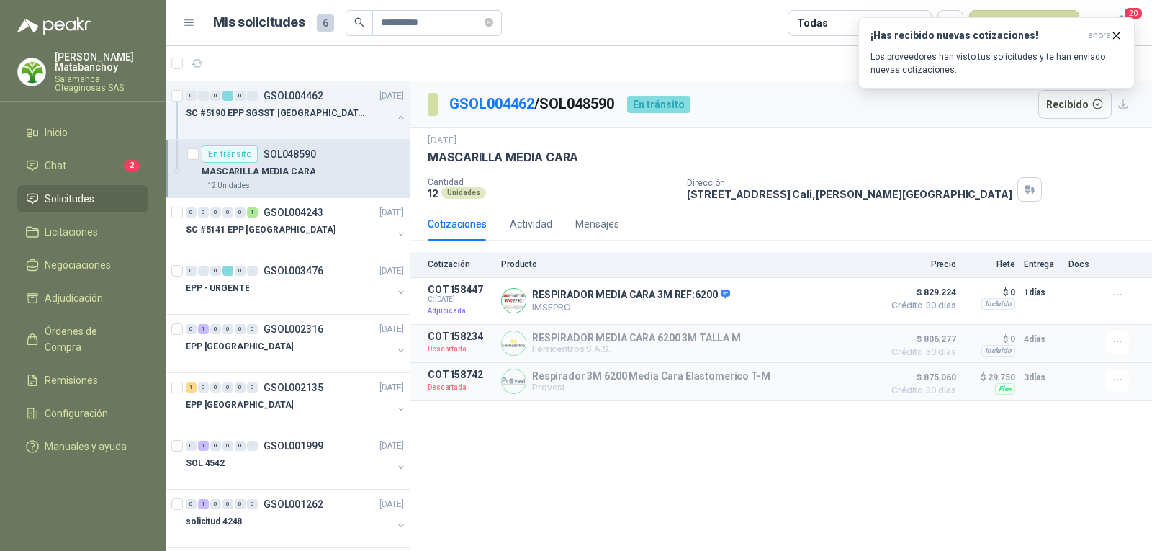
click at [1050, 479] on div "GSOL004462 / SOL048590 En tránsito Recibido 14 jul, 2025 MASCARILLA MEDIA CARA …" at bounding box center [780, 316] width 741 height 470
drag, startPoint x: 451, startPoint y: 28, endPoint x: 314, endPoint y: 30, distance: 136.8
click at [312, 42] on header "**********" at bounding box center [659, 23] width 986 height 46
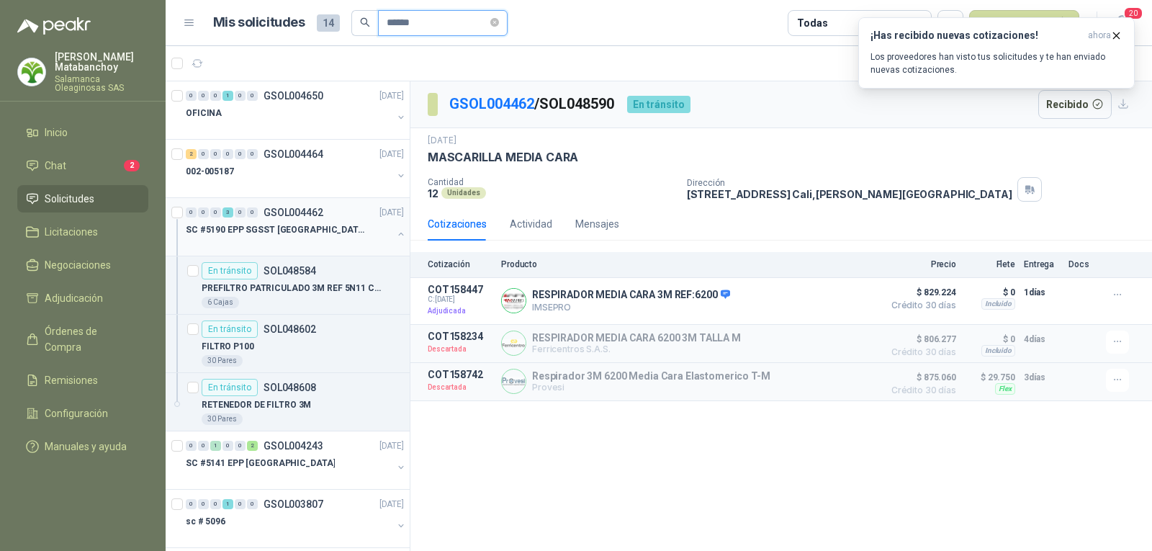
type input "******"
click at [288, 231] on p "SC #5190 EPP SGSST SALAMANCA" at bounding box center [275, 230] width 179 height 14
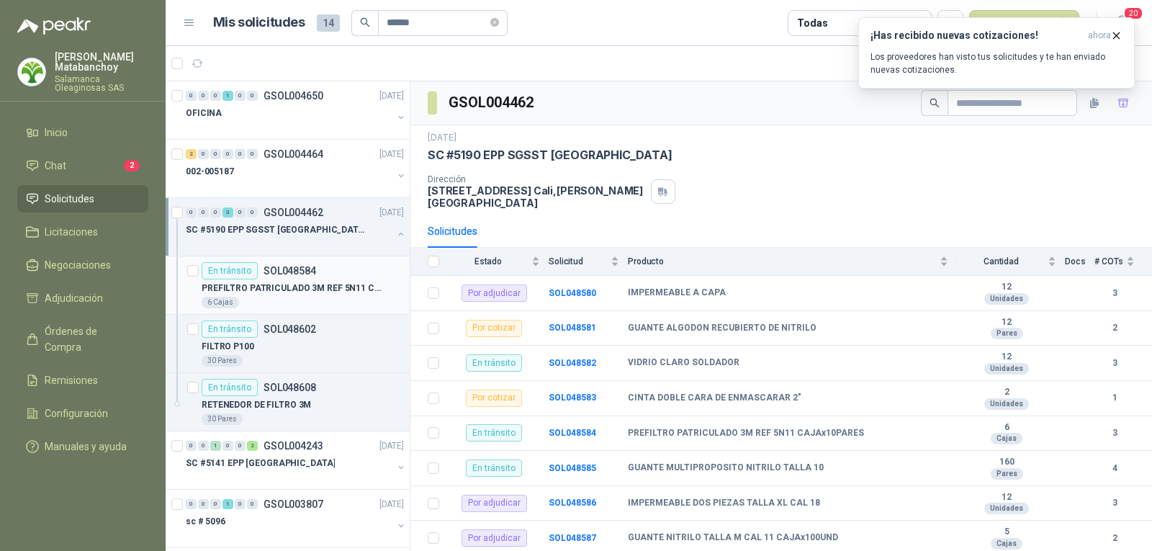
click at [316, 302] on div "6 Cajas" at bounding box center [303, 303] width 202 height 12
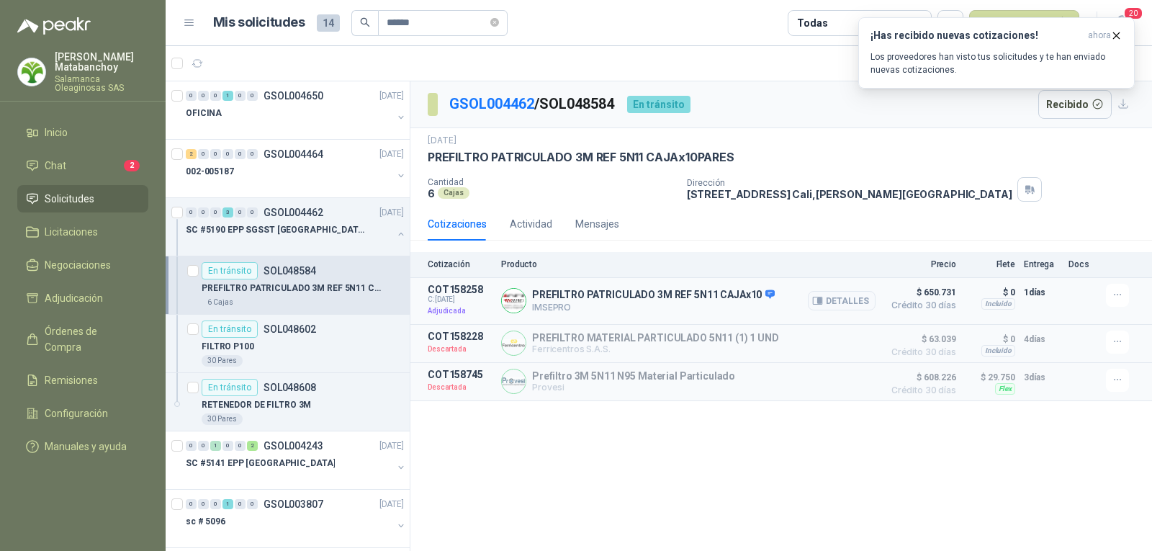
click at [563, 294] on p "PREFILTRO PATRICULADO 3M REF 5N11 CAJAx10" at bounding box center [653, 295] width 243 height 13
copy p "PREFILTRO PATRICULADO 3M REF 5N11 CAJAx10"
click at [695, 468] on div "GSOL004462 / SOL048584 En tránsito Recibido 14 jul, 2025 PREFILTRO PATRICULADO …" at bounding box center [780, 316] width 741 height 470
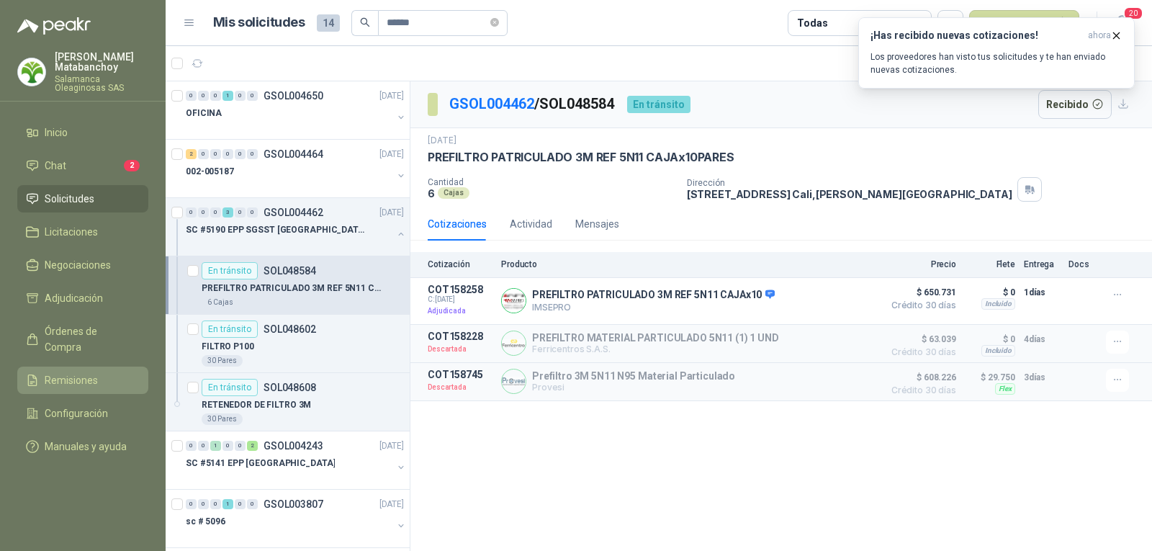
drag, startPoint x: 71, startPoint y: 367, endPoint x: 79, endPoint y: 366, distance: 8.0
click at [71, 372] on span "Remisiones" at bounding box center [71, 380] width 53 height 16
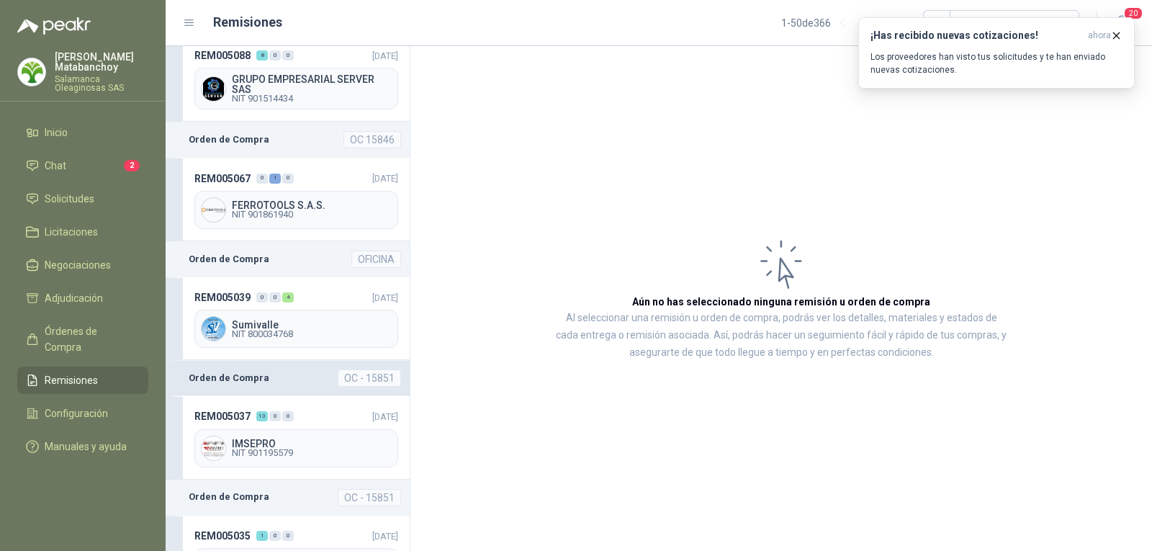
scroll to position [72, 0]
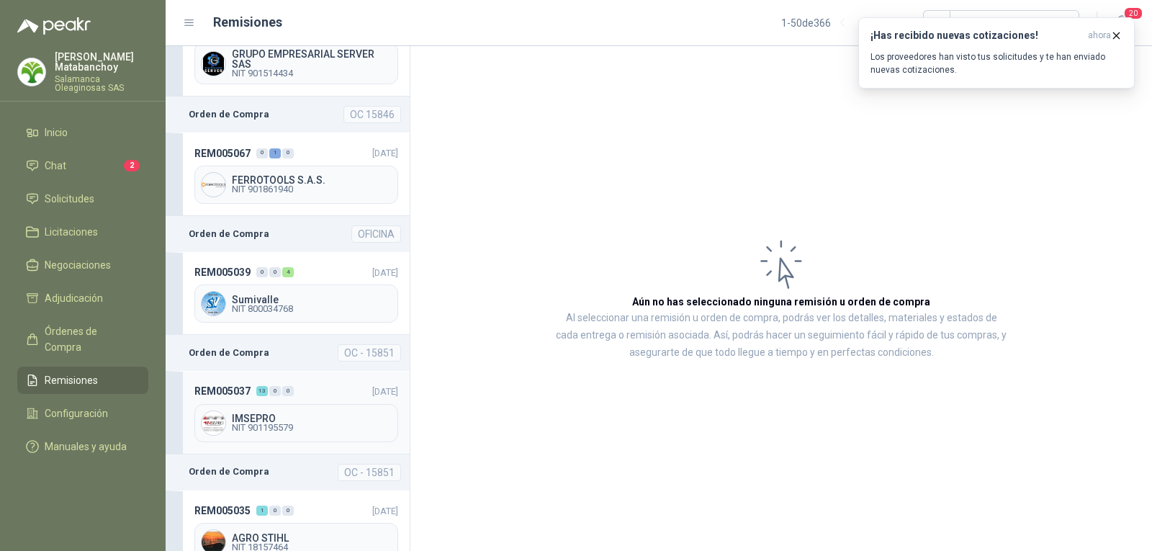
click at [292, 394] on div "0" at bounding box center [288, 391] width 12 height 10
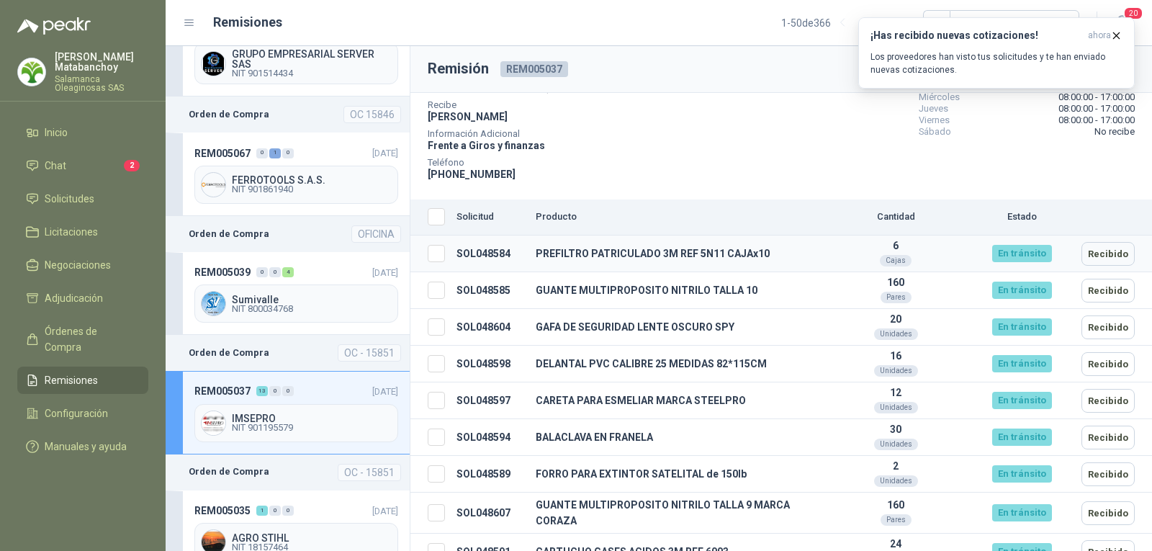
scroll to position [158, 0]
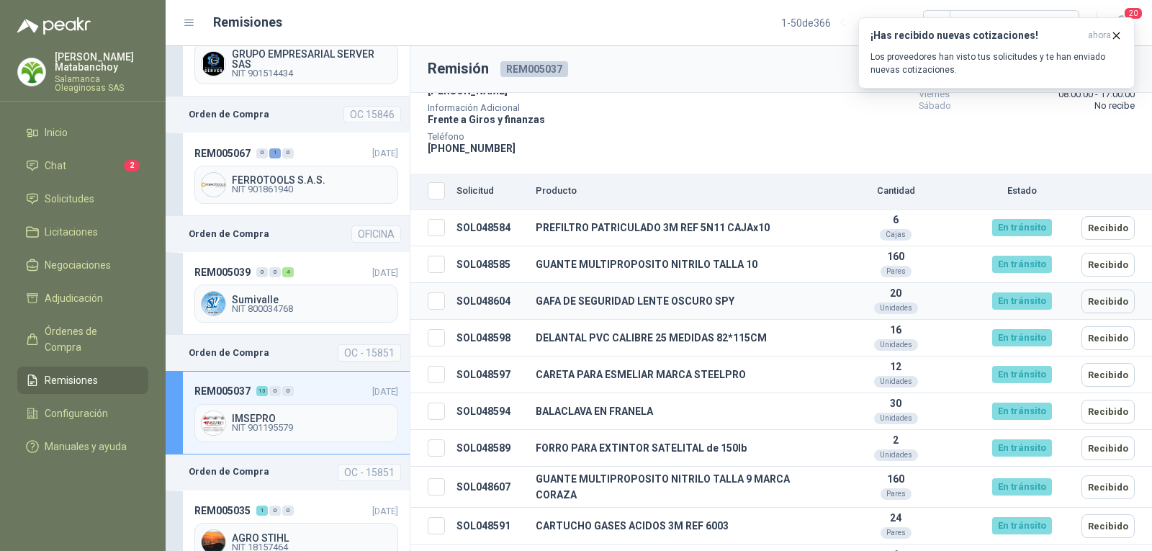
click at [538, 294] on td "GAFA DE SEGURIDAD LENTE OSCURO SPY" at bounding box center [677, 301] width 294 height 37
drag, startPoint x: 582, startPoint y: 384, endPoint x: 572, endPoint y: 482, distance: 98.5
click at [583, 384] on td "CARETA PARA ESMELIAR MARCA STEELPRO" at bounding box center [677, 374] width 294 height 37
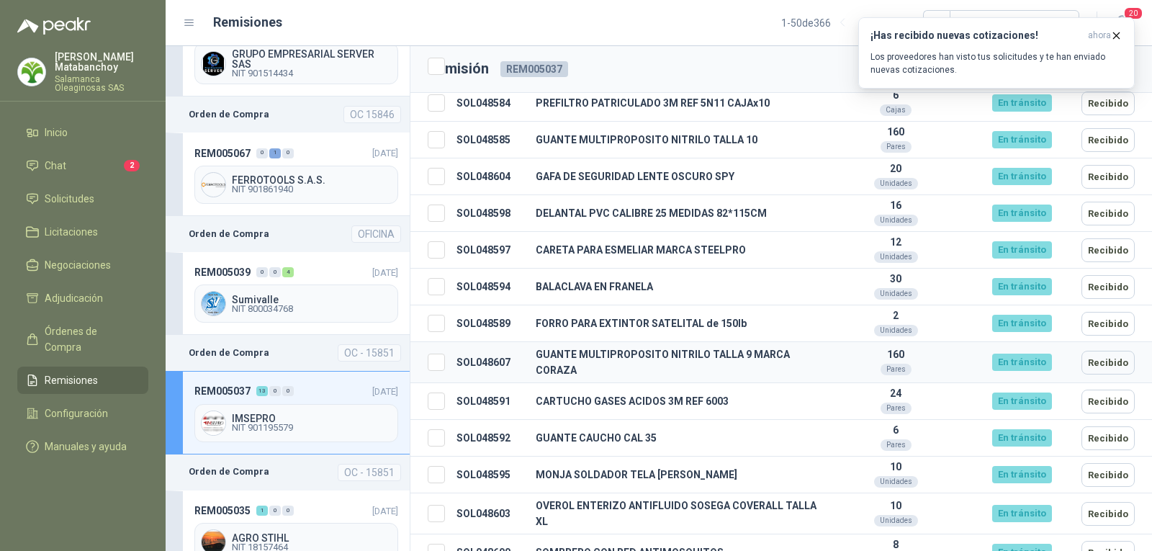
scroll to position [302, 0]
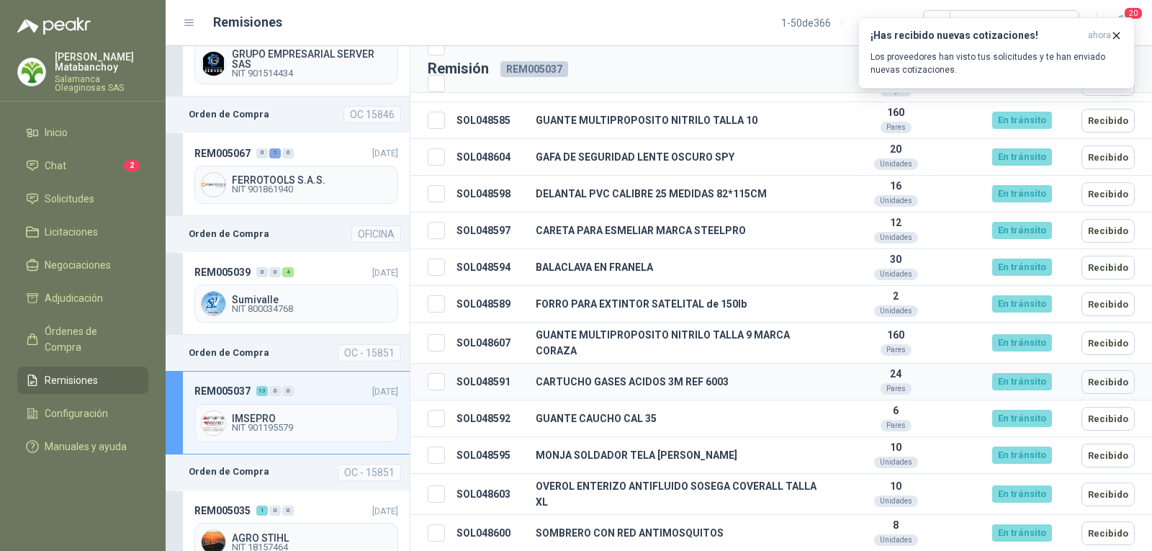
click at [573, 378] on td "CARTUCHO GASES ACIDOS 3M REF 6003" at bounding box center [677, 382] width 294 height 37
click at [578, 384] on td "CARTUCHO GASES ACIDOS 3M REF 6003" at bounding box center [677, 382] width 294 height 37
copy td "CARTUCHO GASES ACIDOS 3M REF 6003"
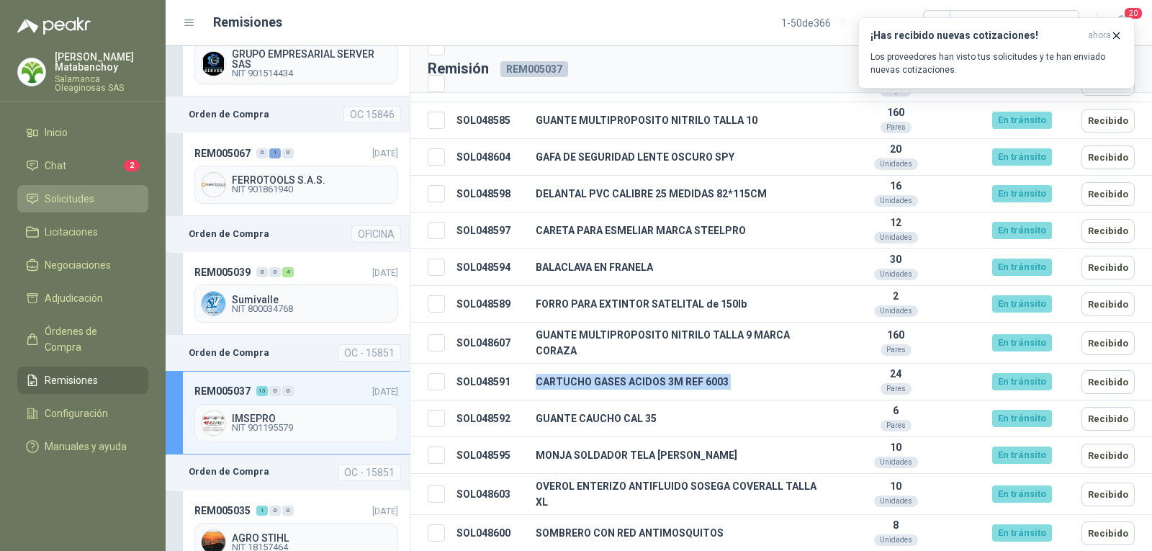
click at [73, 204] on span "Solicitudes" at bounding box center [70, 199] width 50 height 16
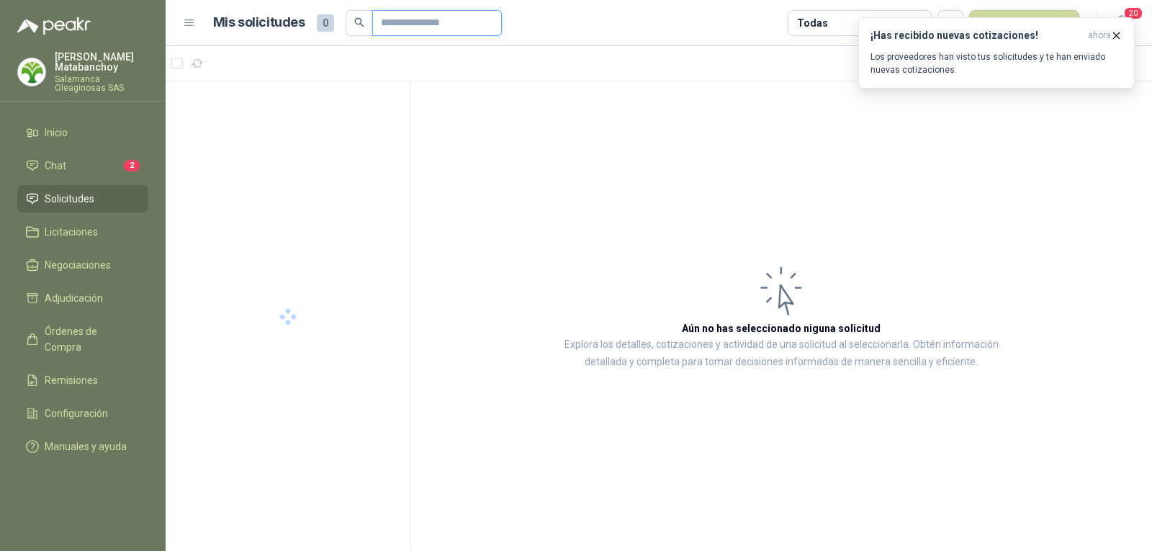
click at [404, 32] on input "text" at bounding box center [431, 23] width 101 height 24
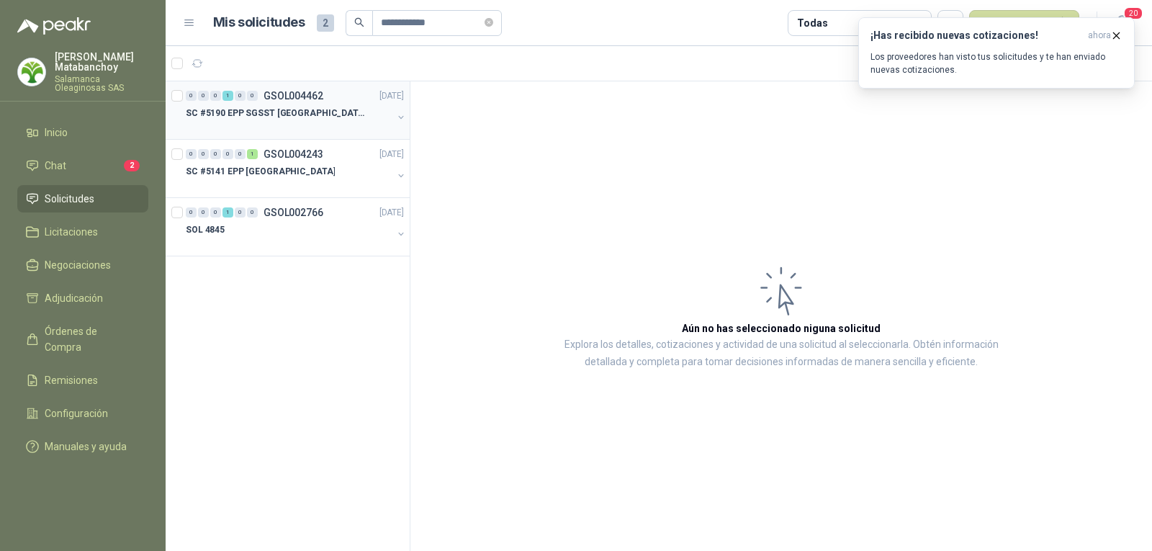
click at [325, 127] on div at bounding box center [289, 128] width 207 height 12
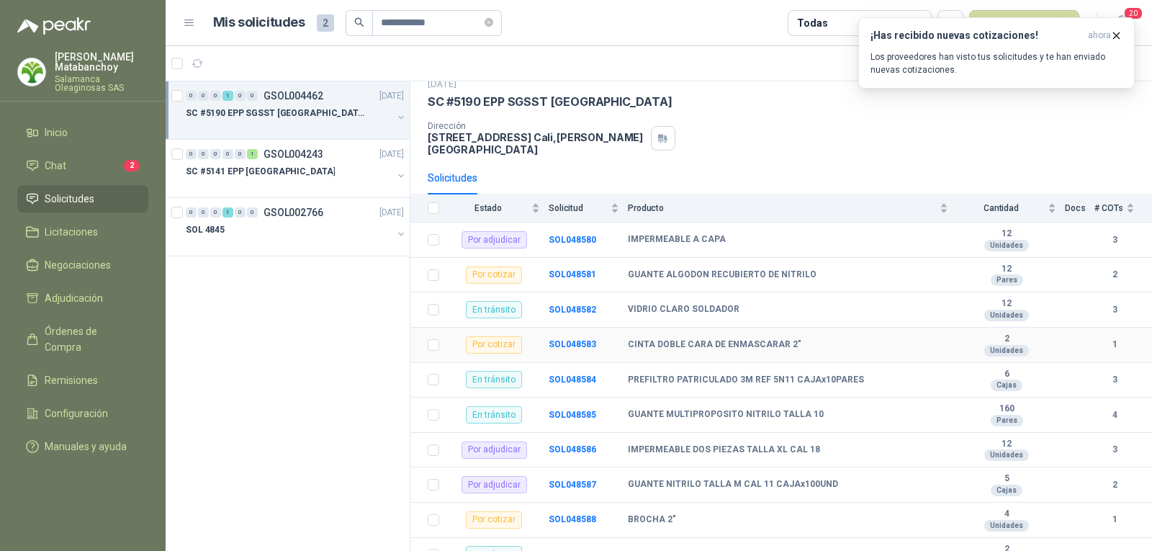
scroll to position [34, 0]
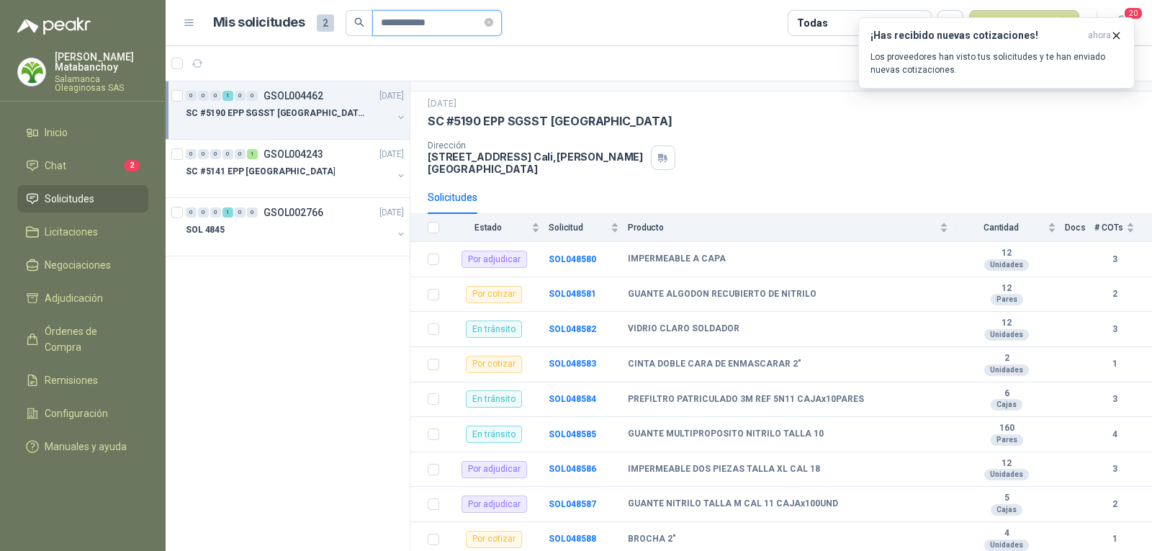
drag, startPoint x: 461, startPoint y: 27, endPoint x: 319, endPoint y: 29, distance: 141.8
click at [319, 29] on div "**********" at bounding box center [357, 23] width 289 height 26
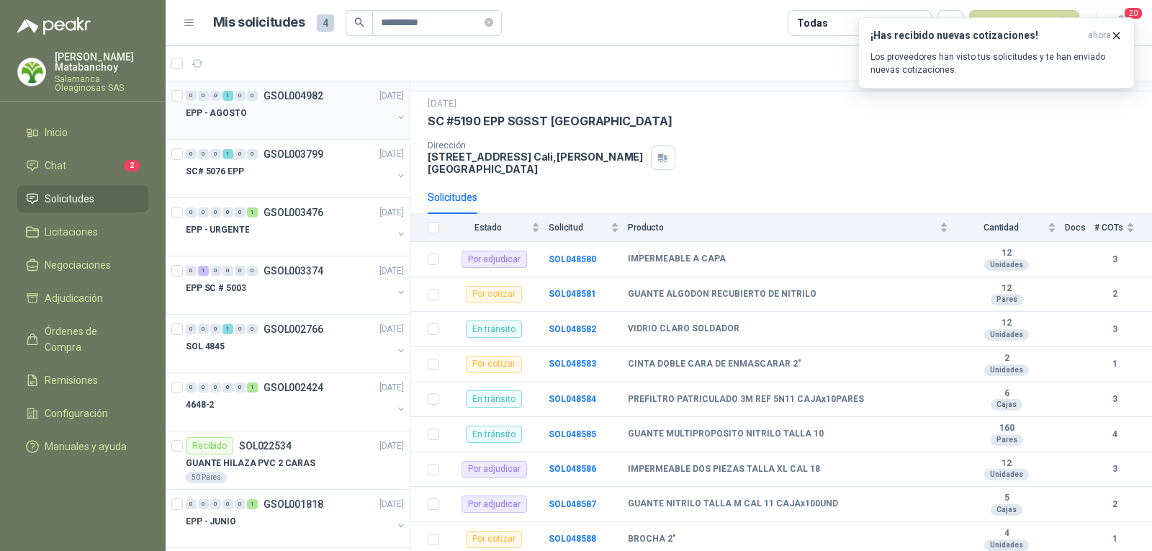
click at [322, 111] on div "EPP - AGOSTO" at bounding box center [289, 112] width 207 height 17
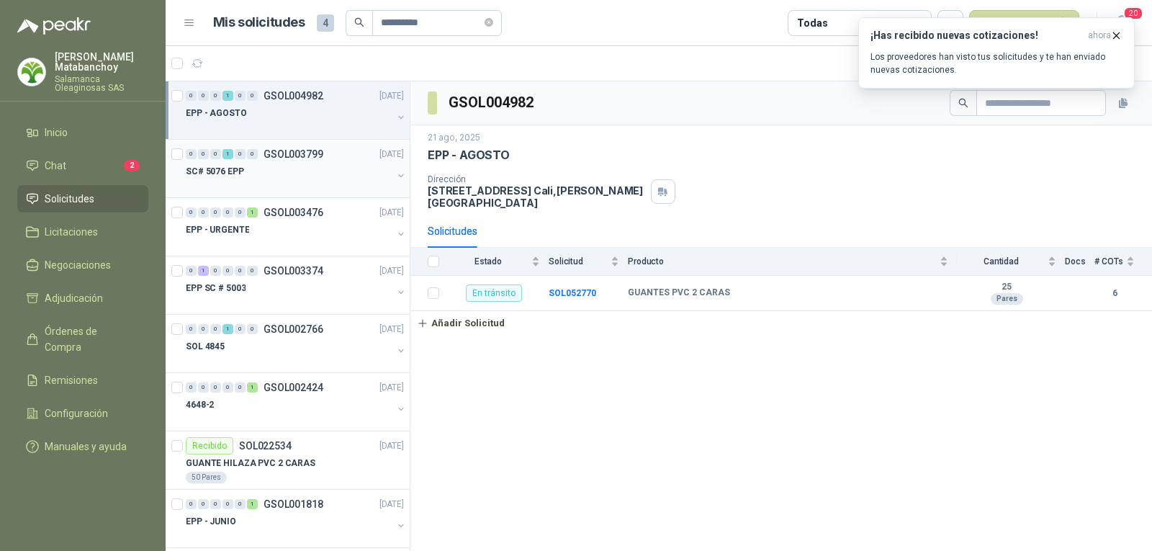
click at [279, 181] on div at bounding box center [289, 186] width 207 height 12
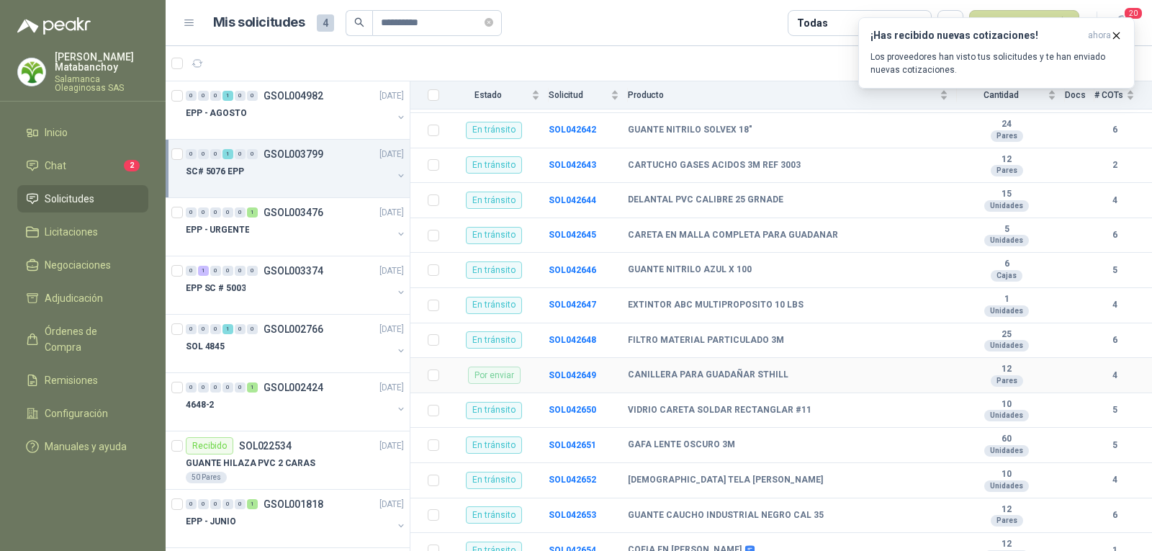
scroll to position [718, 0]
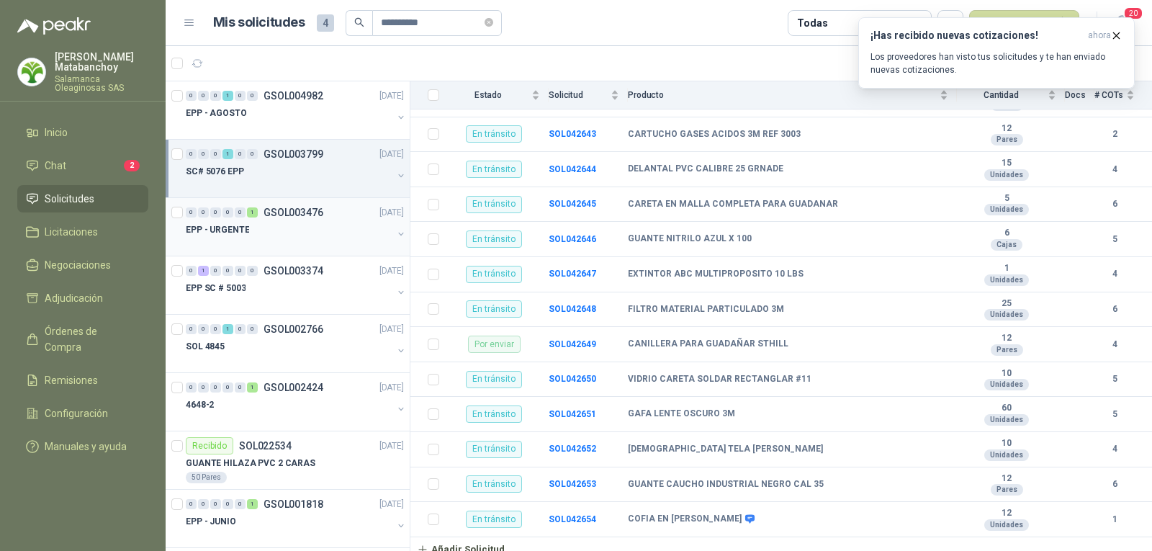
click at [286, 238] on div "EPP - URGENTE" at bounding box center [289, 229] width 207 height 17
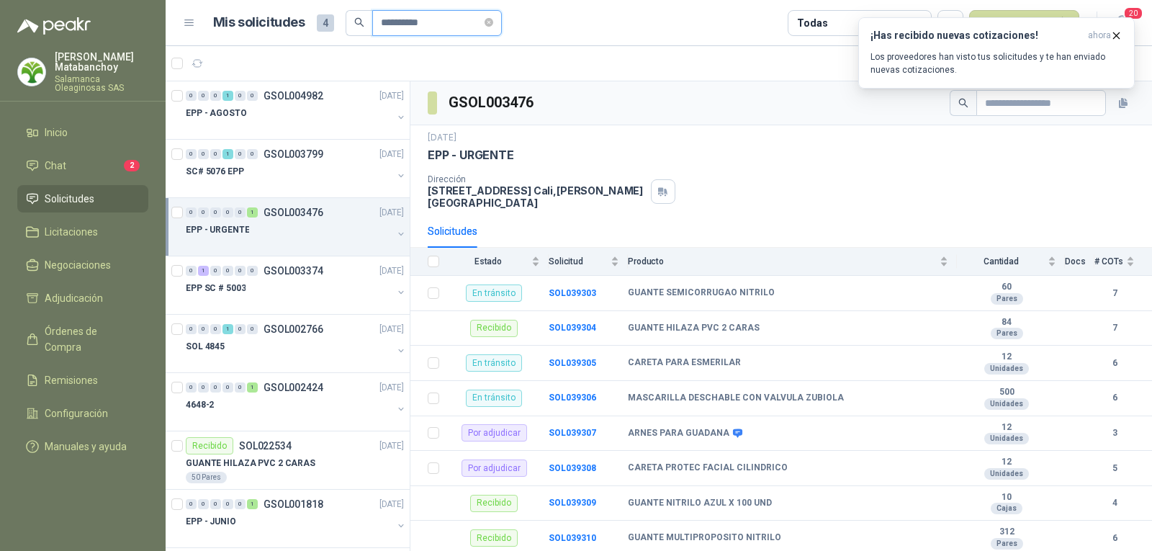
click at [449, 27] on input "**********" at bounding box center [431, 23] width 101 height 24
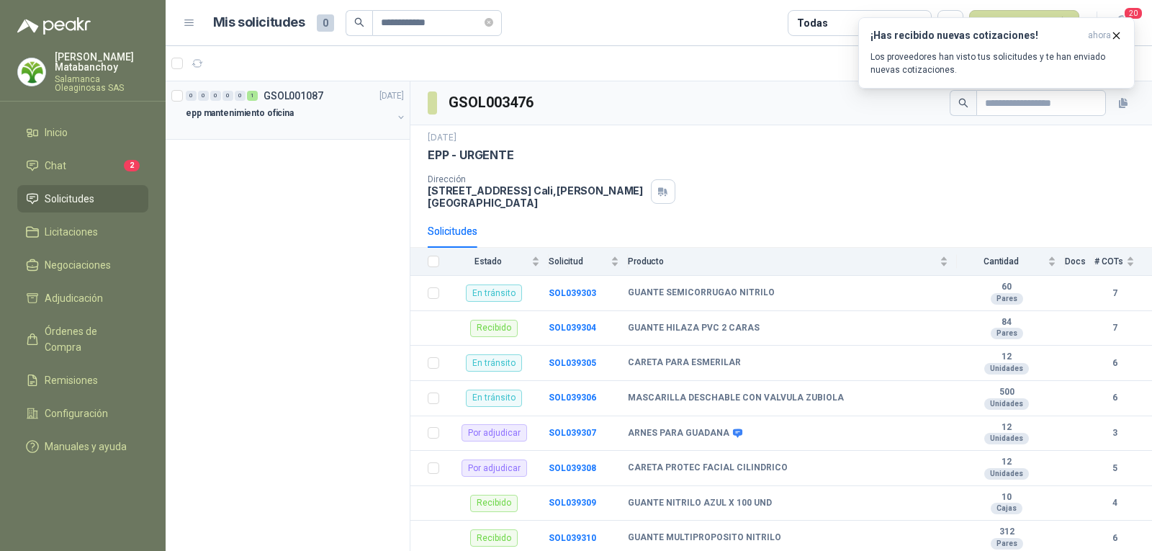
click at [316, 119] on div "epp mantenimiento oficina" at bounding box center [289, 112] width 207 height 17
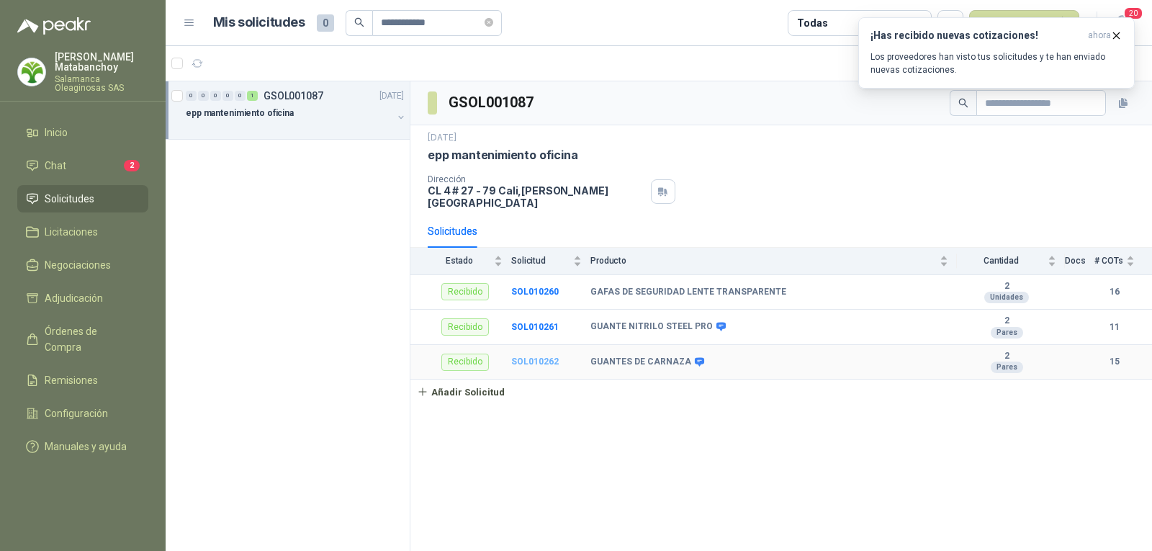
click at [542, 356] on b "SOL010262" at bounding box center [535, 361] width 48 height 10
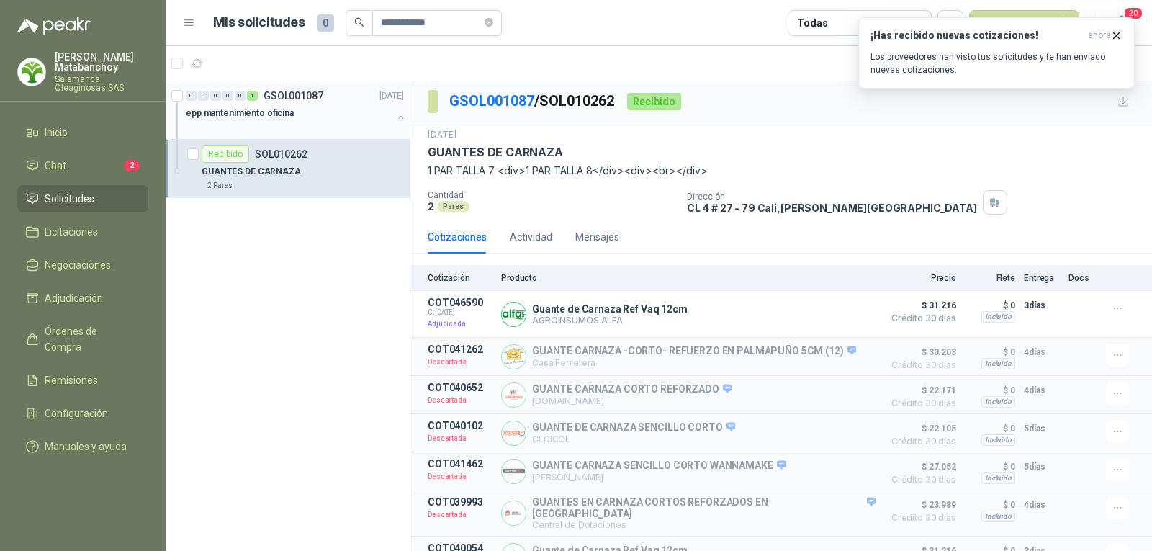
click at [243, 112] on p "epp mantenimiento oficina" at bounding box center [240, 114] width 108 height 14
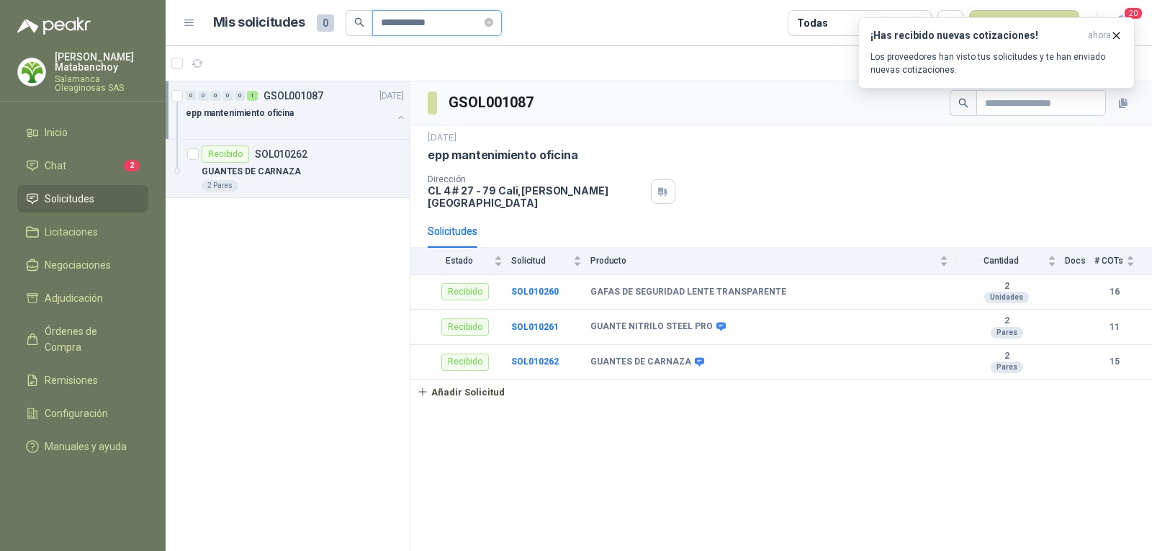
click at [418, 24] on input "**********" at bounding box center [431, 23] width 101 height 24
click at [417, 24] on input "**********" at bounding box center [431, 23] width 101 height 24
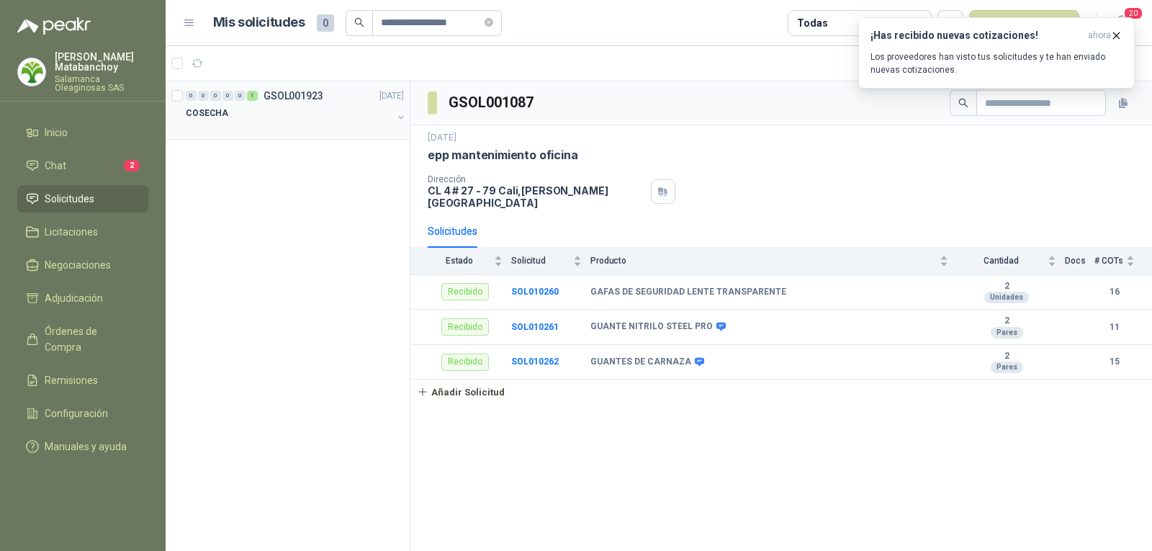
click at [307, 117] on div "COSECHA" at bounding box center [289, 112] width 207 height 17
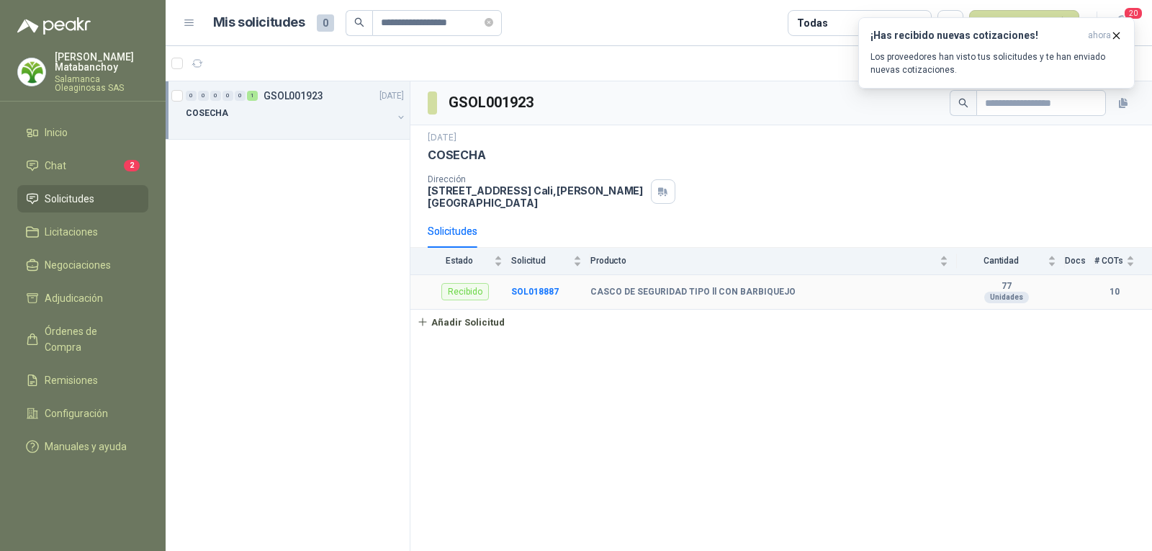
click at [647, 287] on b "CASCO DE SEGURIDAD TIPO ll CON BARBIQUEJO" at bounding box center [692, 293] width 205 height 12
click at [646, 287] on b "CASCO DE SEGURIDAD TIPO ll CON BARBIQUEJO" at bounding box center [692, 293] width 205 height 12
copy b "CASCO DE SEGURIDAD TIPO ll CON BARBIQUEJO"
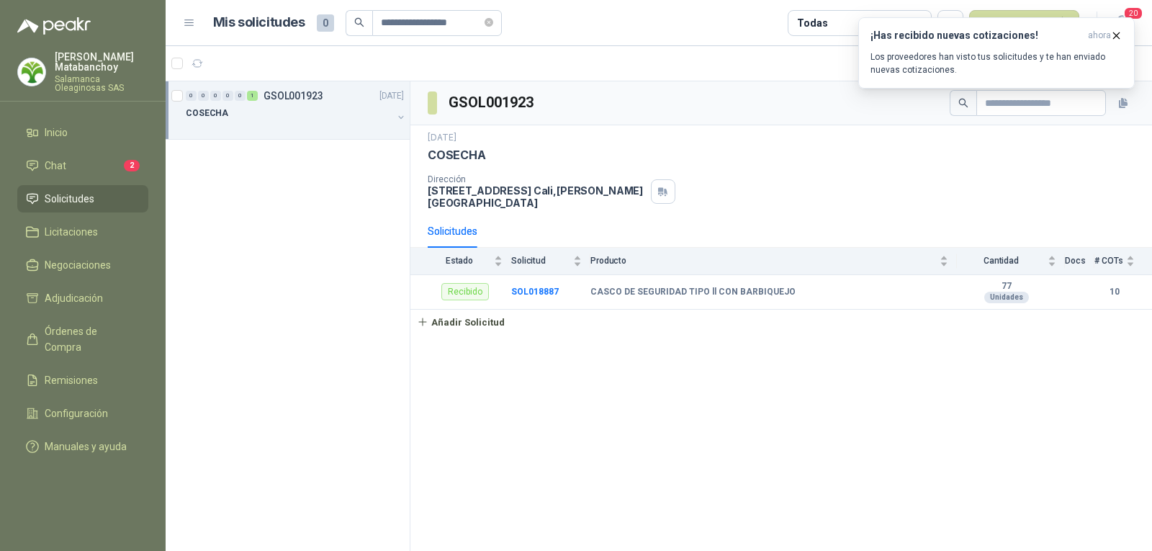
click at [693, 409] on div "GSOL001923 3 jul, 2024 COSECHA Dirección CALLE 4 No.27 -79 Cali , Valle del Cau…" at bounding box center [780, 316] width 741 height 470
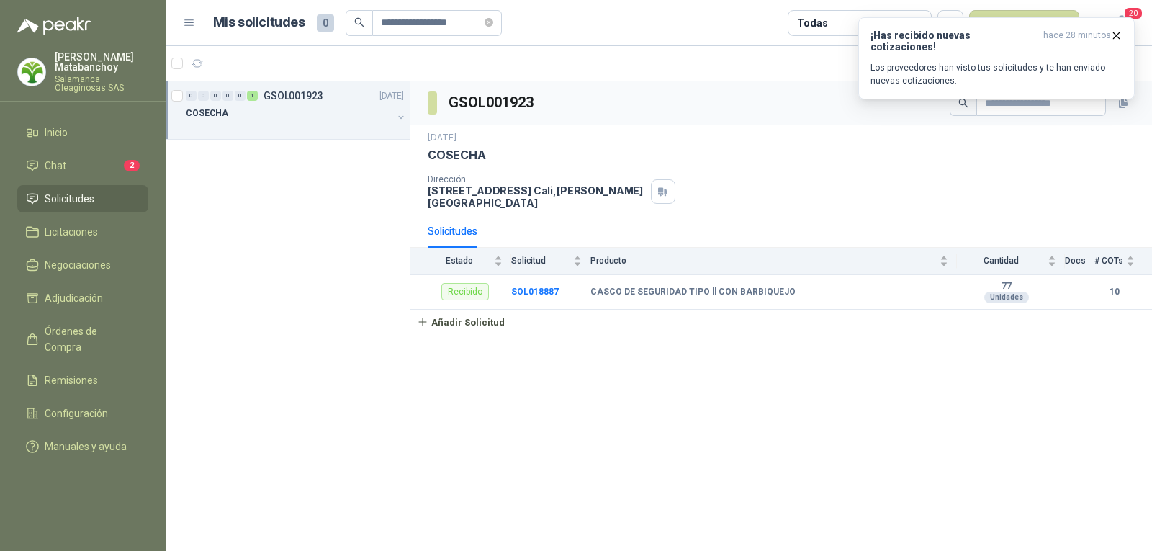
click at [410, 36] on header "**********" at bounding box center [659, 23] width 986 height 46
click at [410, 30] on input "**********" at bounding box center [431, 23] width 101 height 24
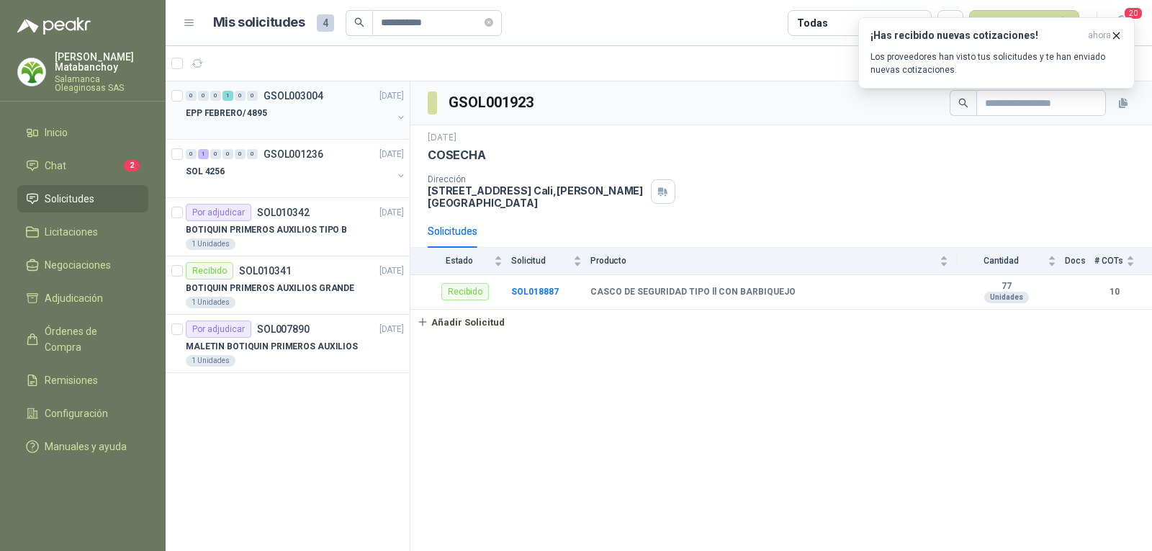
click at [255, 102] on div "0 0 0 1 0 0 GSOL003004 22/02/25" at bounding box center [296, 95] width 221 height 17
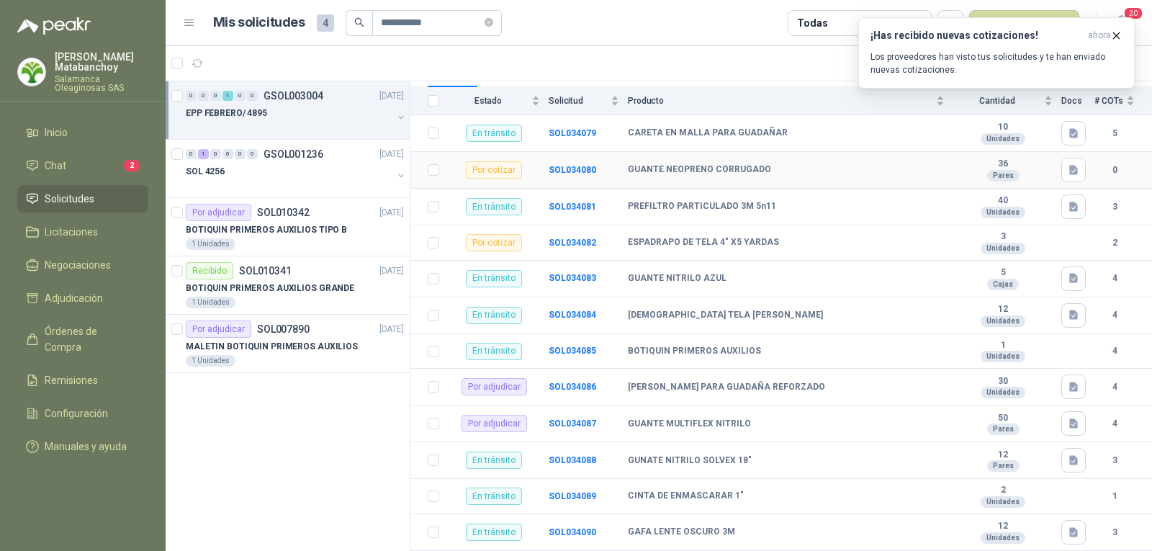
scroll to position [211, 0]
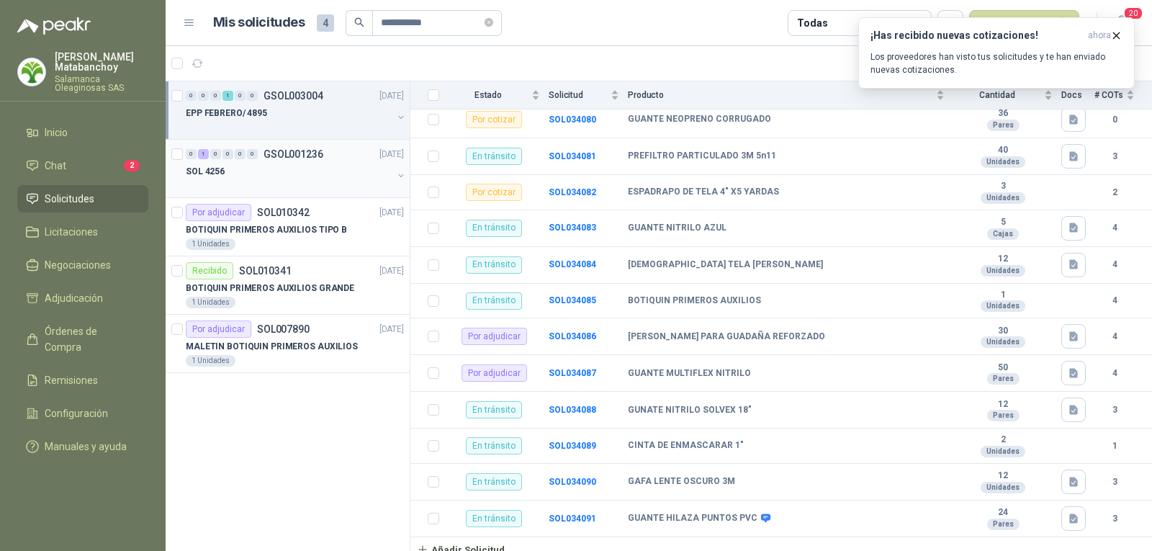
click at [307, 176] on div "SOL 4256" at bounding box center [289, 171] width 207 height 17
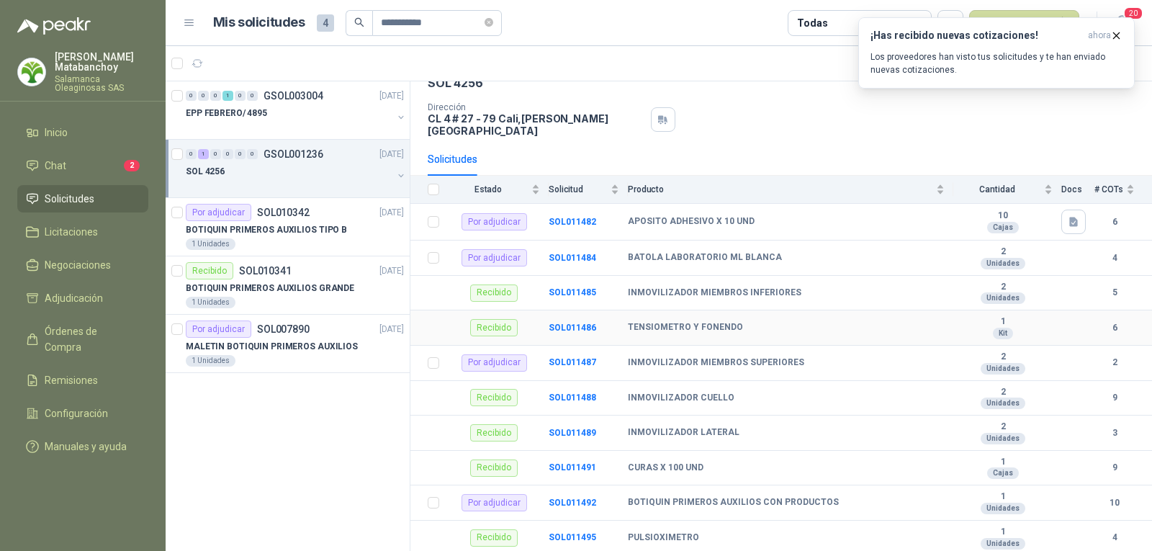
scroll to position [91, 0]
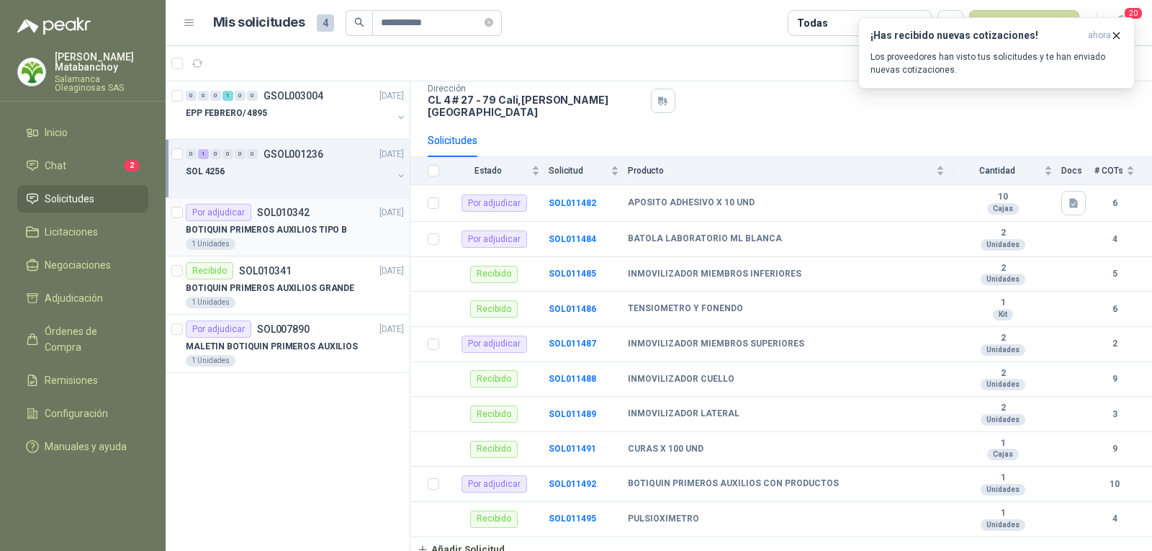
click at [291, 219] on div "Por adjudicar SOL010342" at bounding box center [248, 212] width 124 height 17
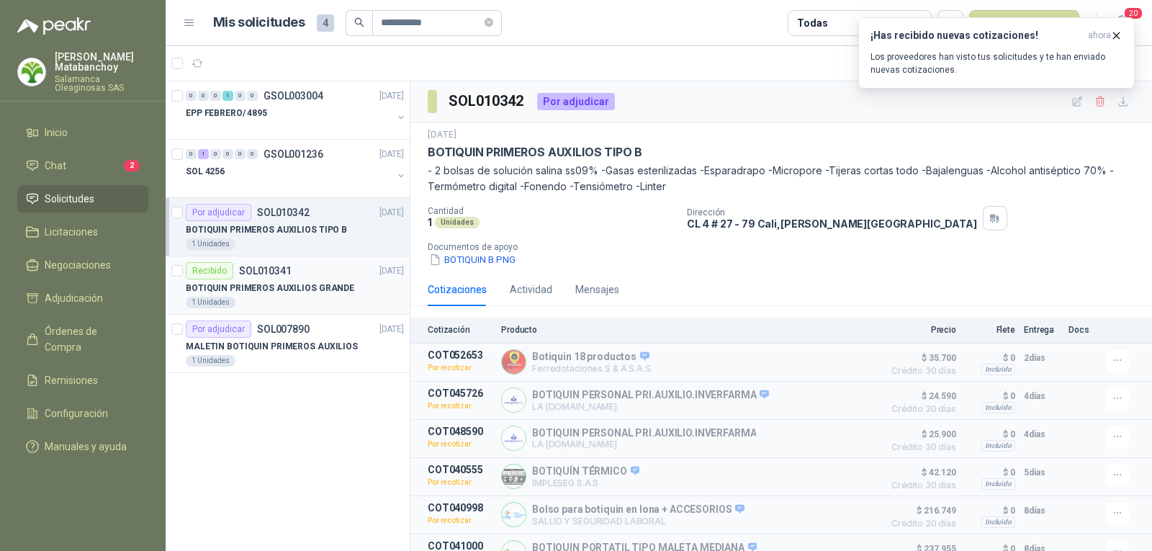
click at [302, 296] on div "BOTIQUIN PRIMEROS AUXILIOS GRANDE" at bounding box center [295, 287] width 218 height 17
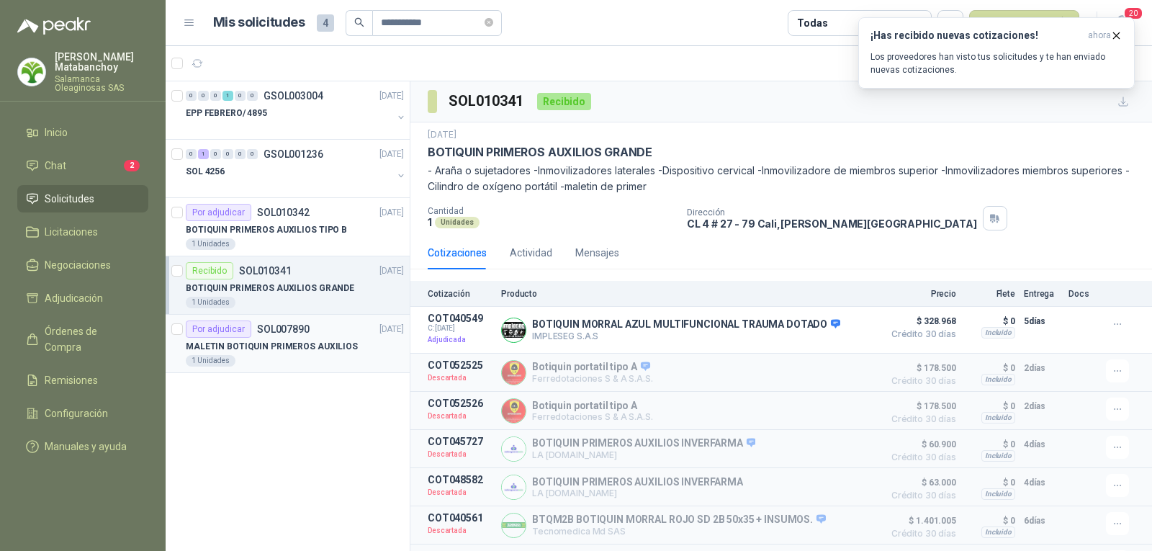
click at [332, 368] on article "Por adjudicar SOL007890 05/09/23 MALETIN BOTIQUIN PRIMEROS AUXILIOS 1 Unidades" at bounding box center [288, 344] width 244 height 58
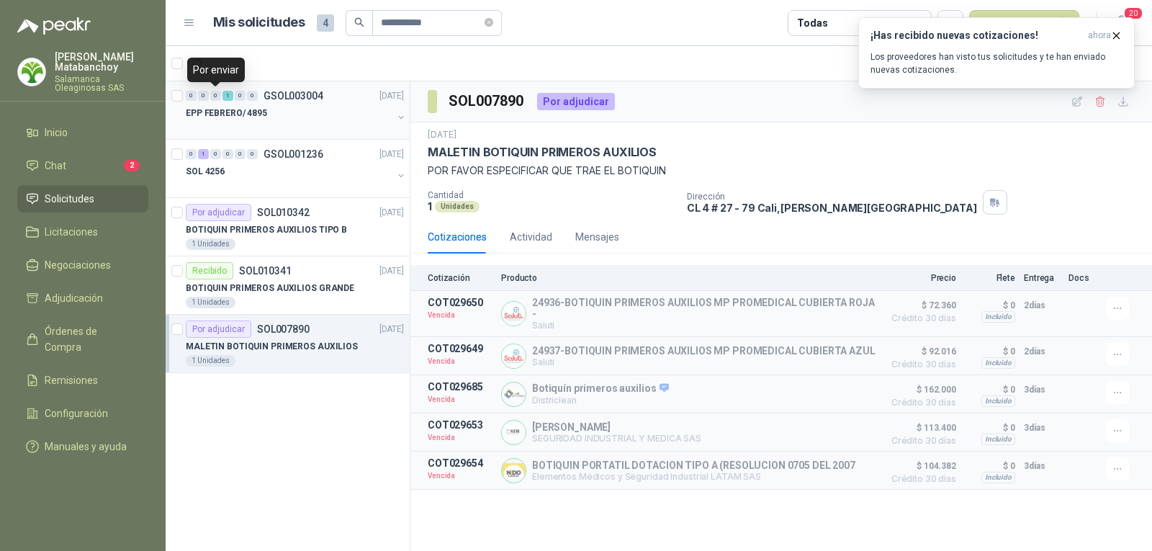
click at [265, 117] on div "EPP FEBRERO/ 4895" at bounding box center [289, 112] width 207 height 17
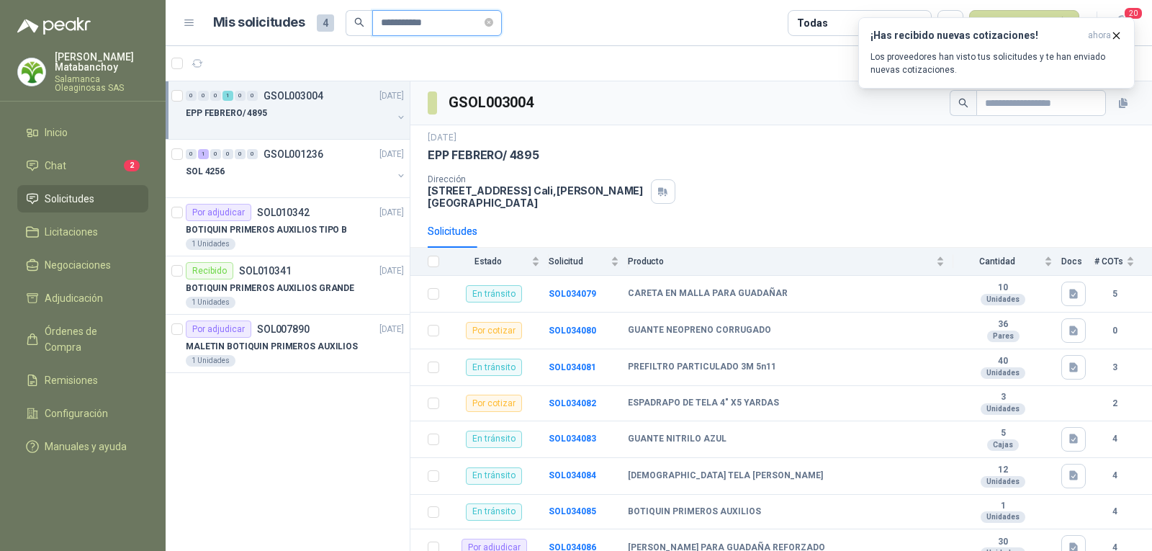
drag, startPoint x: 457, startPoint y: 28, endPoint x: 217, endPoint y: 20, distance: 240.6
click at [215, 50] on main "**********" at bounding box center [659, 275] width 986 height 551
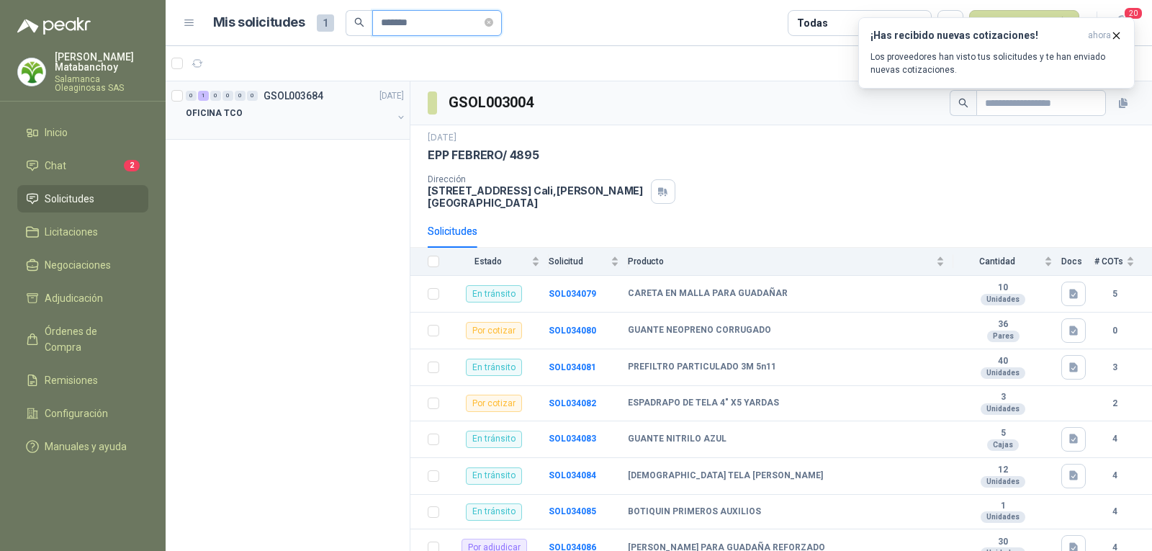
type input "*******"
click at [262, 116] on div "OFICINA TCO" at bounding box center [289, 112] width 207 height 17
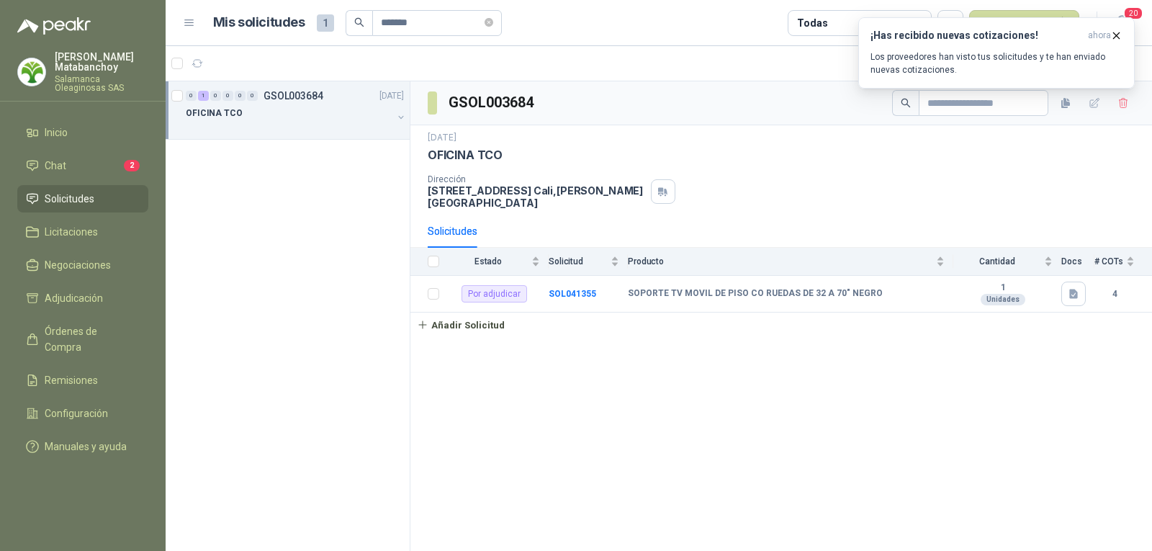
click at [73, 186] on link "Solicitudes" at bounding box center [82, 198] width 131 height 27
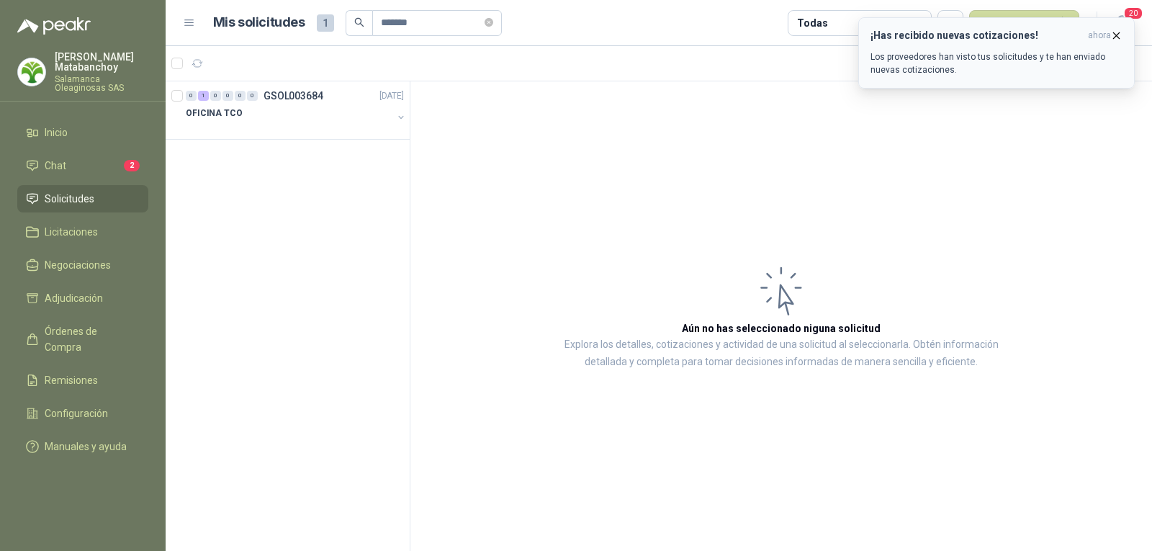
click at [1110, 35] on icon "button" at bounding box center [1116, 36] width 12 height 12
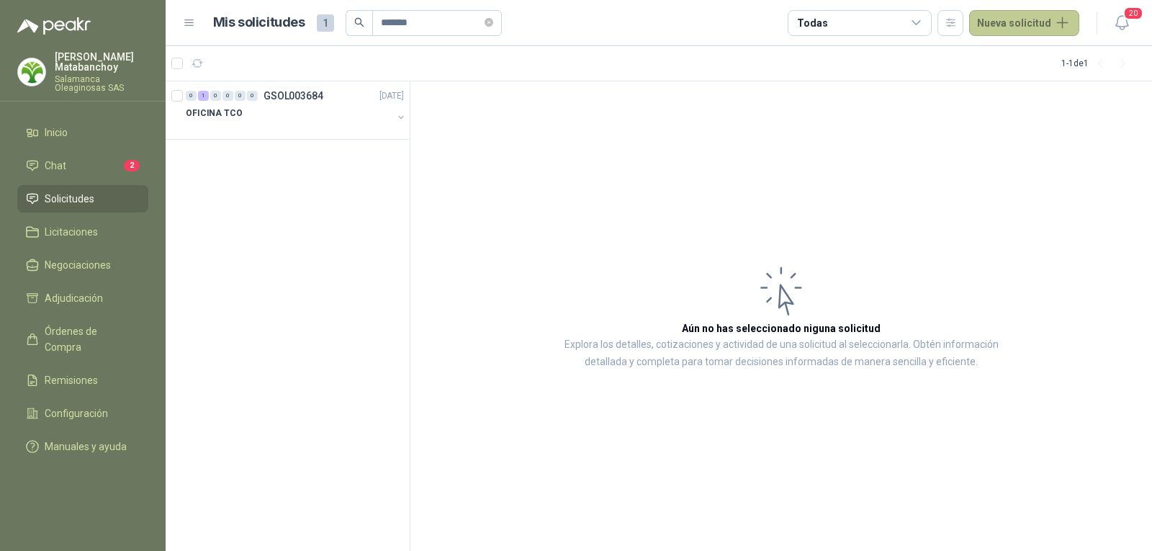
click at [1033, 24] on button "Nueva solicitud" at bounding box center [1024, 23] width 110 height 26
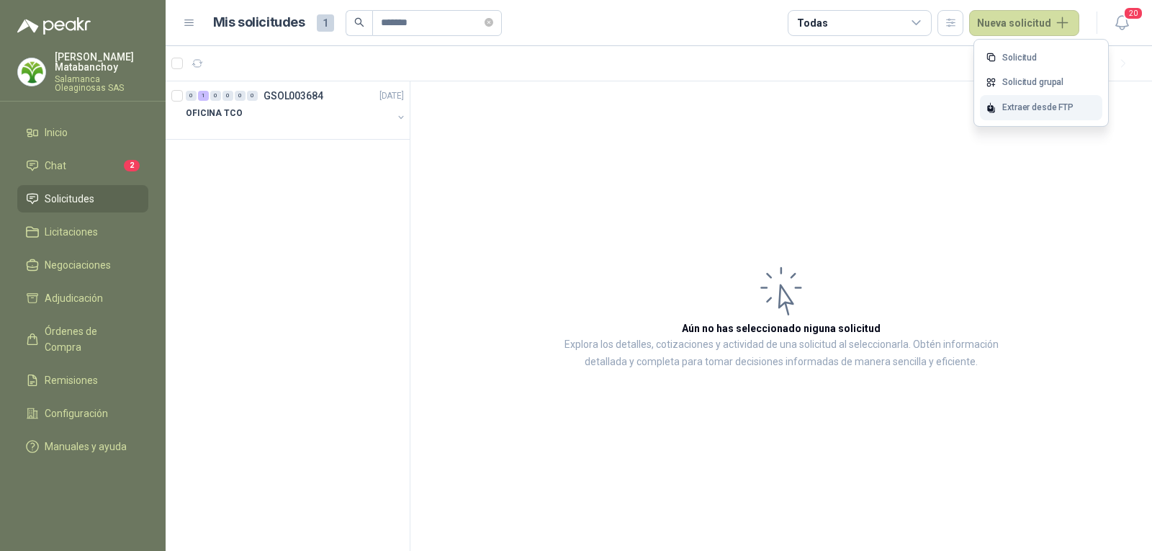
click at [998, 107] on div "Extraer desde FTP" at bounding box center [1041, 107] width 122 height 25
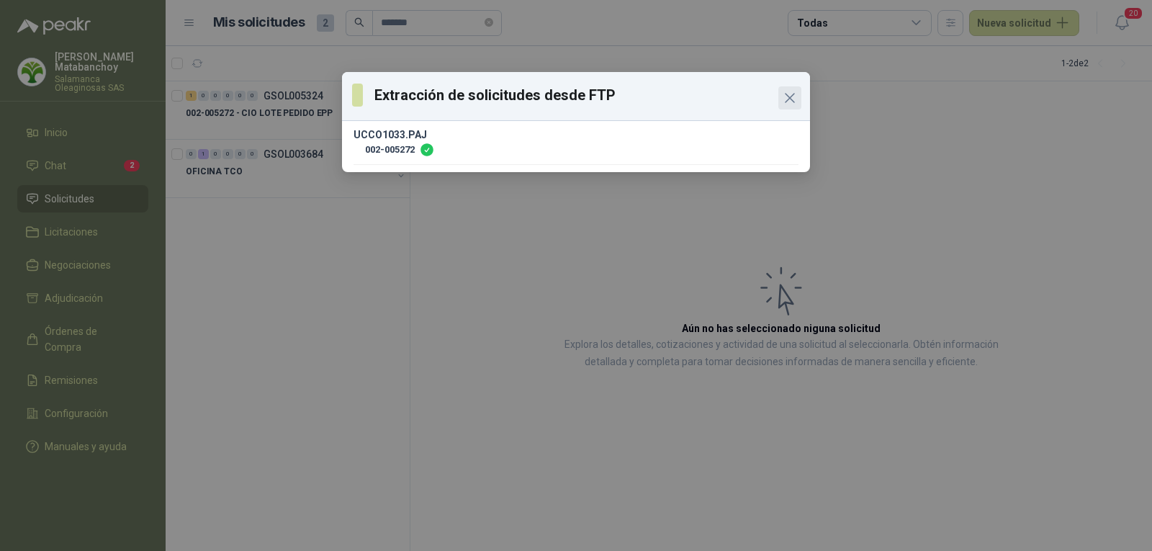
click at [793, 93] on icon "Close" at bounding box center [789, 97] width 17 height 17
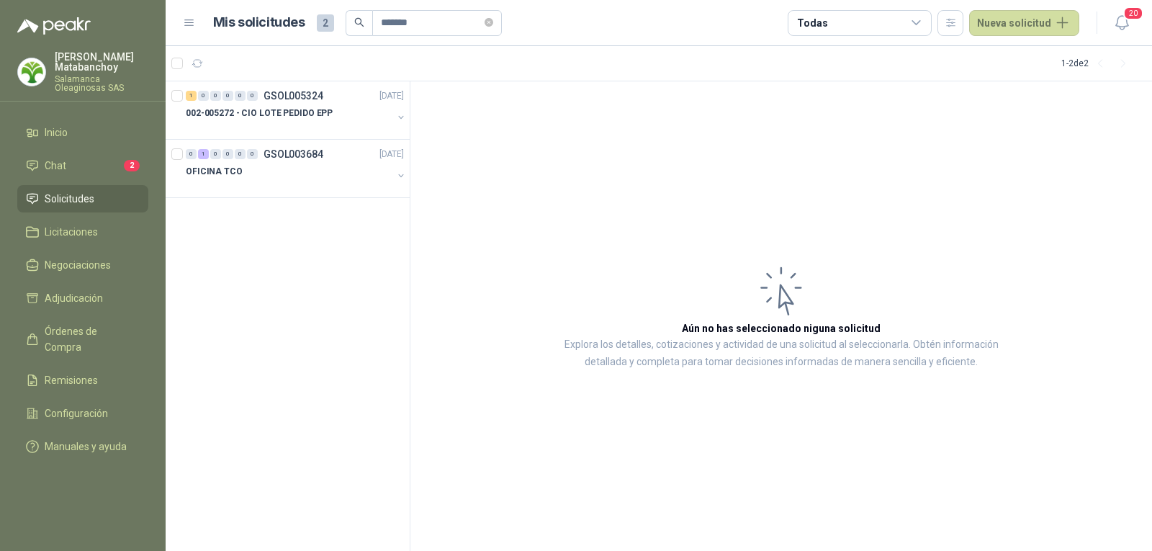
click at [72, 184] on ul "Inicio Chat 2 Solicitudes Licitaciones Negociaciones Adjudicación Órdenes de Co…" at bounding box center [83, 292] width 166 height 347
click at [493, 25] on icon "close-circle" at bounding box center [488, 22] width 9 height 9
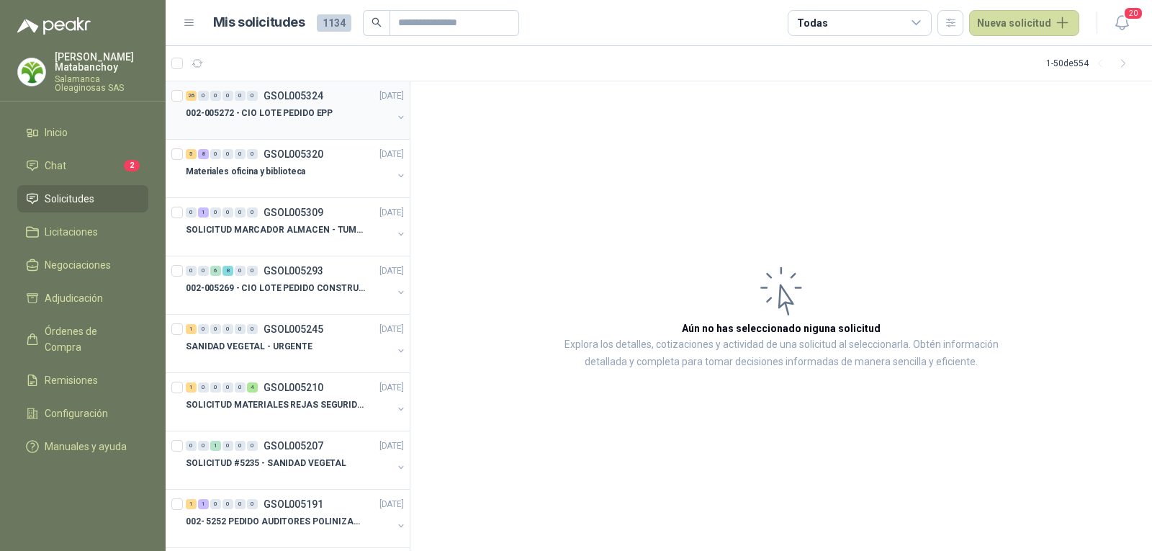
click at [302, 114] on p "002-005272 - CIO LOTE PEDIDO EPP" at bounding box center [259, 114] width 147 height 14
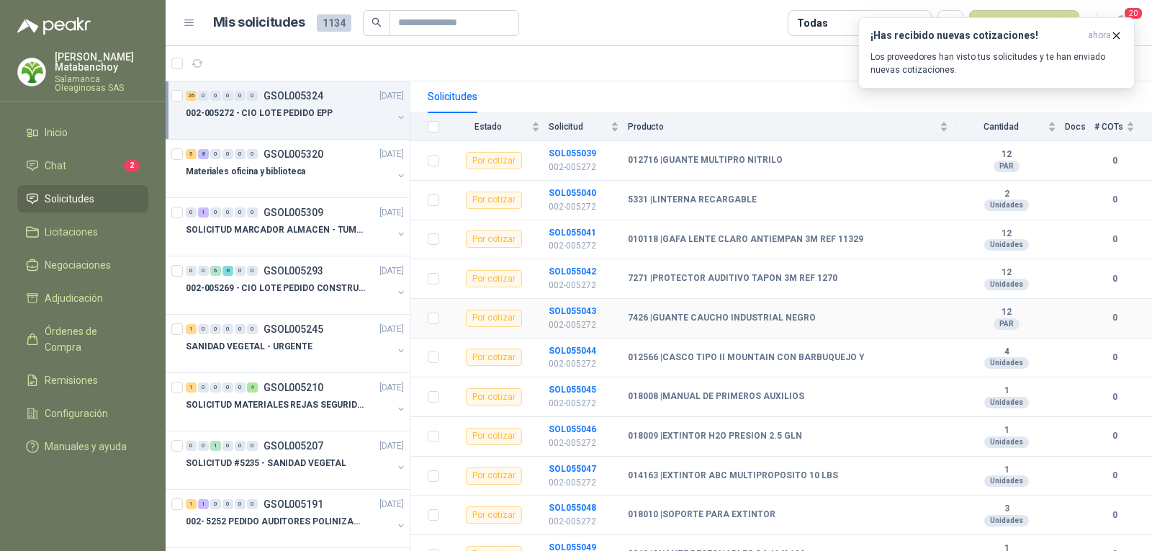
scroll to position [125, 0]
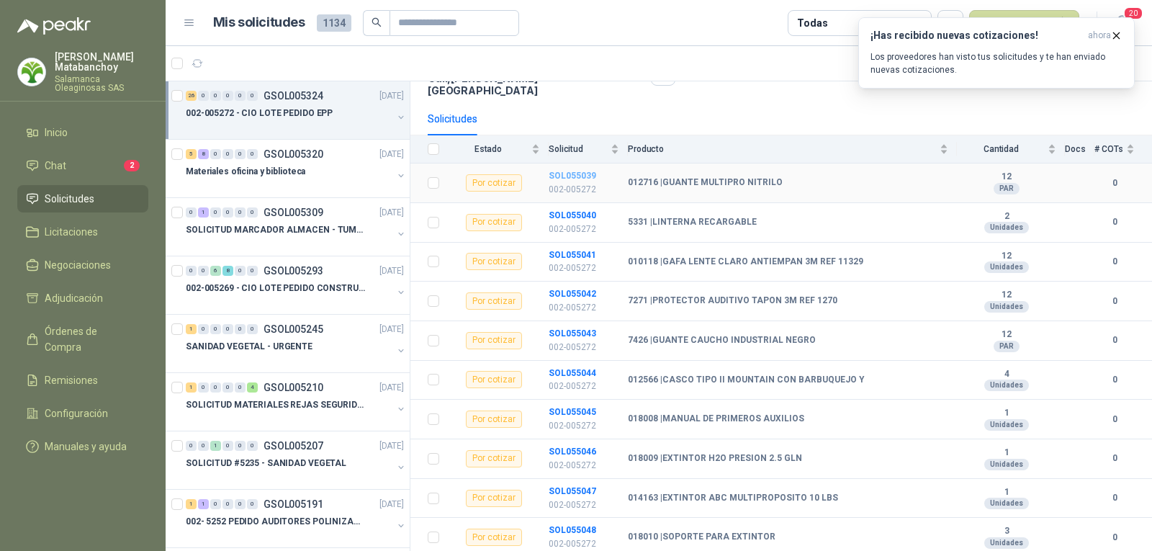
click at [567, 171] on b "SOL055039" at bounding box center [573, 176] width 48 height 10
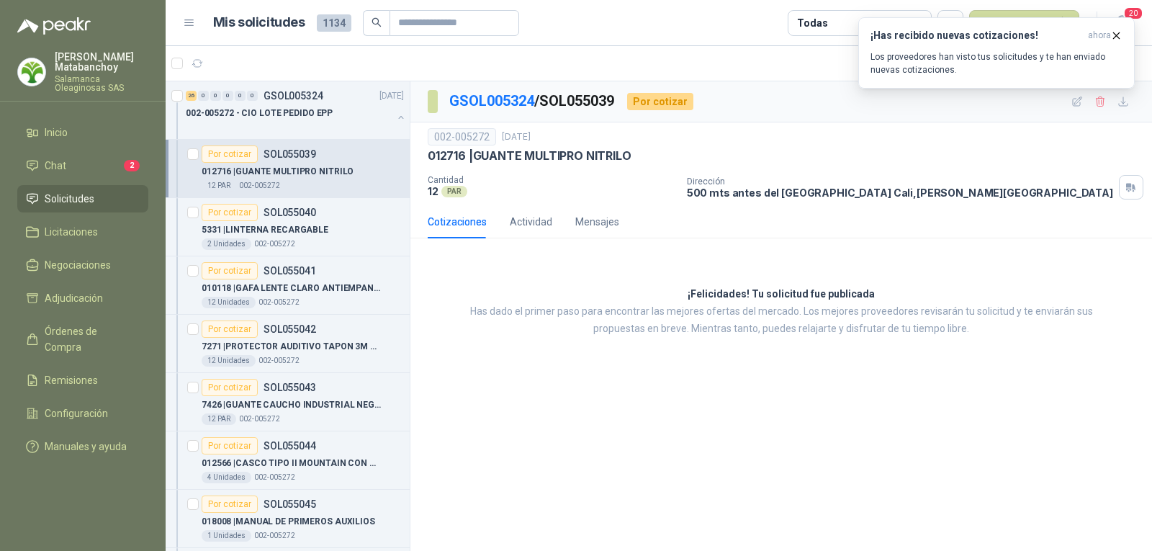
click at [1078, 89] on div "¡Has recibido nuevas cotizaciones! ahora Los proveedores han visto tus solicitu…" at bounding box center [996, 52] width 276 height 71
click at [1078, 101] on icon "button" at bounding box center [1077, 102] width 12 height 12
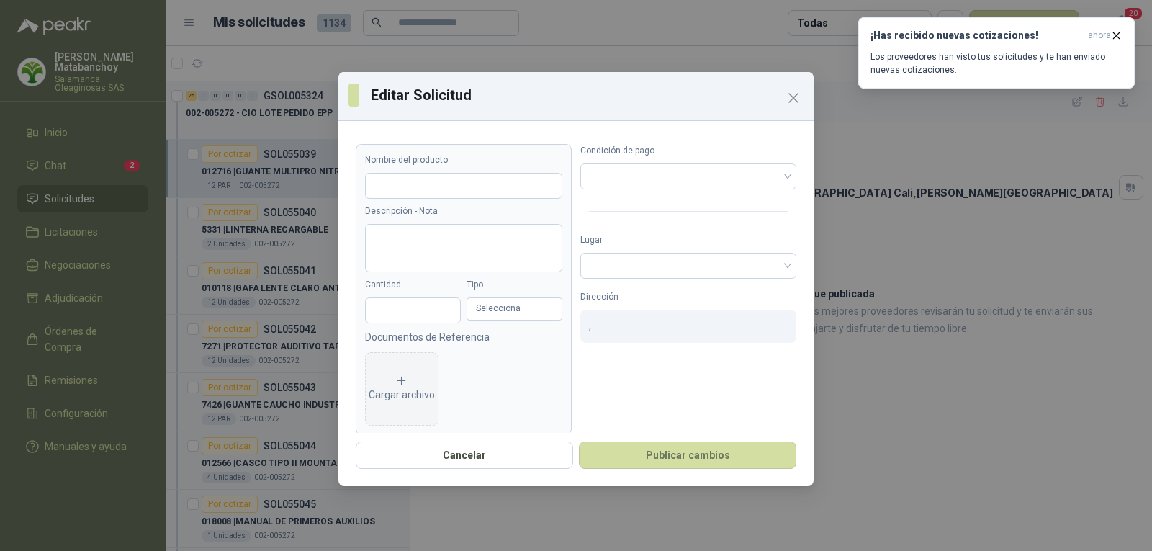
type input "**********"
type input "**"
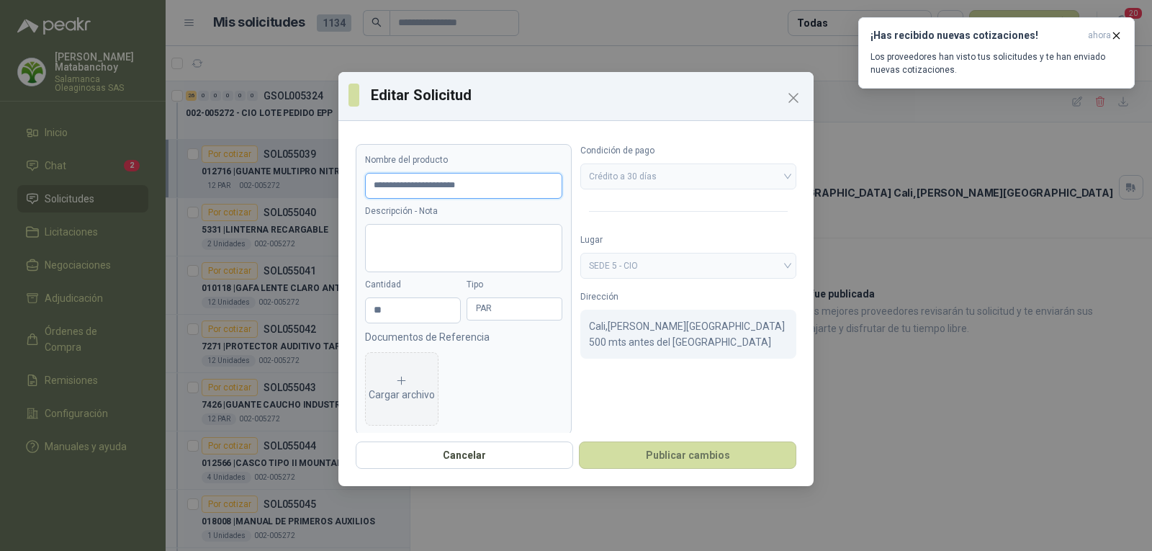
click at [518, 187] on input "**********" at bounding box center [463, 186] width 197 height 26
type input "**********"
click at [698, 456] on button "Publicar cambios" at bounding box center [687, 454] width 217 height 27
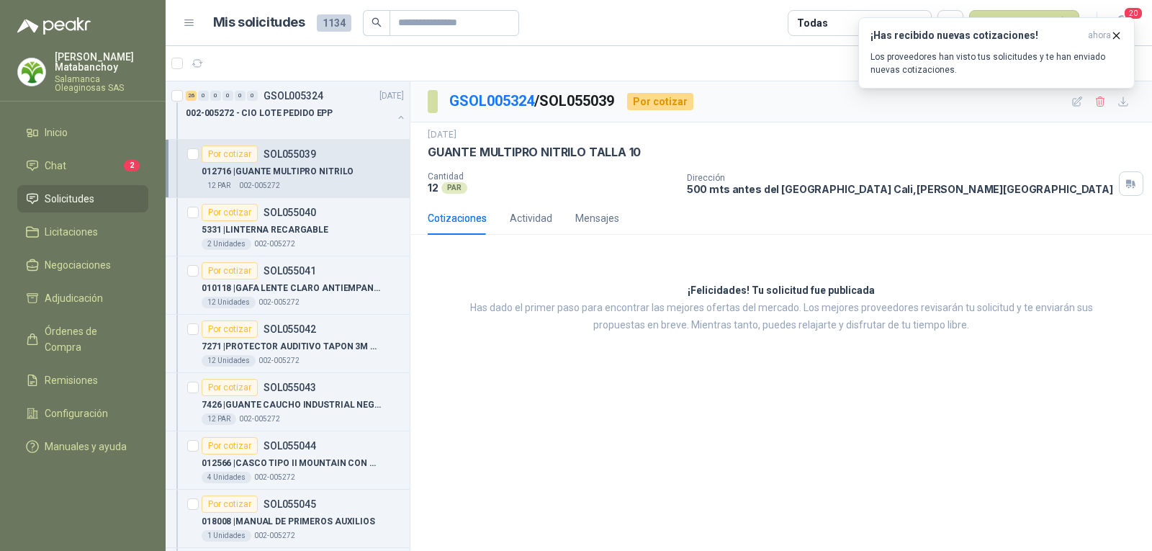
click at [289, 168] on p "012716 | GUANTE MULTIPRO NITRILO" at bounding box center [278, 172] width 152 height 14
click at [275, 219] on div "Por cotizar SOL055040" at bounding box center [259, 212] width 114 height 17
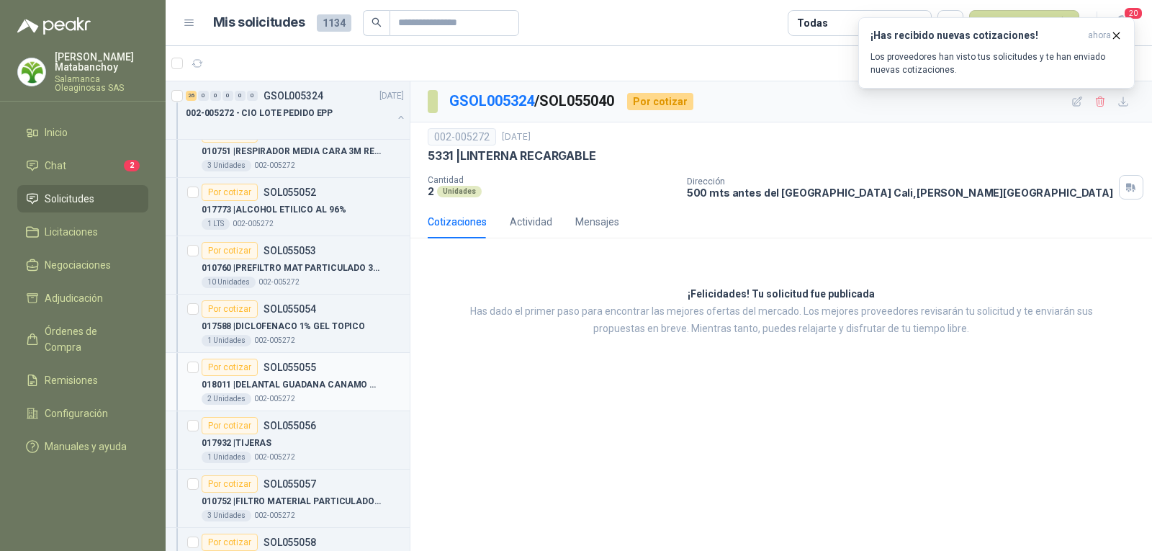
scroll to position [792, 0]
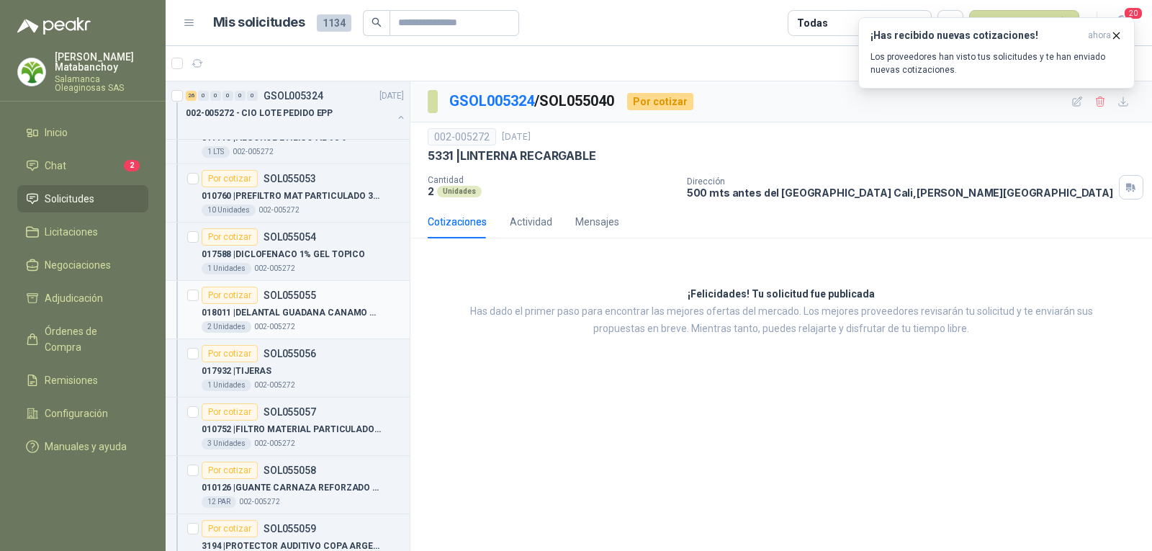
click at [307, 320] on div "018011 | DELANTAL GUADANA CANAMO CON CANILLERA" at bounding box center [303, 312] width 202 height 17
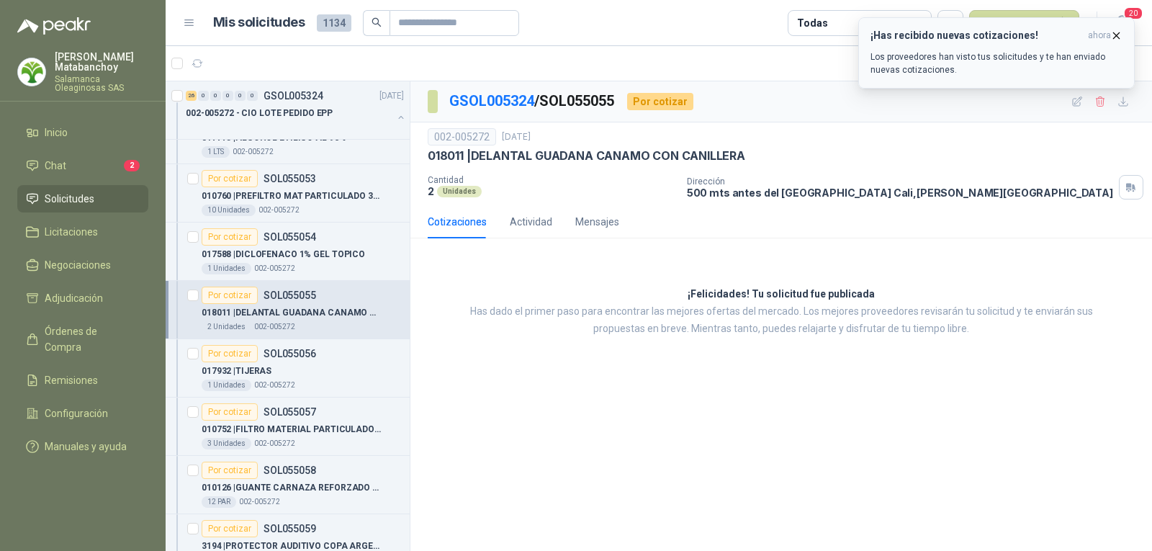
click at [1121, 38] on icon "button" at bounding box center [1116, 36] width 12 height 12
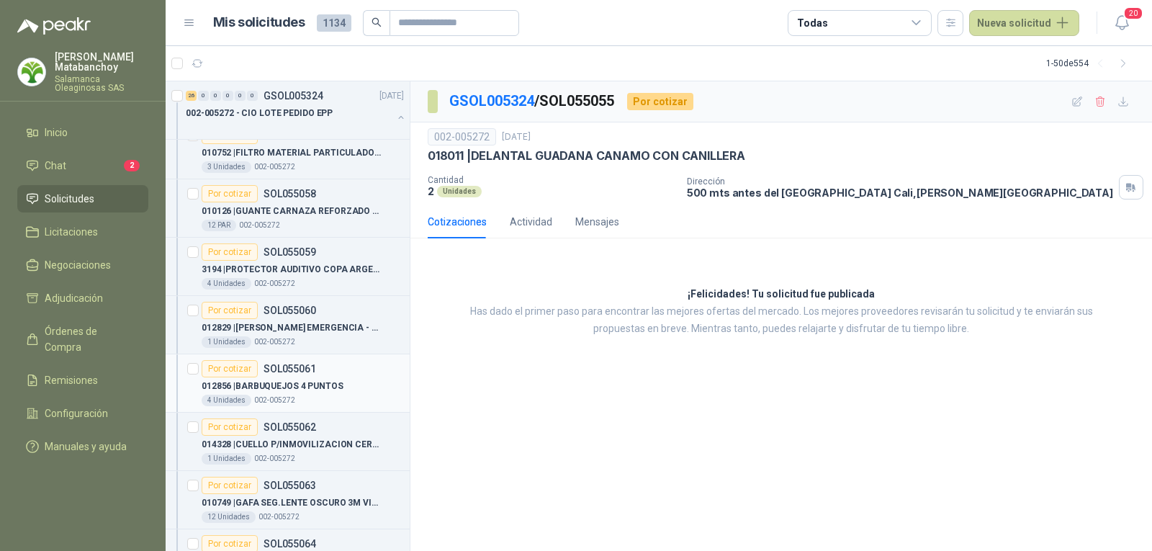
scroll to position [1080, 0]
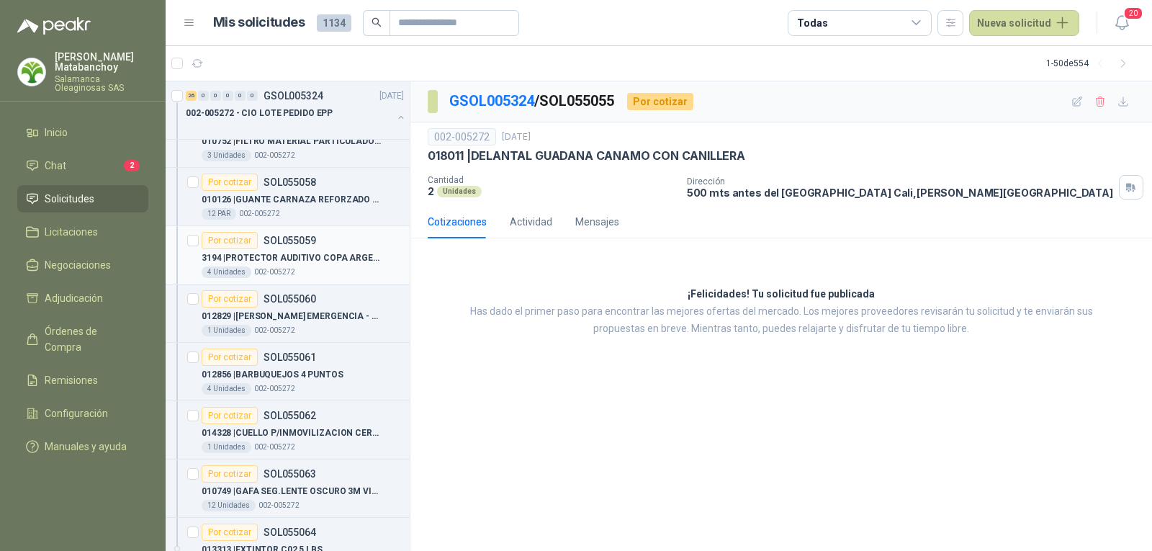
click at [305, 268] on div "4 Unidades 002-005272" at bounding box center [303, 272] width 202 height 12
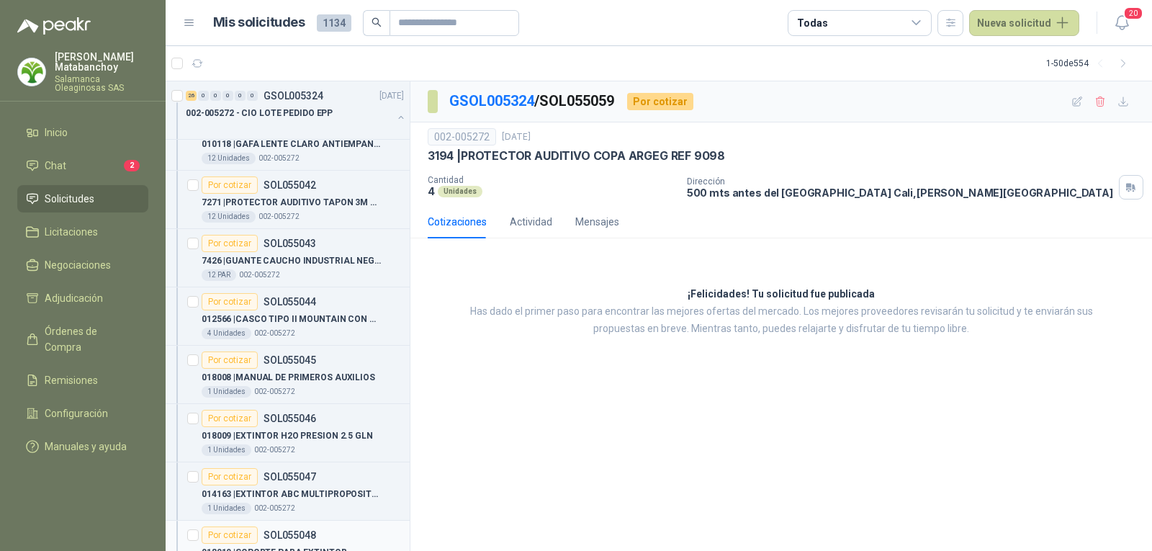
scroll to position [72, 0]
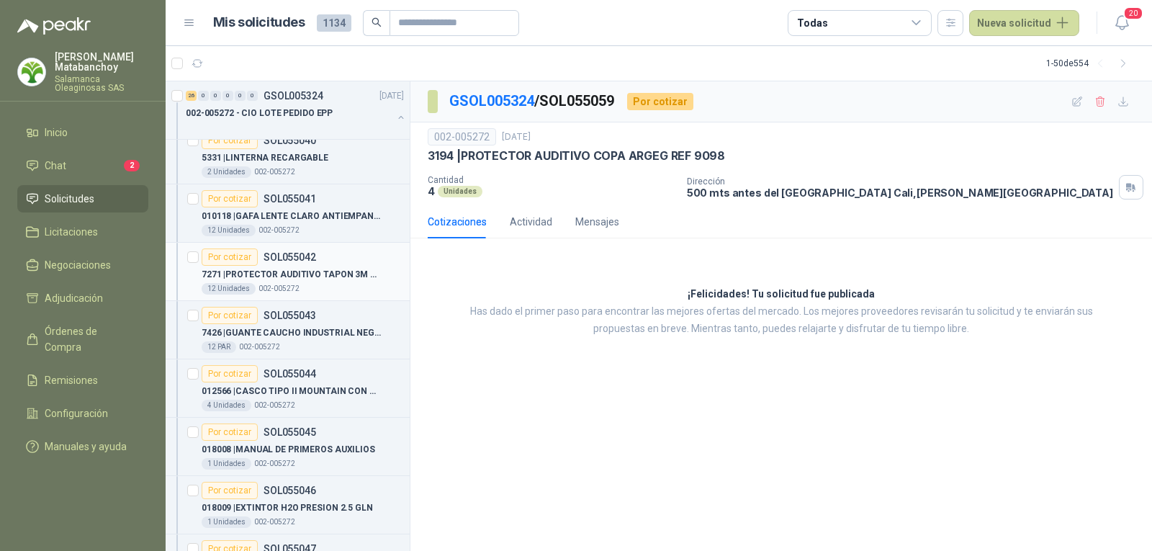
click at [284, 274] on p "7271 | PROTECTOR AUDITIVO TAPON 3M REF 1270" at bounding box center [291, 275] width 179 height 14
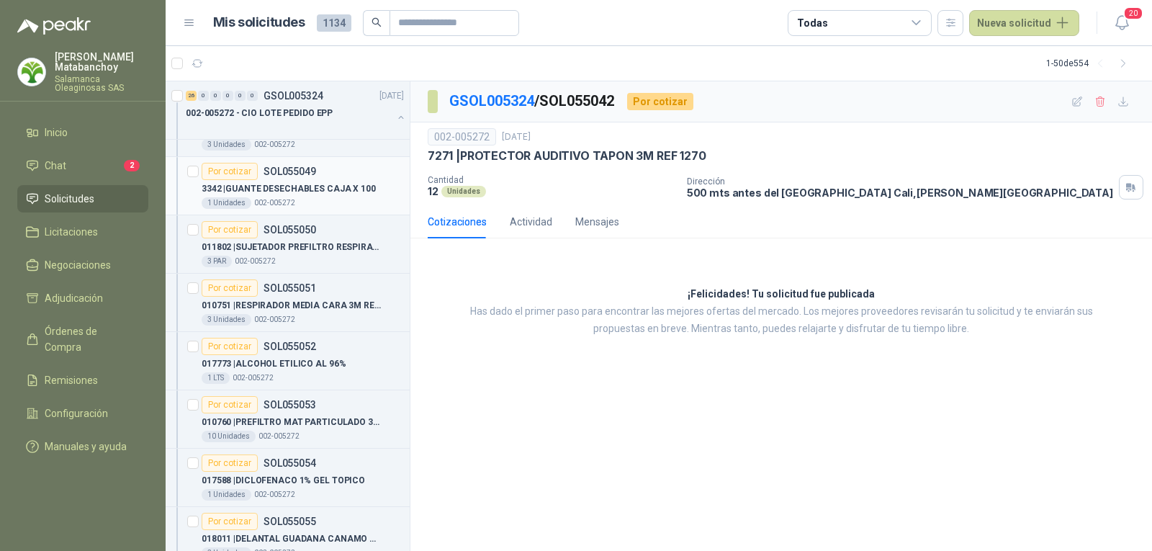
scroll to position [576, 0]
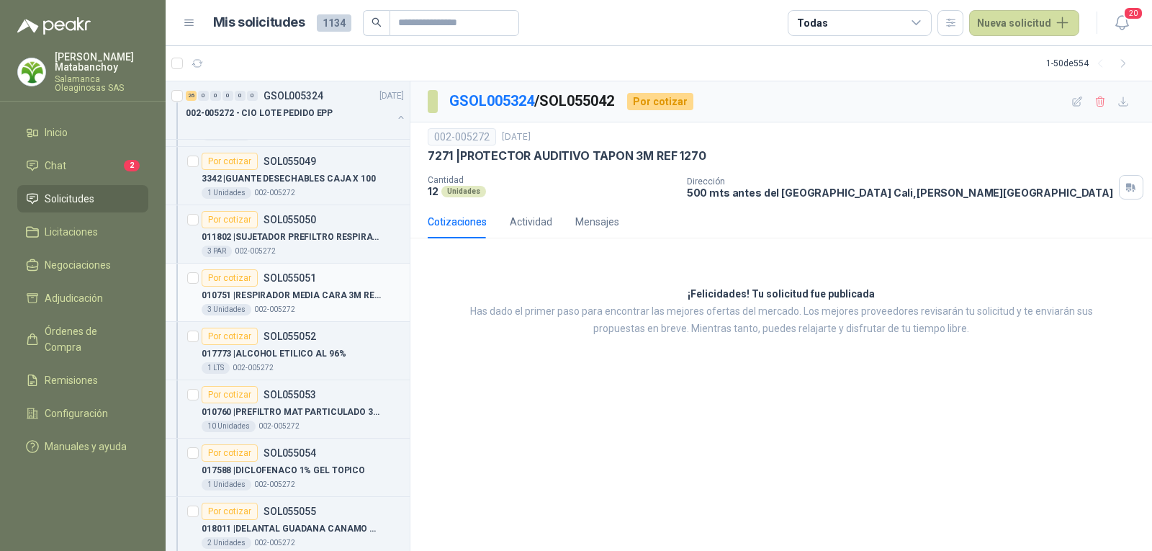
click at [310, 308] on div "3 Unidades 002-005272" at bounding box center [303, 310] width 202 height 12
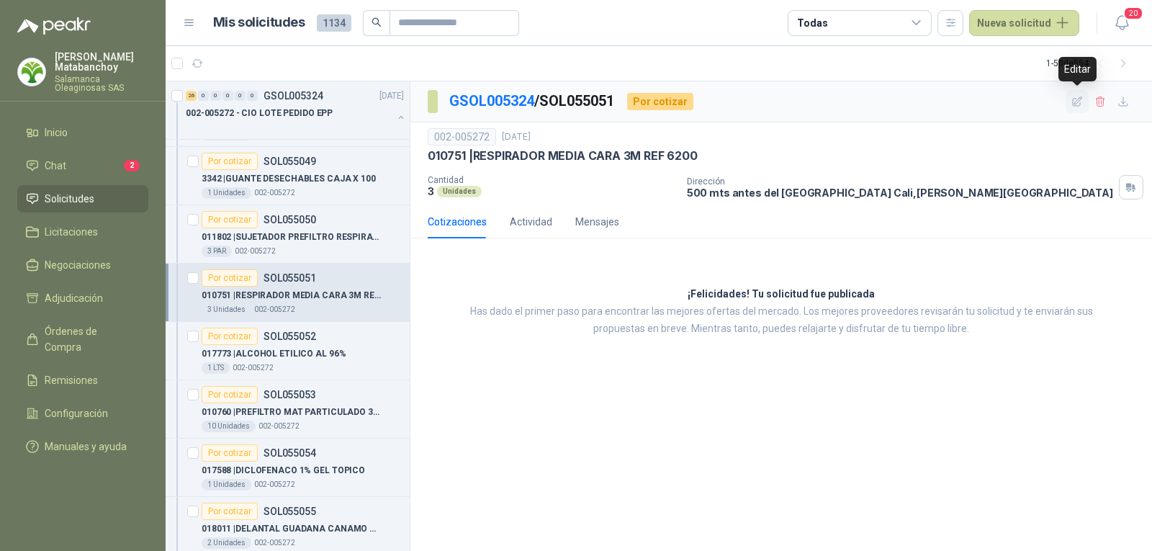
click at [1068, 96] on button "button" at bounding box center [1076, 101] width 23 height 23
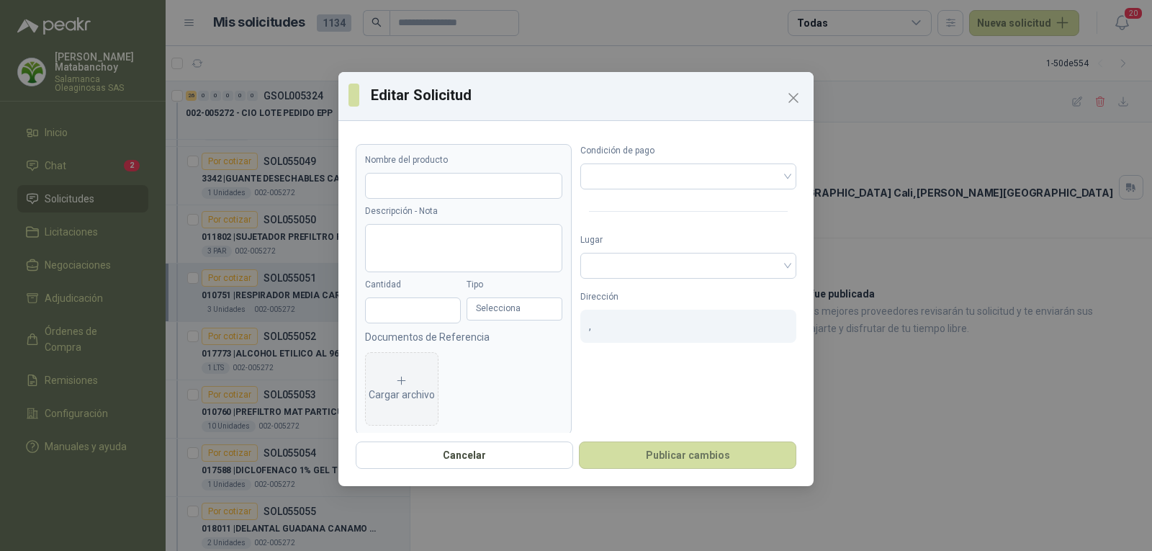
type input "**********"
type input "*"
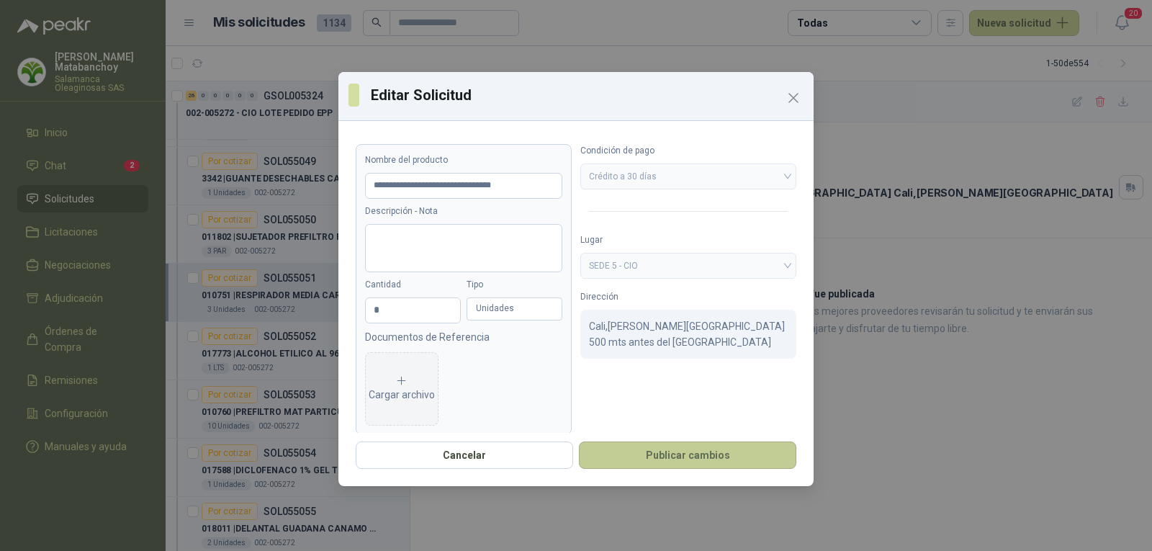
click at [657, 464] on button "Publicar cambios" at bounding box center [687, 454] width 217 height 27
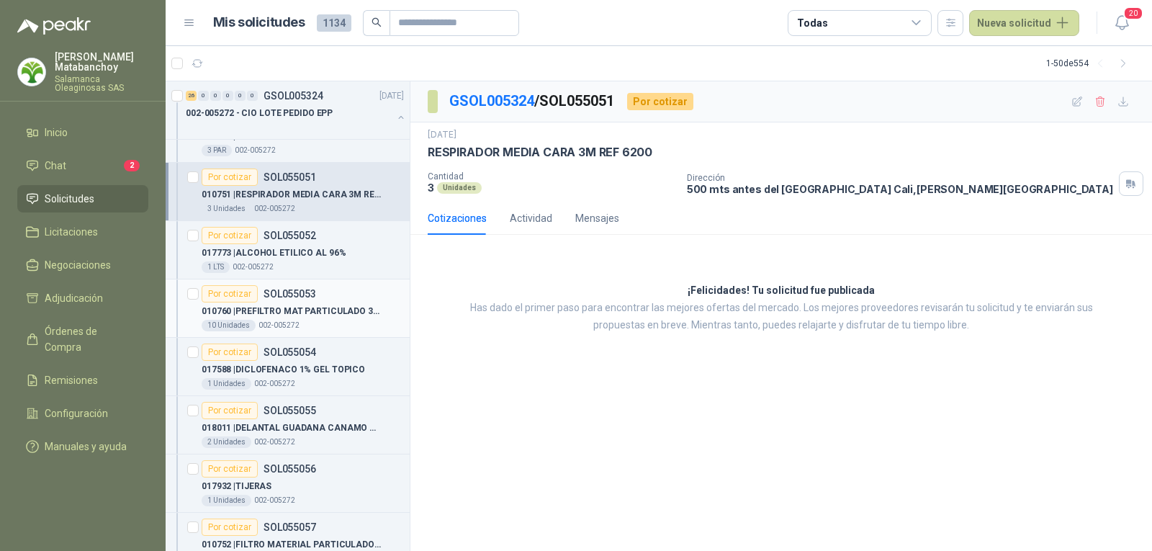
scroll to position [720, 0]
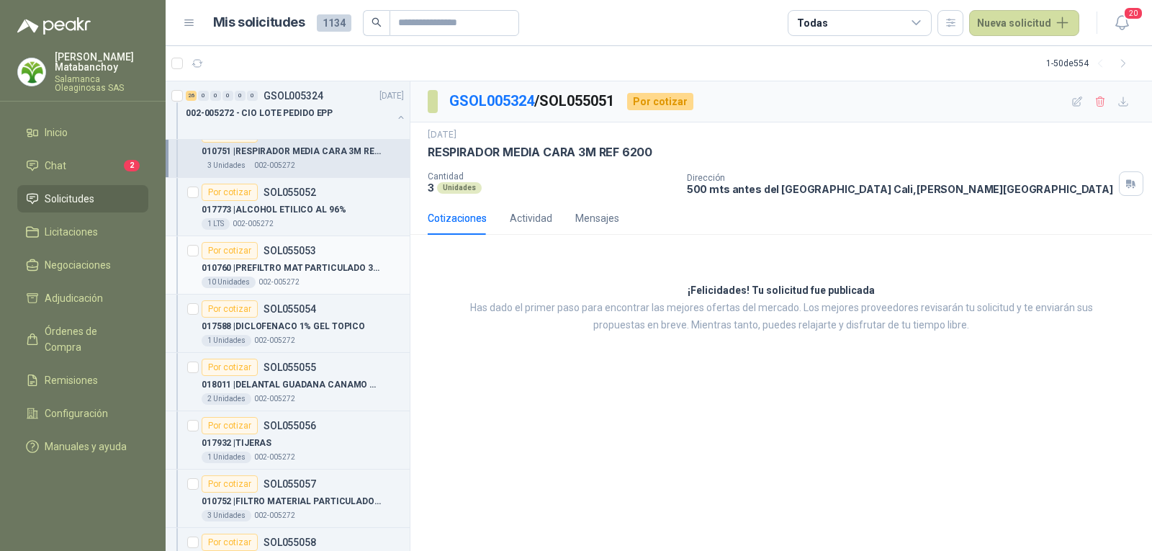
click at [302, 274] on p "010760 | PREFILTRO MAT PARTICULADO 3M REF 5N11" at bounding box center [291, 268] width 179 height 14
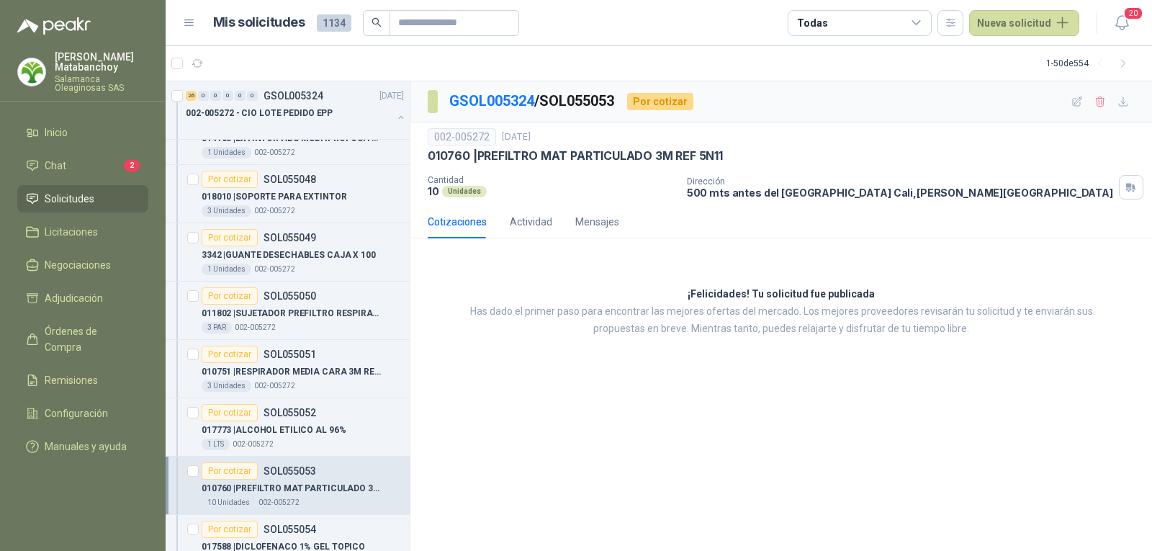
scroll to position [360, 0]
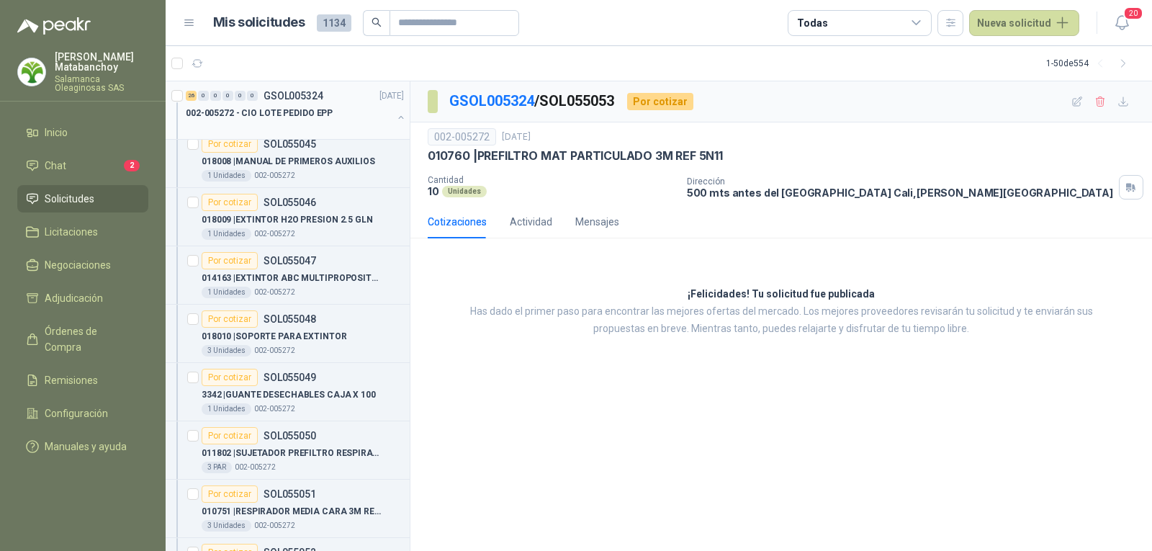
click at [301, 116] on p "002-005272 - CIO LOTE PEDIDO EPP" at bounding box center [259, 114] width 147 height 14
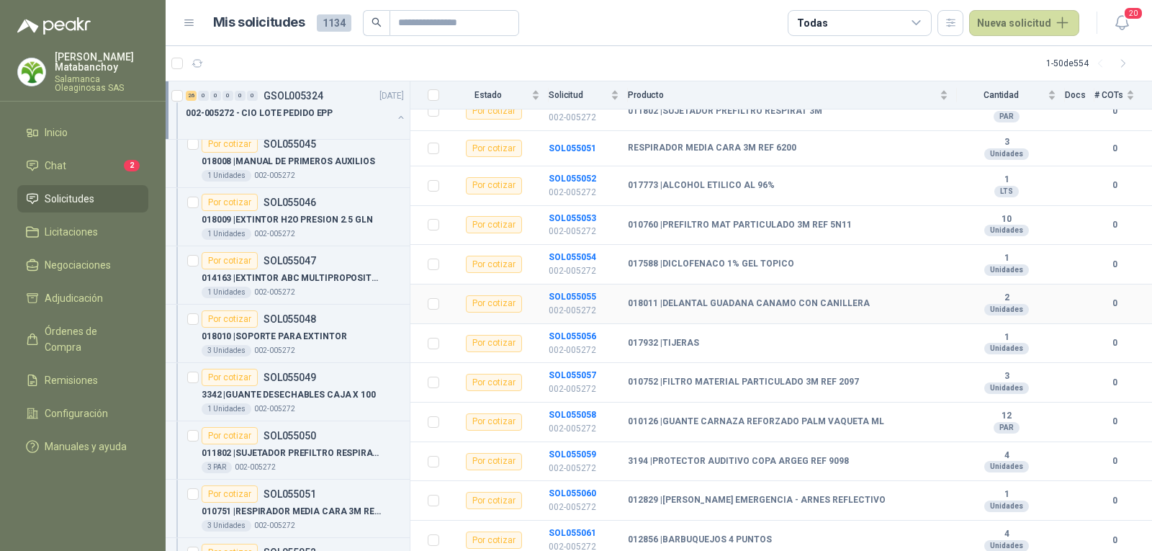
scroll to position [648, 0]
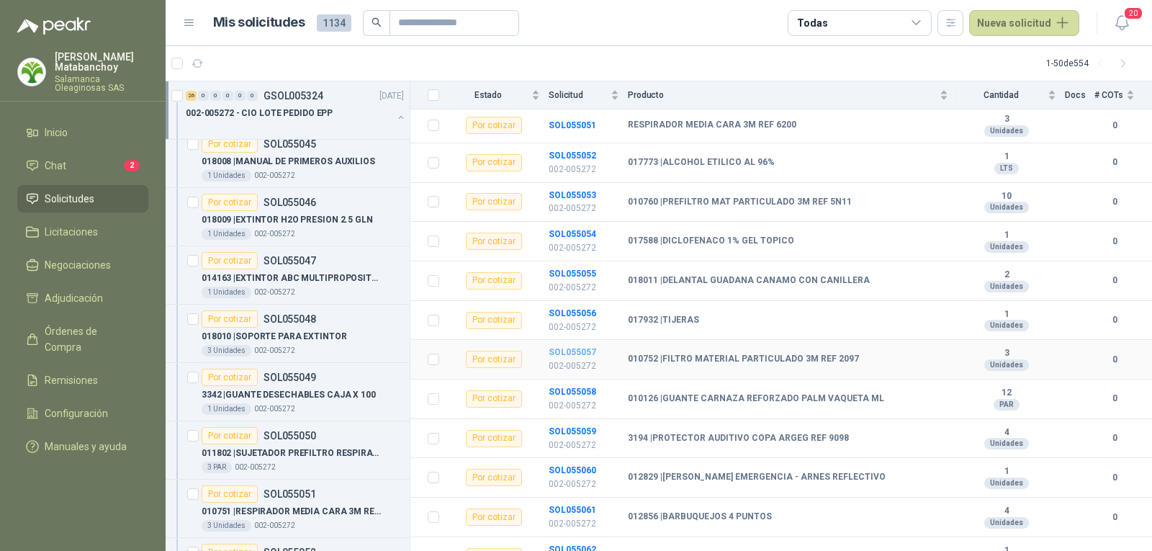
click at [567, 347] on b "SOL055057" at bounding box center [573, 352] width 48 height 10
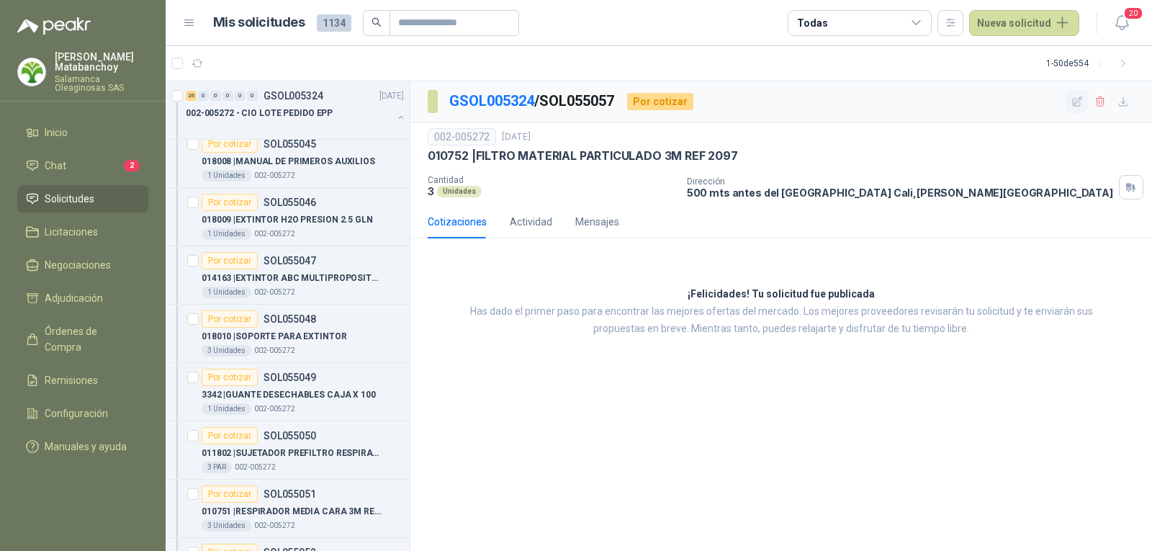
click at [1068, 104] on button "button" at bounding box center [1076, 101] width 23 height 23
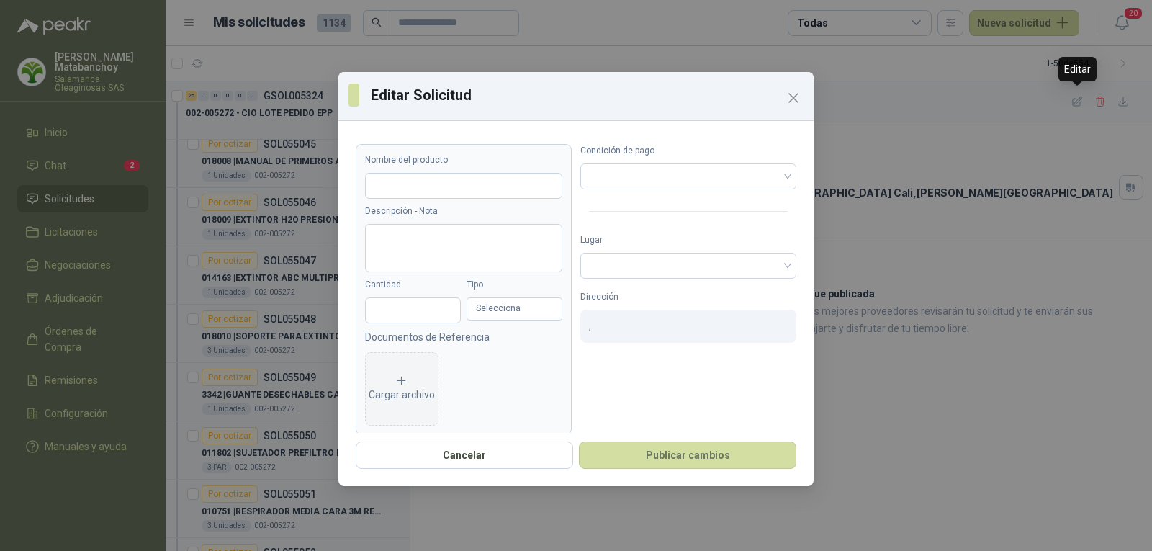
type input "**********"
type input "*"
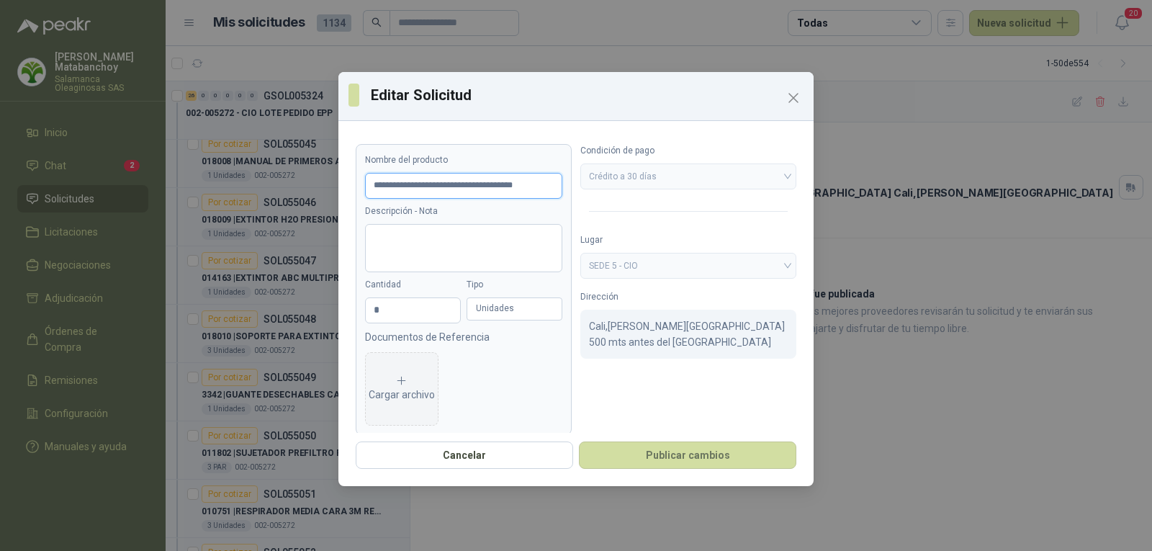
click at [534, 192] on input "**********" at bounding box center [463, 186] width 197 height 26
type input "**********"
click at [664, 451] on button "Publicar cambios" at bounding box center [687, 454] width 217 height 27
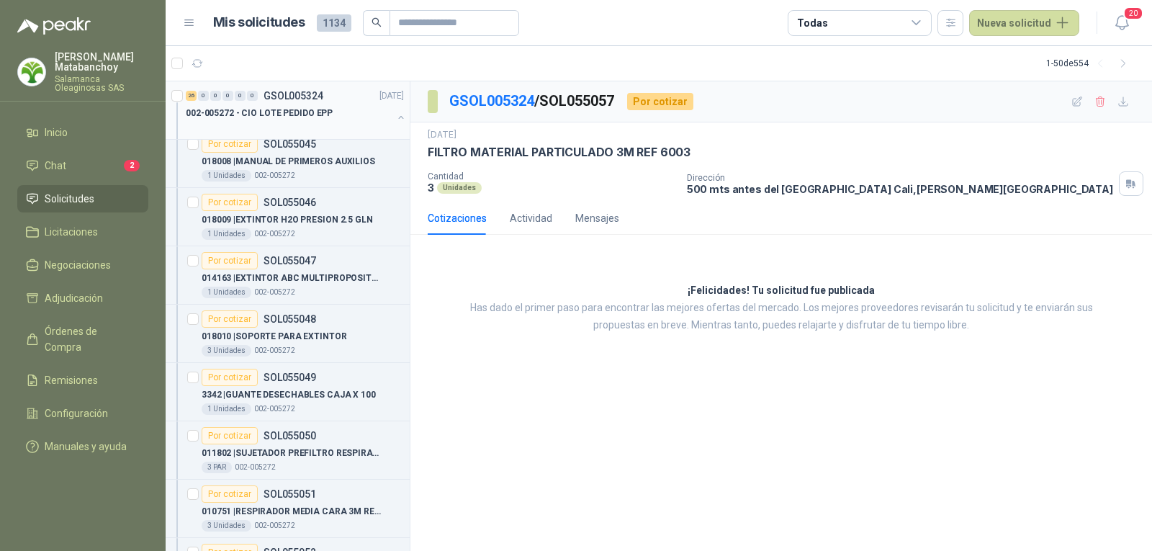
click at [317, 119] on p "002-005272 - CIO LOTE PEDIDO EPP" at bounding box center [259, 114] width 147 height 14
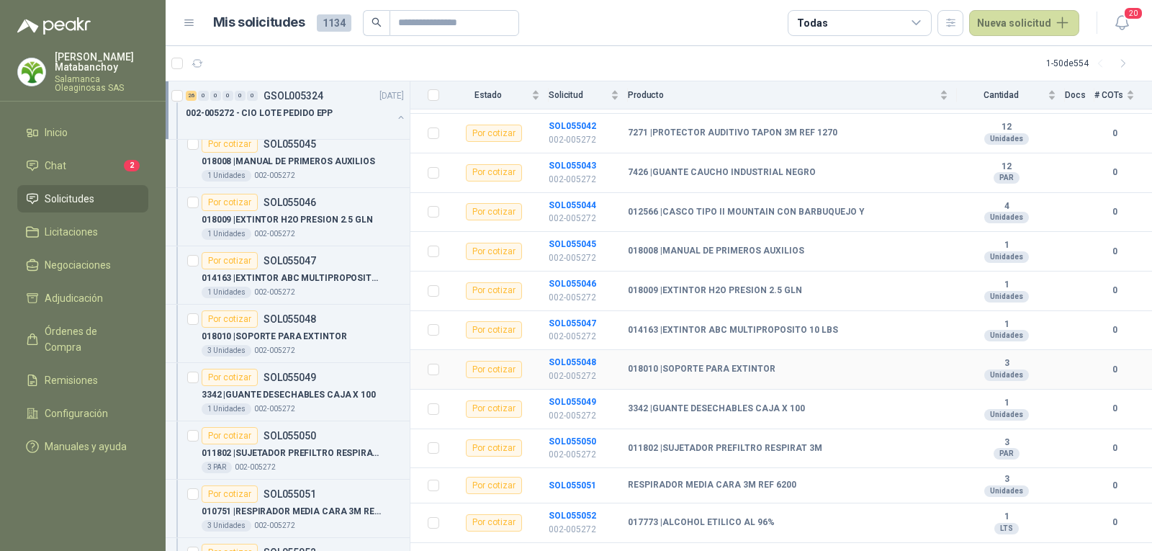
scroll to position [360, 0]
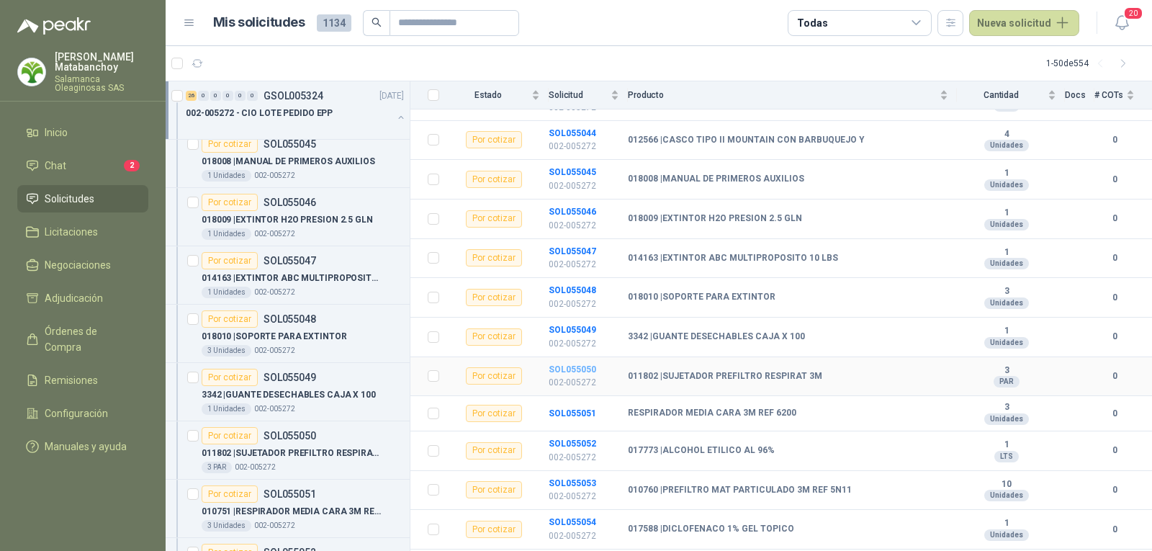
click at [577, 364] on b "SOL055050" at bounding box center [573, 369] width 48 height 10
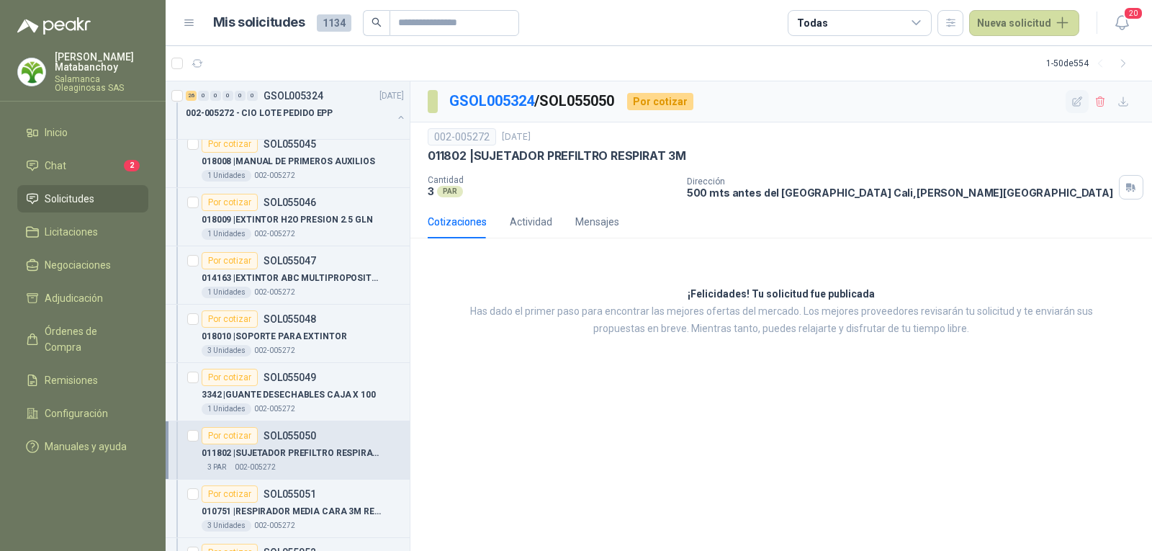
click at [1077, 96] on icon "button" at bounding box center [1077, 102] width 12 height 12
type input "**********"
type input "*"
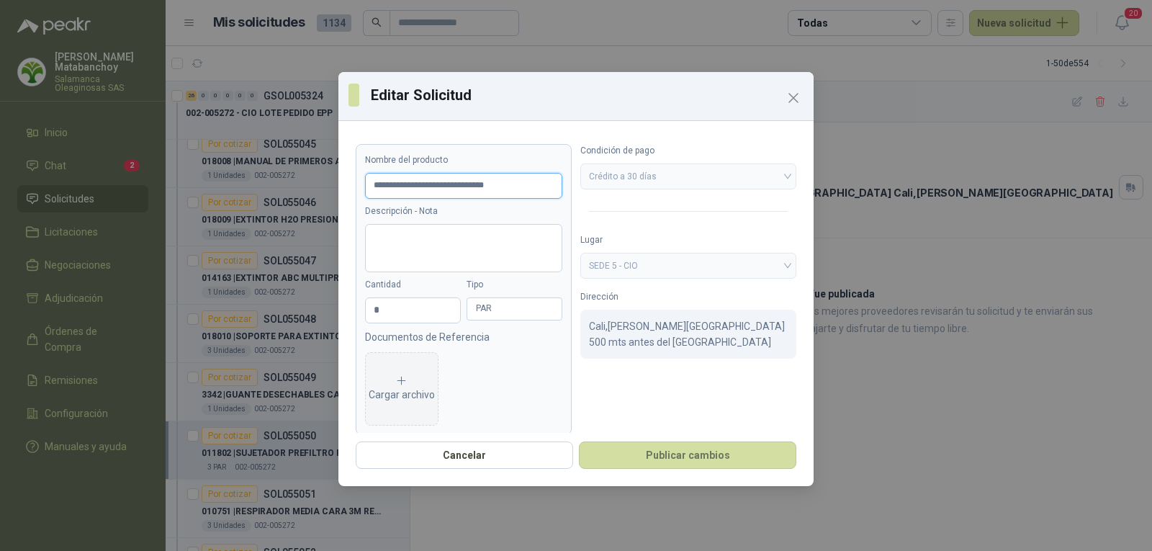
click at [543, 188] on input "**********" at bounding box center [463, 186] width 197 height 26
type input "**********"
click at [723, 456] on button "Publicar cambios" at bounding box center [687, 454] width 217 height 27
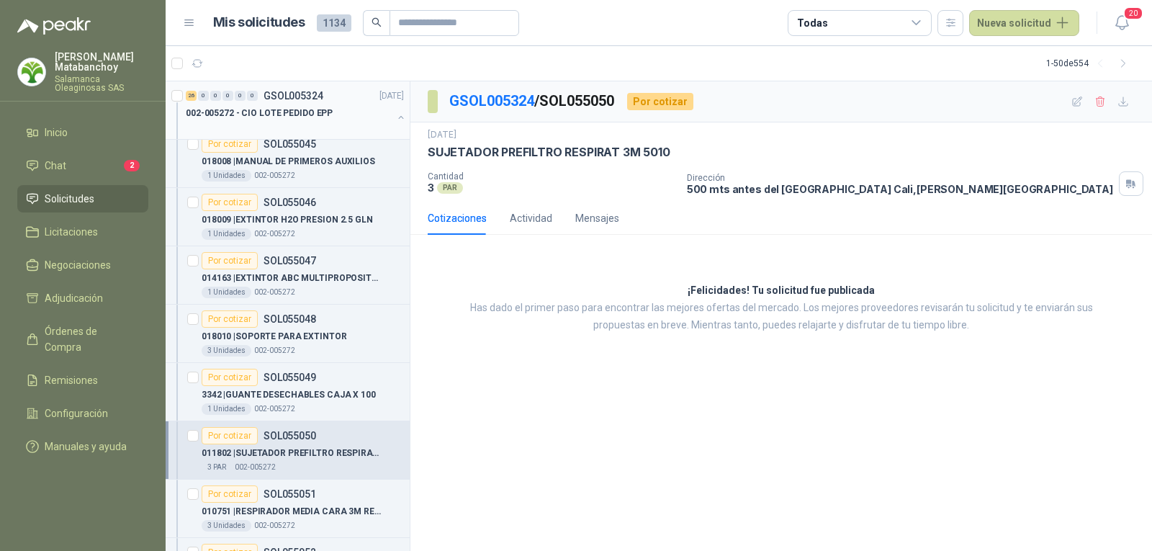
click at [280, 108] on p "002-005272 - CIO LOTE PEDIDO EPP" at bounding box center [259, 114] width 147 height 14
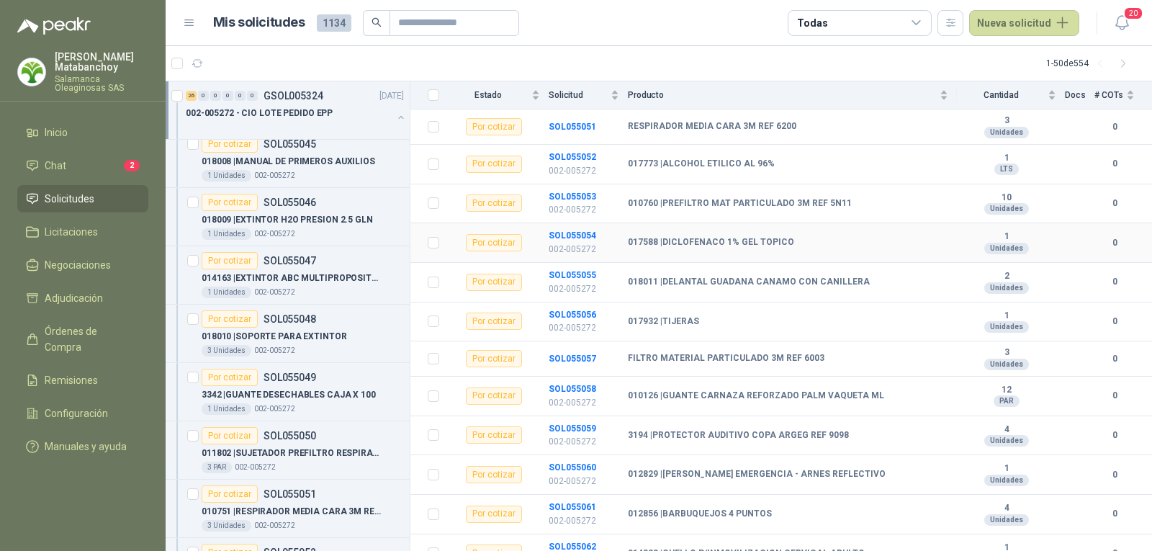
scroll to position [648, 0]
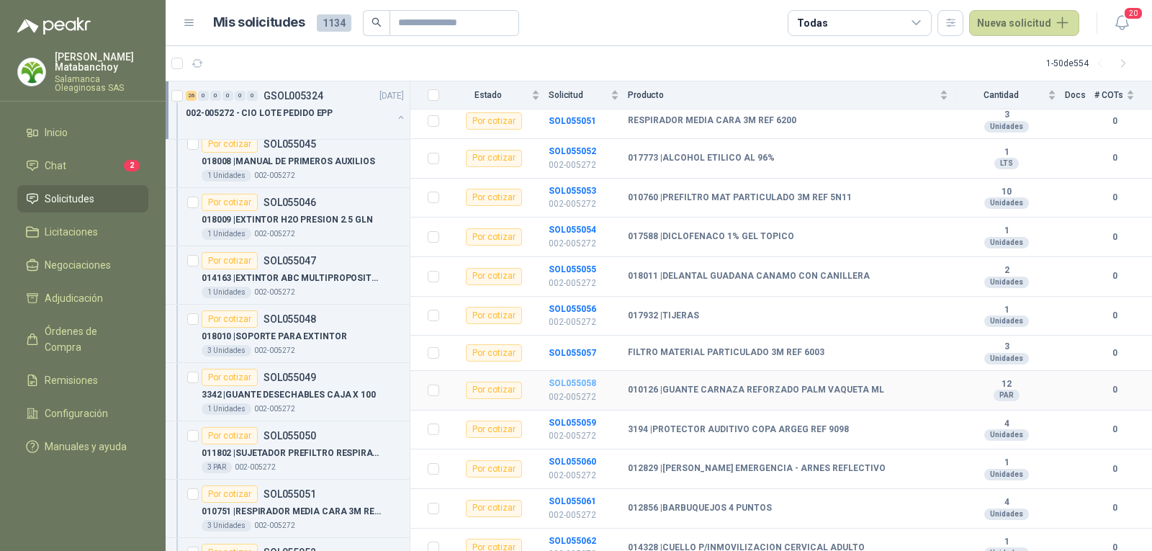
click at [584, 378] on b "SOL055058" at bounding box center [573, 383] width 48 height 10
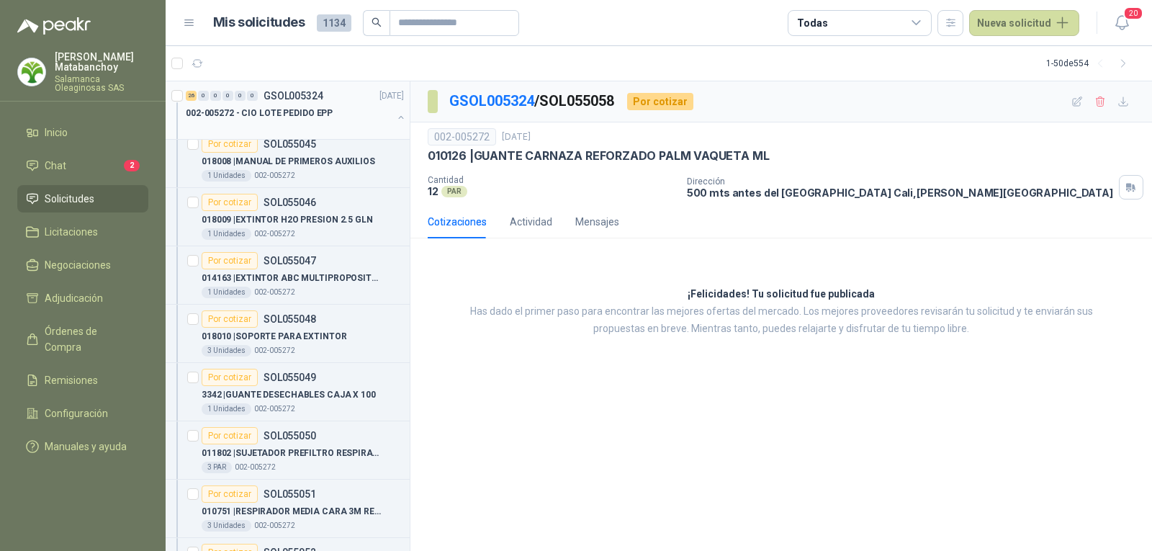
click at [315, 114] on p "002-005272 - CIO LOTE PEDIDO EPP" at bounding box center [259, 114] width 147 height 14
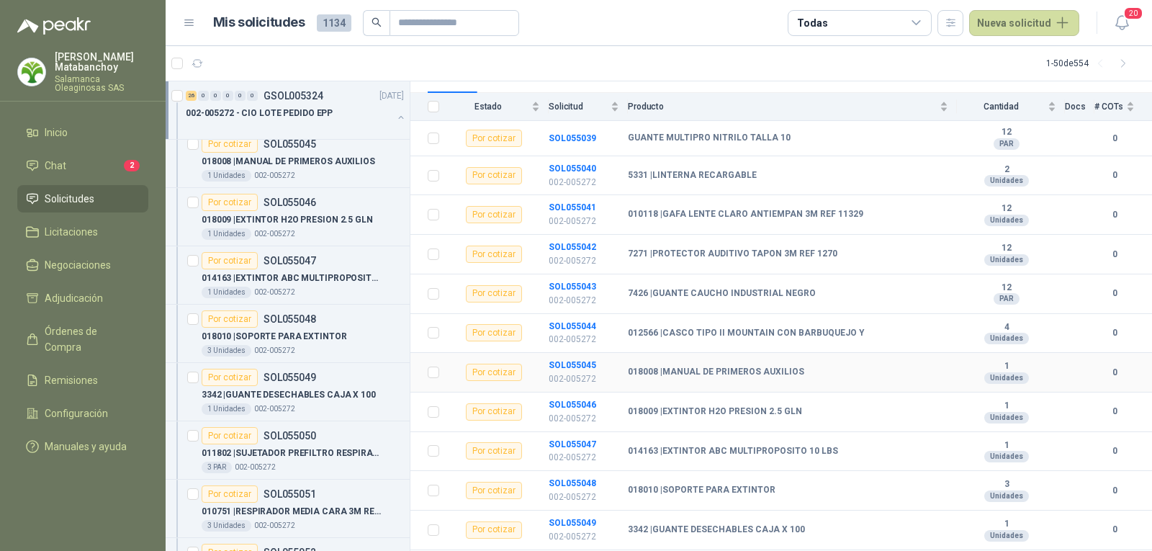
scroll to position [144, 0]
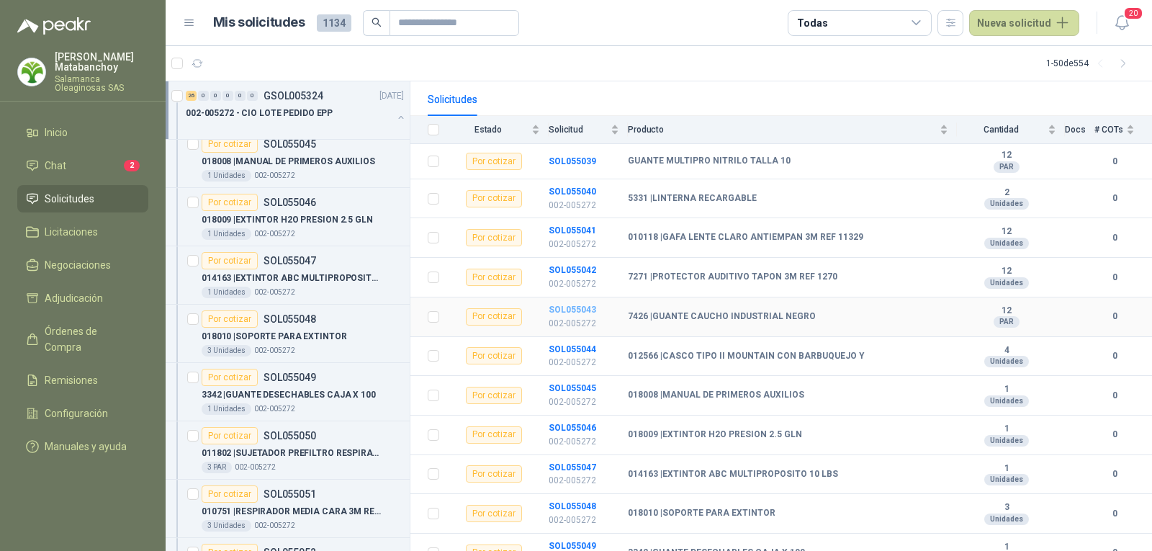
click at [579, 305] on b "SOL055043" at bounding box center [573, 310] width 48 height 10
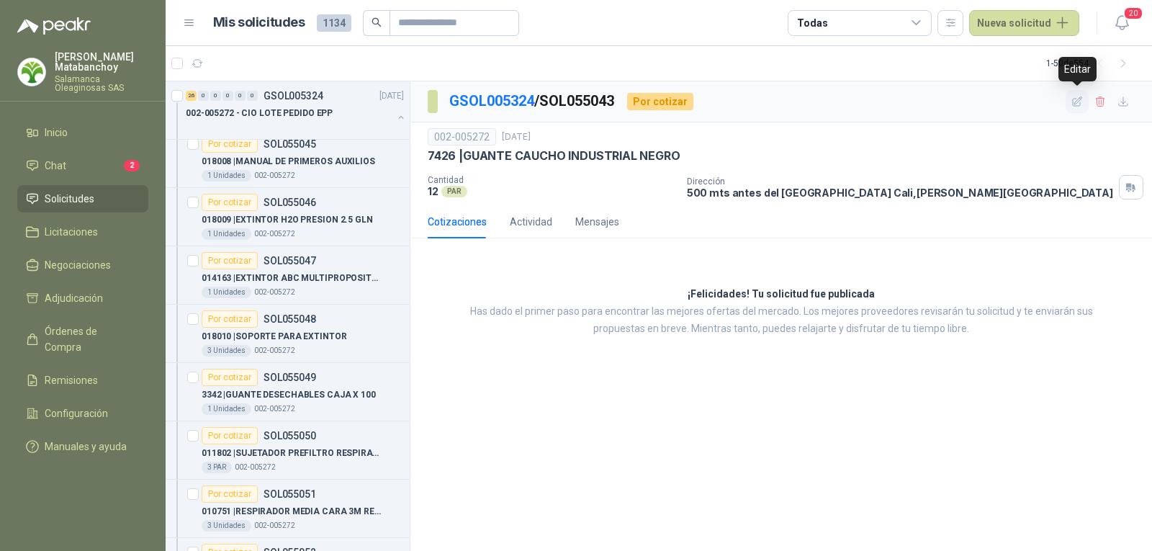
click at [1075, 102] on icon "button" at bounding box center [1077, 102] width 12 height 12
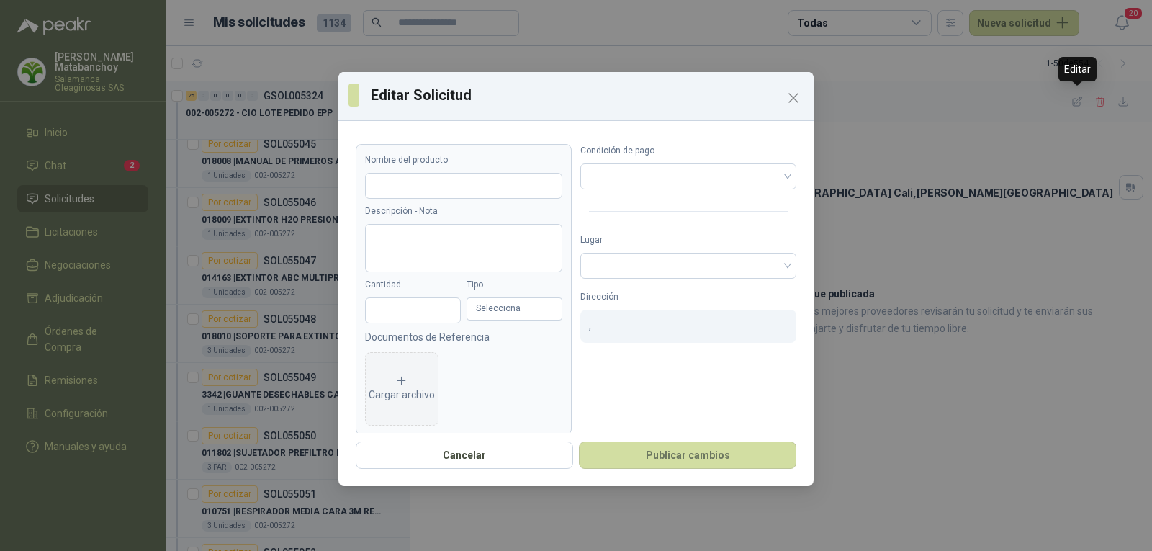
type input "**********"
type input "**"
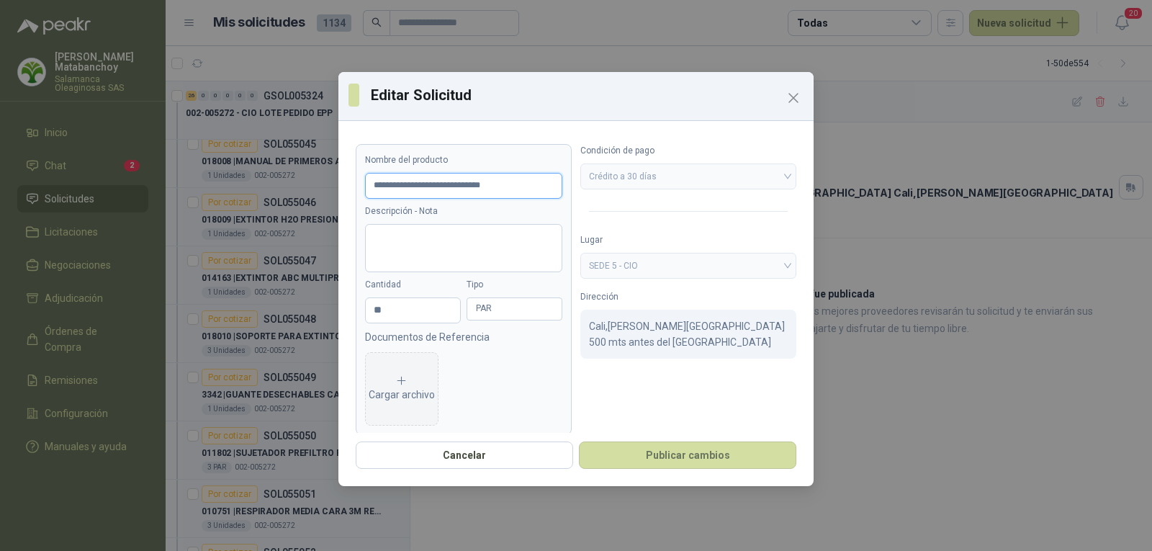
click at [523, 189] on input "**********" at bounding box center [463, 186] width 197 height 26
type input "**********"
click at [741, 459] on button "Publicar cambios" at bounding box center [687, 454] width 217 height 27
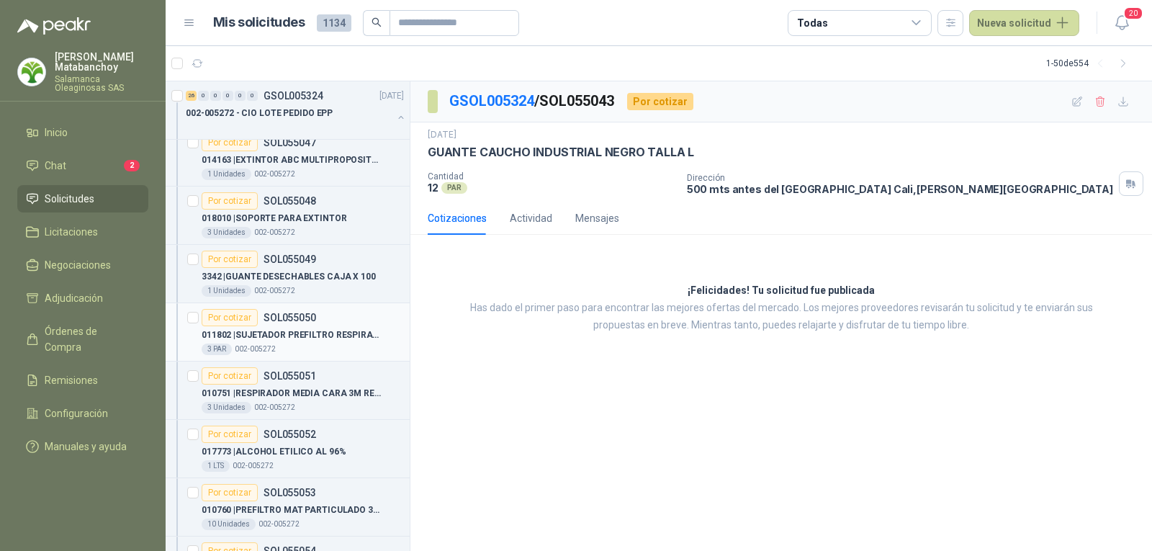
scroll to position [504, 0]
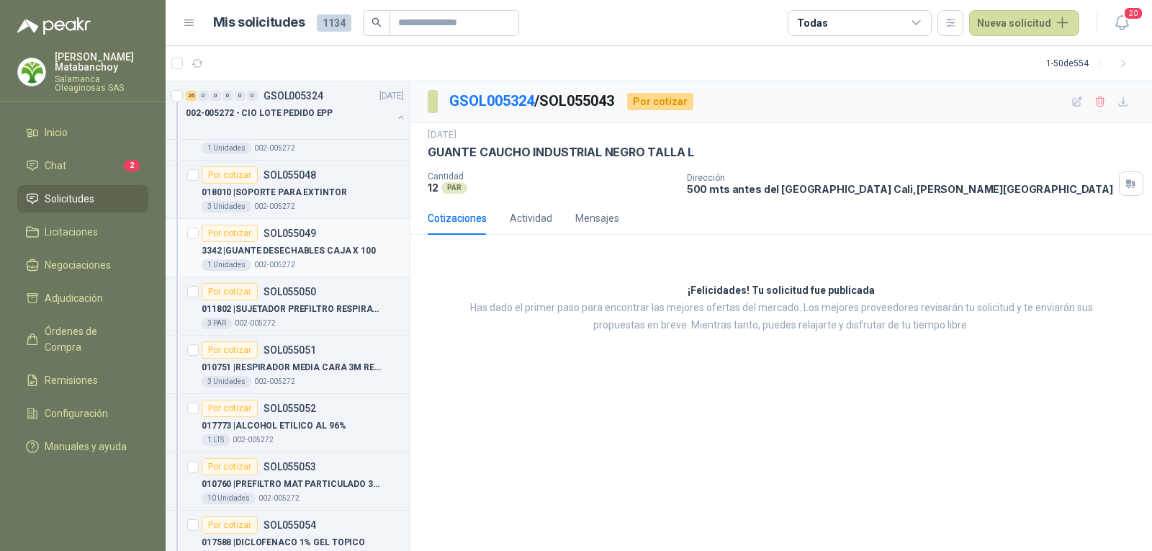
click at [310, 253] on p "3342 | GUANTE DESECHABLES CAJA X 100" at bounding box center [289, 251] width 174 height 14
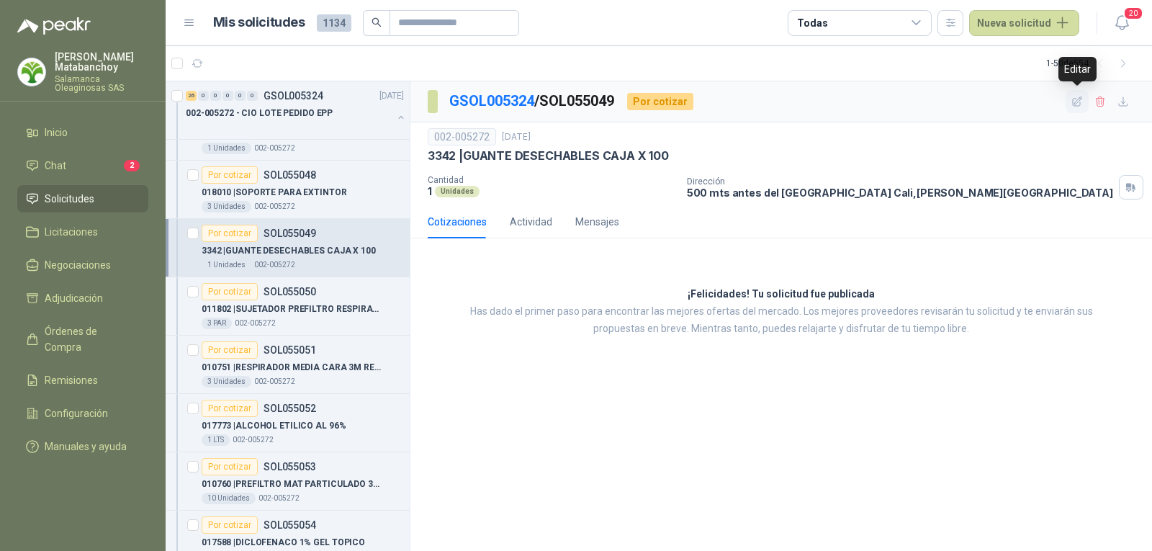
click at [1075, 102] on icon "button" at bounding box center [1077, 102] width 12 height 12
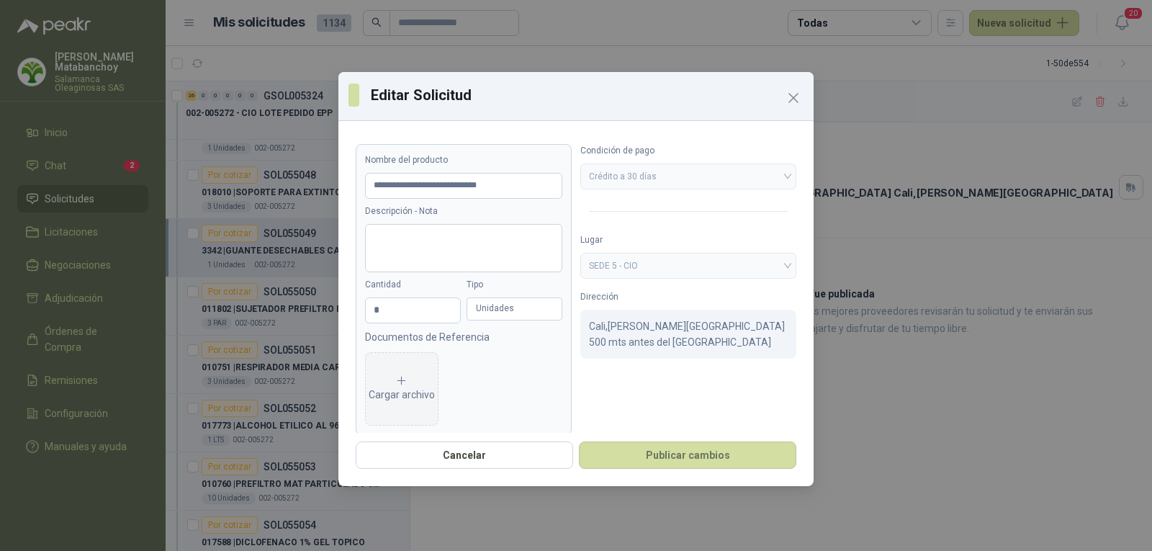
click at [484, 311] on div "Unidades" at bounding box center [514, 308] width 96 height 23
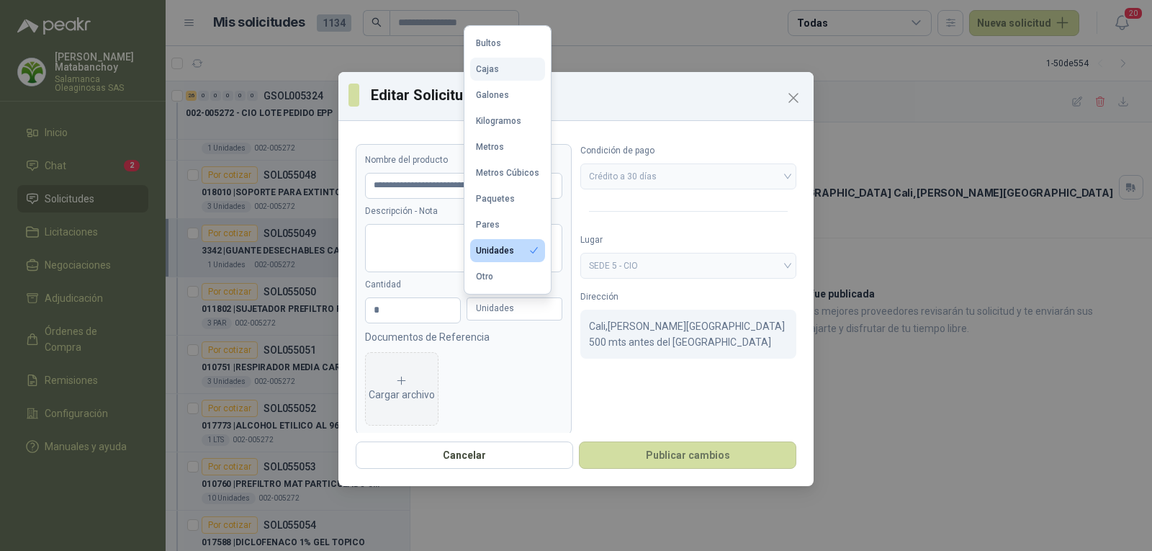
click at [477, 72] on div "Cajas" at bounding box center [487, 69] width 23 height 10
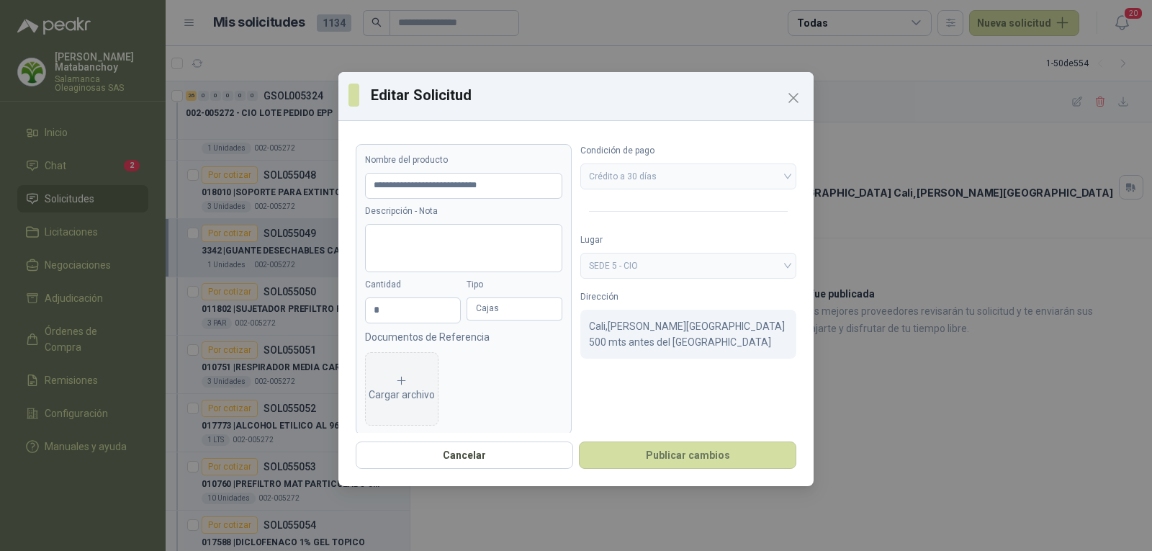
click at [647, 480] on div "Cancelar Publicar cambios" at bounding box center [575, 459] width 475 height 53
drag, startPoint x: 650, startPoint y: 454, endPoint x: 671, endPoint y: 466, distance: 23.8
click at [650, 454] on button "Publicar cambios" at bounding box center [687, 454] width 217 height 27
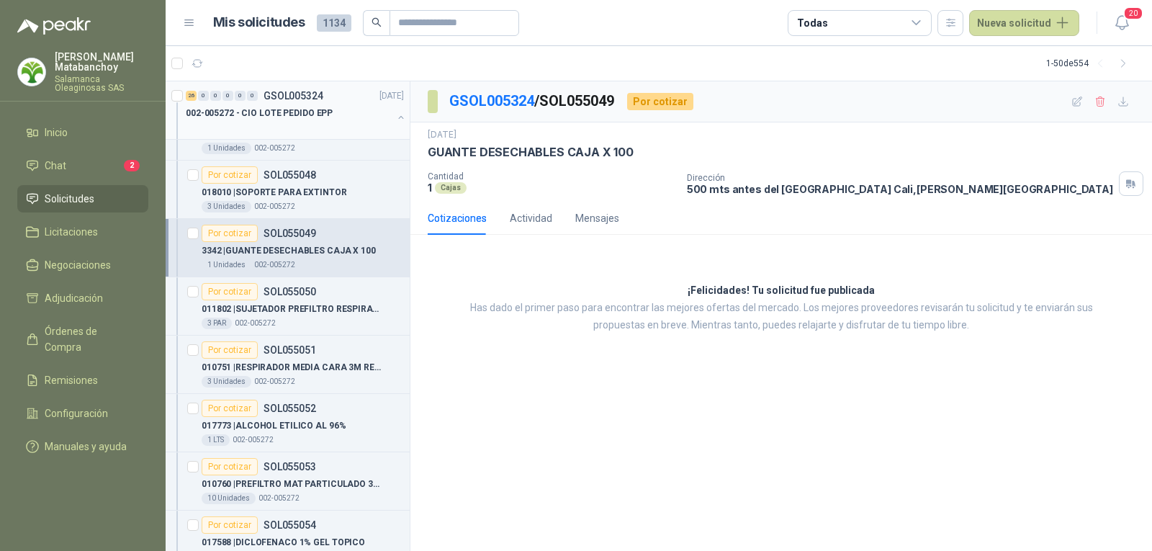
click at [330, 107] on div "002-005272 - CIO LOTE PEDIDO EPP" at bounding box center [289, 112] width 207 height 17
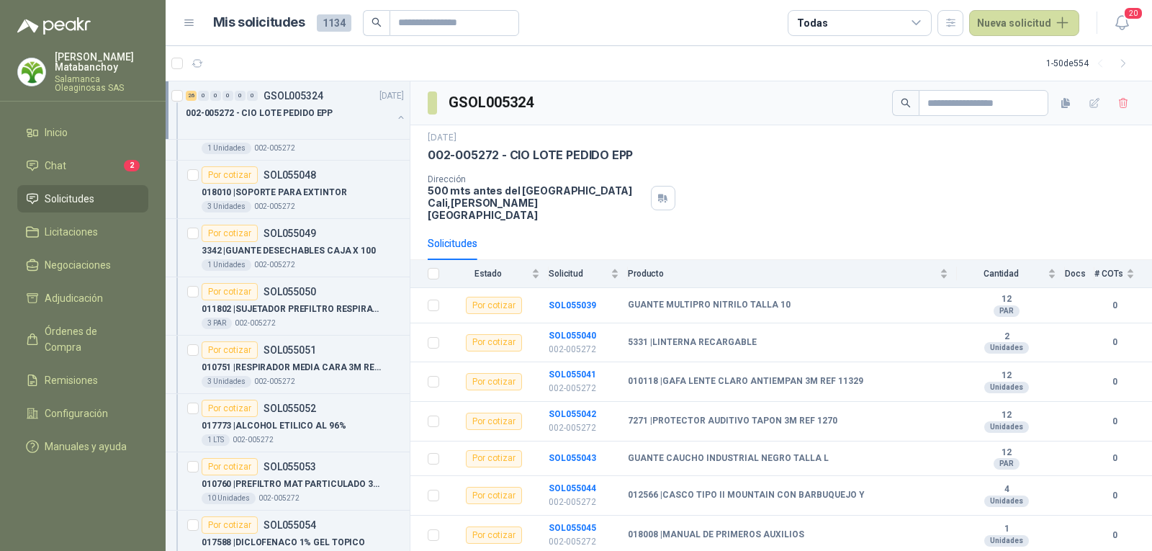
click at [283, 117] on p "002-005272 - CIO LOTE PEDIDO EPP" at bounding box center [259, 114] width 147 height 14
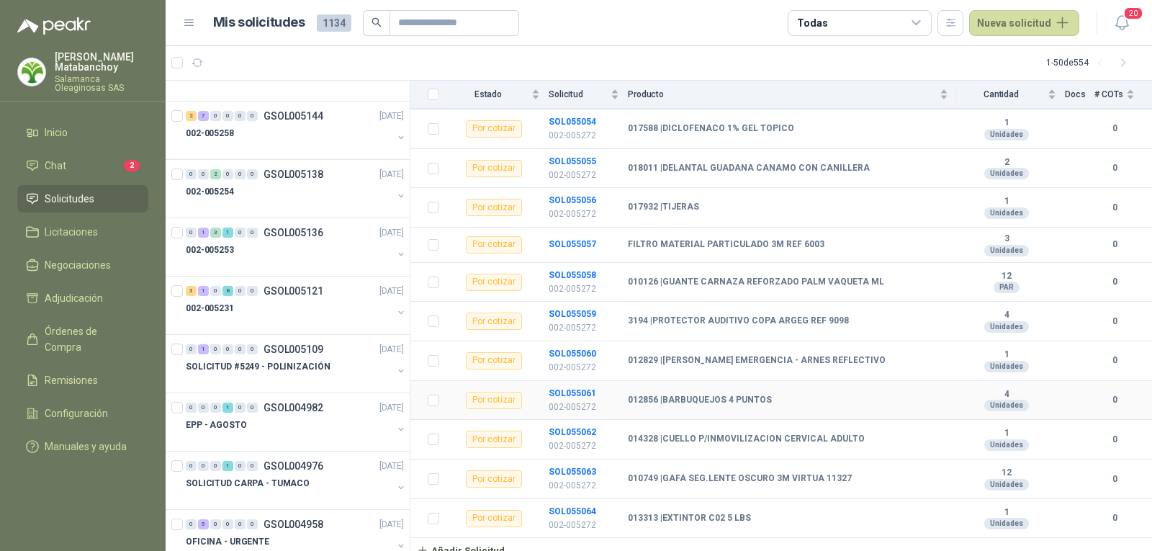
scroll to position [675, 0]
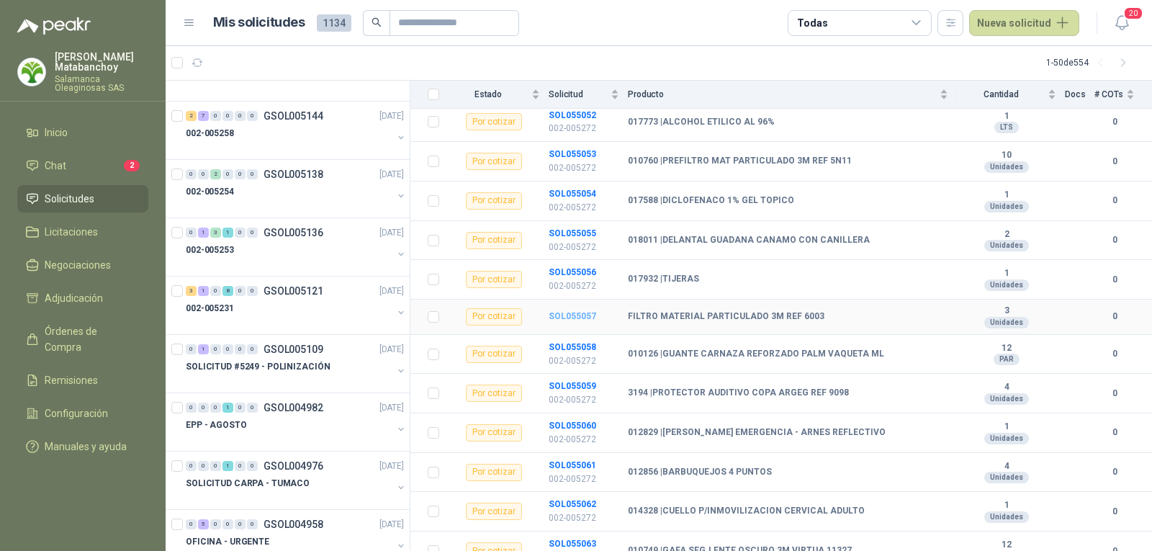
click at [556, 311] on b "SOL055057" at bounding box center [573, 316] width 48 height 10
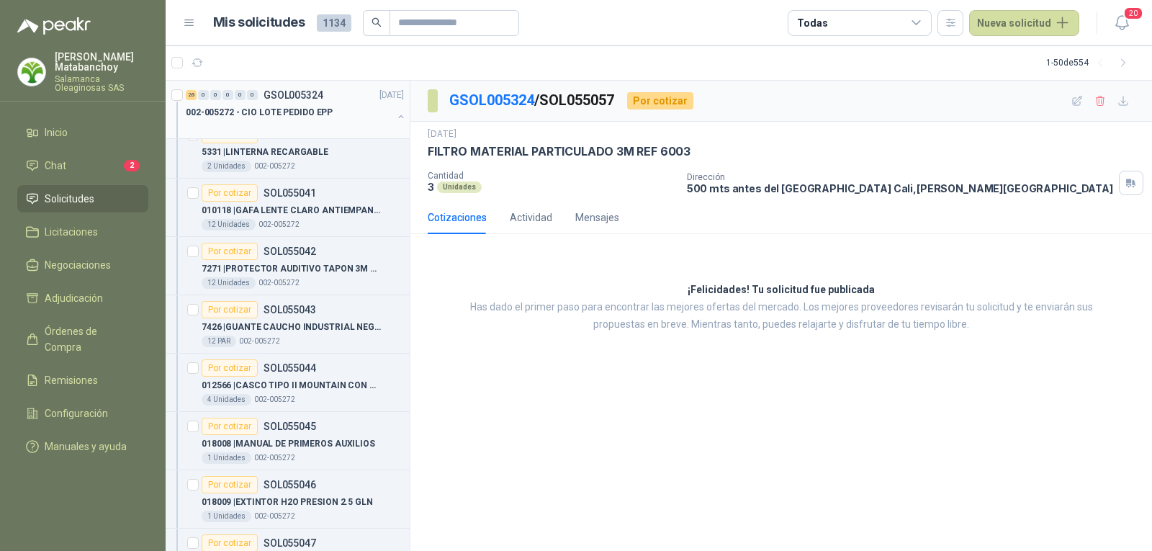
scroll to position [76, 0]
click at [299, 107] on p "002-005272 - CIO LOTE PEDIDO EPP" at bounding box center [259, 113] width 147 height 14
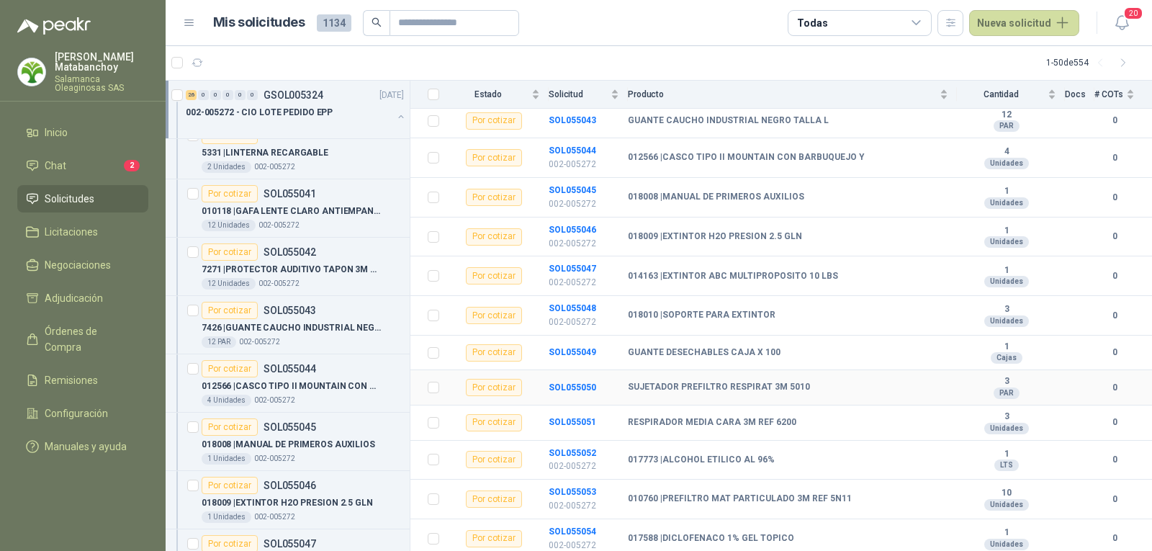
scroll to position [432, 0]
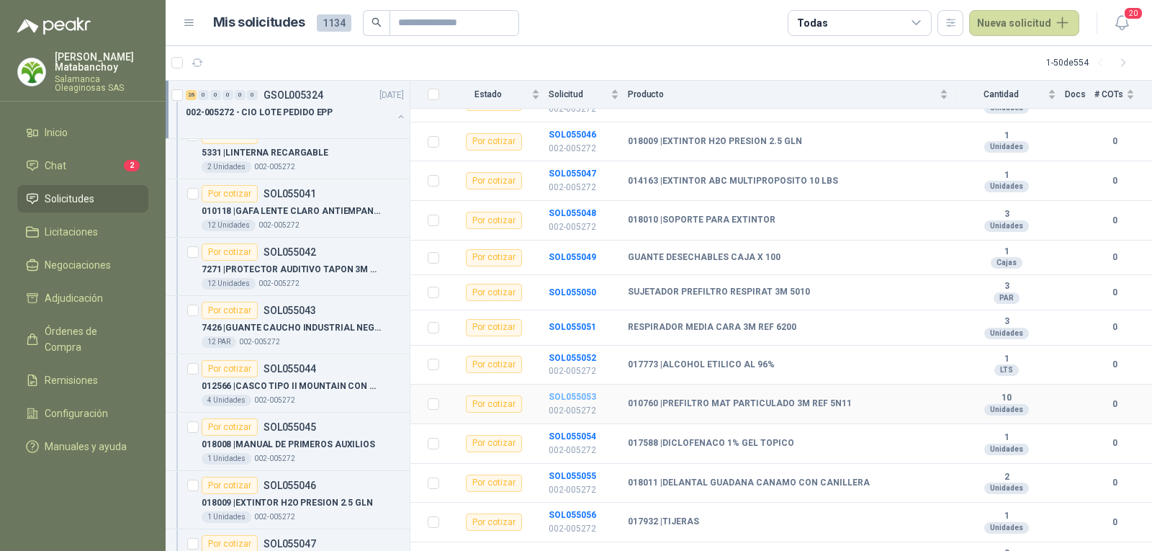
click at [582, 392] on b "SOL055053" at bounding box center [573, 397] width 48 height 10
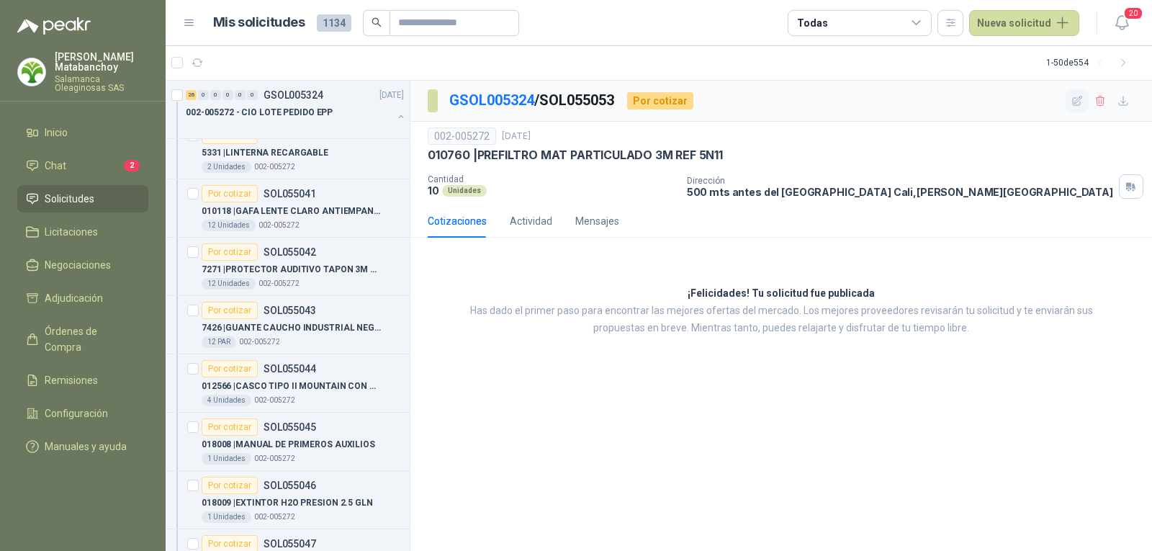
click at [1081, 103] on icon "button" at bounding box center [1077, 101] width 12 height 12
type input "**********"
type input "**"
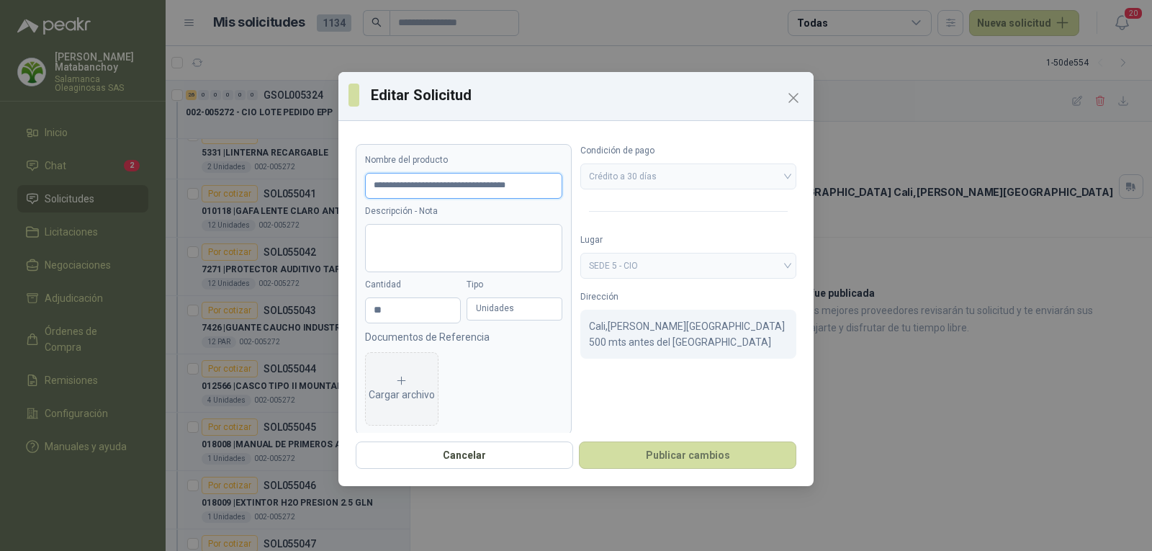
click at [543, 187] on input "**********" at bounding box center [463, 186] width 197 height 26
click at [548, 187] on input "**********" at bounding box center [463, 186] width 197 height 26
type input "**********"
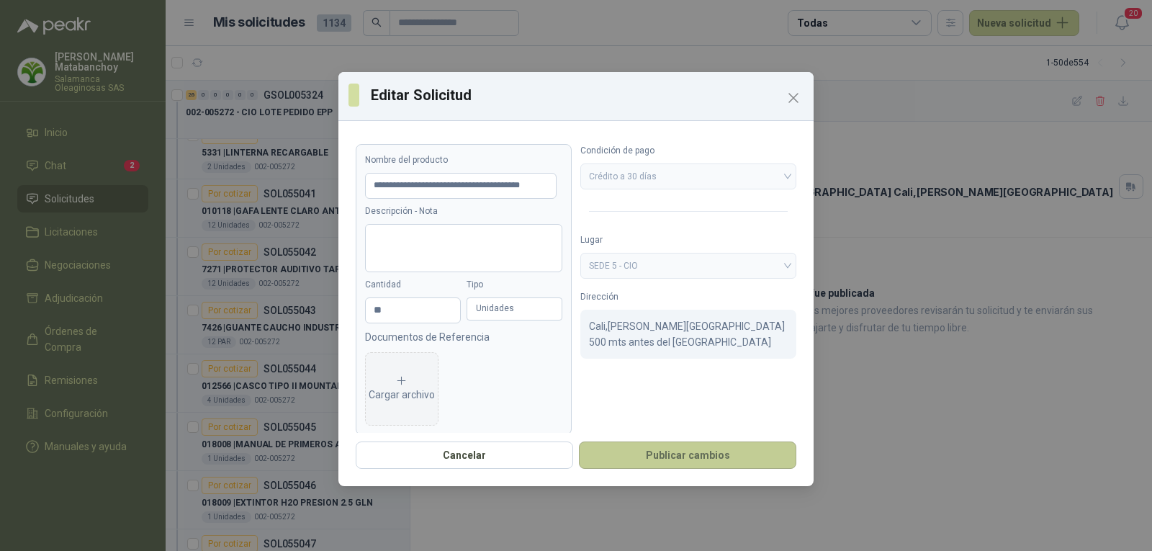
click at [635, 468] on button "Publicar cambios" at bounding box center [687, 454] width 217 height 27
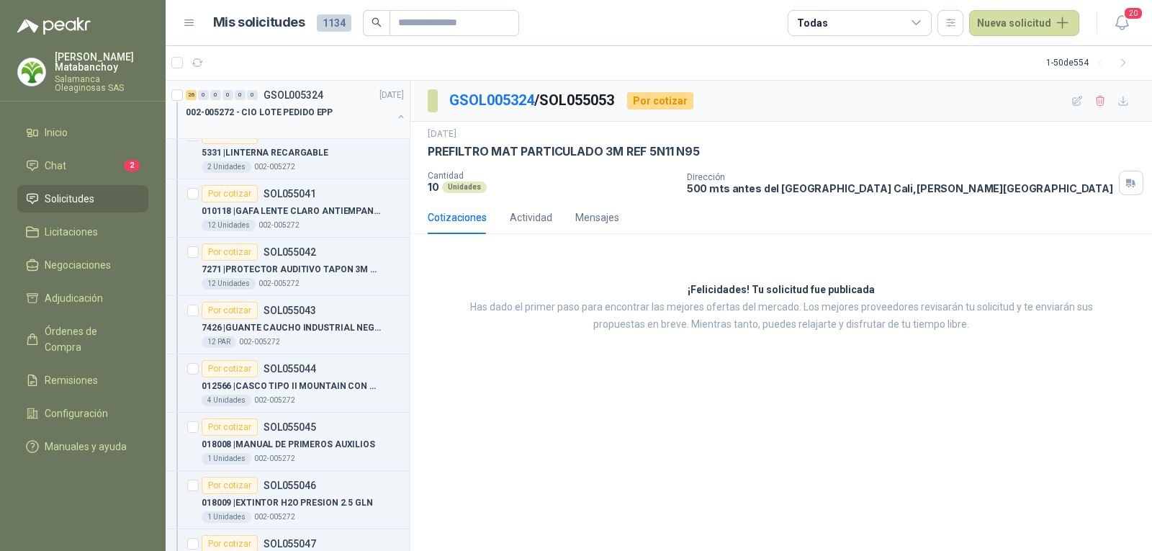
click at [299, 115] on p "002-005272 - CIO LOTE PEDIDO EPP" at bounding box center [259, 113] width 147 height 14
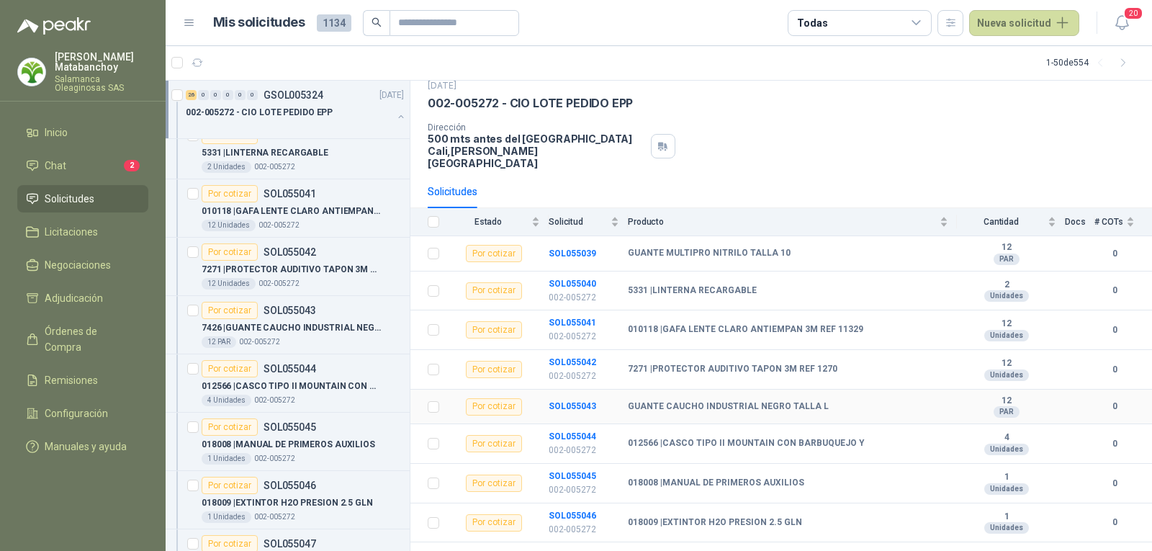
scroll to position [72, 0]
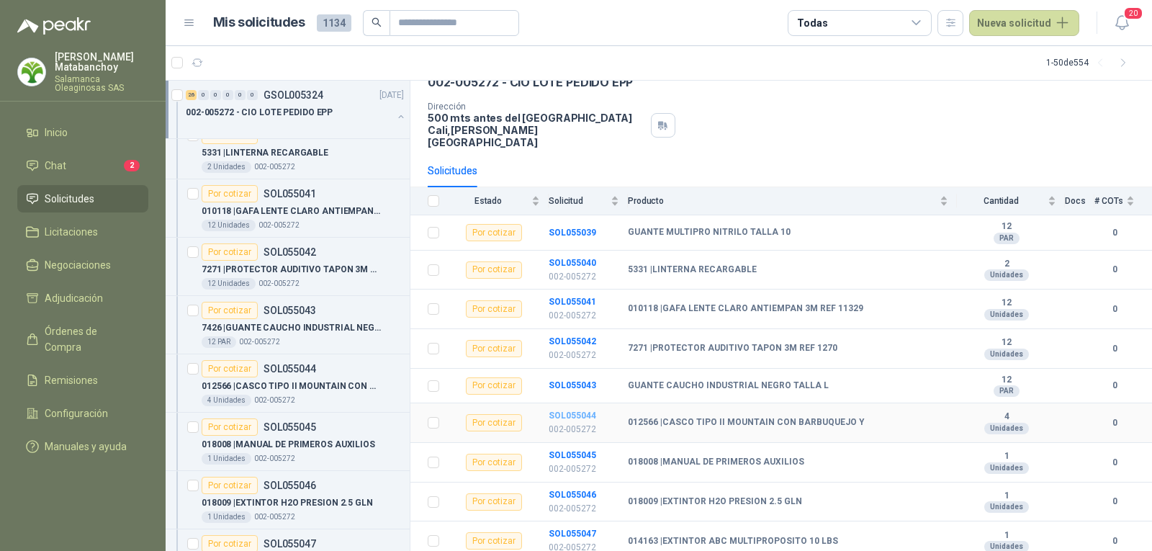
click at [580, 410] on b "SOL055044" at bounding box center [573, 415] width 48 height 10
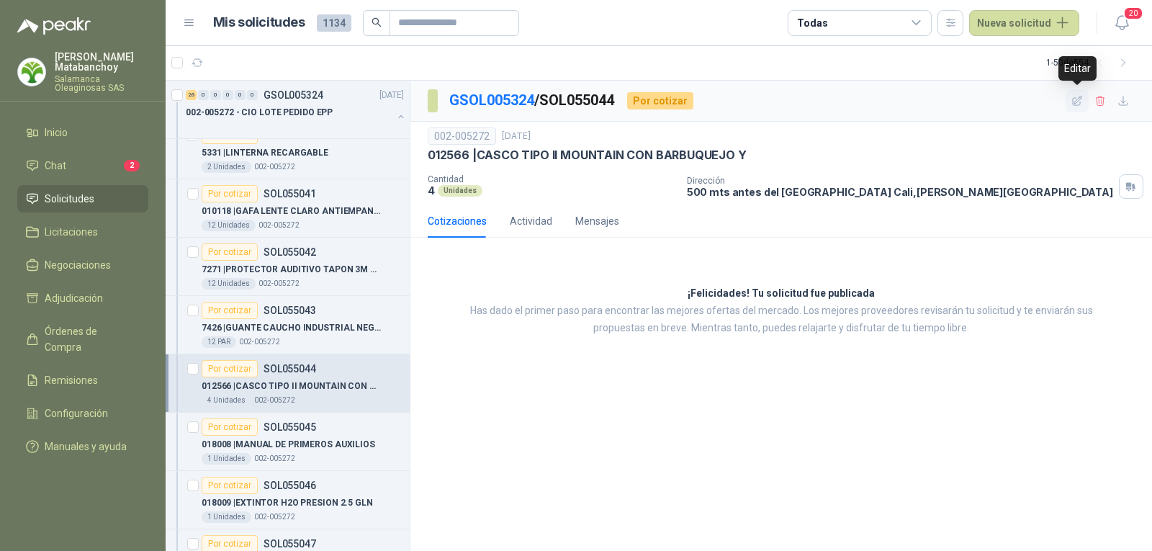
click at [1080, 100] on icon "button" at bounding box center [1077, 101] width 12 height 12
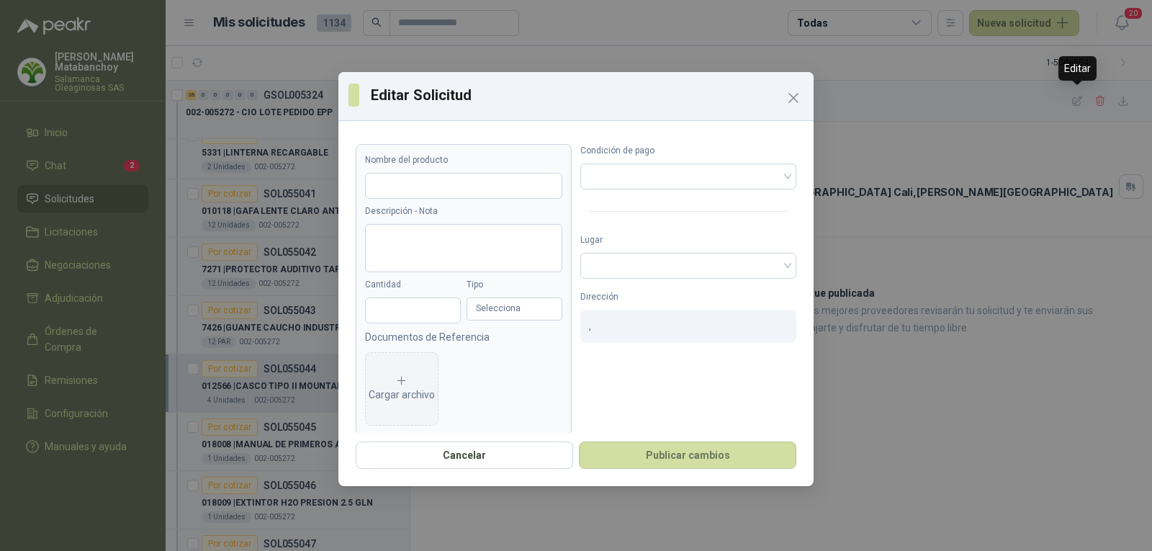
type input "**********"
type input "*"
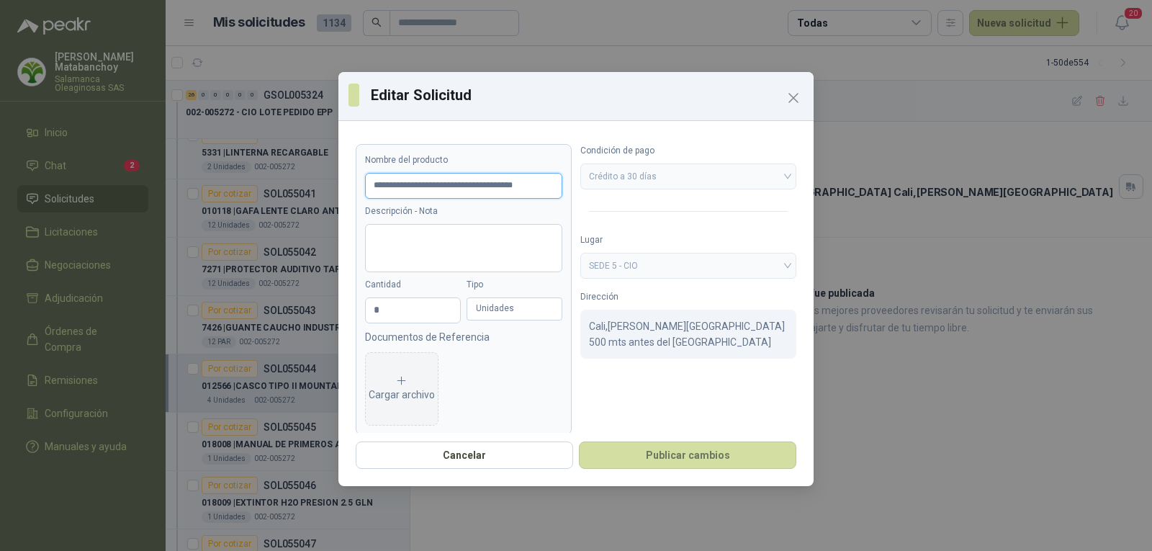
click at [543, 189] on input "**********" at bounding box center [463, 186] width 197 height 26
drag, startPoint x: 546, startPoint y: 184, endPoint x: 569, endPoint y: 189, distance: 23.6
click at [569, 189] on form "**********" at bounding box center [576, 289] width 441 height 291
drag, startPoint x: 551, startPoint y: 184, endPoint x: 544, endPoint y: 186, distance: 8.2
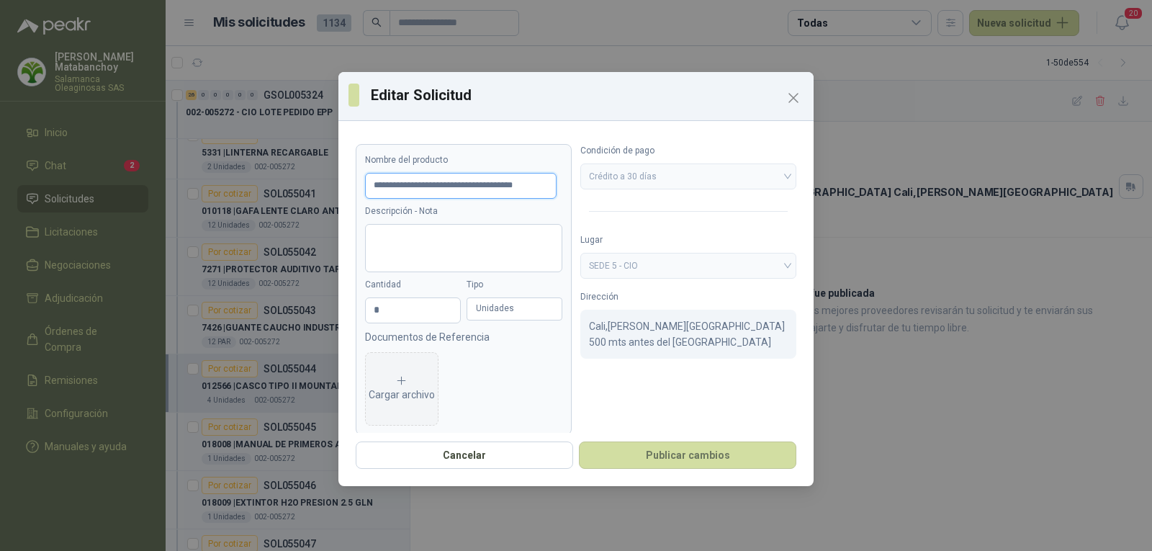
click at [544, 186] on input "**********" at bounding box center [460, 186] width 191 height 26
type input "**********"
click at [669, 463] on button "Publicar cambios" at bounding box center [687, 454] width 217 height 27
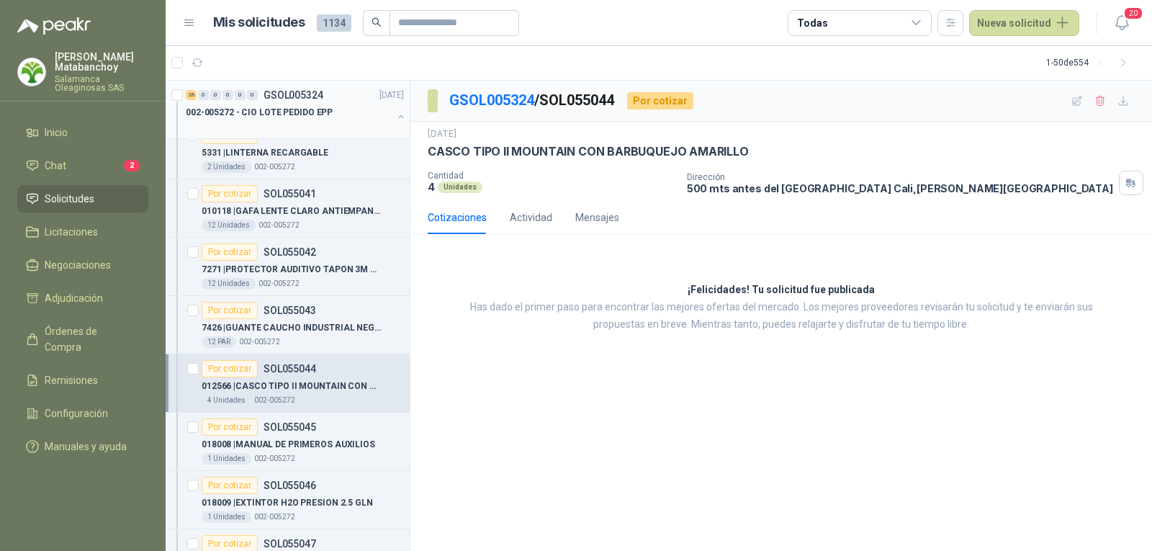
click at [272, 113] on p "002-005272 - CIO LOTE PEDIDO EPP" at bounding box center [259, 113] width 147 height 14
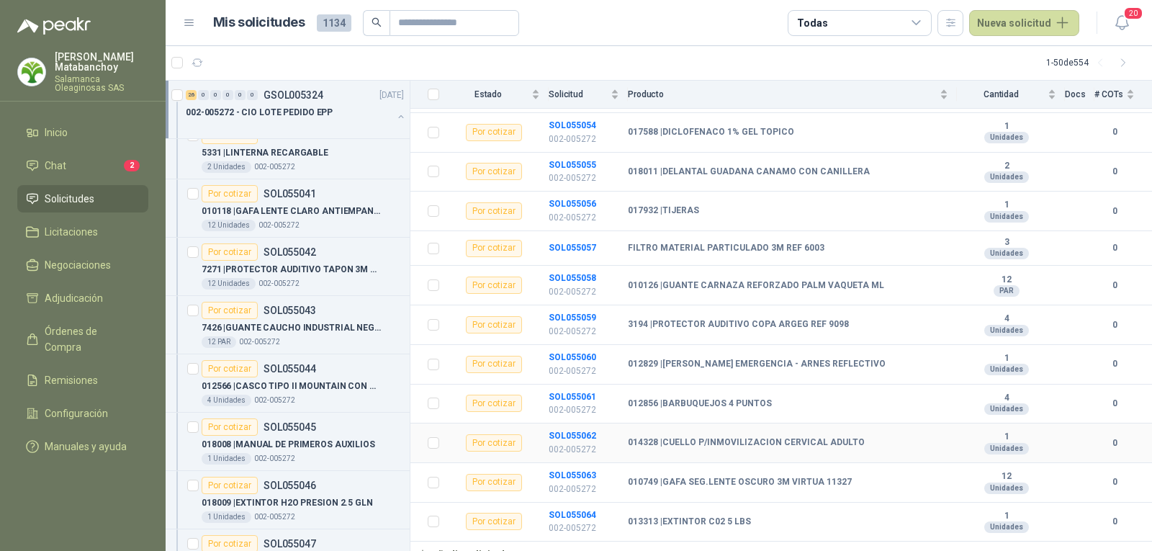
scroll to position [738, 0]
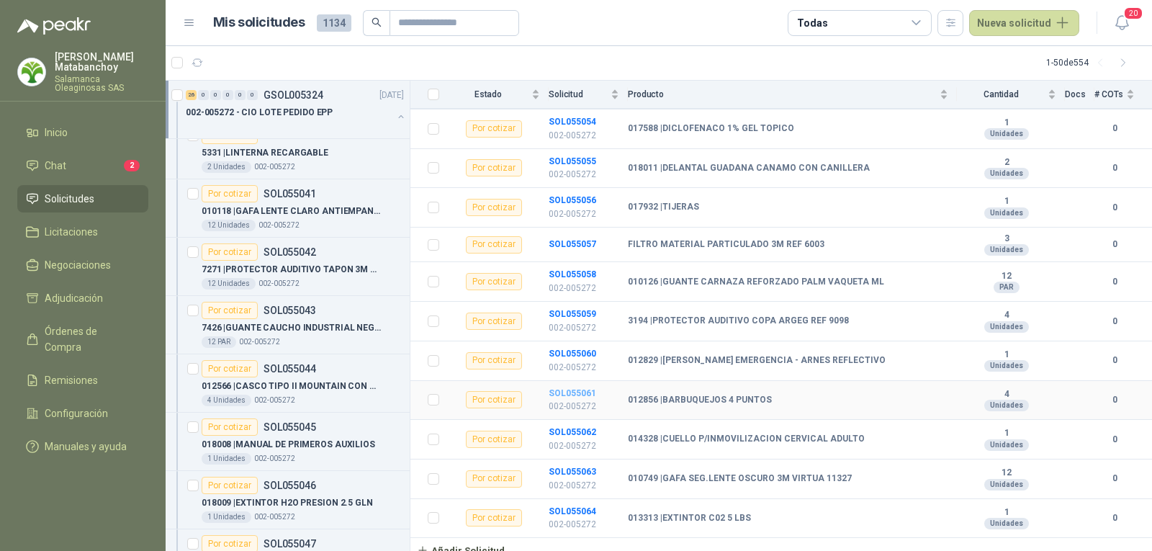
click at [569, 388] on b "SOL055061" at bounding box center [573, 393] width 48 height 10
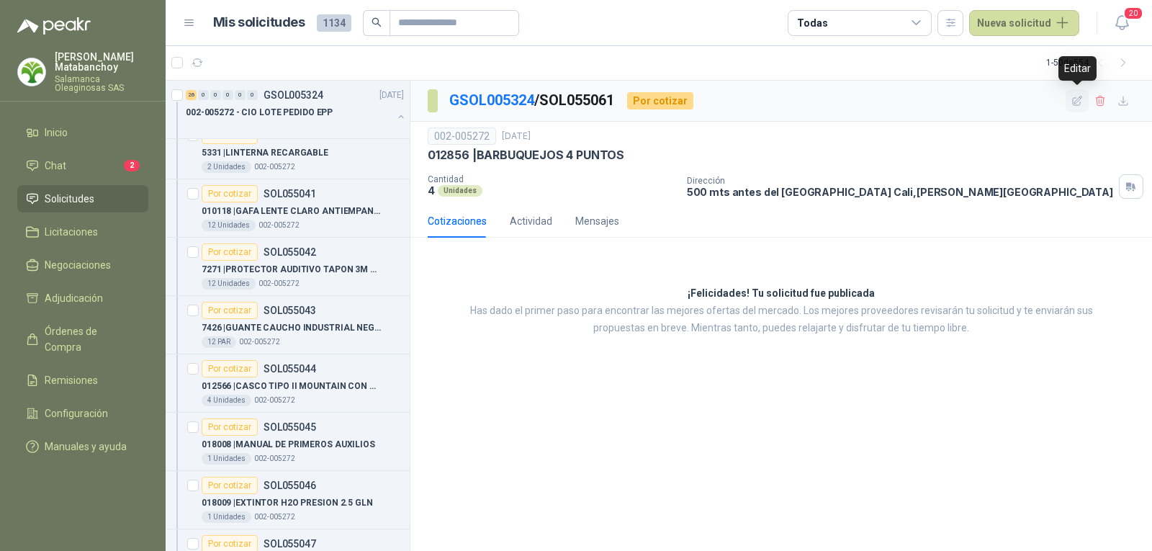
click at [1072, 99] on icon "button" at bounding box center [1077, 101] width 12 height 12
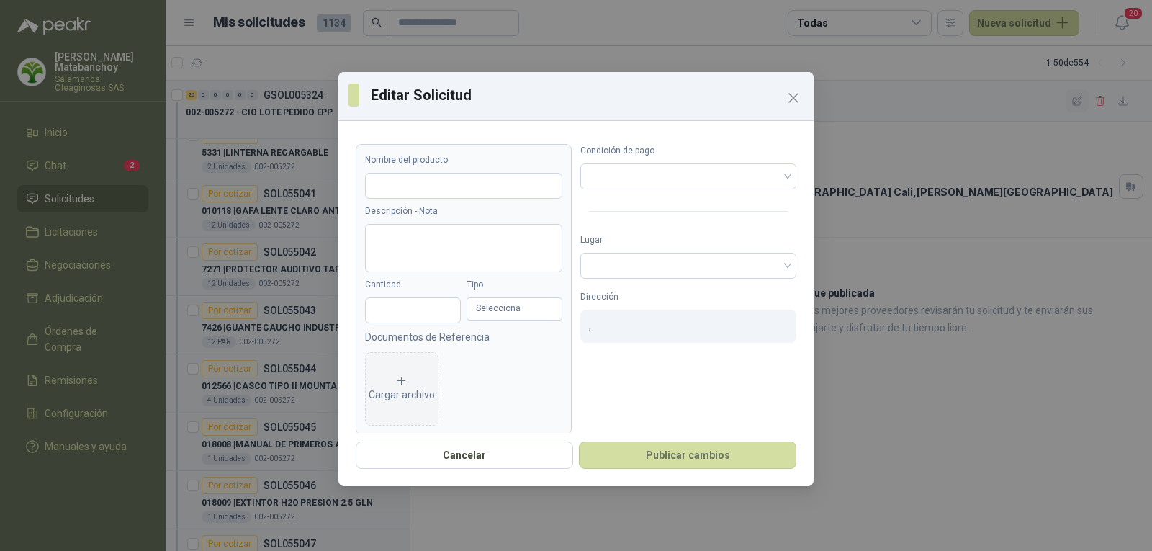
type input "**********"
type input "*"
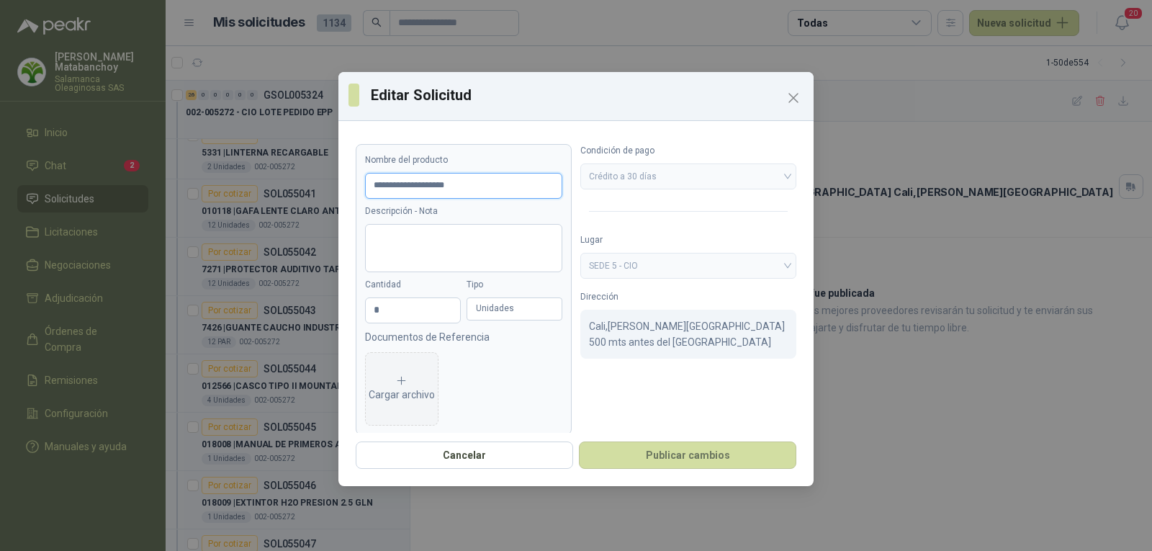
drag, startPoint x: 470, startPoint y: 186, endPoint x: 433, endPoint y: 187, distance: 37.5
click at [433, 187] on input "**********" at bounding box center [463, 186] width 197 height 26
type input "**********"
click at [706, 456] on button "Publicar cambios" at bounding box center [687, 454] width 217 height 27
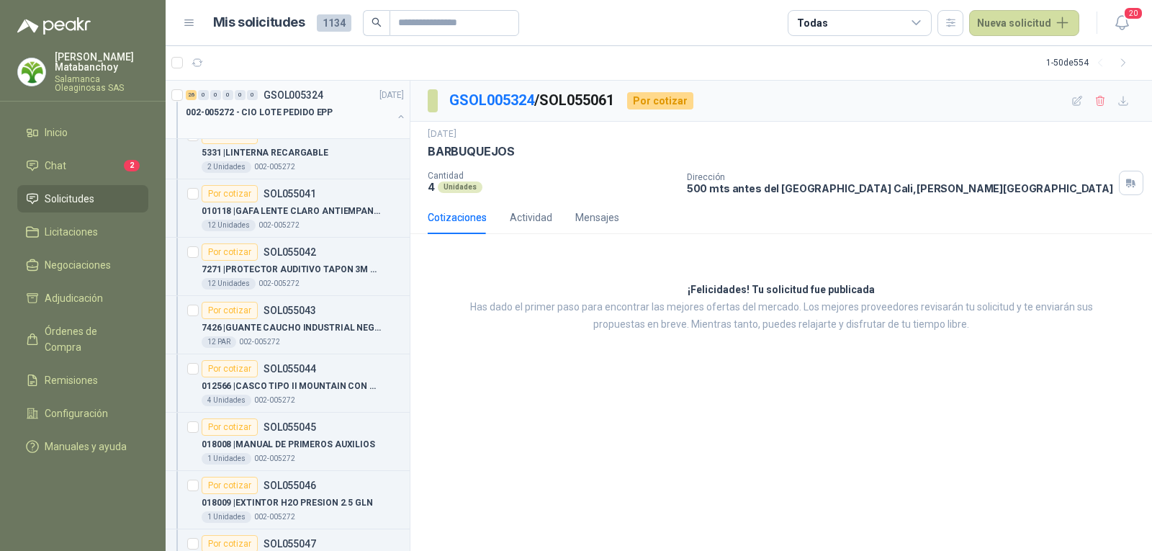
click at [312, 120] on div "002-005272 - CIO LOTE PEDIDO EPP" at bounding box center [289, 112] width 207 height 17
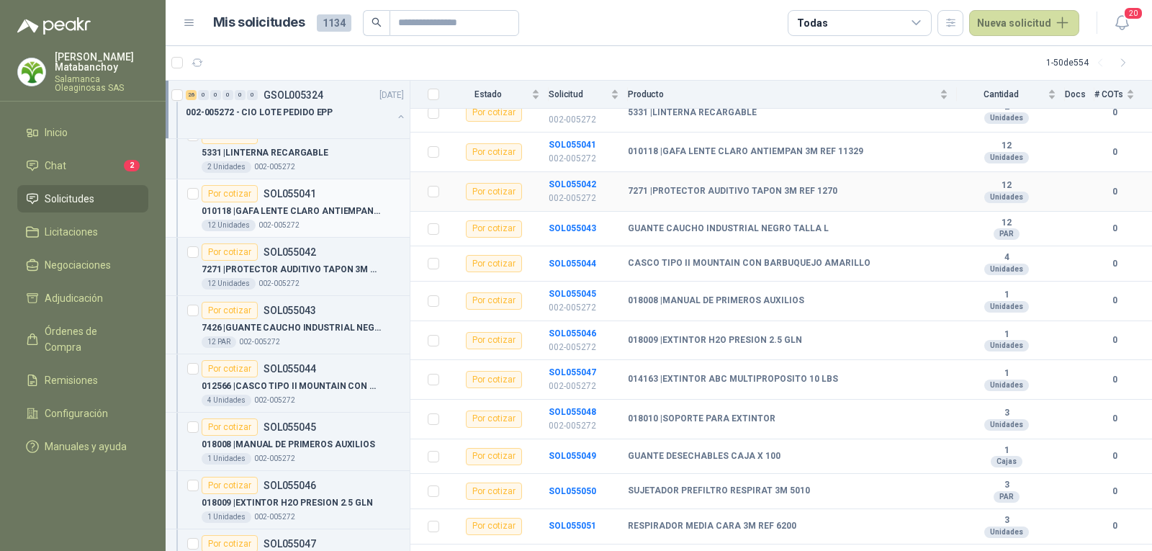
scroll to position [13, 0]
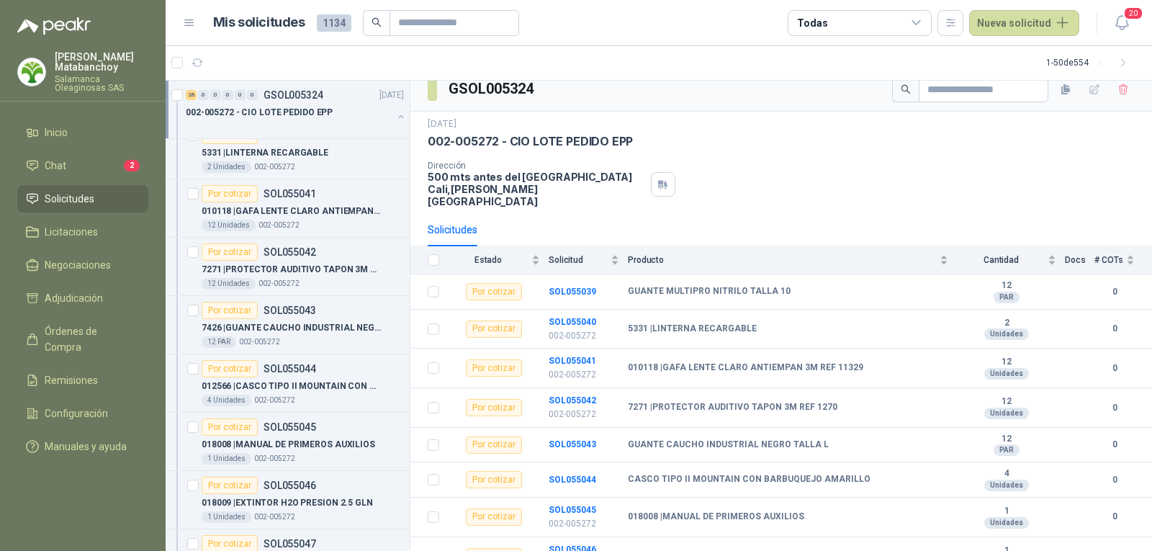
click at [395, 119] on button "button" at bounding box center [401, 117] width 12 height 12
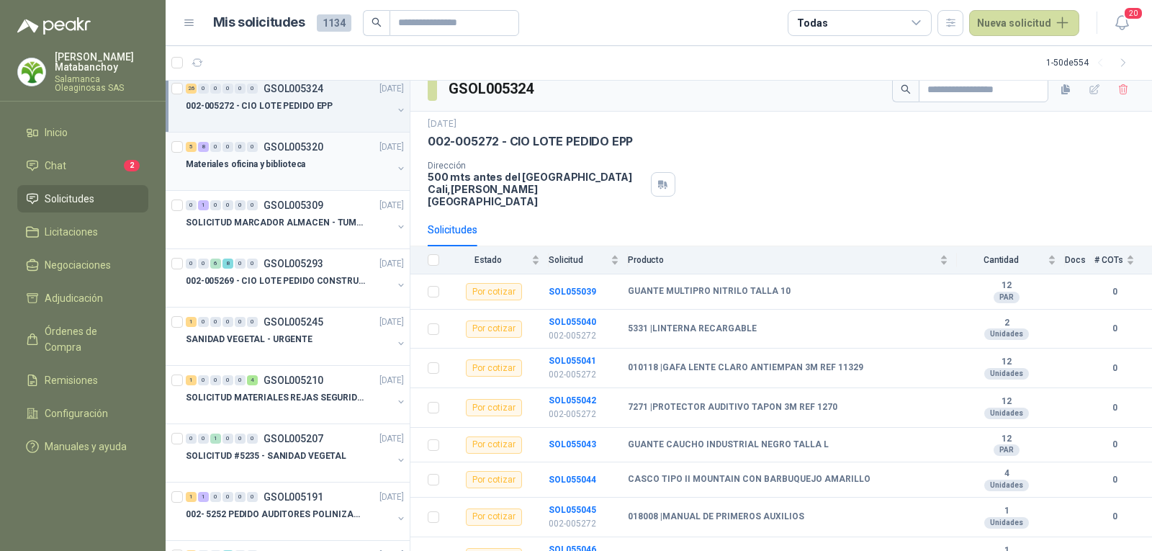
scroll to position [0, 0]
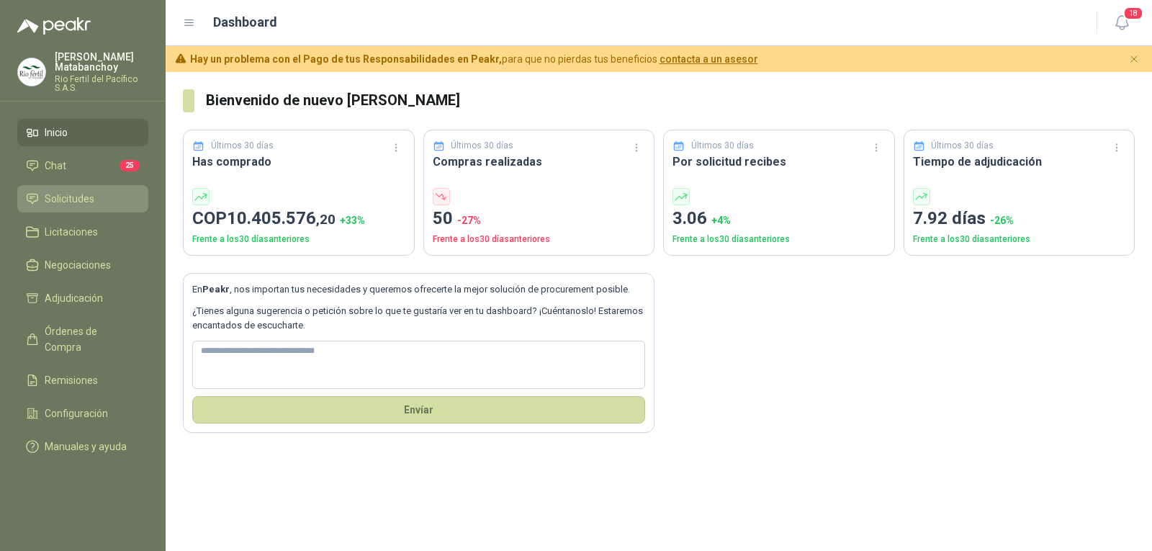
click at [84, 198] on span "Solicitudes" at bounding box center [70, 199] width 50 height 16
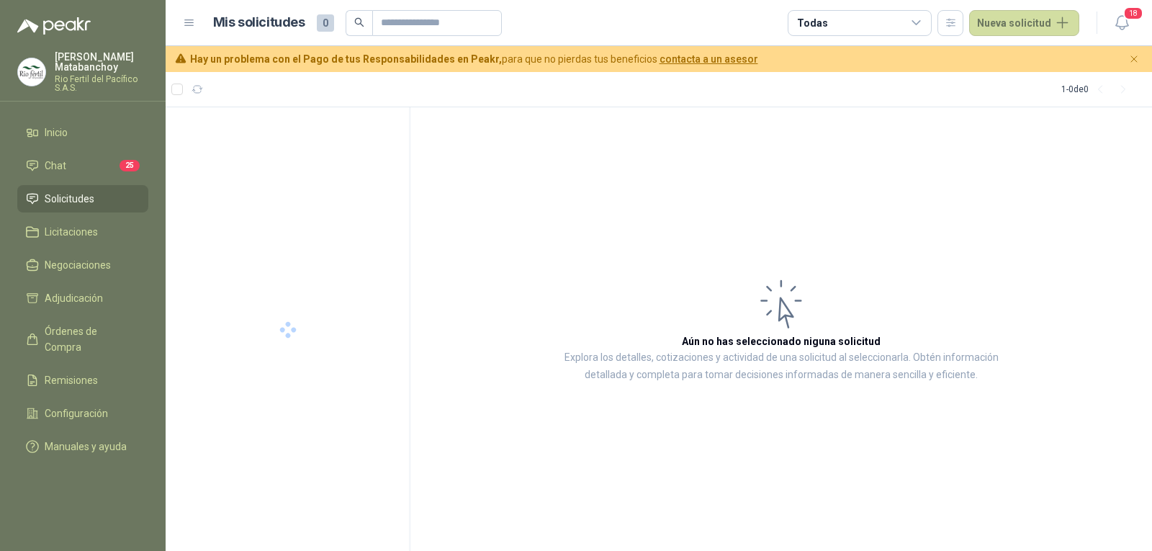
click at [387, 24] on span at bounding box center [437, 23] width 130 height 26
click at [238, 136] on p "SOLICITUD [PERSON_NAME]" at bounding box center [244, 139] width 117 height 14
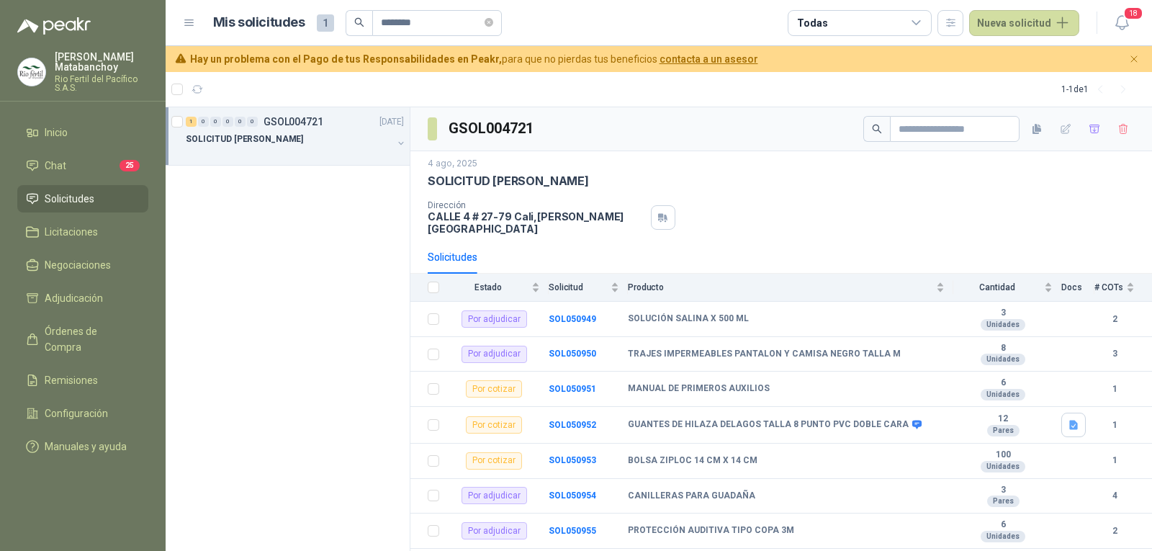
drag, startPoint x: 0, startPoint y: 415, endPoint x: 1, endPoint y: 400, distance: 14.5
click at [0, 415] on ul "Inicio Chat 25 Solicitudes Licitaciones Negociaciones Adjudicación Órdenes de C…" at bounding box center [83, 292] width 166 height 347
drag, startPoint x: 437, startPoint y: 24, endPoint x: 355, endPoint y: 11, distance: 83.1
click at [355, 11] on span "********" at bounding box center [424, 23] width 156 height 26
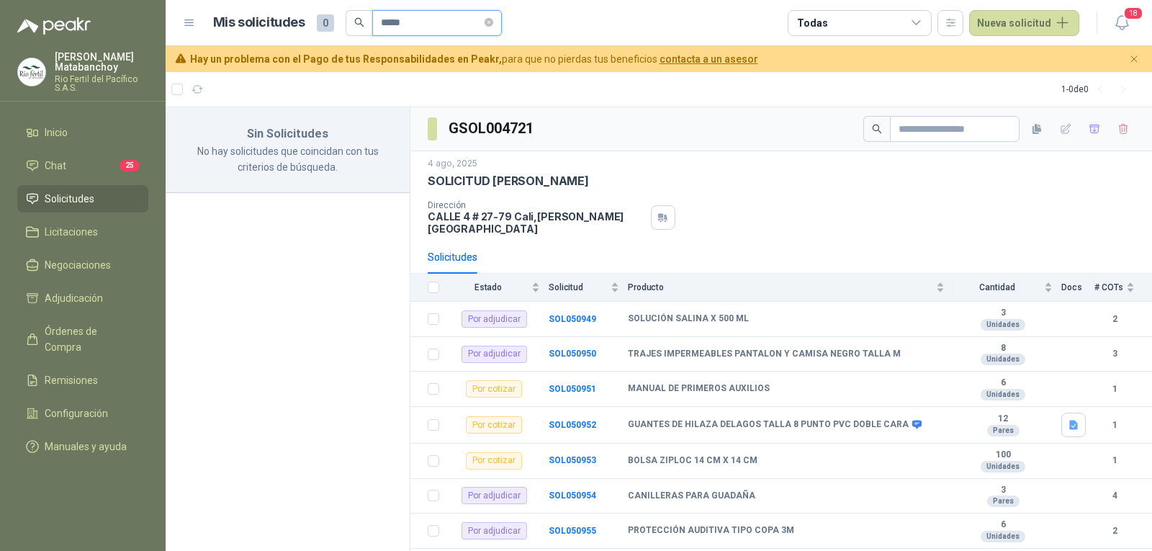
drag, startPoint x: 425, startPoint y: 17, endPoint x: 343, endPoint y: 24, distance: 82.4
click at [343, 24] on div "Mis solicitudes 0 *****" at bounding box center [357, 23] width 289 height 26
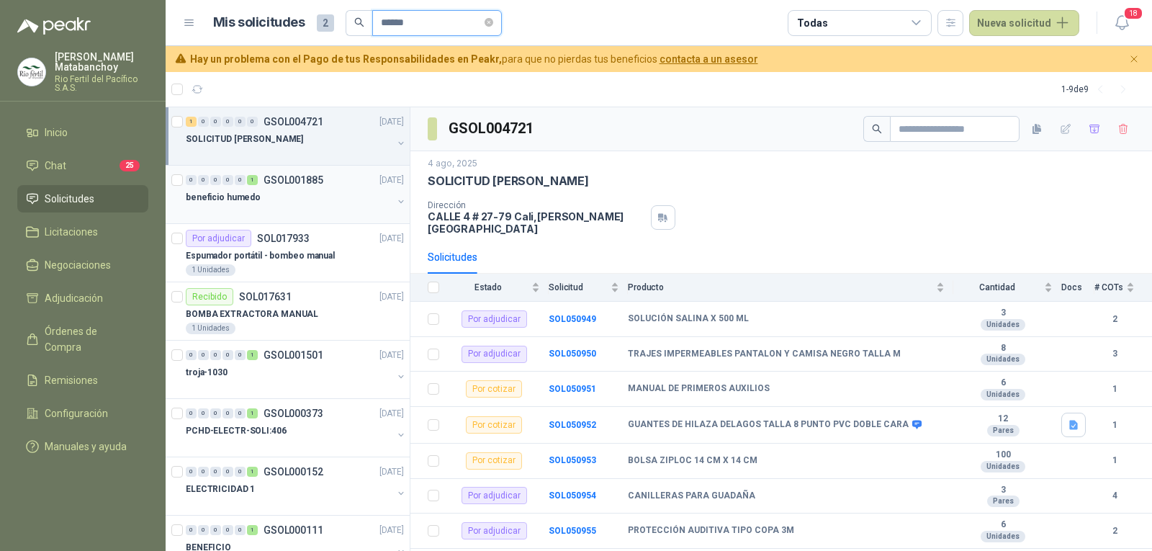
type input "******"
click at [286, 183] on p "GSOL001885" at bounding box center [293, 180] width 60 height 10
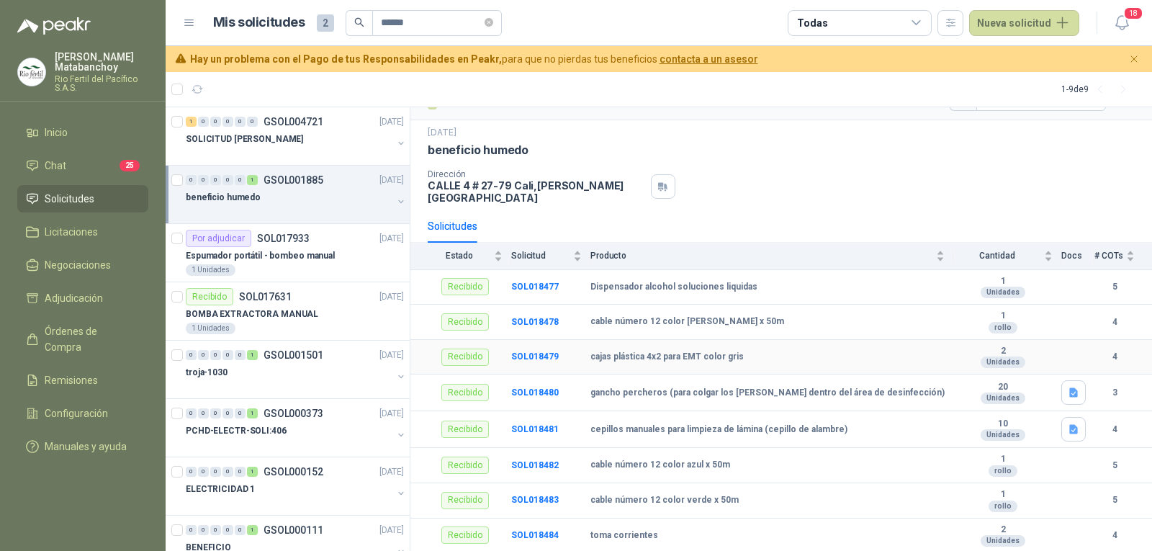
scroll to position [47, 0]
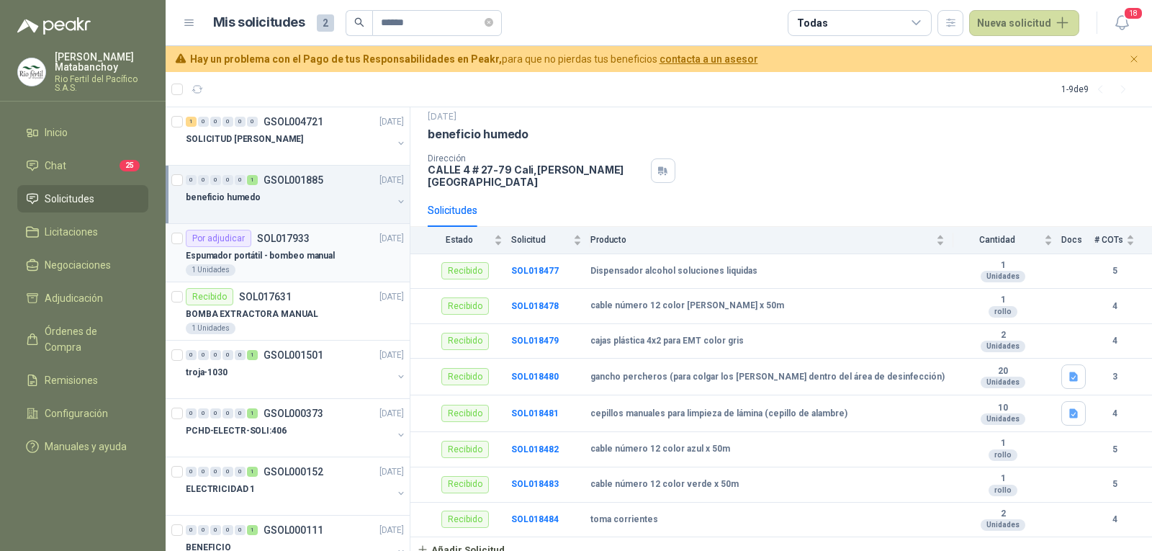
click at [280, 270] on div "1 Unidades" at bounding box center [295, 270] width 218 height 12
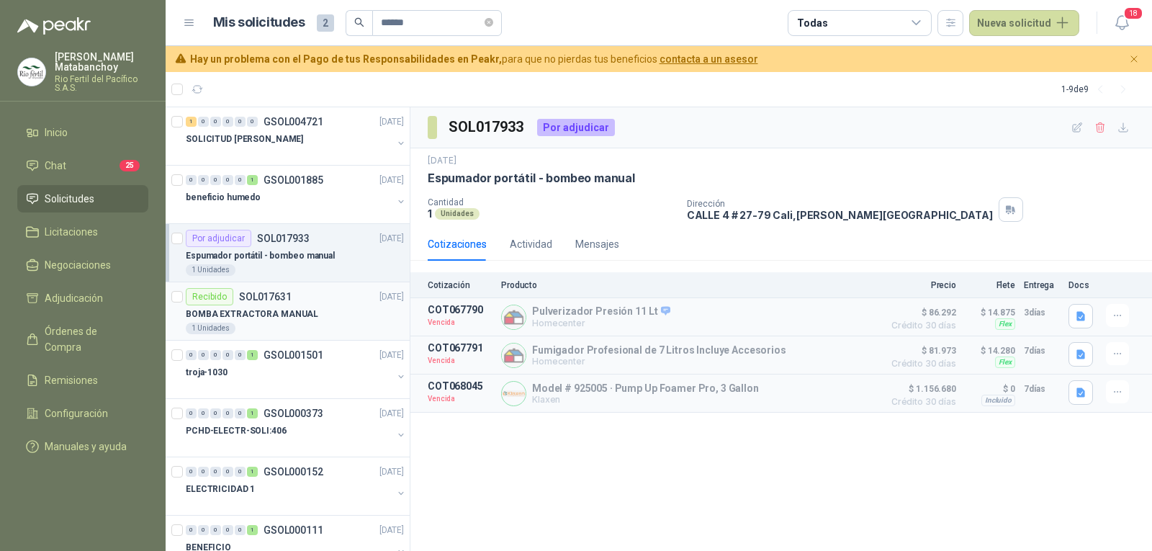
click at [317, 297] on div "Recibido SOL017631 06/06/24" at bounding box center [295, 296] width 218 height 17
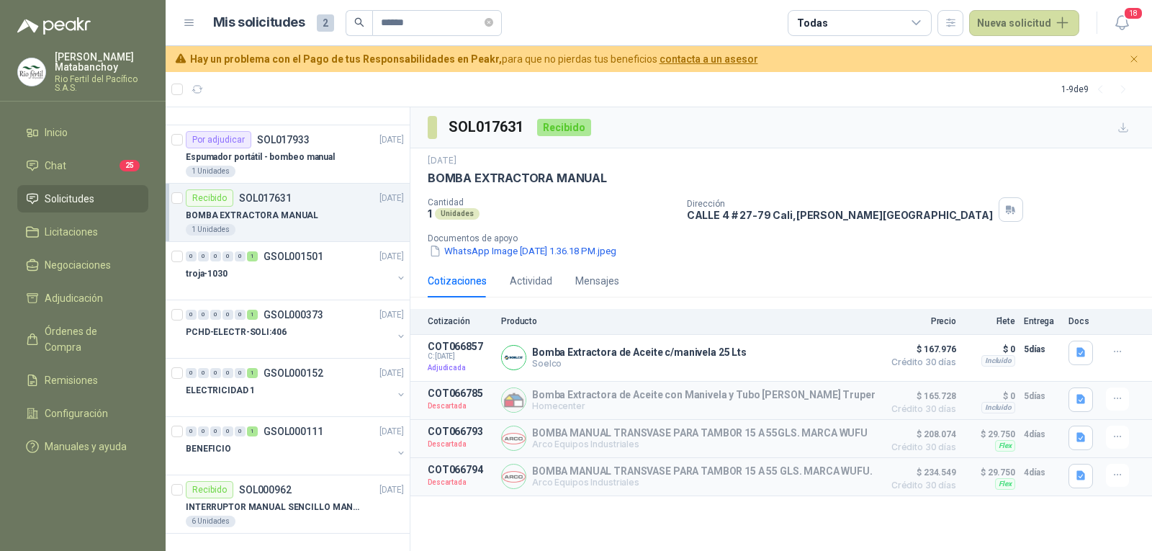
scroll to position [101, 0]
click at [314, 284] on div at bounding box center [289, 286] width 207 height 12
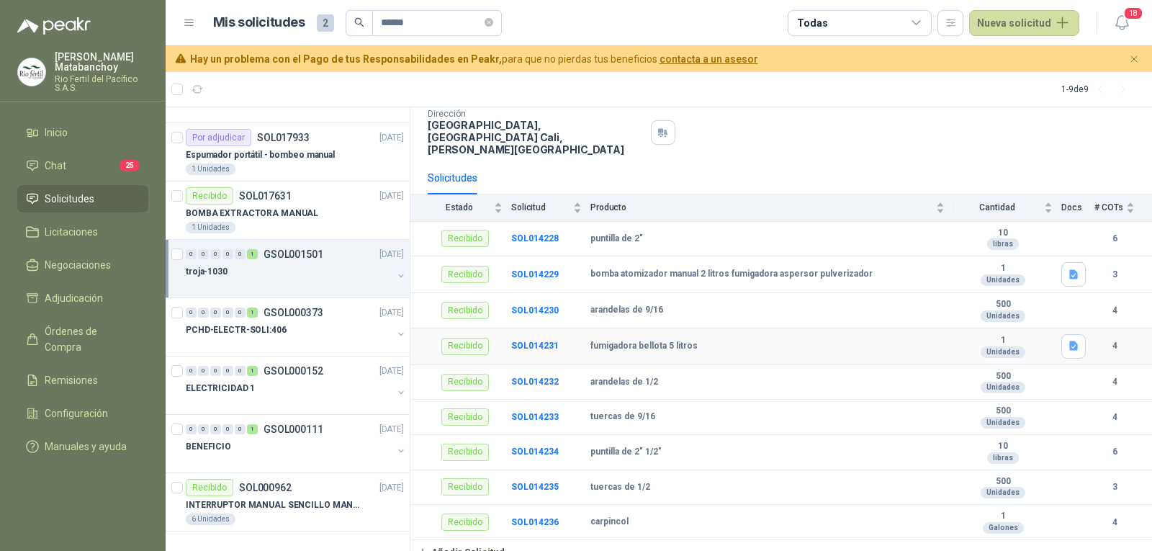
scroll to position [92, 0]
click at [284, 325] on div "PCHD-ELECTR-SOLI:406" at bounding box center [289, 329] width 207 height 17
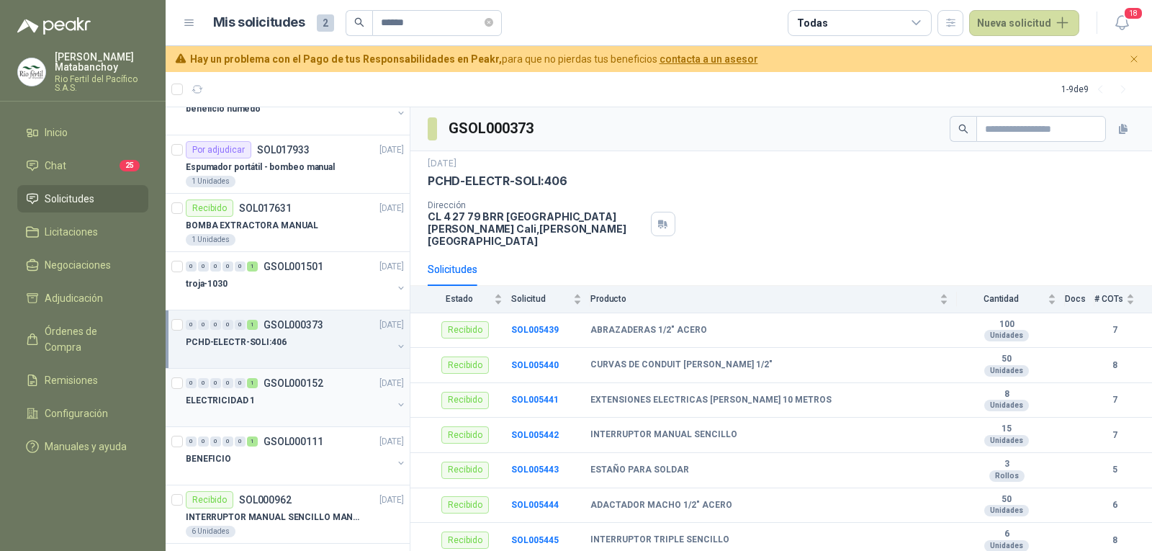
scroll to position [101, 0]
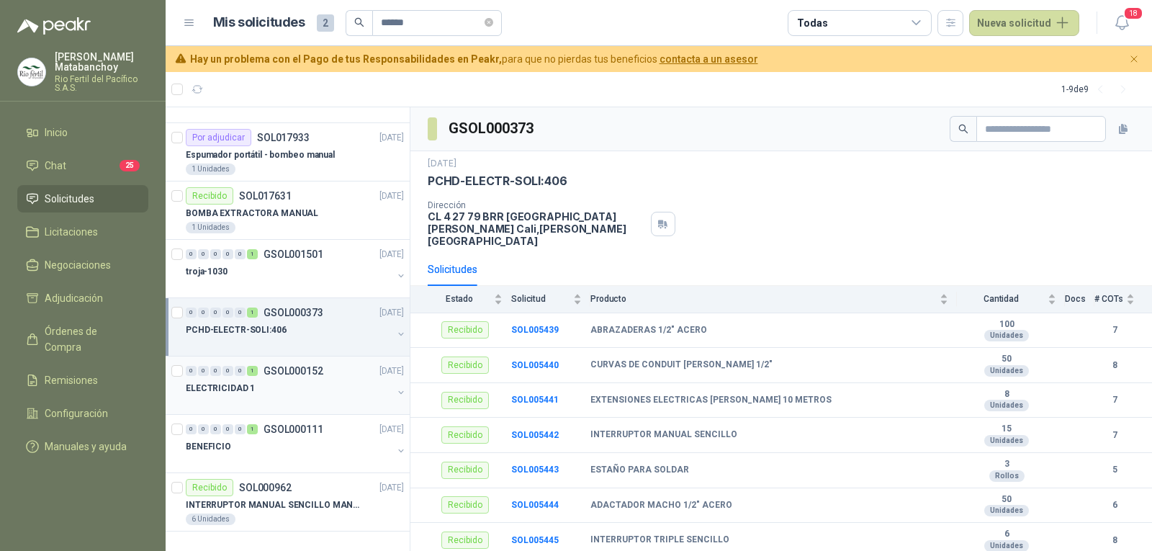
click at [282, 384] on div "ELECTRICIDAD 1" at bounding box center [289, 387] width 207 height 17
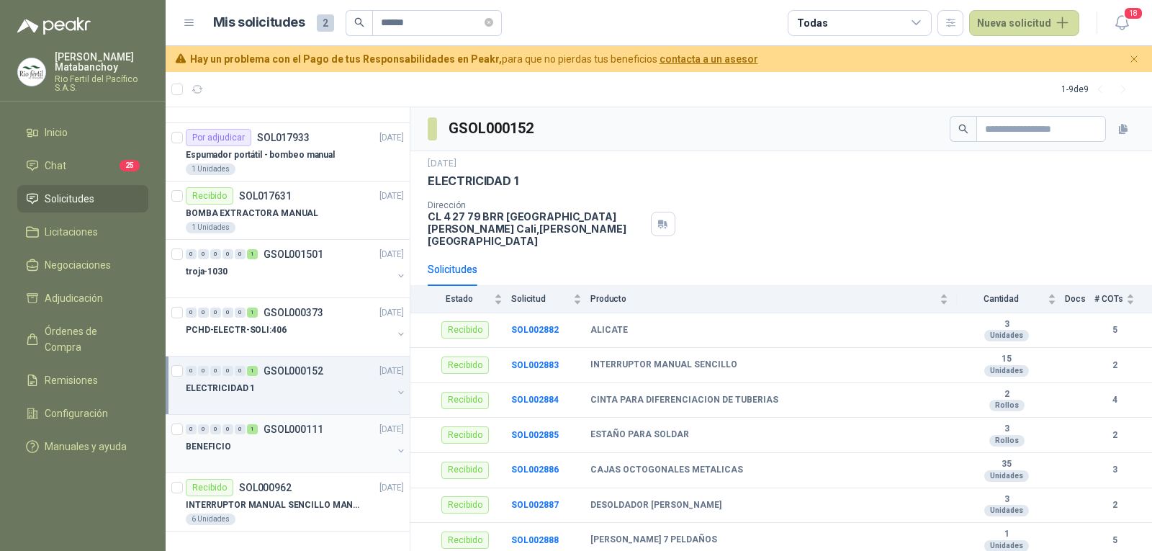
click at [279, 448] on div "BENEFICIO" at bounding box center [289, 446] width 207 height 17
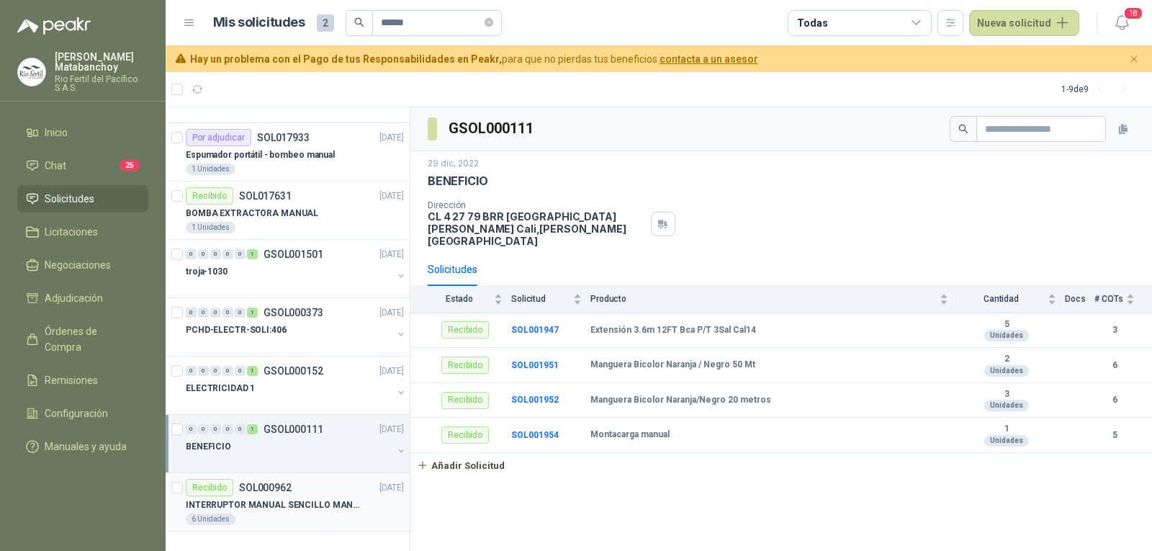
click at [297, 492] on div "Recibido SOL000962 02/11/22" at bounding box center [295, 487] width 218 height 17
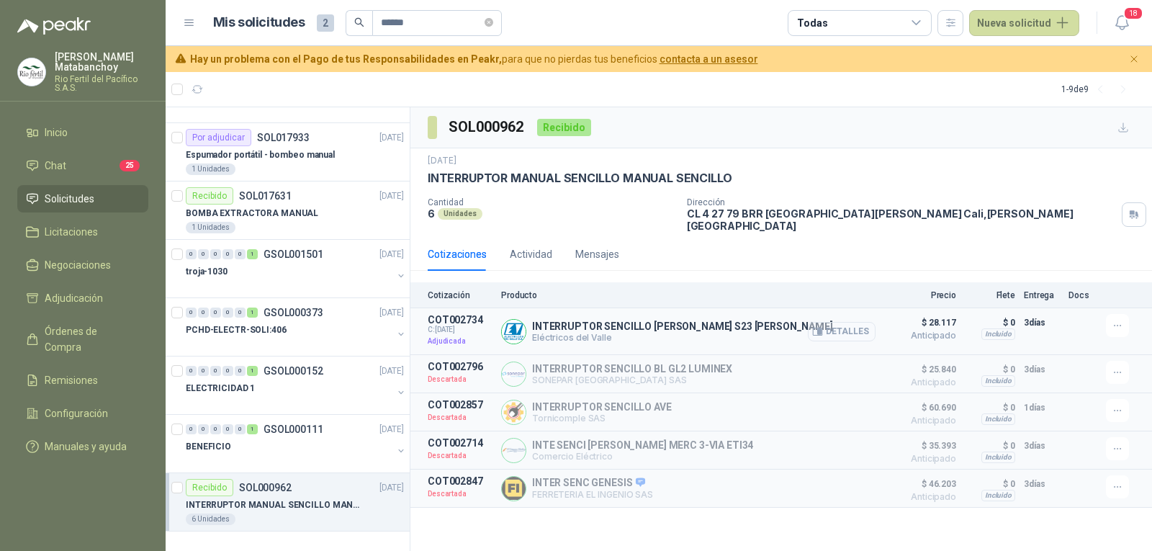
click at [834, 328] on button "Detalles" at bounding box center [842, 331] width 68 height 19
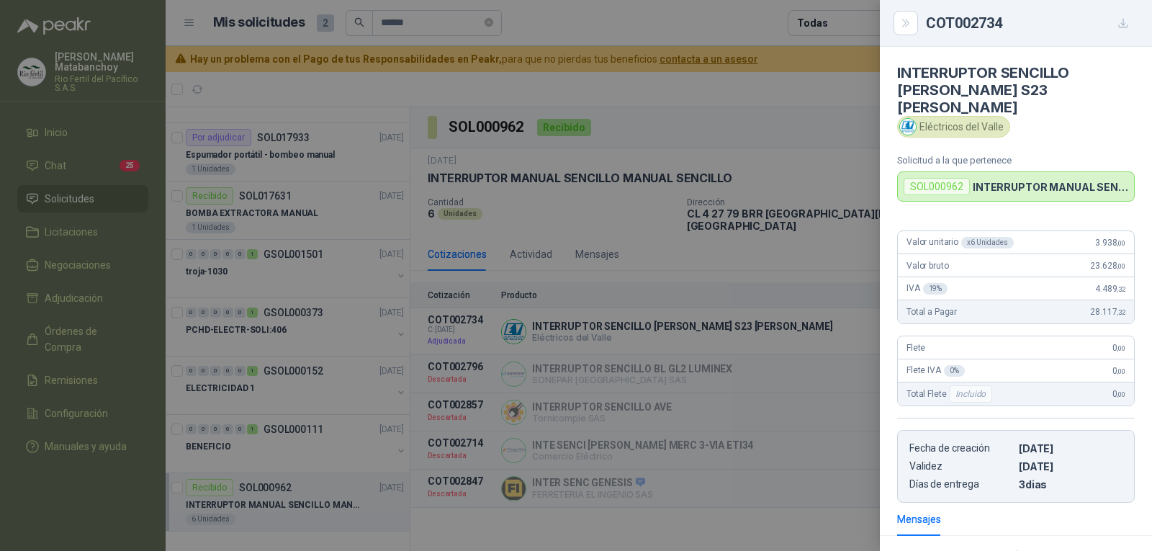
click at [567, 320] on div at bounding box center [576, 275] width 1152 height 551
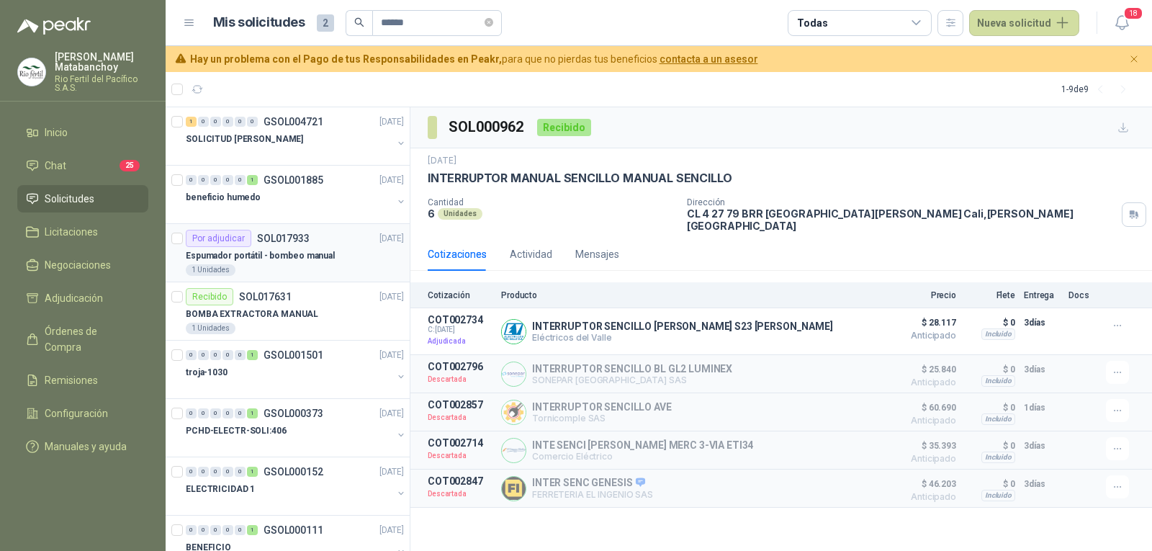
click at [312, 249] on p "Espumador portátil - bombeo manual" at bounding box center [260, 256] width 149 height 14
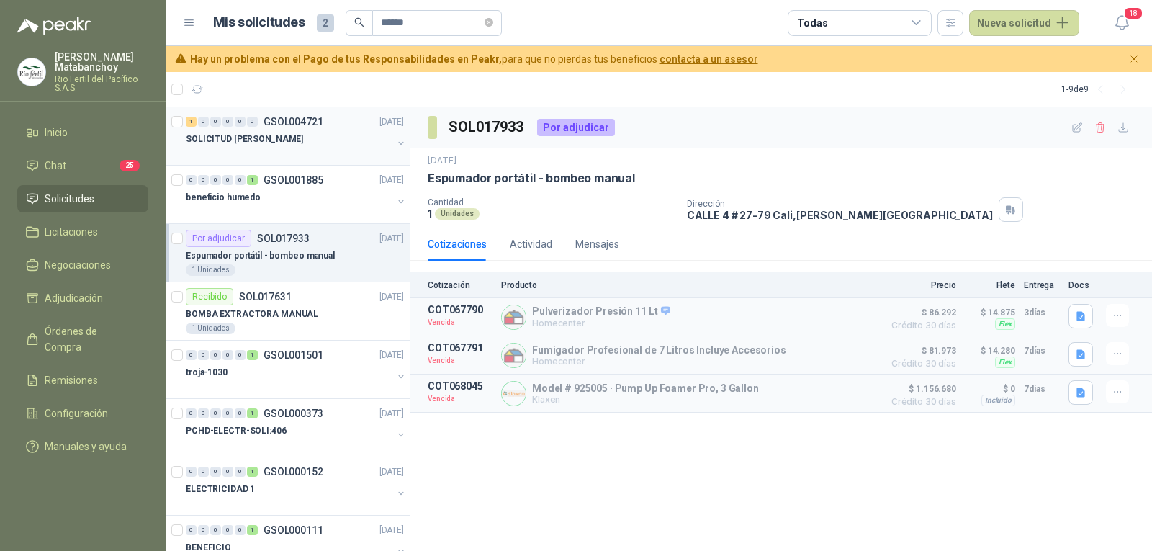
click at [342, 130] on div "1 0 0 0 0 0 GSOL004721 04/08/25" at bounding box center [296, 121] width 221 height 17
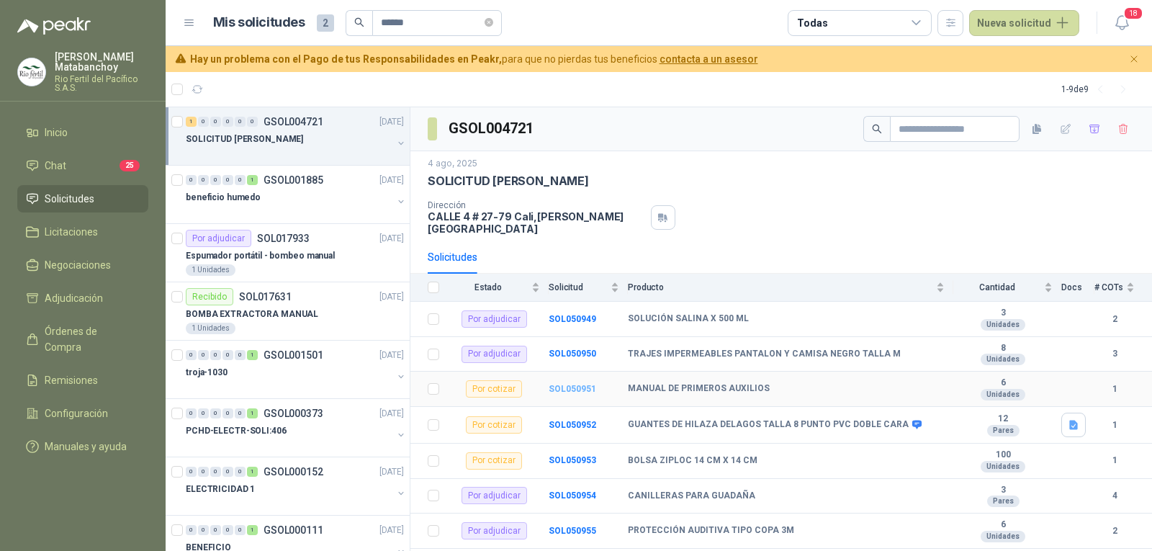
click at [561, 384] on b "SOL050951" at bounding box center [573, 389] width 48 height 10
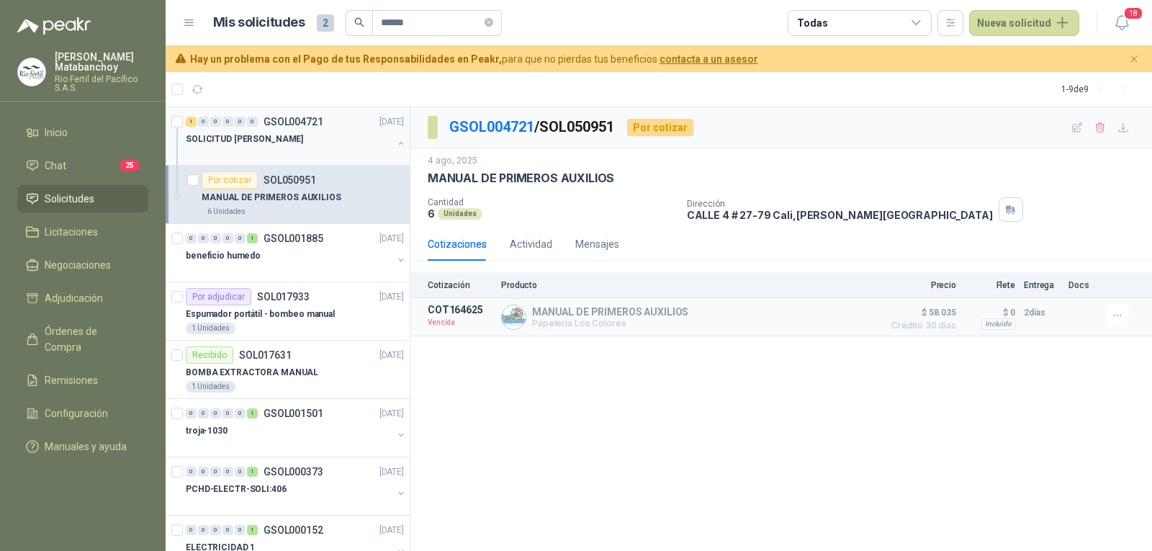
click at [323, 142] on div "SOLICITUD EPP JULIO - PICHINDE" at bounding box center [289, 138] width 207 height 17
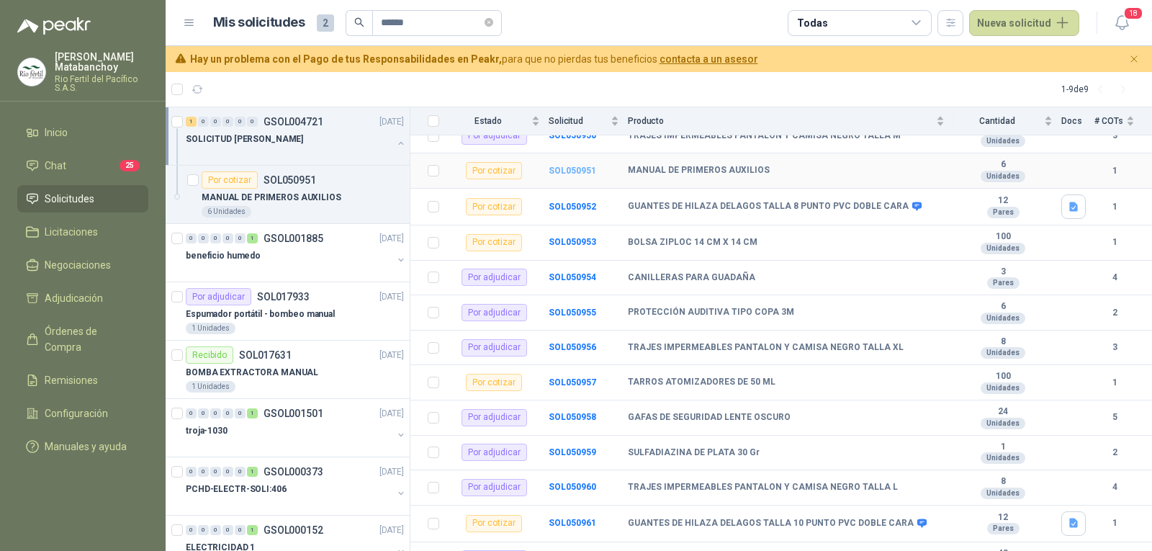
scroll to position [216, 0]
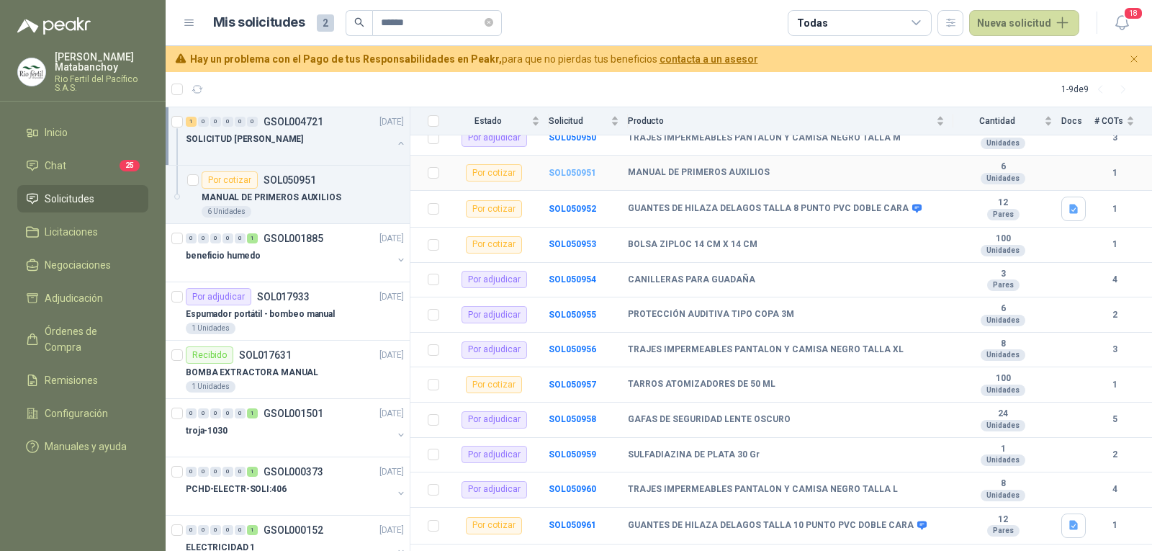
click at [569, 168] on b "SOL050951" at bounding box center [573, 173] width 48 height 10
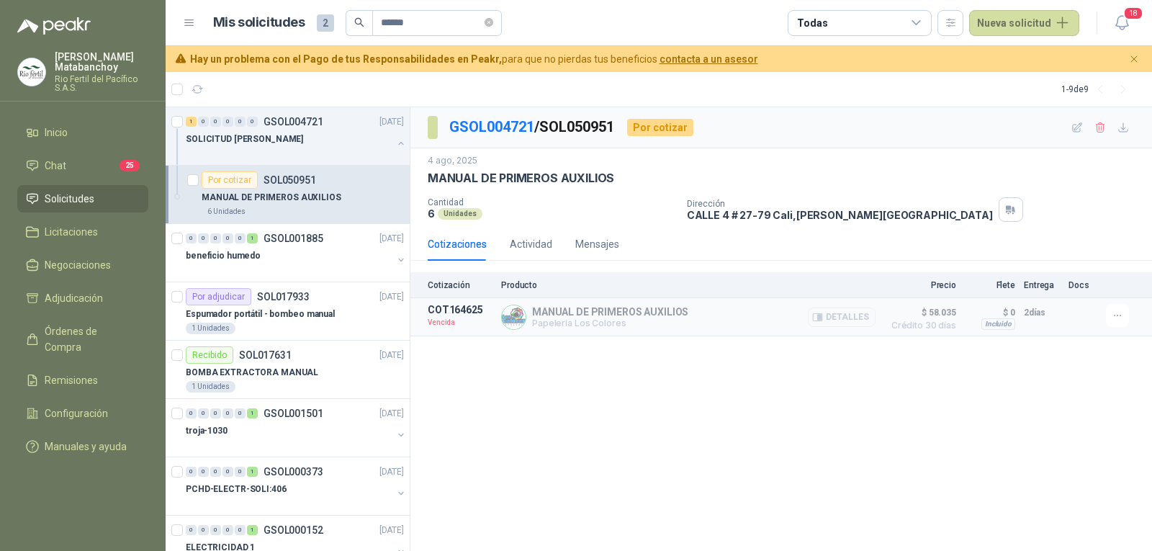
click at [822, 320] on icon "button" at bounding box center [817, 316] width 9 height 7
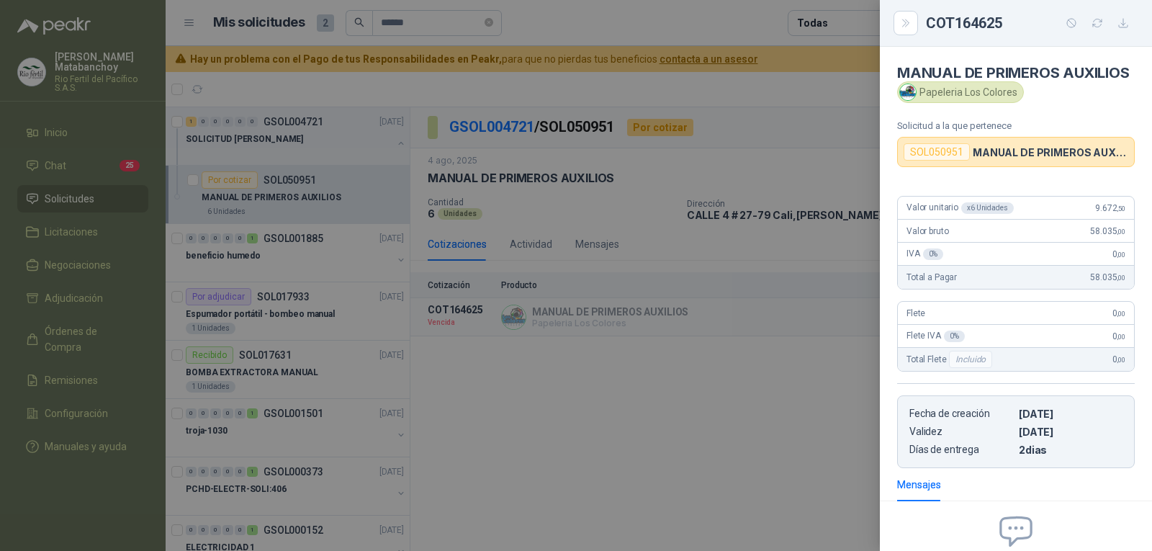
click at [742, 339] on div at bounding box center [576, 275] width 1152 height 551
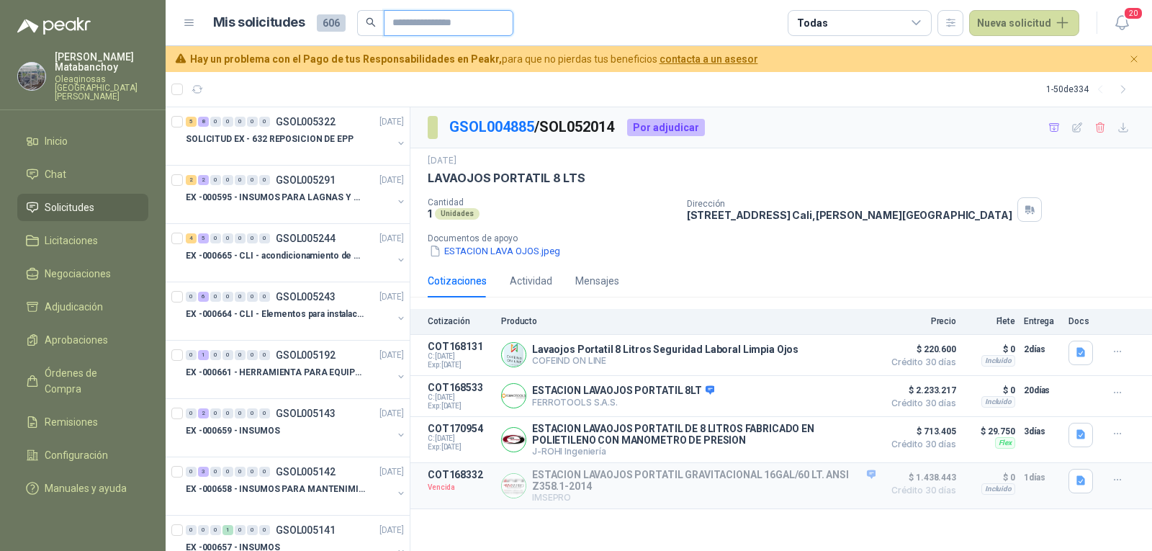
click at [426, 21] on input "text" at bounding box center [442, 23] width 101 height 24
type input "*********"
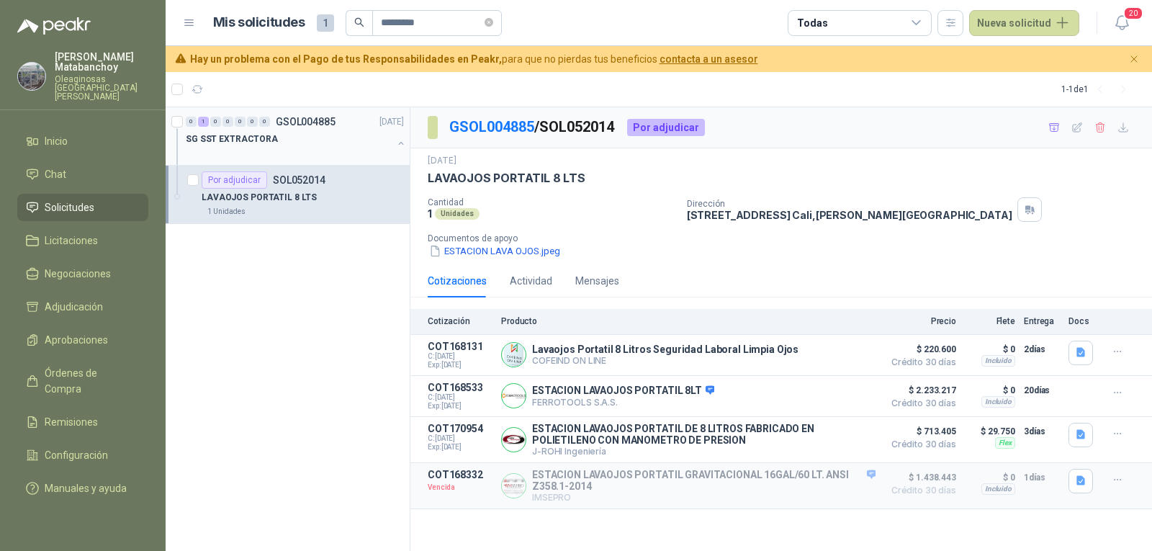
click at [287, 162] on div "0 1 0 0 0 0 0 GSOL004885 [DATE] SG SST EXTRACTORA" at bounding box center [288, 136] width 244 height 58
click at [285, 188] on div "Por adjudicar SOL052014" at bounding box center [264, 179] width 124 height 17
click at [333, 202] on div "LAVAOJOS PORTATIL 8 LTS" at bounding box center [303, 197] width 202 height 17
click at [833, 361] on button "Detalles" at bounding box center [842, 354] width 68 height 19
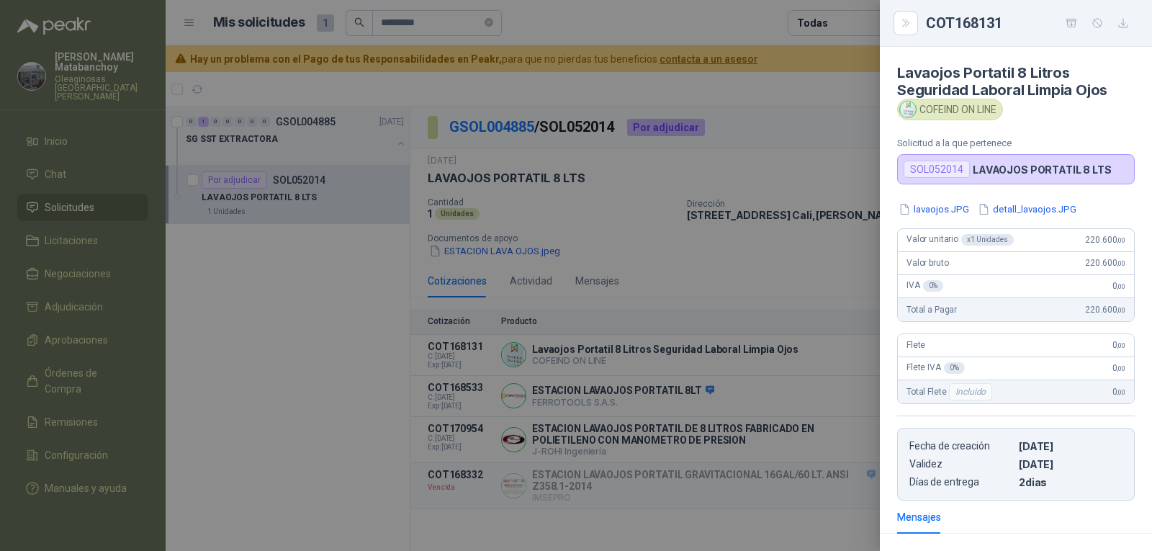
scroll to position [148, 0]
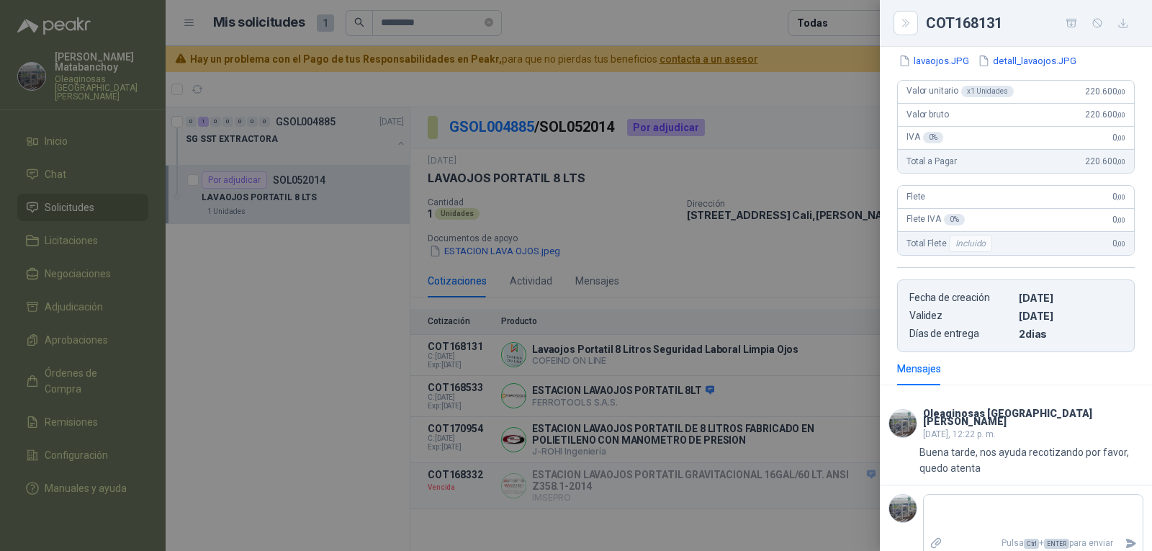
click at [1110, 418] on header "Oleaginosas San Fernando miércoles, 12:22 p. m." at bounding box center [1015, 423] width 255 height 36
click at [651, 376] on div at bounding box center [576, 275] width 1152 height 551
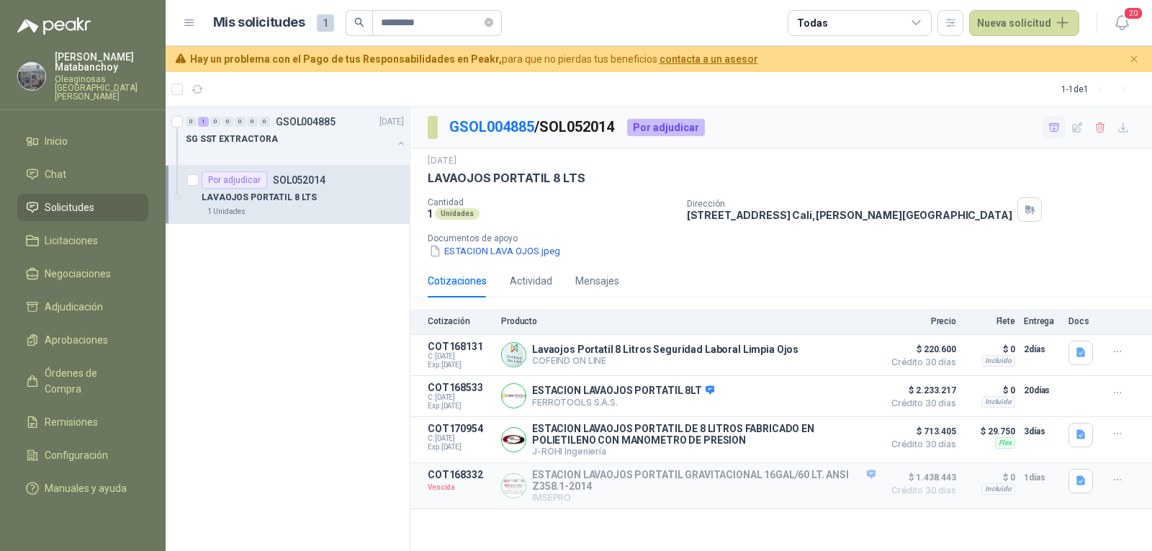
click at [1057, 122] on icon "button" at bounding box center [1054, 128] width 12 height 12
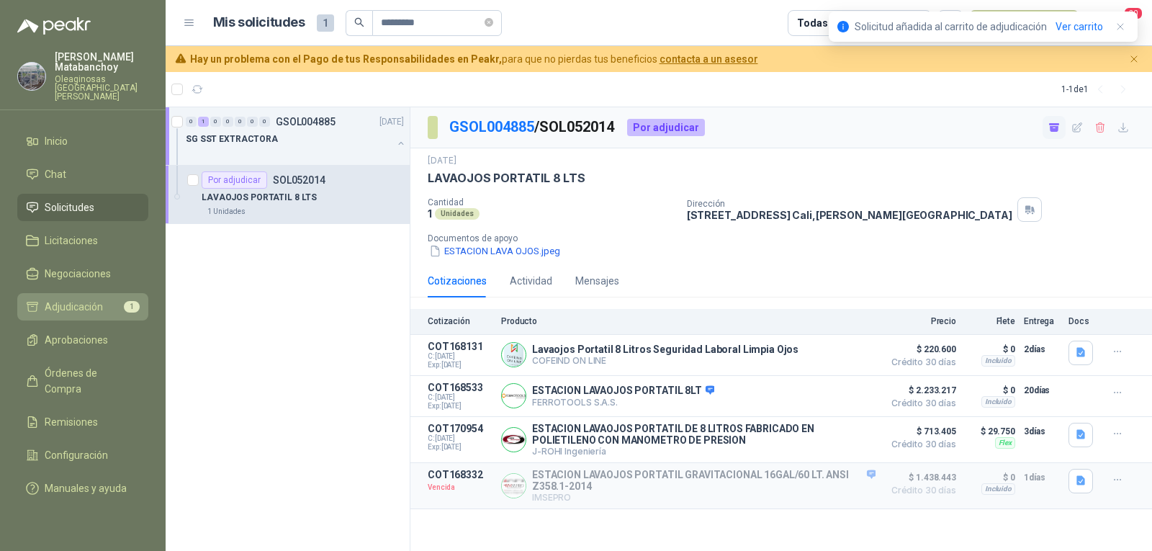
click at [109, 299] on li "Adjudicación 1" at bounding box center [83, 307] width 114 height 16
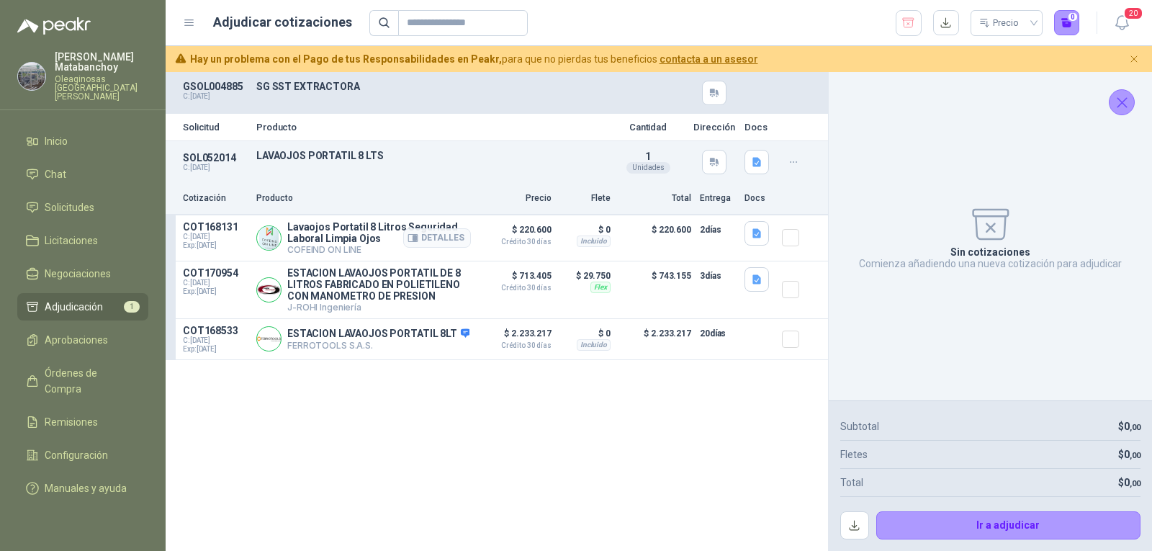
click at [780, 240] on article "COT168131 C: 13/08/2025 Exp: 25/09/2025 Lavaojos Portatil 8 Litros Seguridad La…" at bounding box center [497, 238] width 662 height 46
click at [779, 238] on article "COT168131 C: 13/08/2025 Exp: 25/09/2025 Lavaojos Portatil 8 Litros Seguridad La…" at bounding box center [497, 238] width 662 height 46
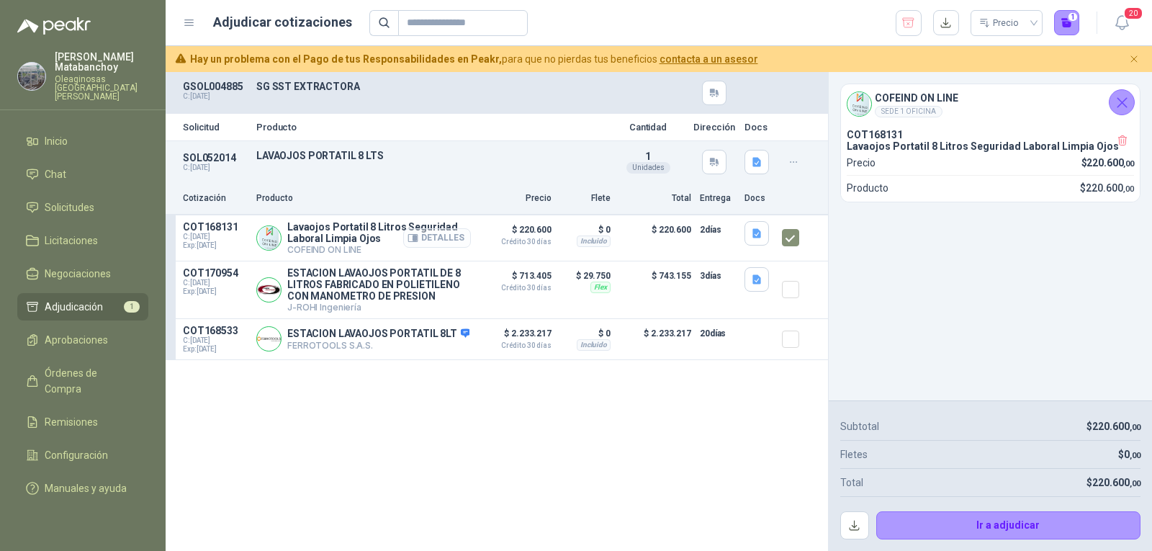
click at [452, 239] on button "Detalles" at bounding box center [437, 237] width 68 height 19
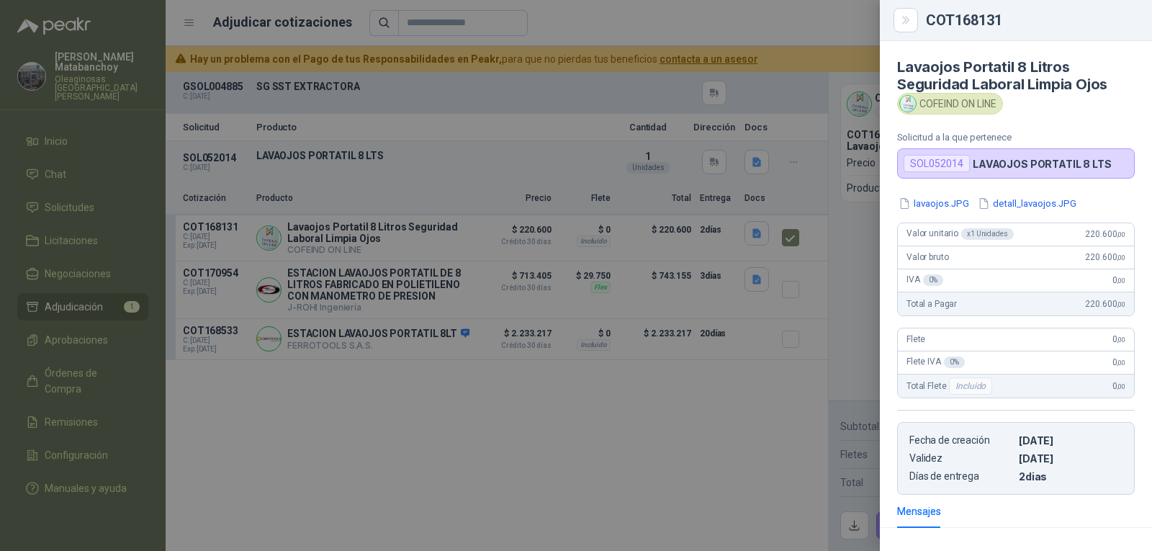
click at [709, 299] on div at bounding box center [576, 275] width 1152 height 551
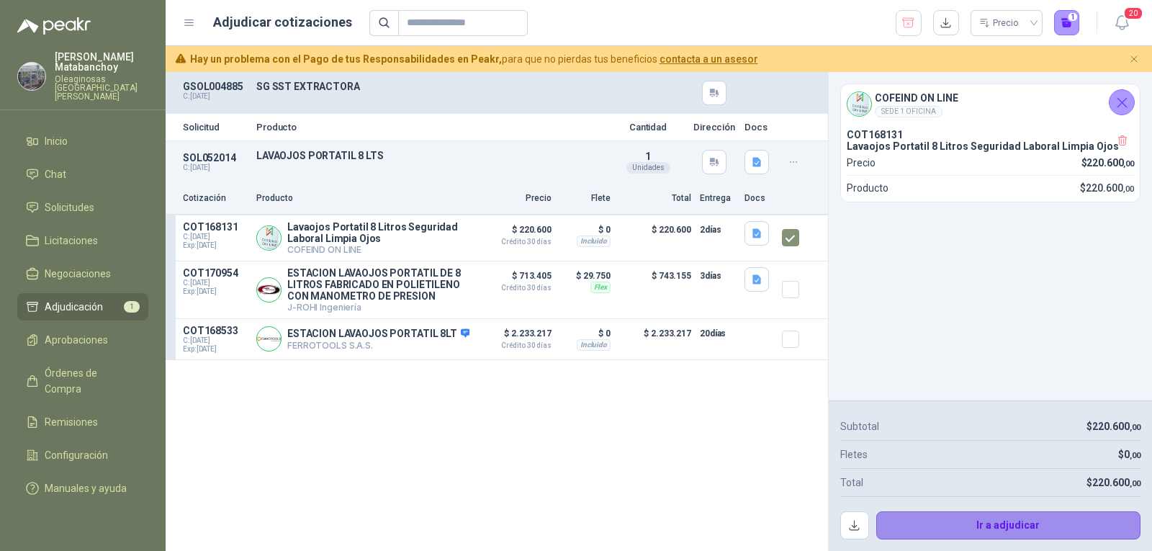
click at [970, 518] on button "Ir a adjudicar" at bounding box center [1008, 525] width 265 height 29
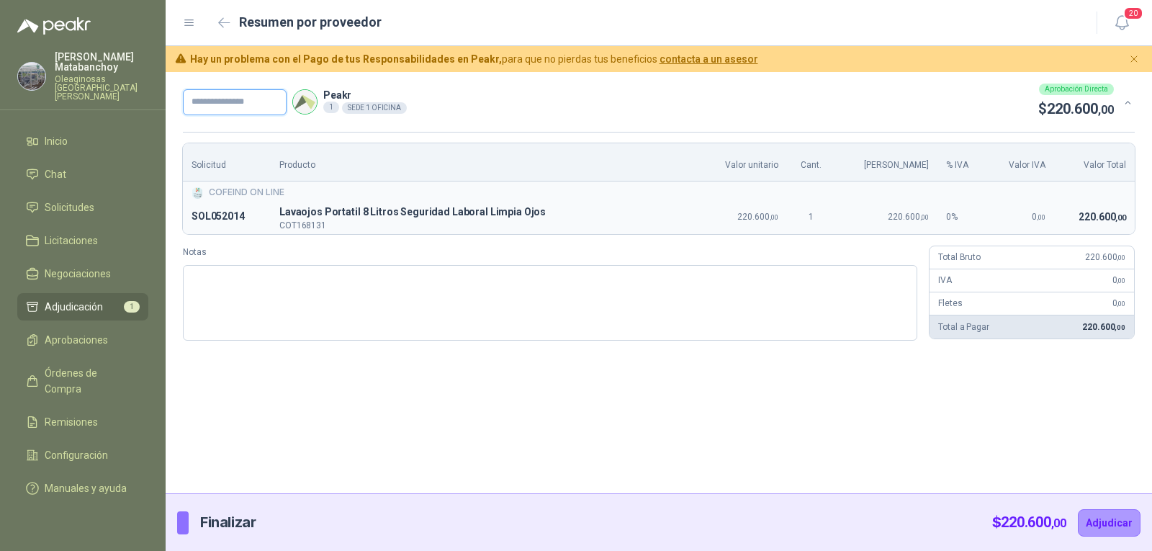
click at [234, 107] on input "text" at bounding box center [235, 102] width 104 height 26
type input "******"
click at [1119, 517] on button "Adjudicar" at bounding box center [1109, 522] width 63 height 27
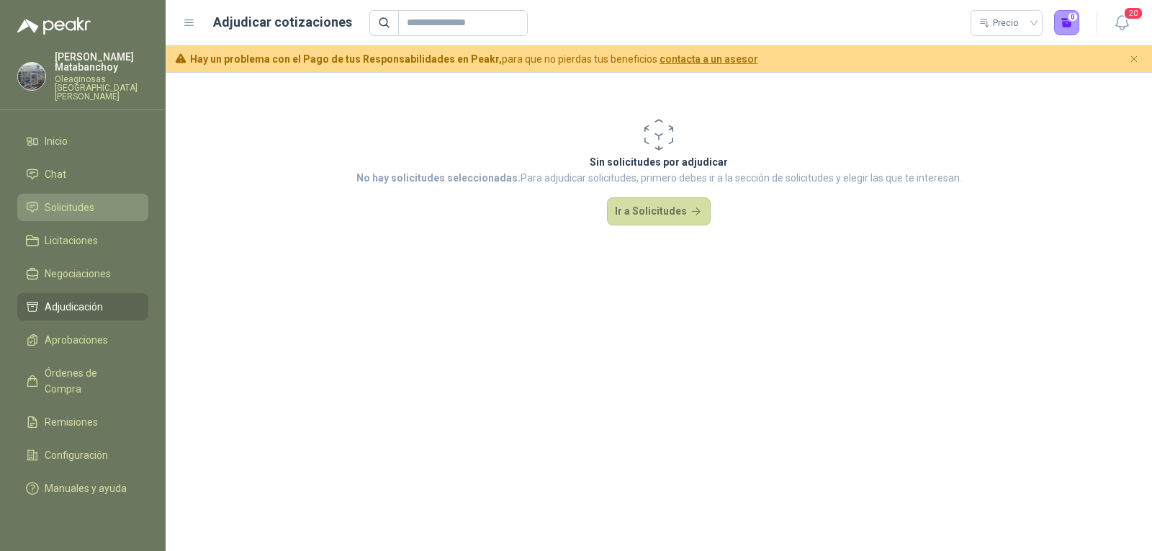
click at [71, 194] on link "Solicitudes" at bounding box center [82, 207] width 131 height 27
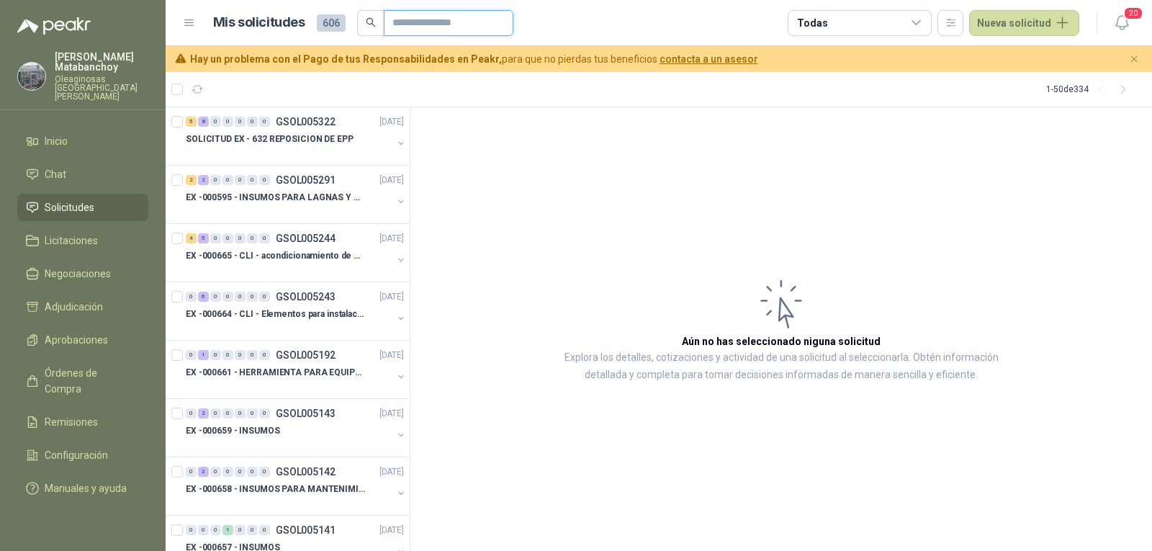
drag, startPoint x: 425, startPoint y: 24, endPoint x: 426, endPoint y: 46, distance: 21.6
click at [425, 24] on input "text" at bounding box center [442, 23] width 101 height 24
type input "*********"
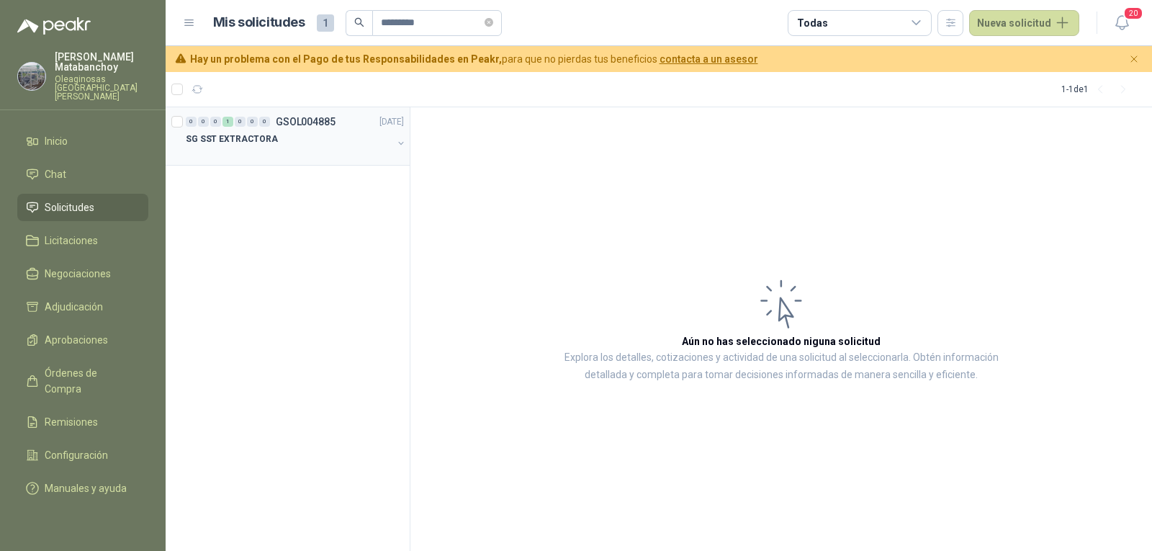
click at [332, 121] on p "GSOL004885" at bounding box center [306, 122] width 60 height 10
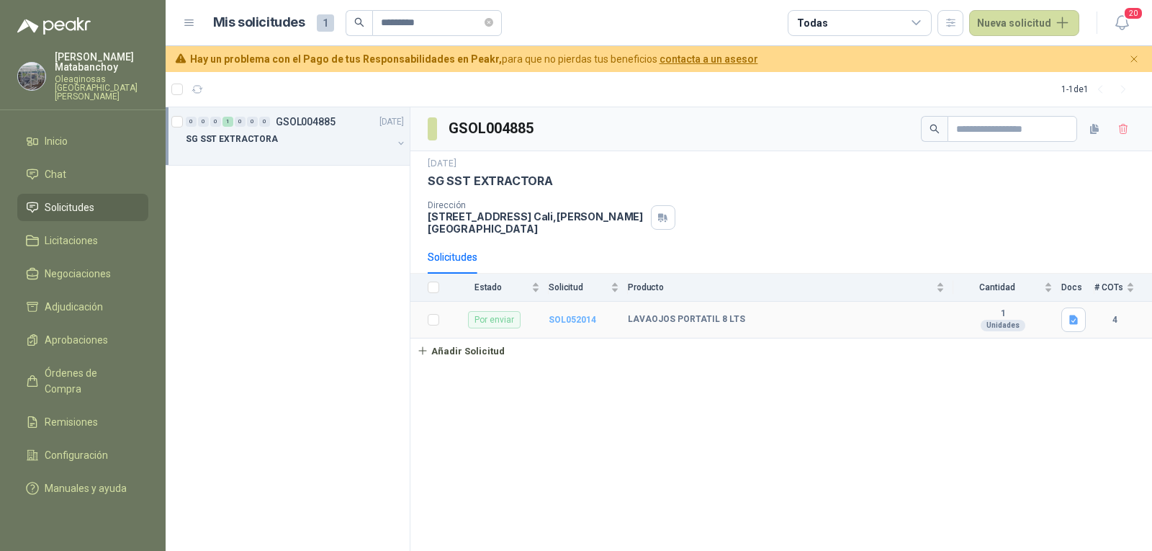
click at [566, 315] on b "SOL052014" at bounding box center [573, 320] width 48 height 10
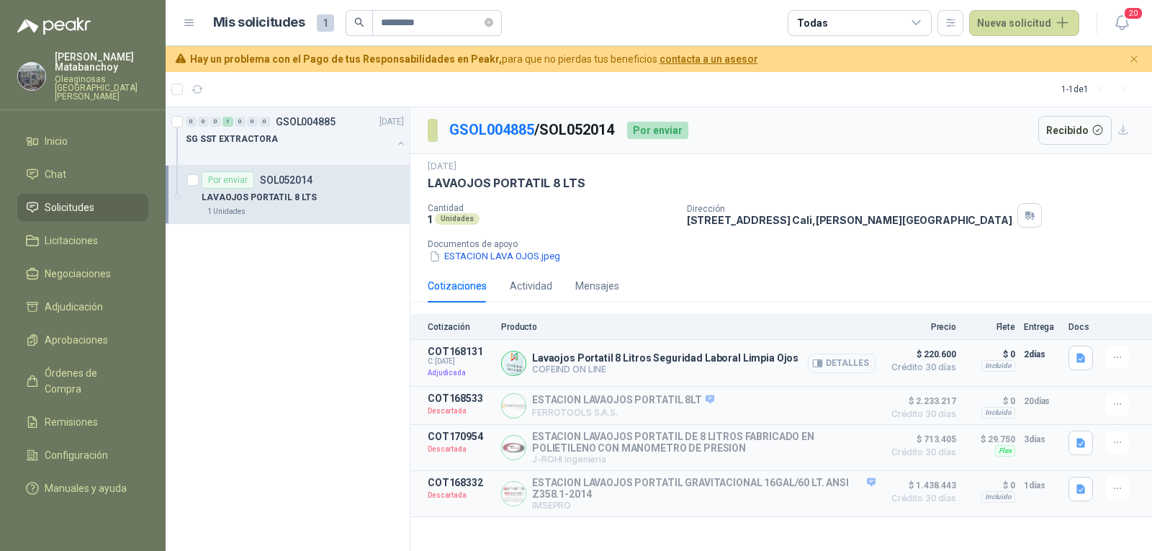
click at [833, 364] on button "Detalles" at bounding box center [842, 362] width 68 height 19
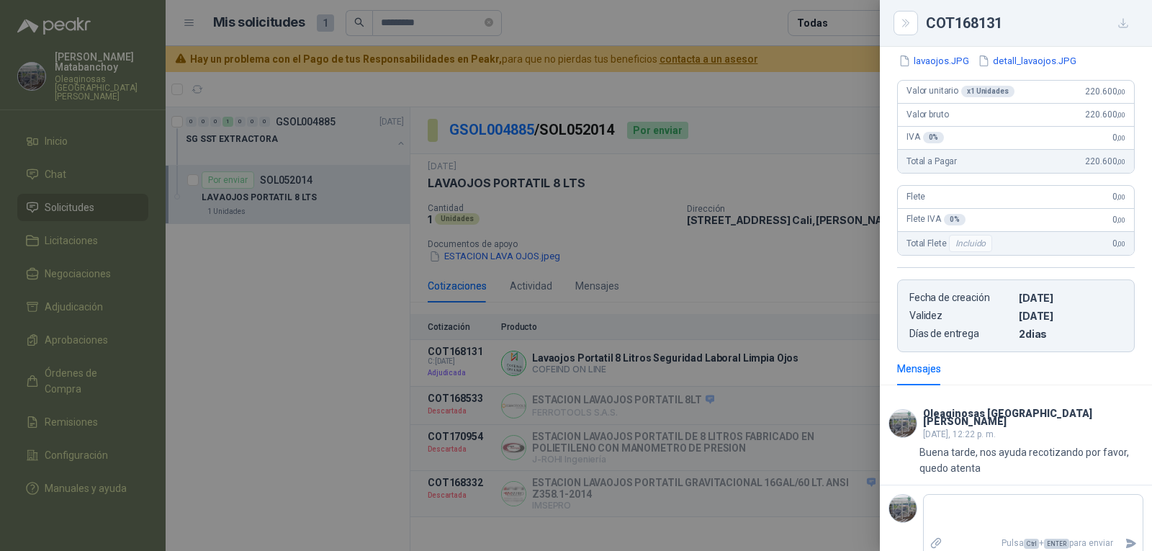
scroll to position [155, 0]
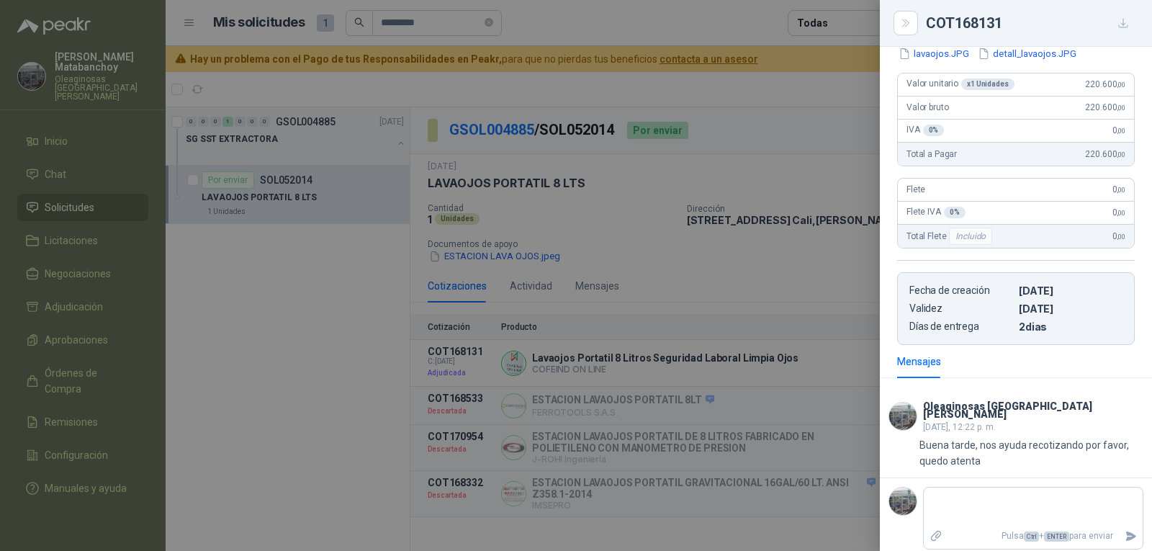
click at [572, 270] on div at bounding box center [576, 275] width 1152 height 551
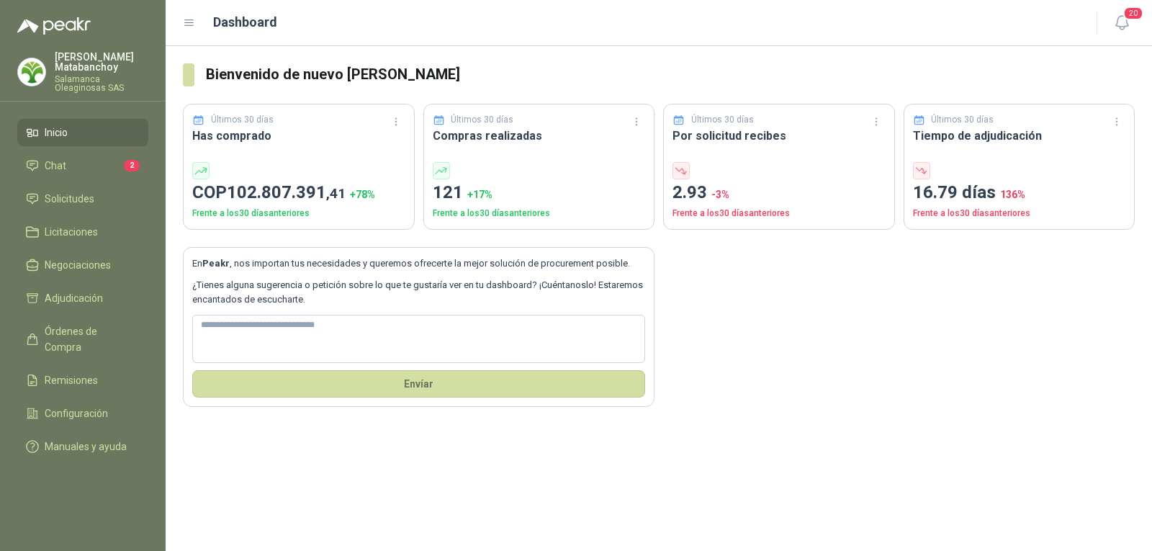
drag, startPoint x: 70, startPoint y: 40, endPoint x: 71, endPoint y: 58, distance: 18.0
click at [70, 40] on menu "[PERSON_NAME] Oleaginosas SAS Inicio Chat 2 Solicitudes Licitaciones Negociacio…" at bounding box center [83, 275] width 166 height 551
click at [73, 70] on p "[PERSON_NAME]" at bounding box center [102, 62] width 94 height 20
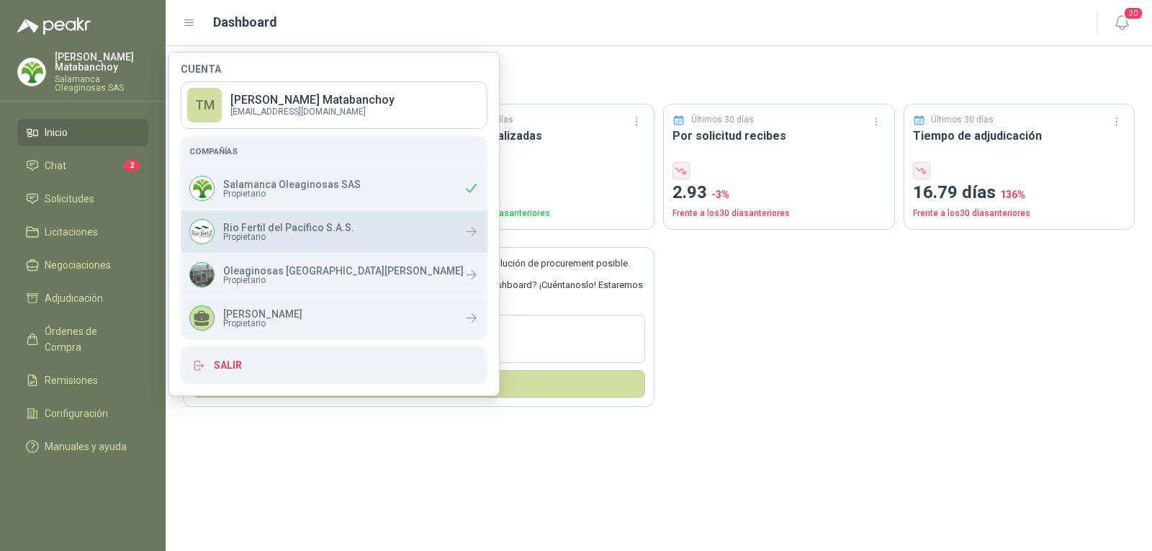
click at [253, 228] on p "Rio Fertil del Pacífico S.A.S." at bounding box center [288, 227] width 131 height 10
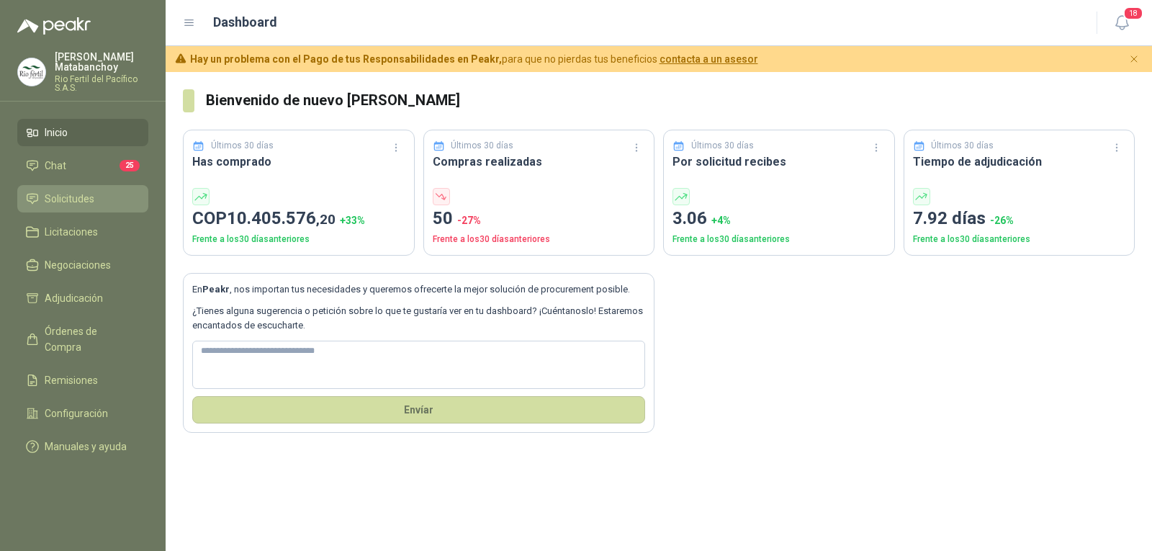
click at [89, 195] on span "Solicitudes" at bounding box center [70, 199] width 50 height 16
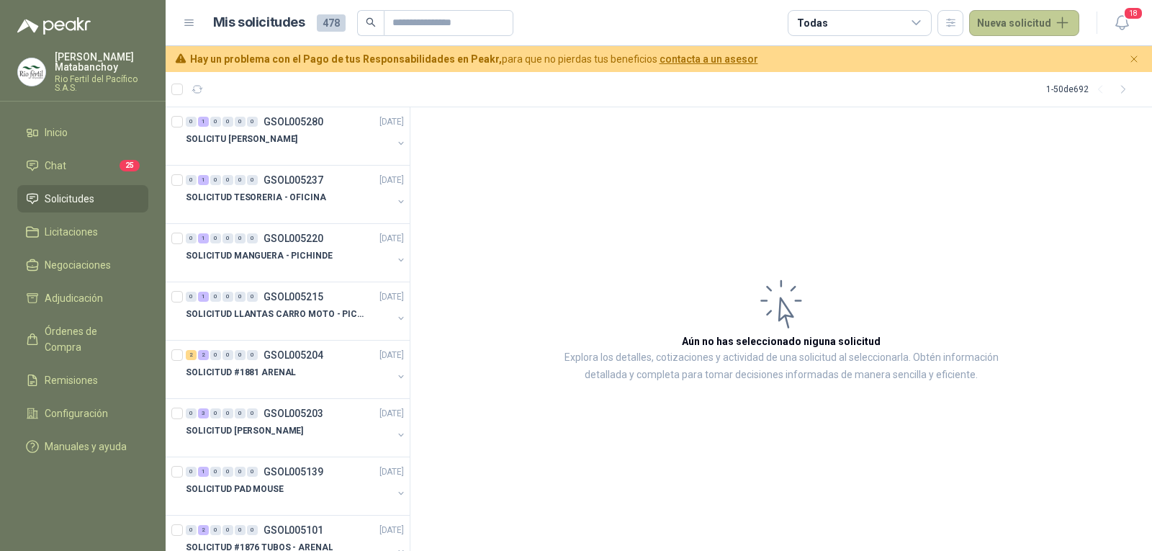
click at [1018, 31] on button "Nueva solicitud" at bounding box center [1024, 23] width 110 height 26
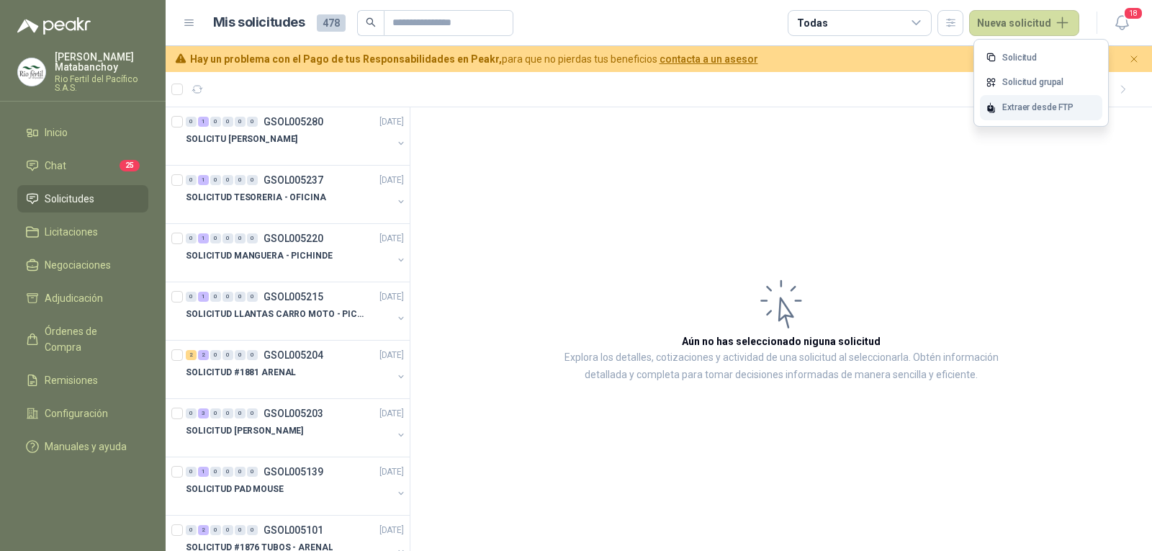
click at [1013, 109] on div "Extraer desde FTP" at bounding box center [1041, 107] width 122 height 25
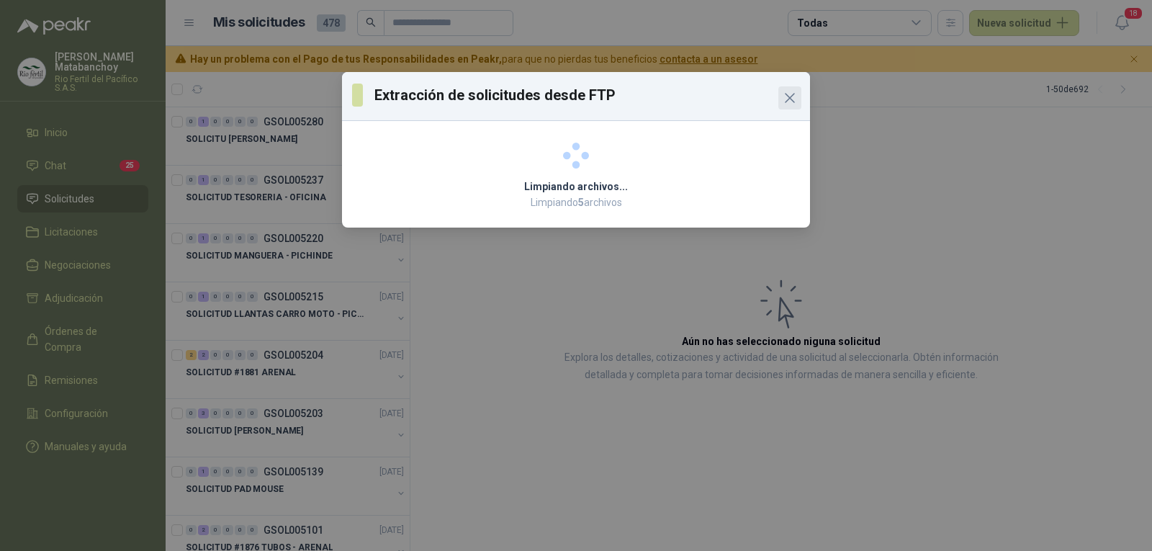
click at [789, 96] on icon "Close" at bounding box center [789, 97] width 17 height 17
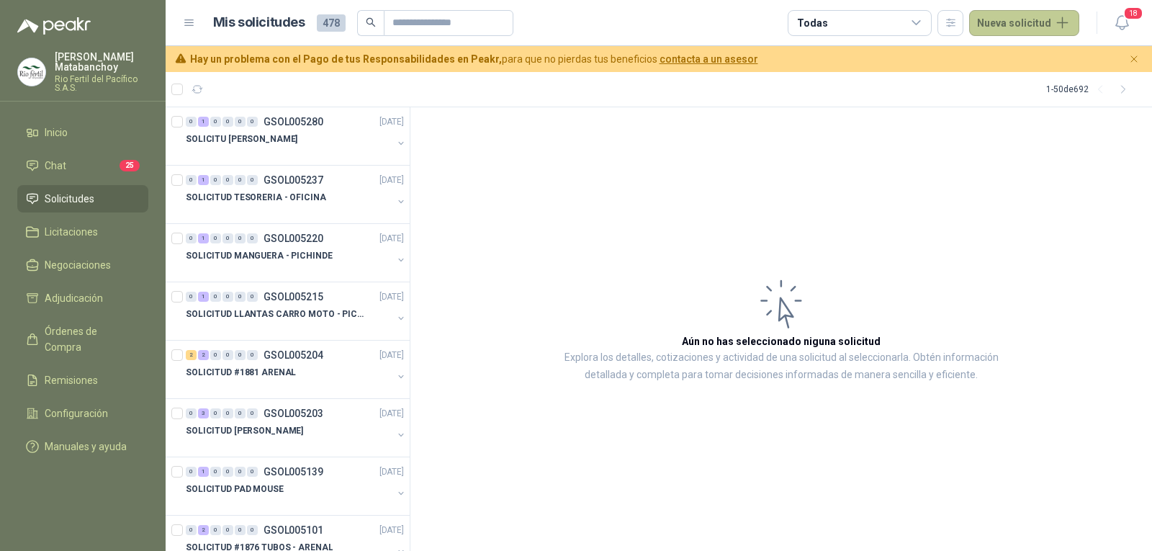
click at [1032, 32] on button "Nueva solicitud" at bounding box center [1024, 23] width 110 height 26
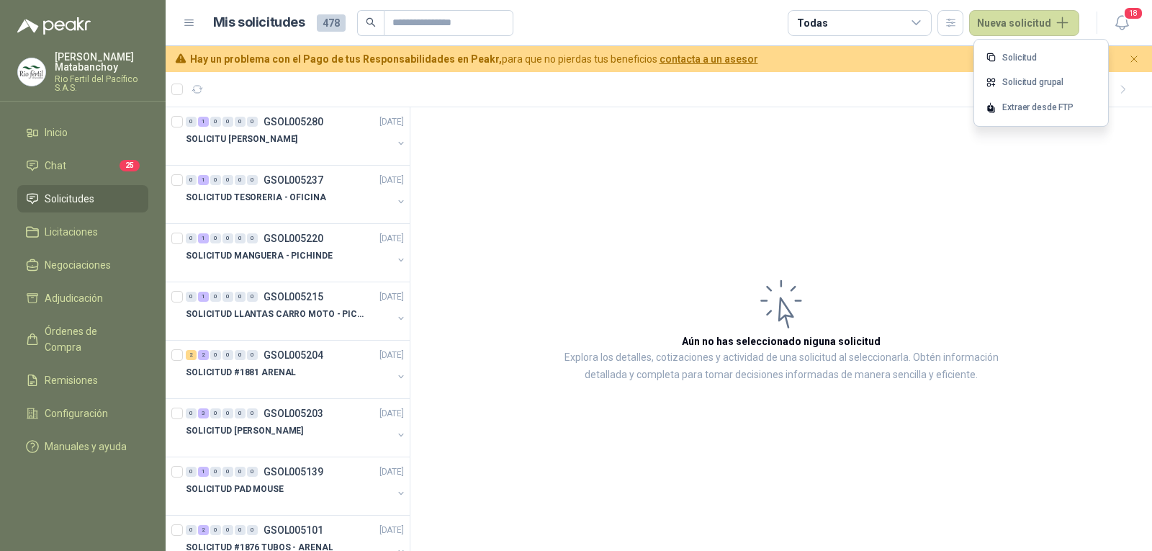
click at [878, 235] on article "Aún no has seleccionado niguna solicitud Explora los detalles, cotizaciones y a…" at bounding box center [780, 329] width 741 height 444
